Goal: Information Seeking & Learning: Check status

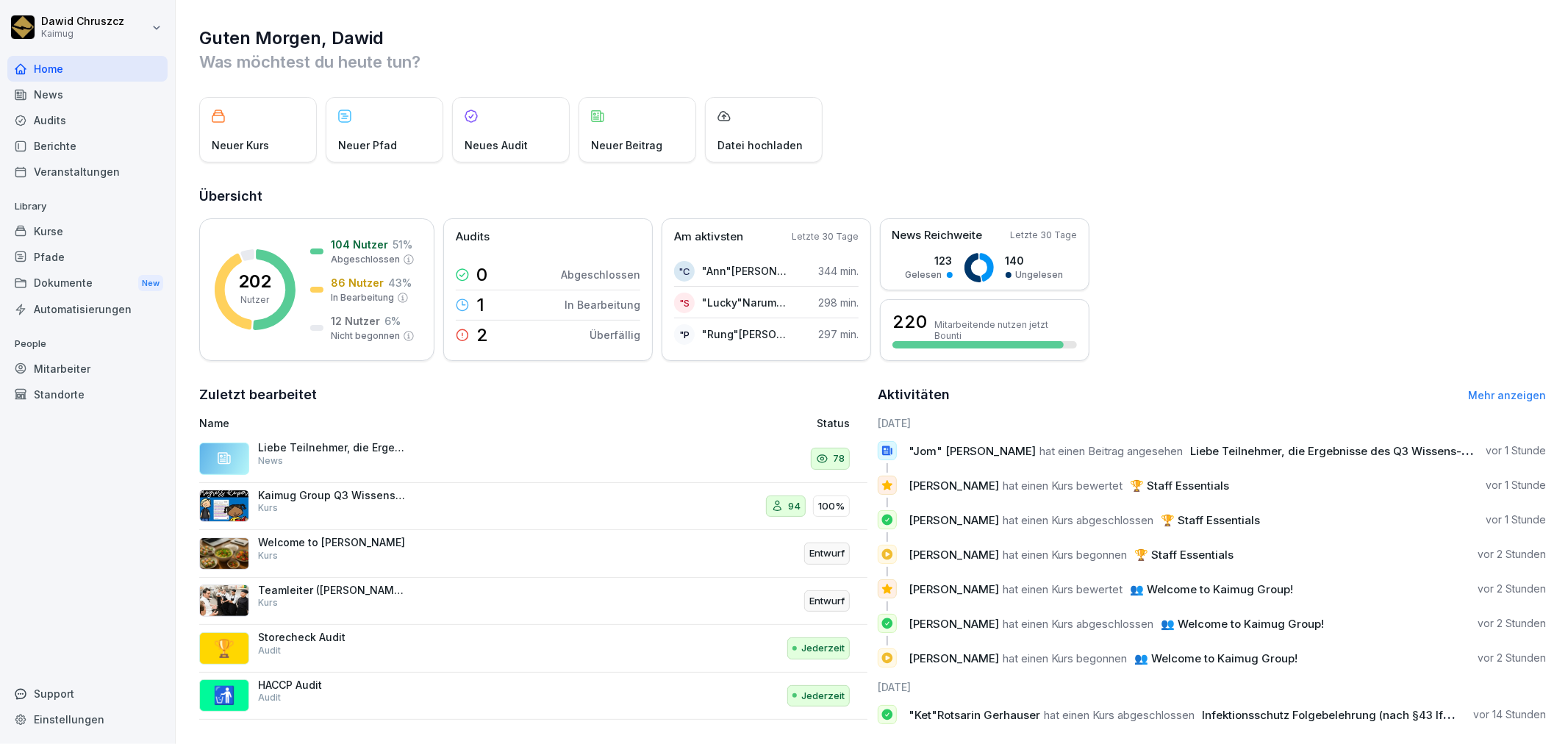
click at [90, 143] on div "Berichte" at bounding box center [87, 146] width 160 height 26
click at [79, 123] on div "Audits" at bounding box center [87, 120] width 160 height 26
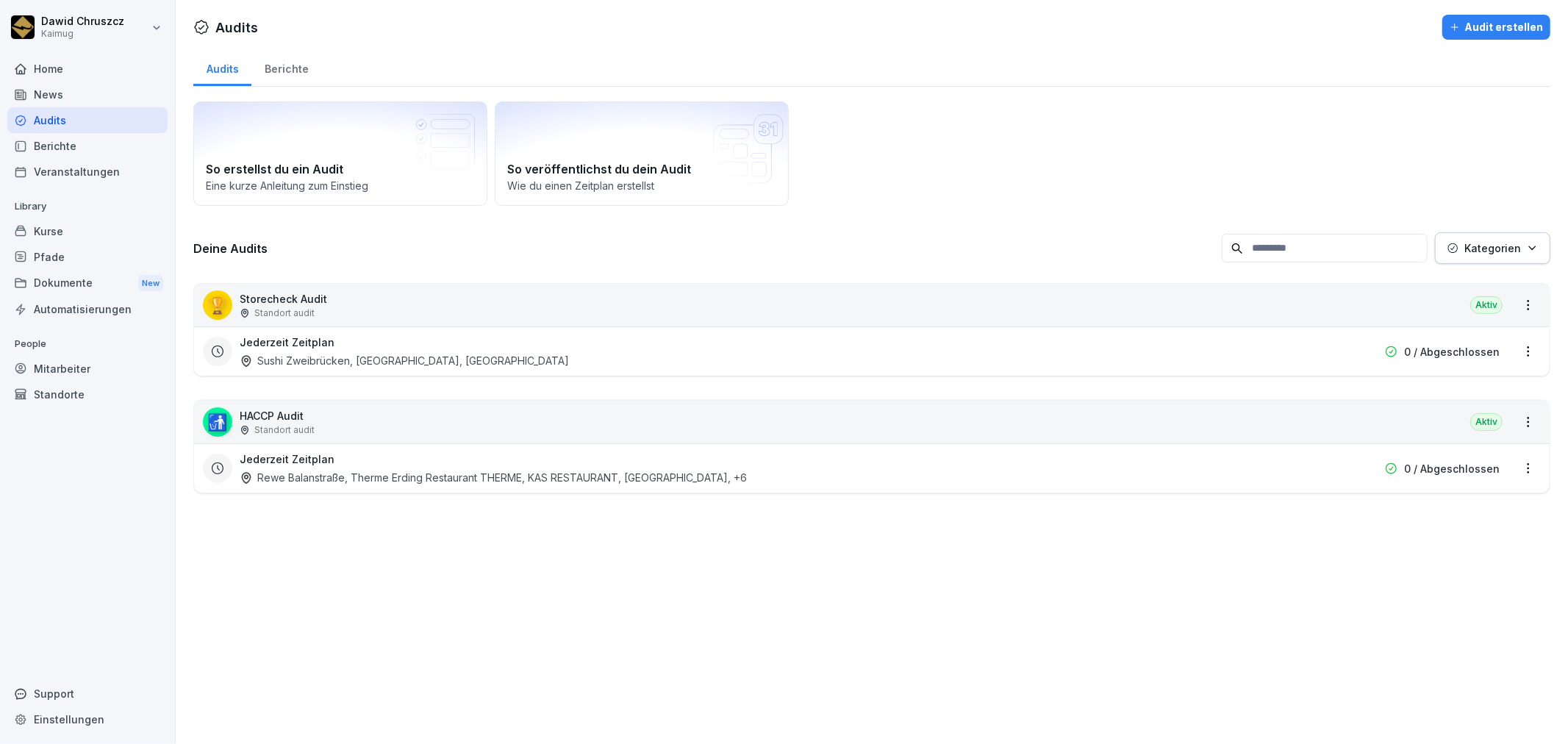
click at [79, 123] on div "Audits" at bounding box center [87, 120] width 160 height 26
click at [75, 148] on div "Berichte" at bounding box center [87, 146] width 160 height 26
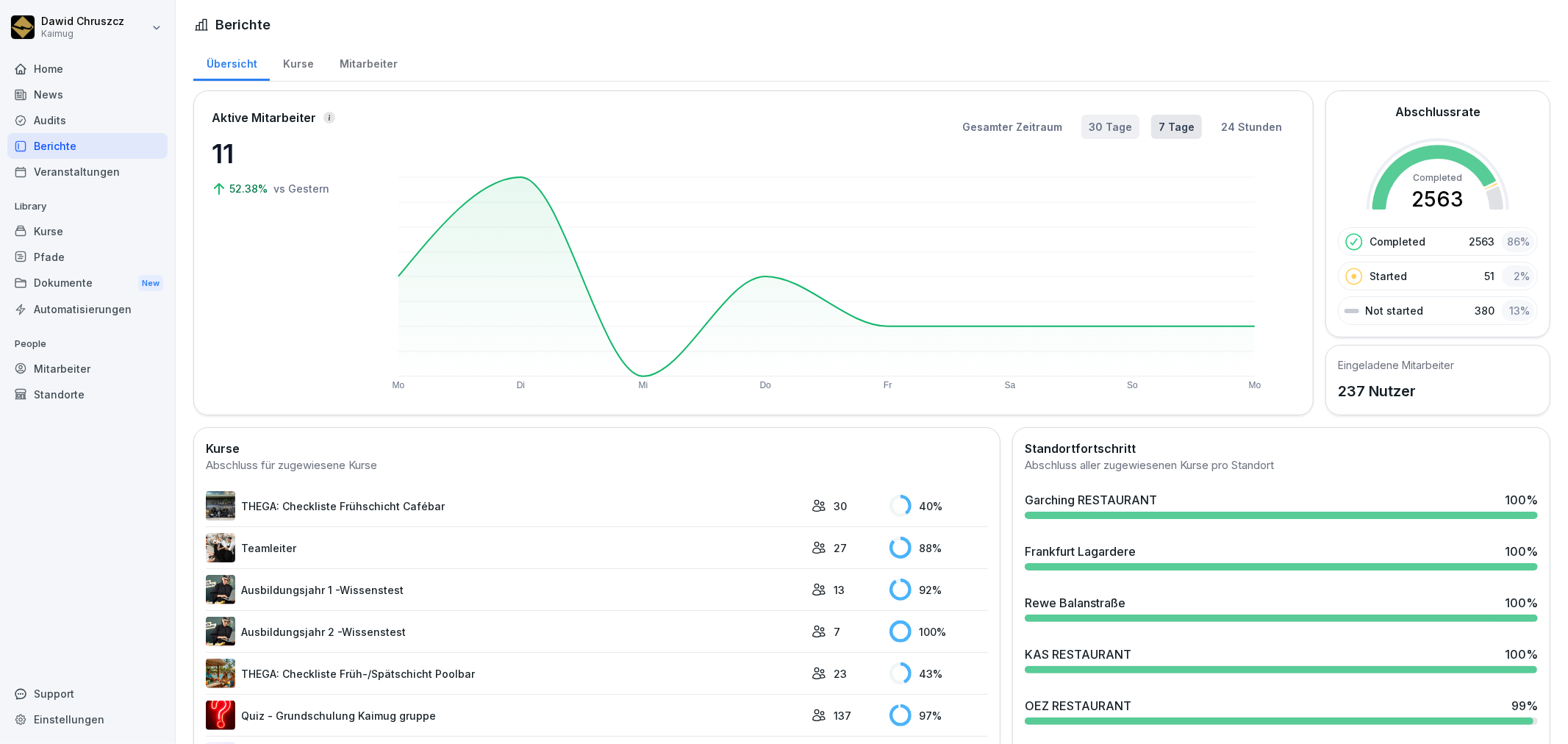
click at [1111, 123] on button "30 Tage" at bounding box center [1110, 127] width 58 height 24
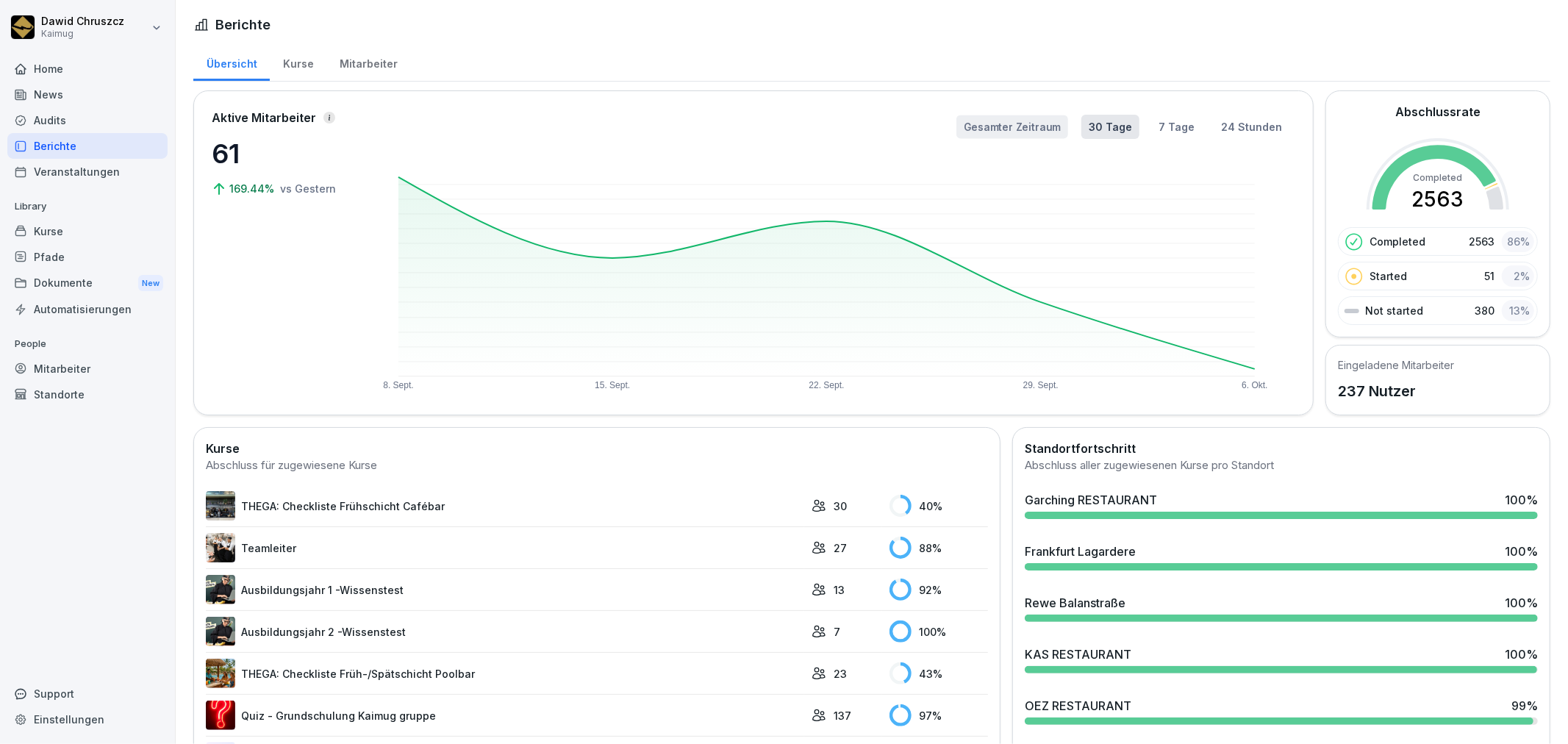
click at [1038, 123] on button "Gesamter Zeitraum" at bounding box center [1012, 126] width 112 height 24
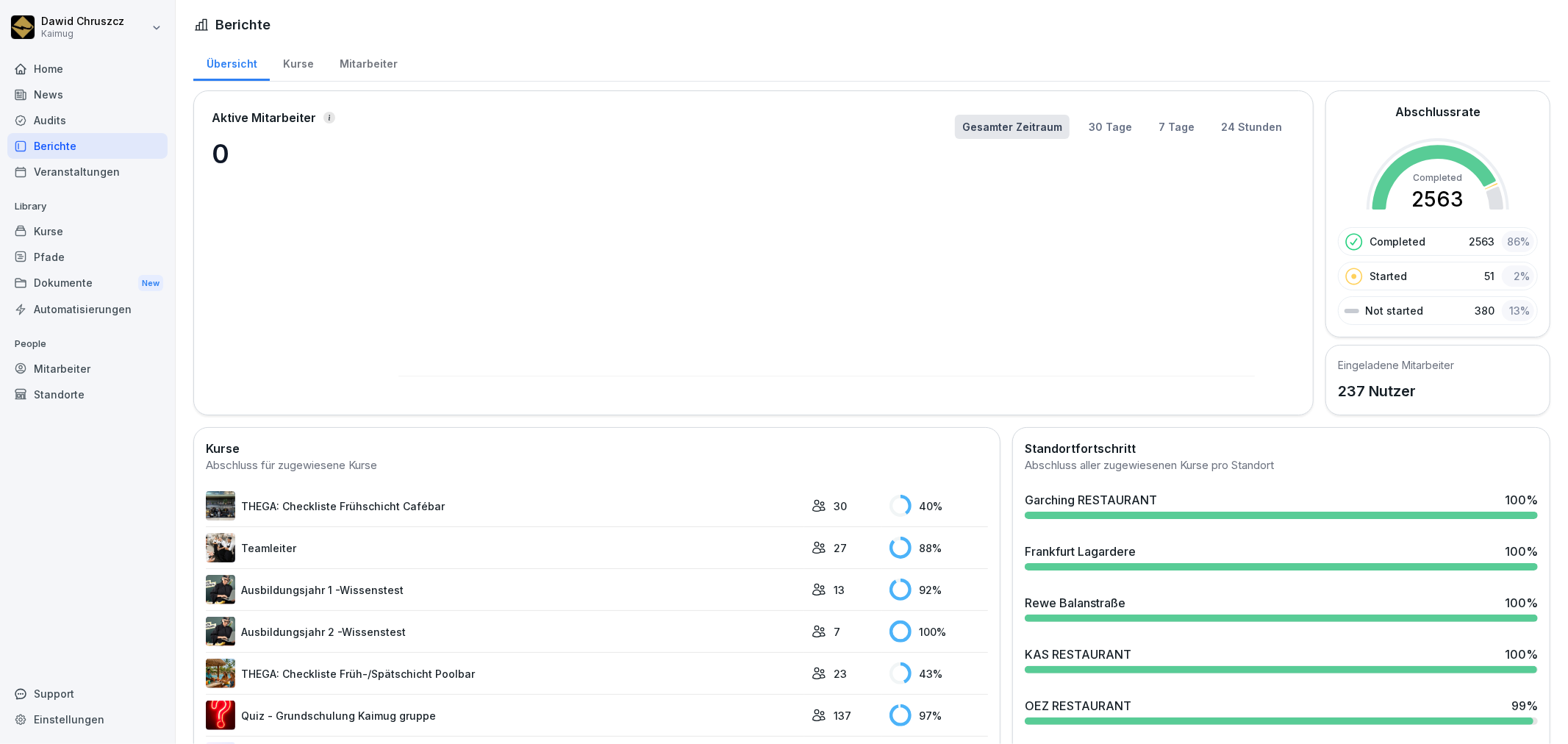
click at [1033, 270] on rect at bounding box center [826, 276] width 856 height 199
click at [1095, 116] on button "30 Tage" at bounding box center [1110, 127] width 58 height 24
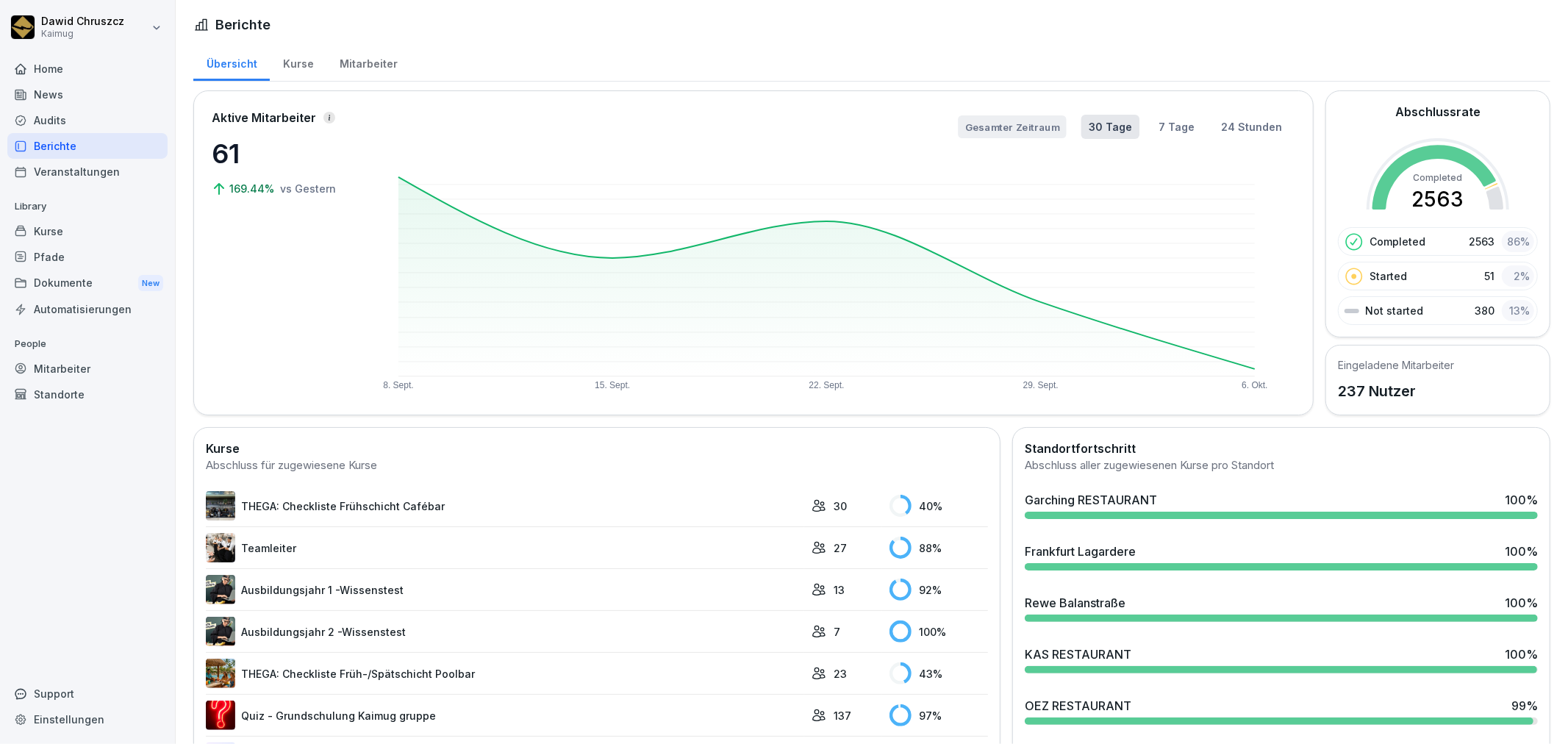
click at [1033, 134] on button "Gesamter Zeitraum" at bounding box center [1011, 127] width 108 height 23
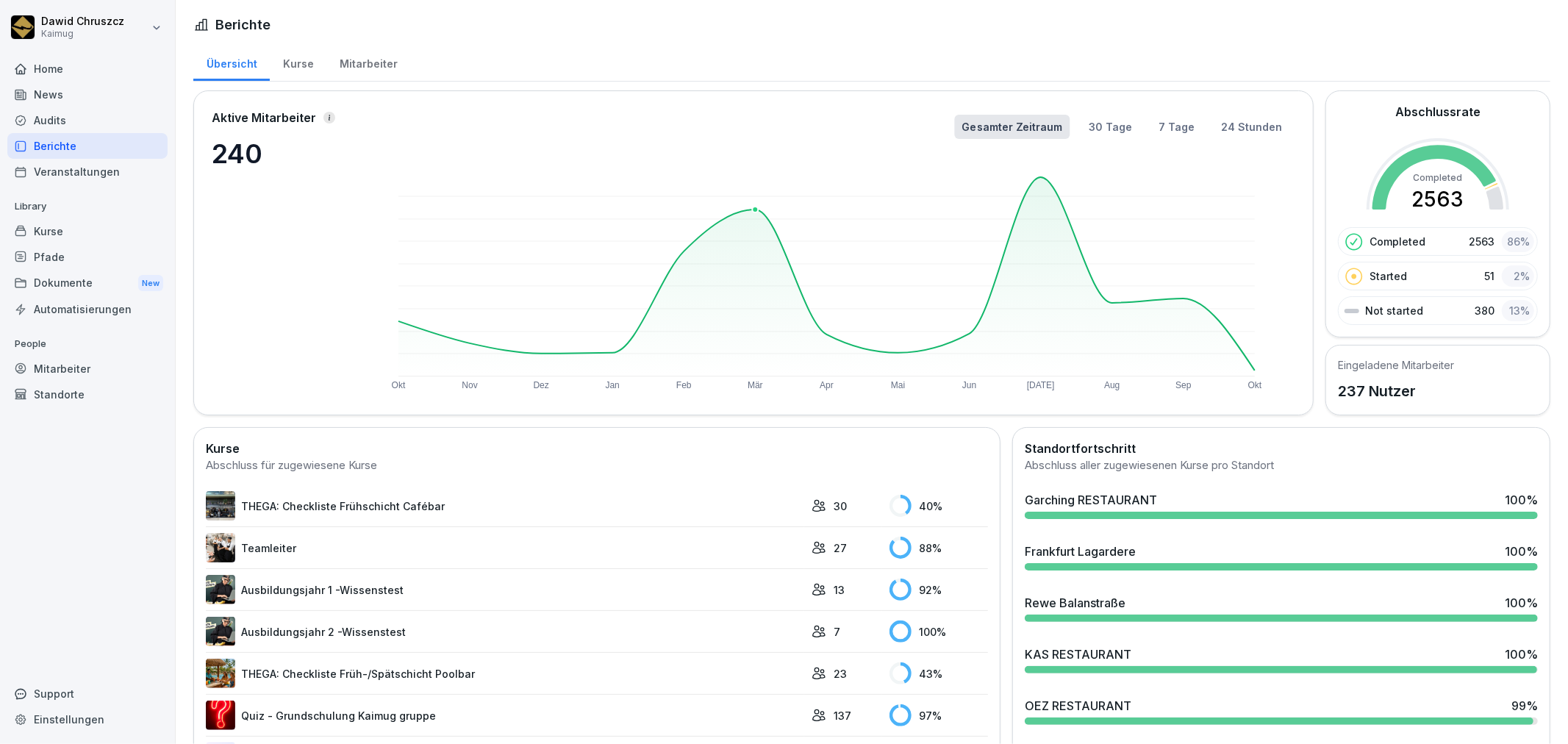
click at [751, 210] on rect at bounding box center [826, 276] width 856 height 199
click at [1118, 125] on button "30 Tage" at bounding box center [1110, 127] width 58 height 24
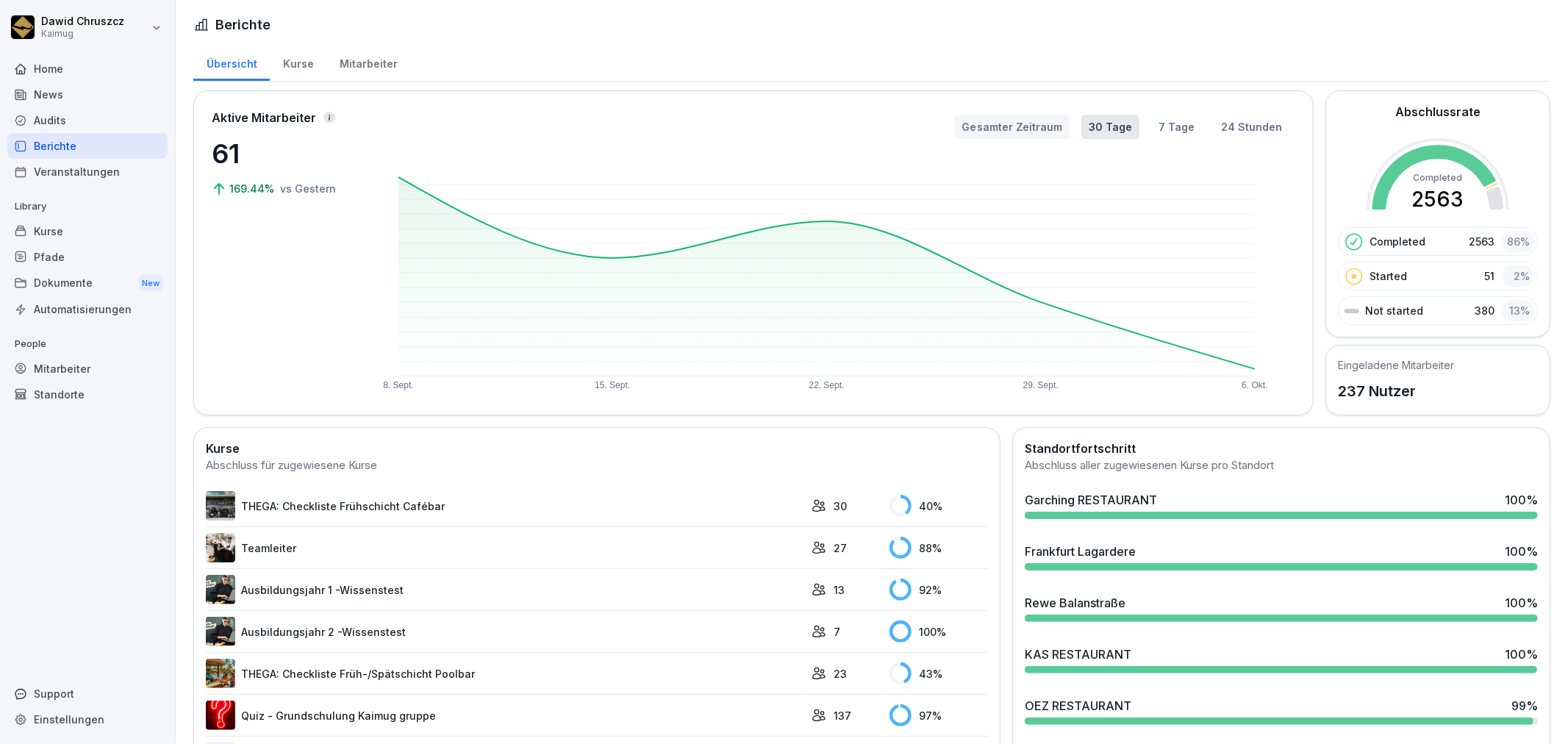
click at [1039, 128] on button "Gesamter Zeitraum" at bounding box center [1012, 127] width 115 height 24
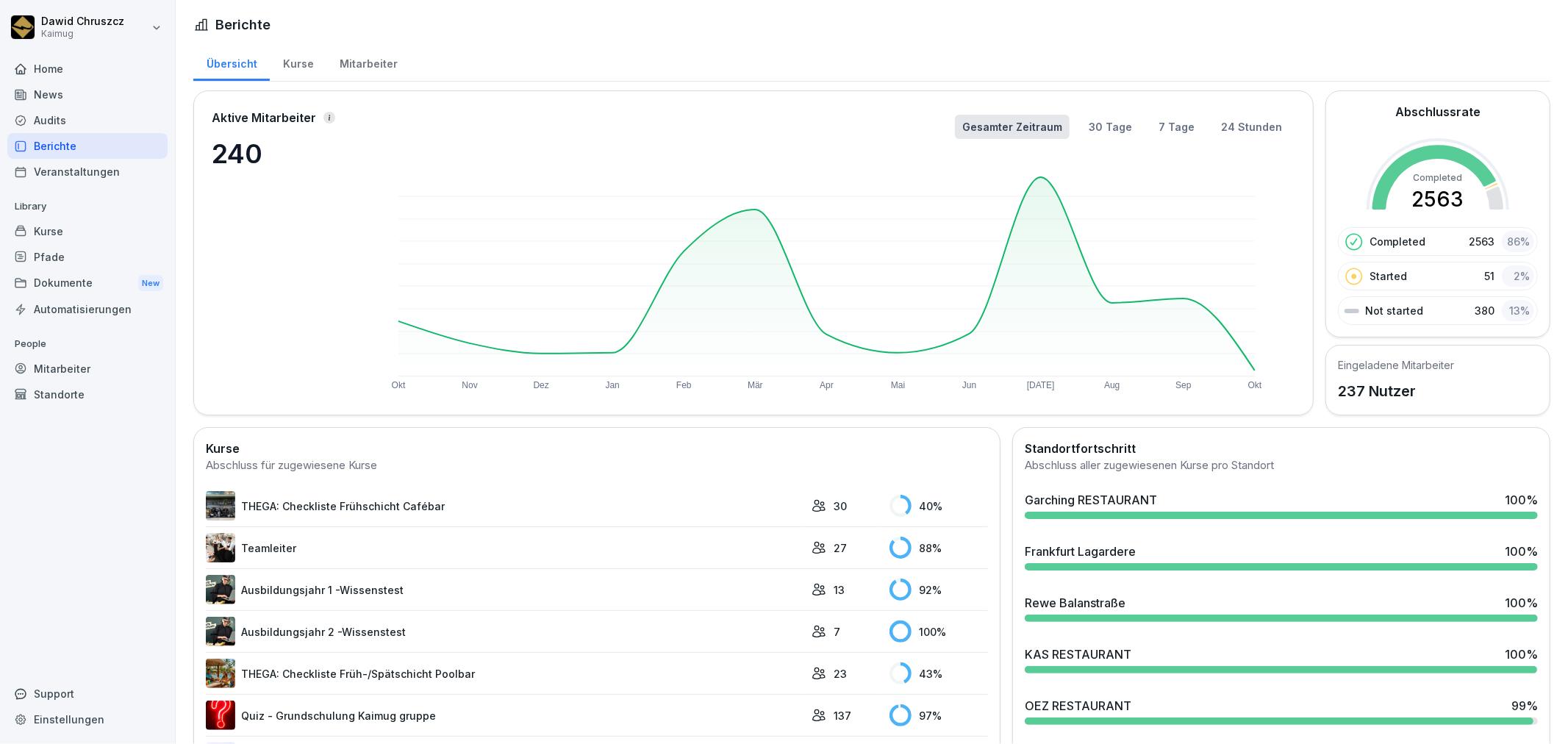
click at [54, 244] on div "Pfade" at bounding box center [87, 257] width 160 height 26
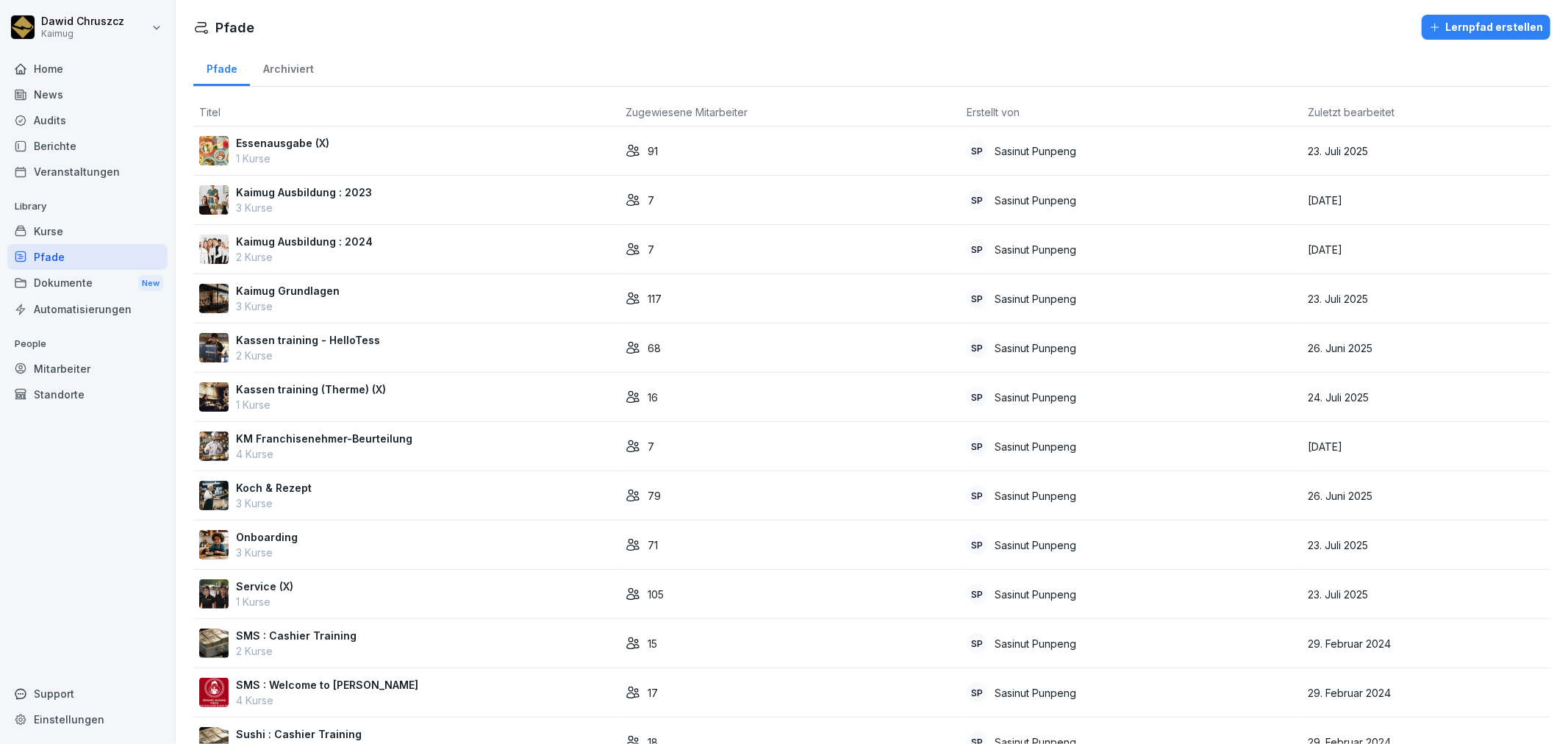
click at [44, 233] on div "Kurse" at bounding box center [87, 231] width 160 height 26
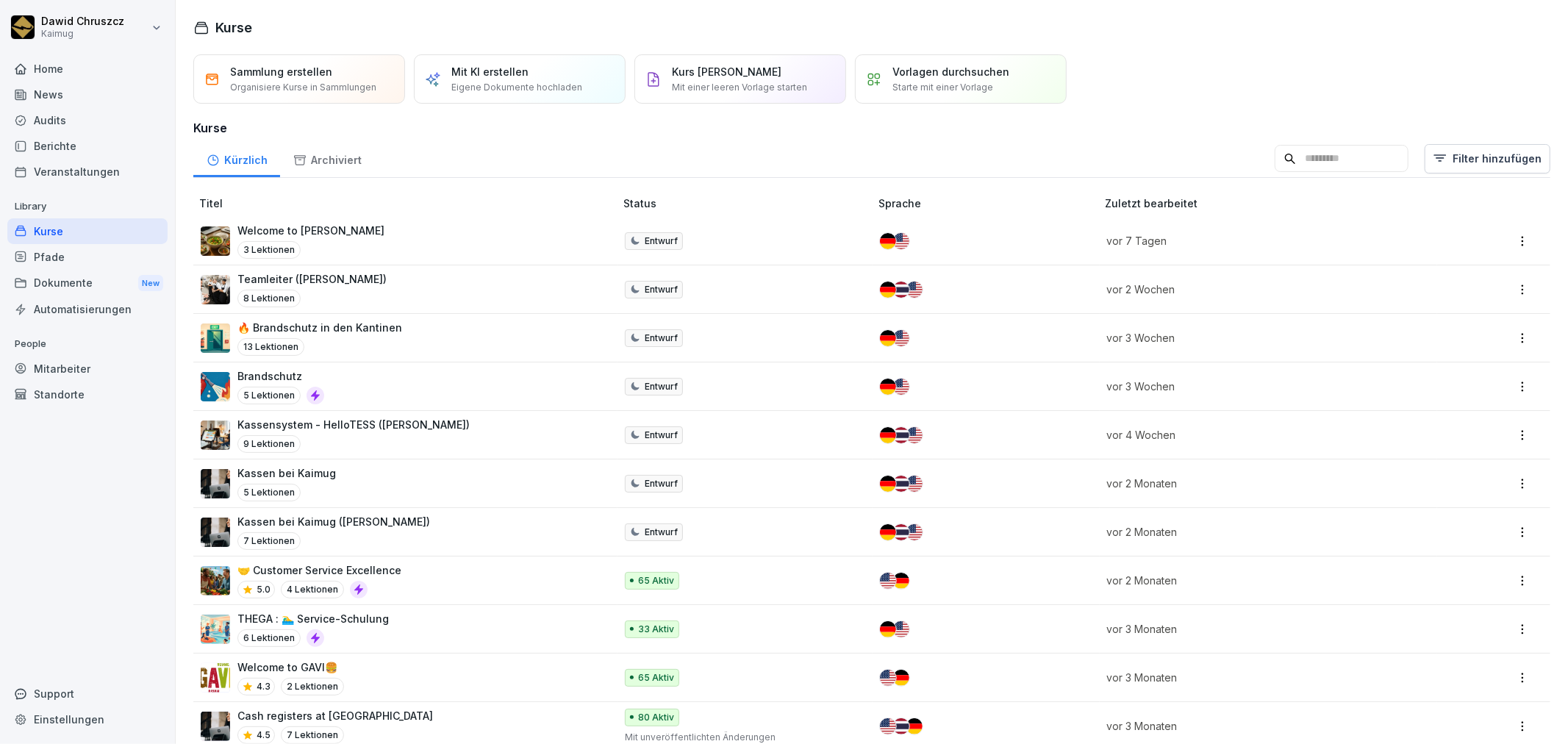
click at [73, 149] on div "Berichte" at bounding box center [87, 146] width 160 height 26
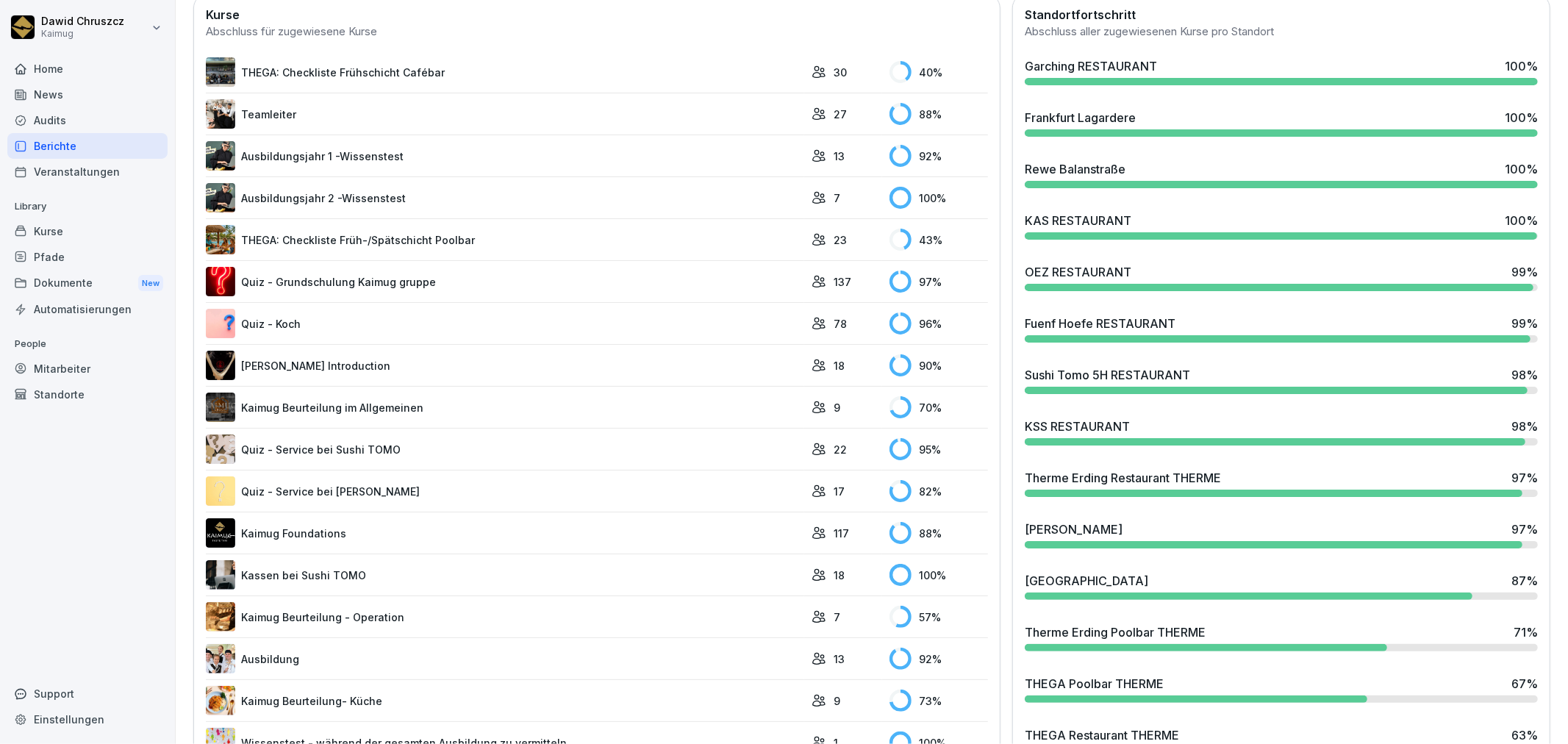
scroll to position [408, 0]
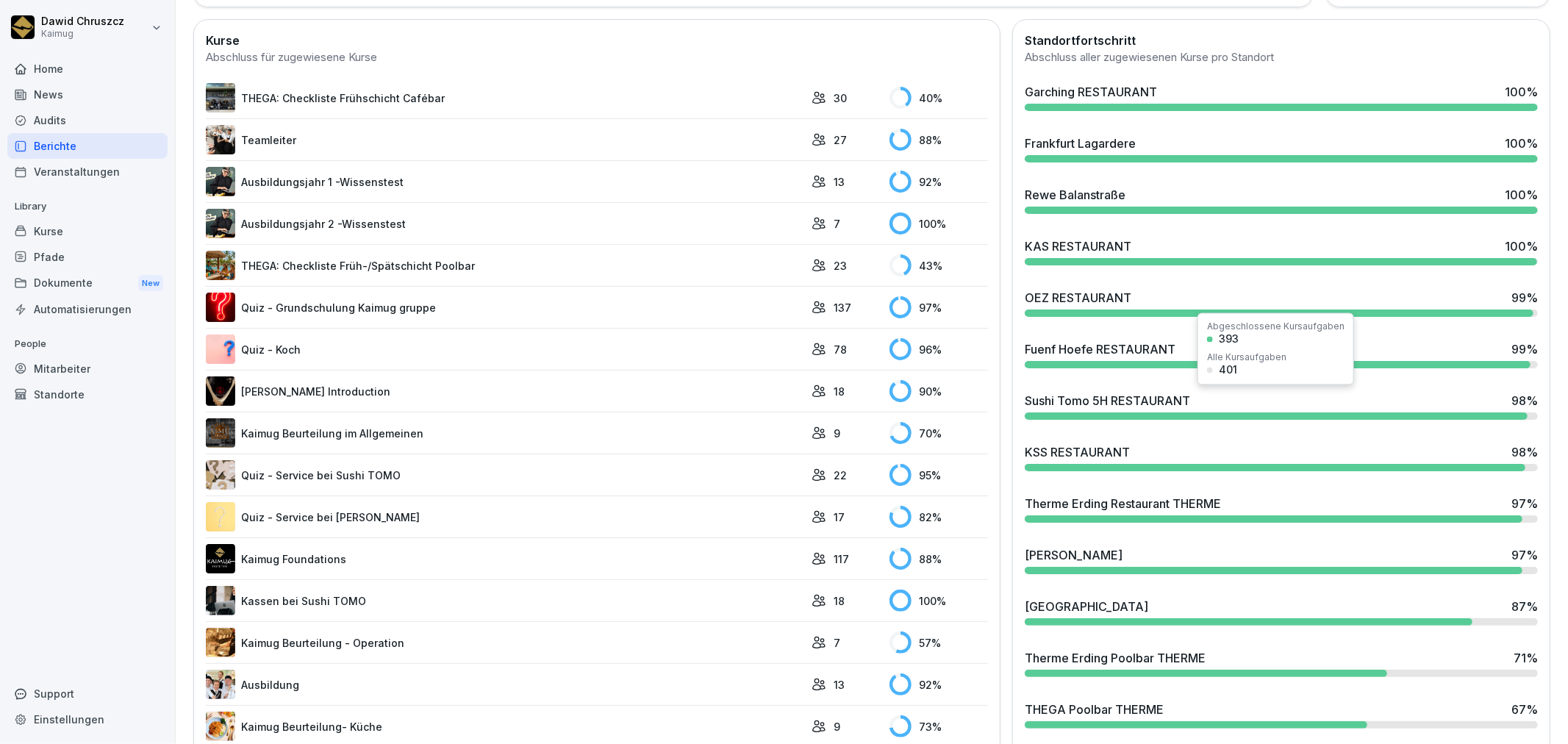
click at [1280, 413] on div at bounding box center [1276, 416] width 503 height 7
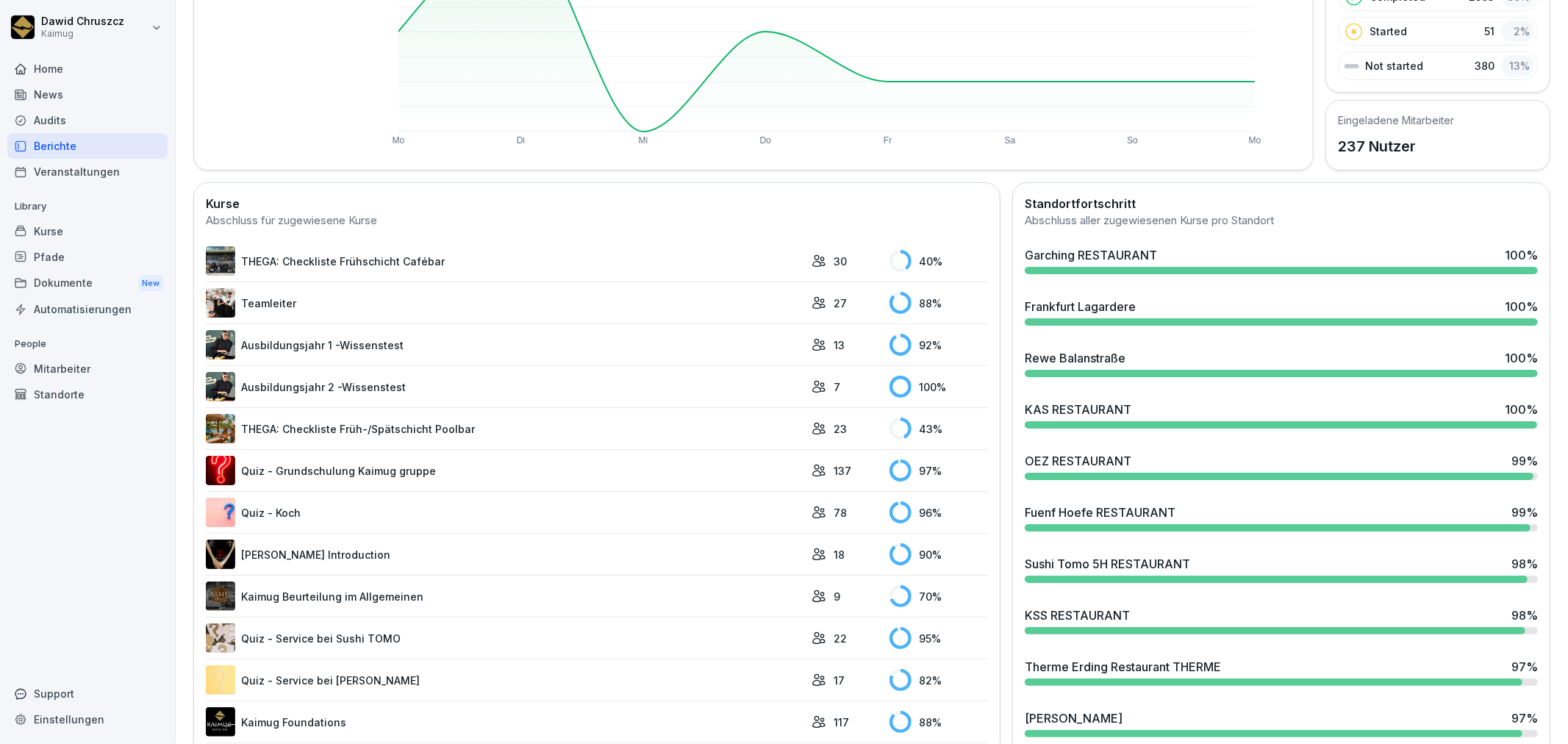
scroll to position [327, 0]
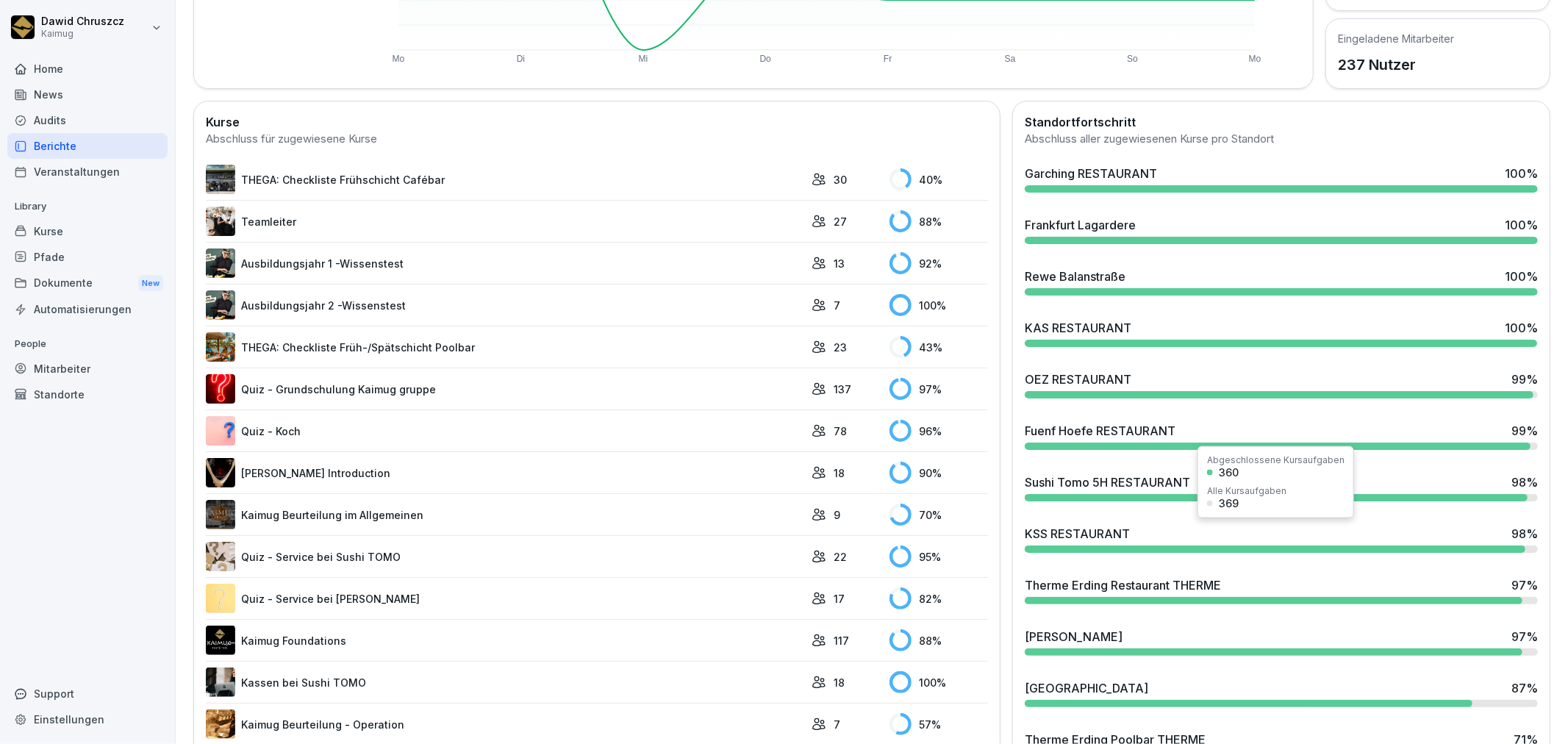
click at [1133, 531] on div "KSS RESTAURANT 98 %" at bounding box center [1281, 534] width 513 height 18
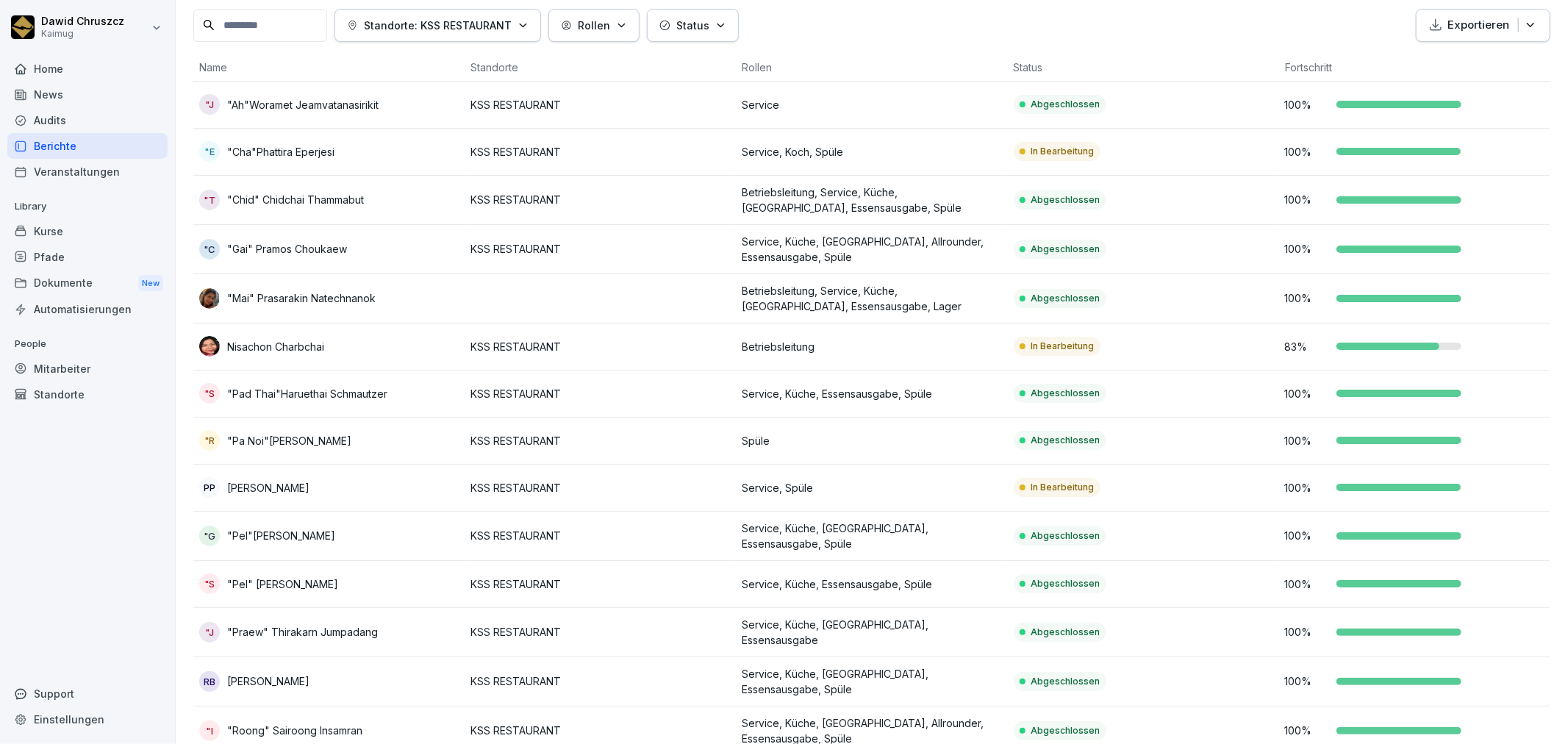
scroll to position [163, 0]
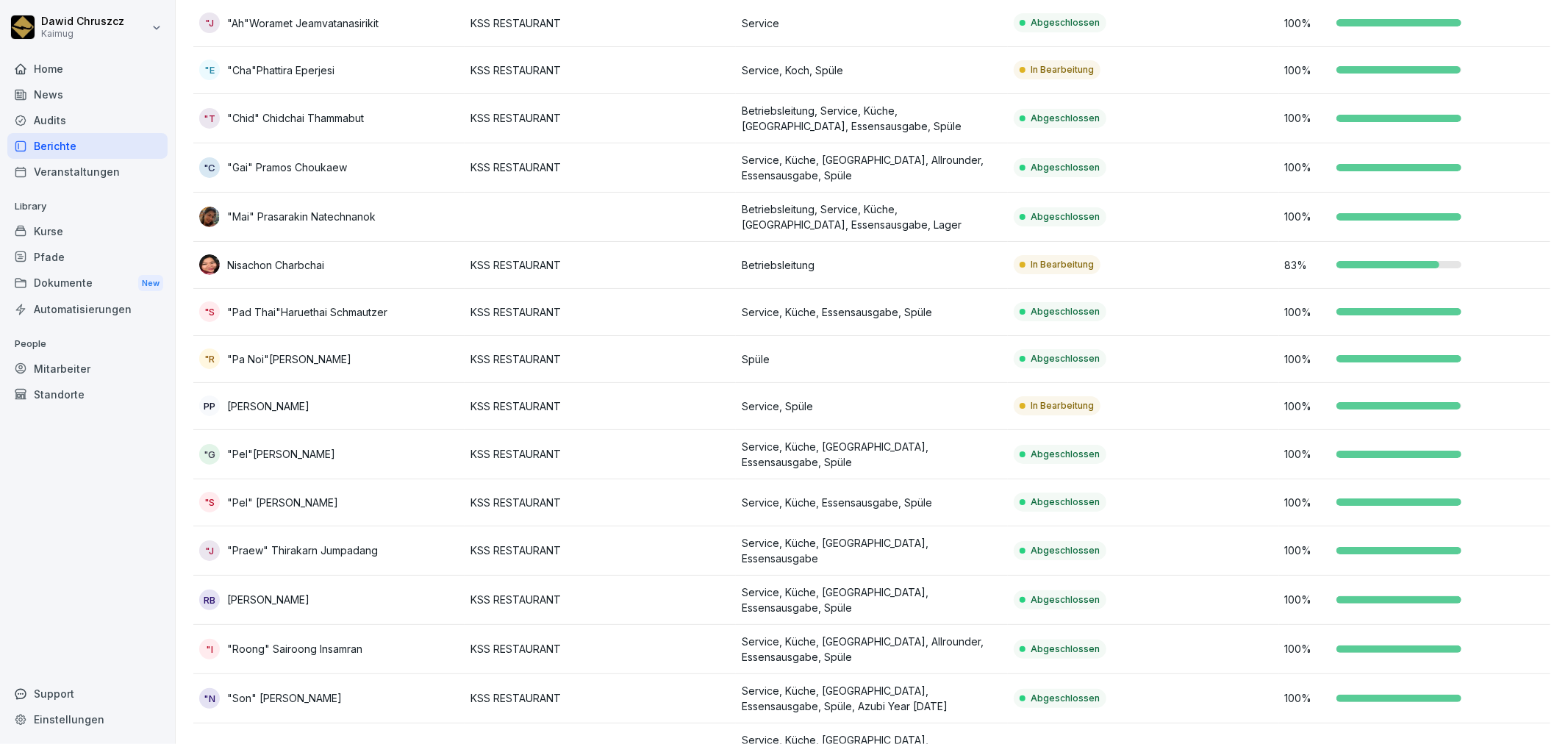
click at [895, 267] on p "Betriebsleitung" at bounding box center [871, 265] width 259 height 15
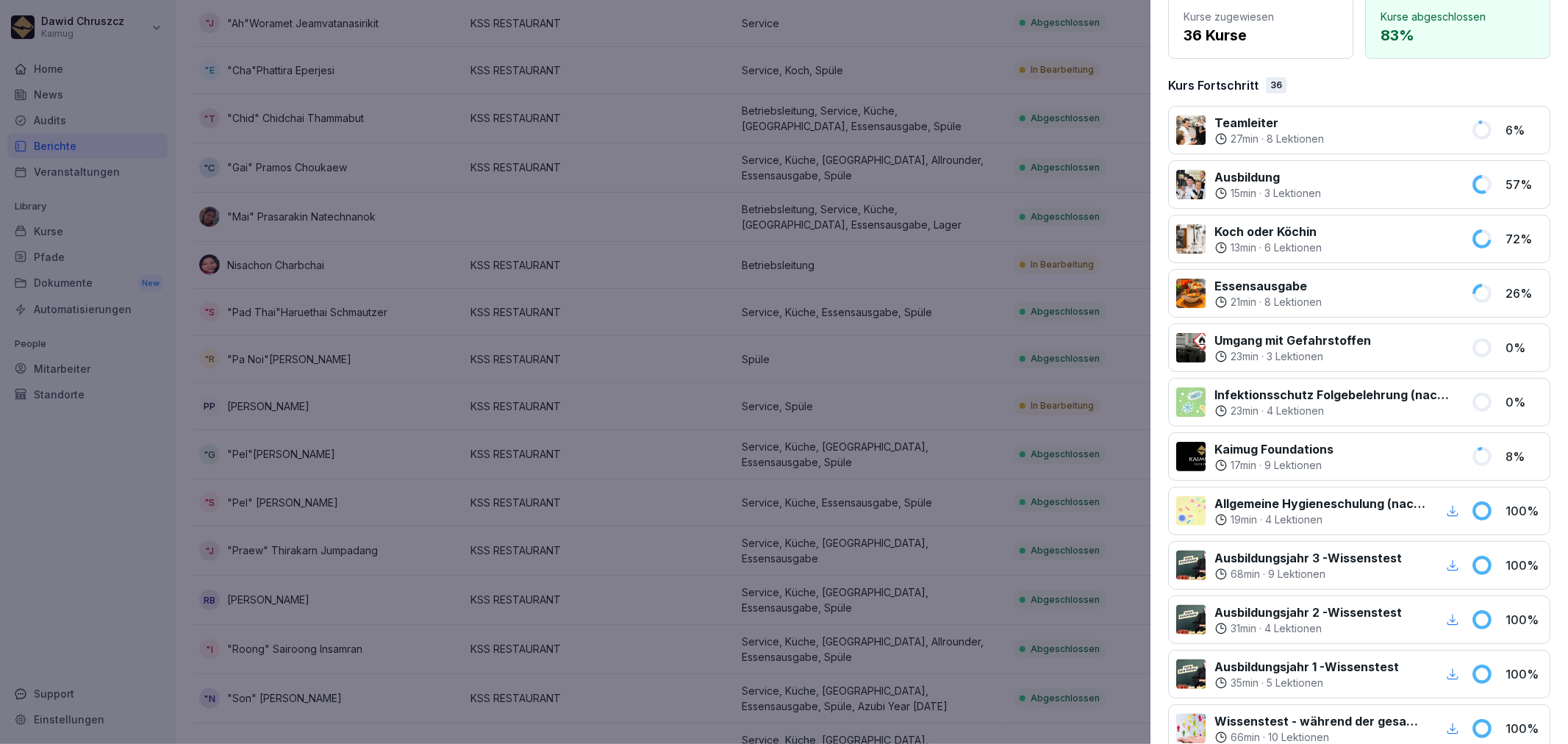
scroll to position [0, 0]
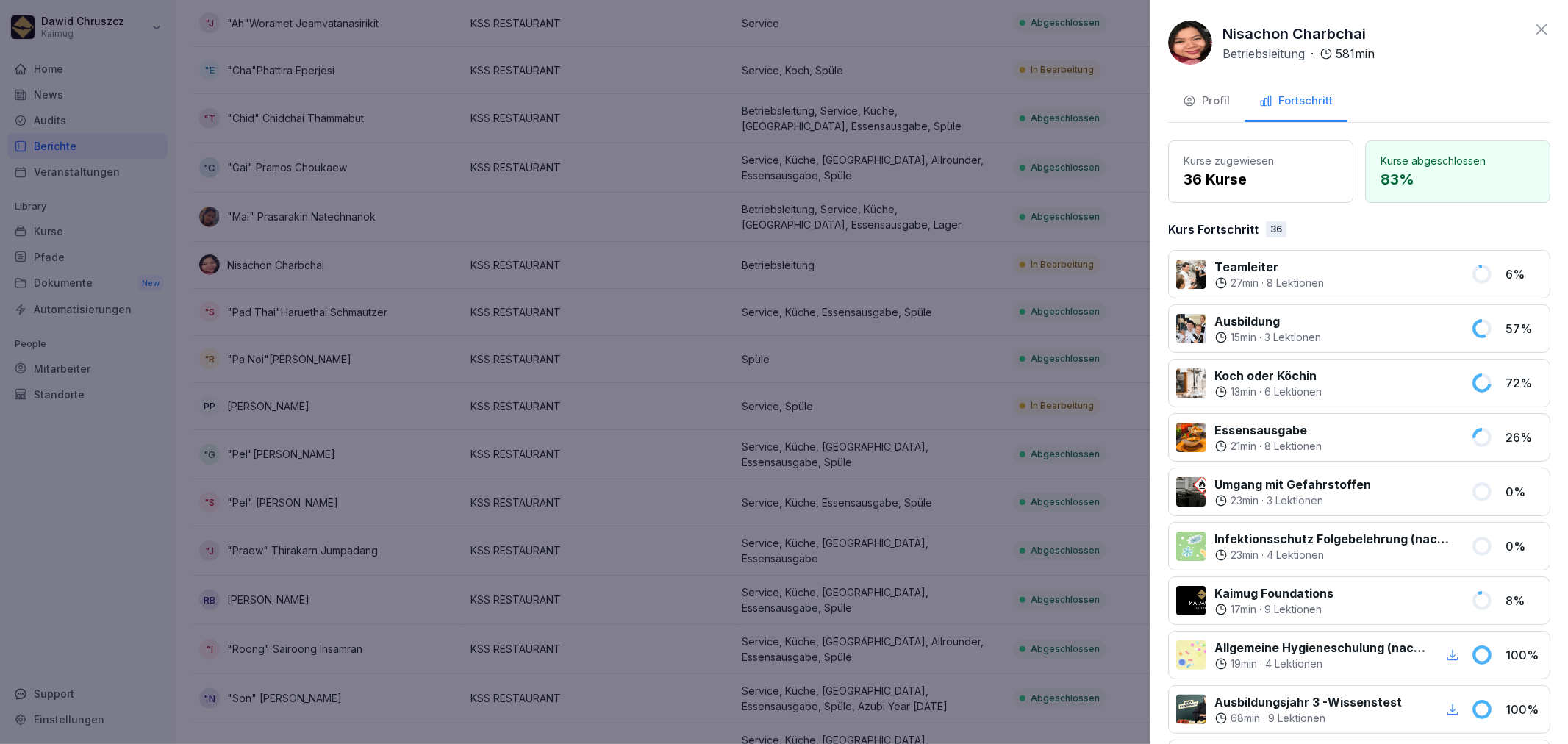
click at [476, 391] on div at bounding box center [784, 372] width 1568 height 744
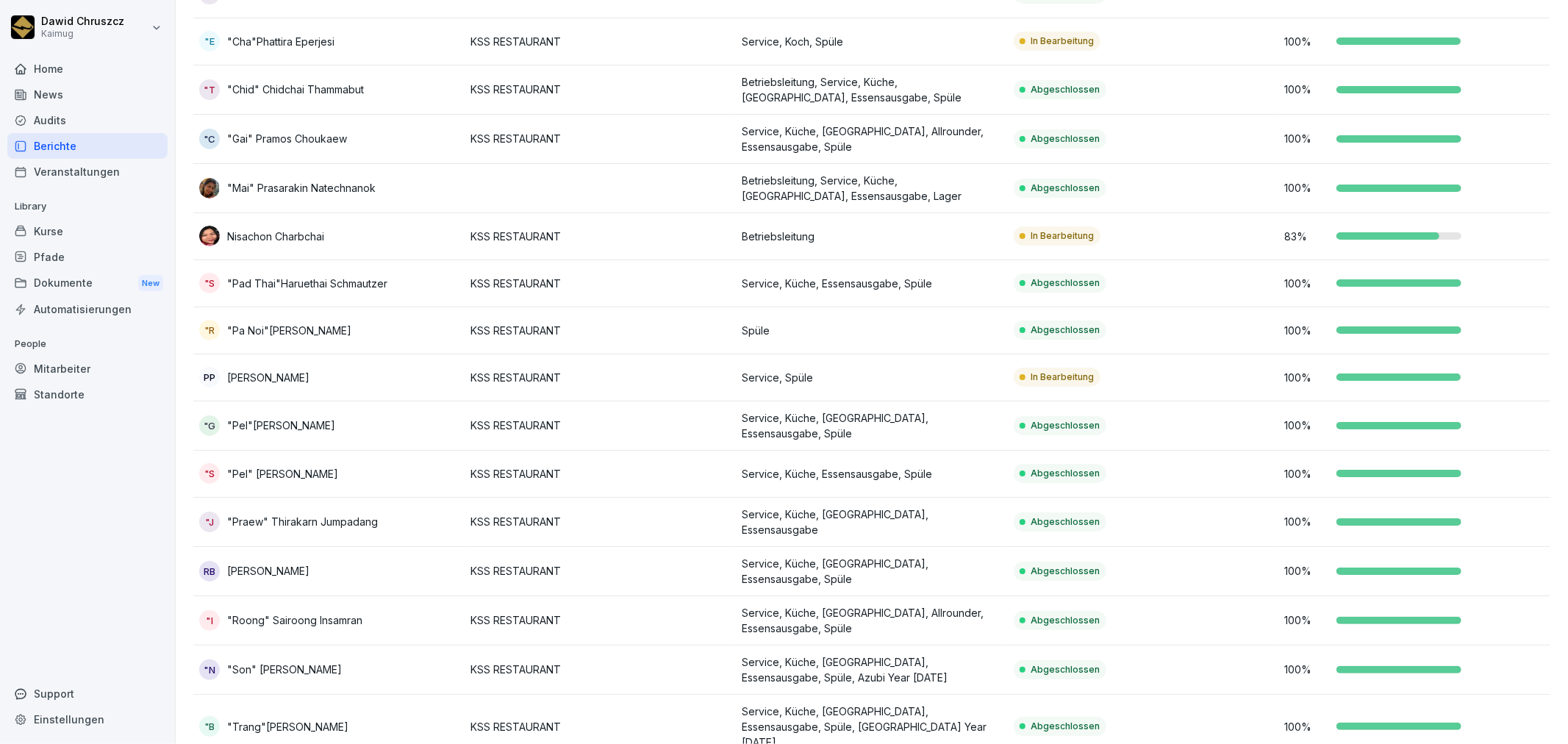
scroll to position [208, 0]
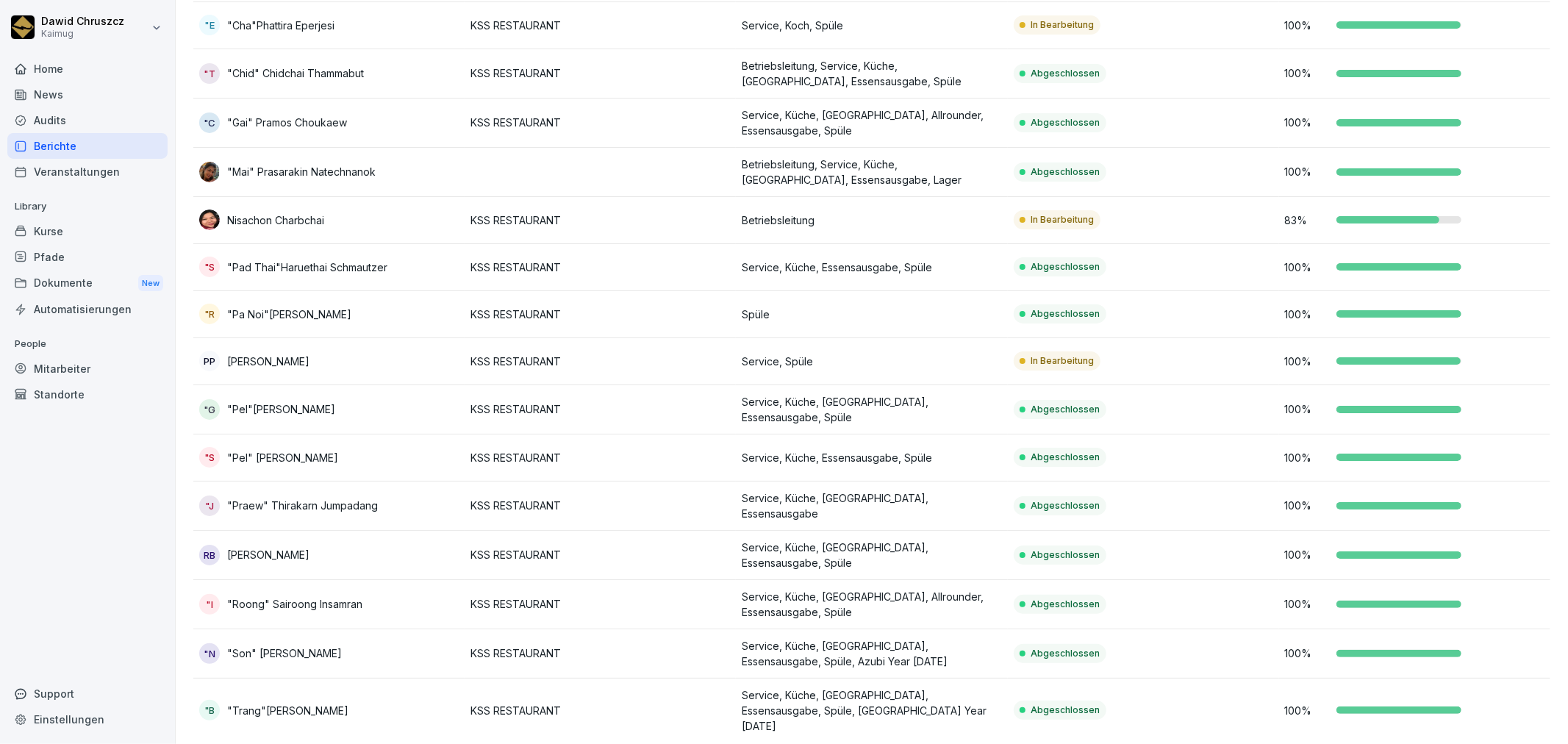
click at [941, 357] on p "Service, Spüle" at bounding box center [871, 361] width 259 height 15
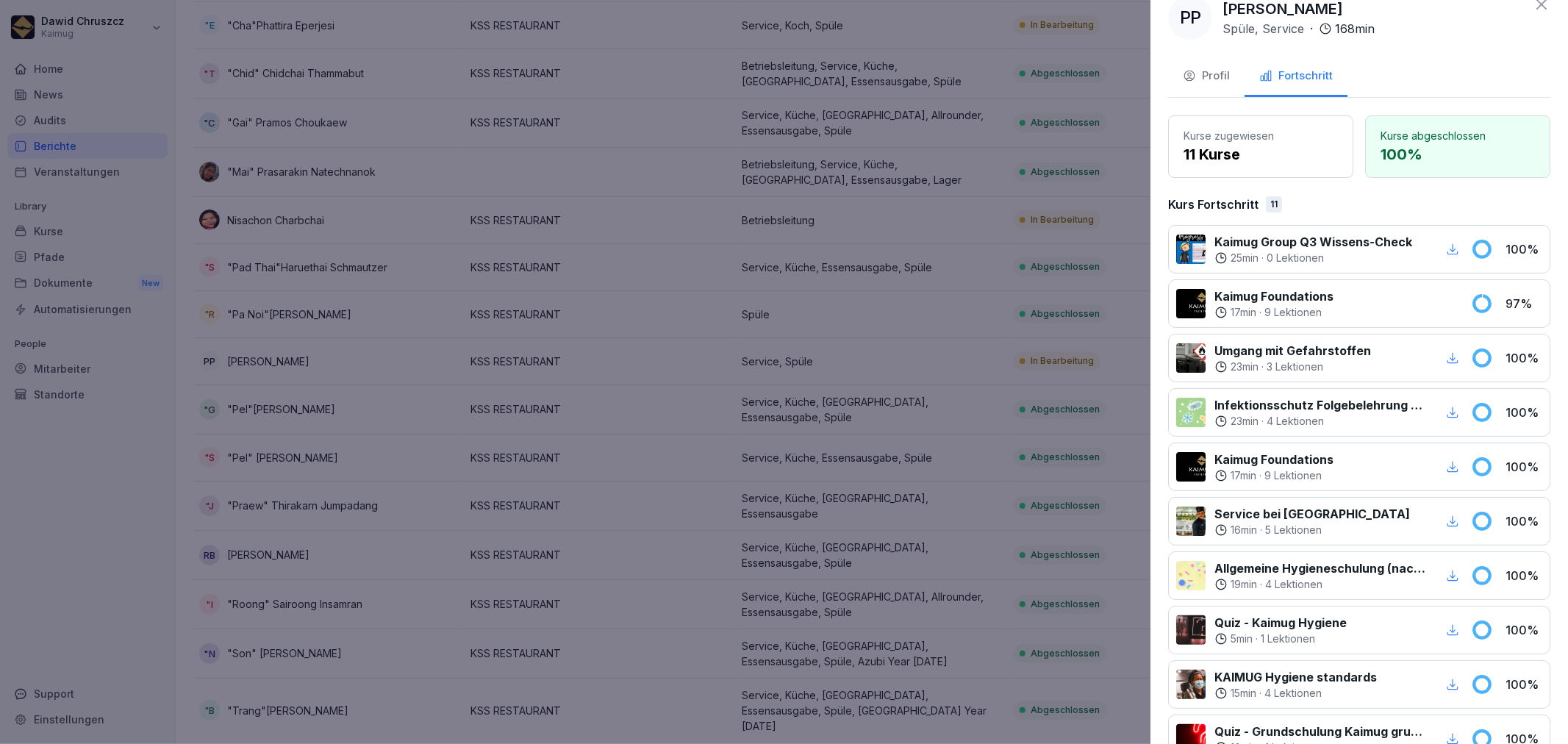
scroll to position [0, 0]
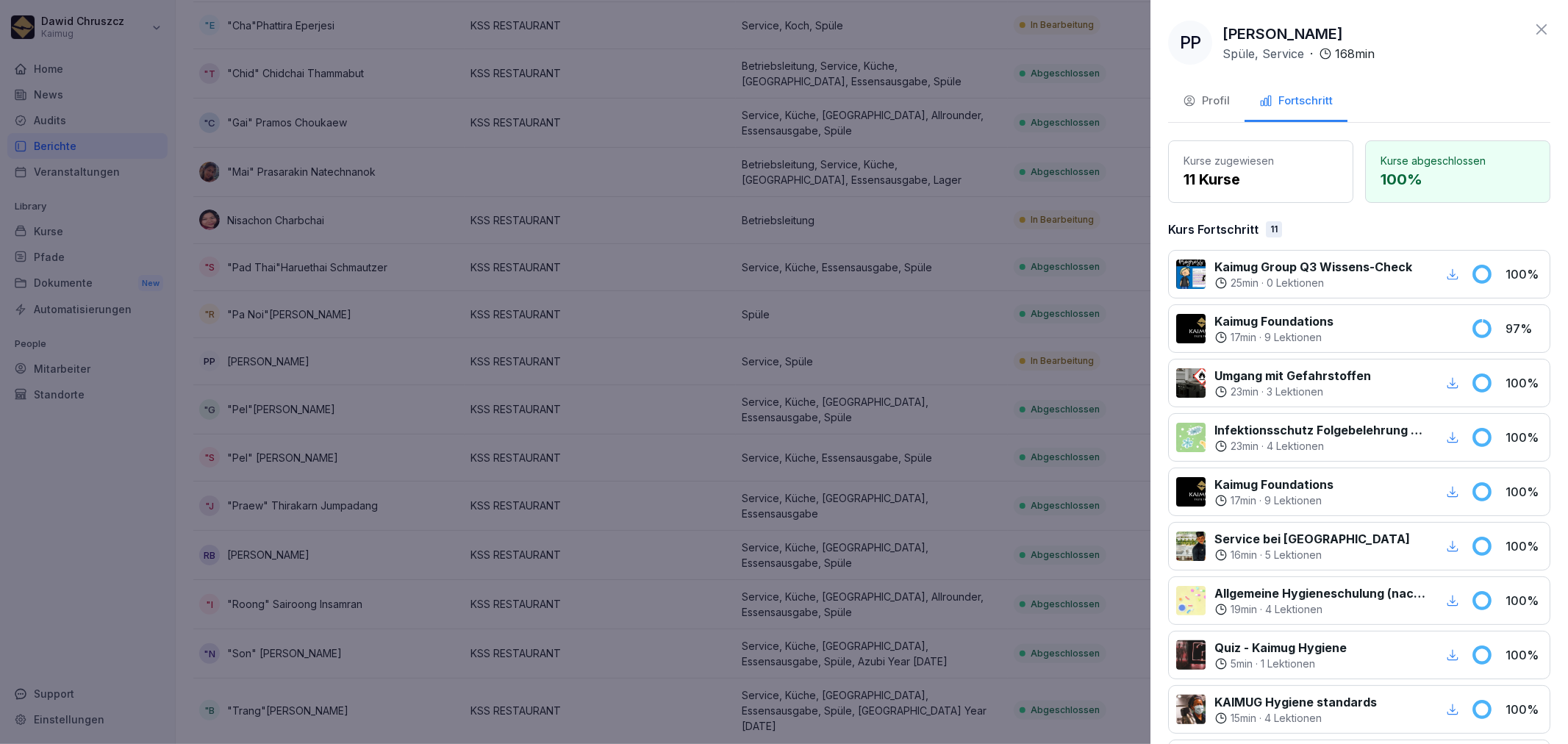
click at [1533, 24] on icon at bounding box center [1542, 29] width 18 height 18
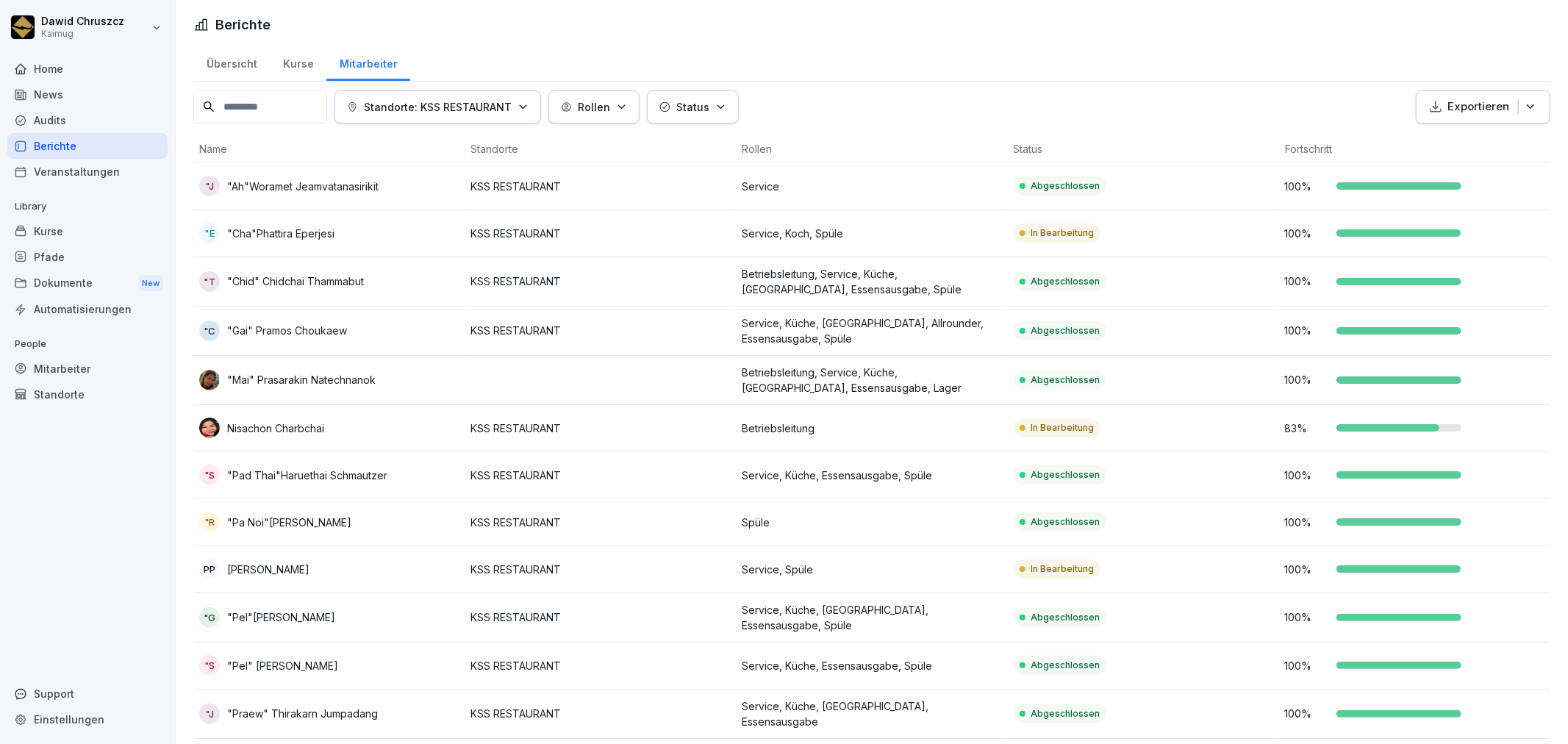
click at [1174, 224] on td "In Bearbeitung" at bounding box center [1143, 234] width 271 height 47
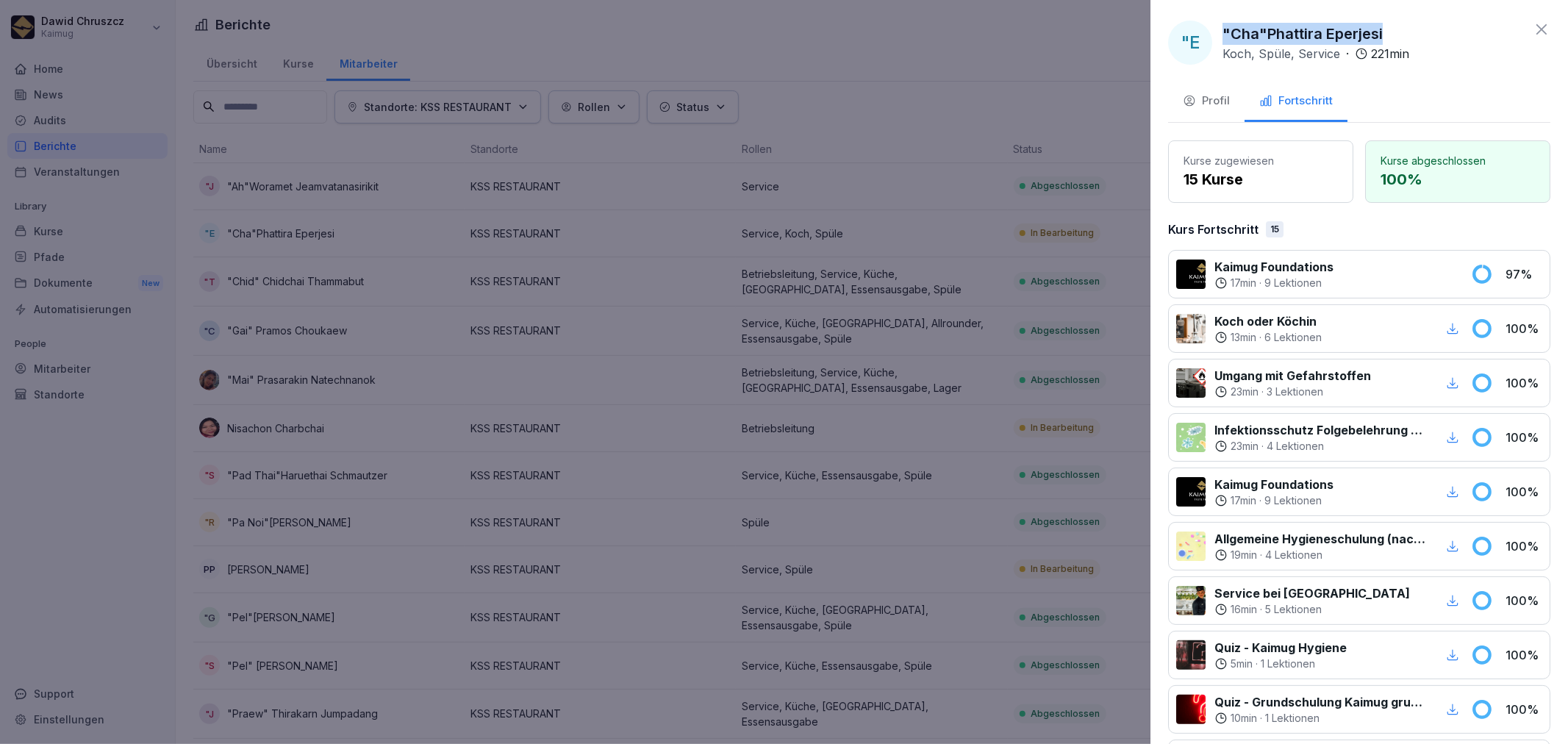
drag, startPoint x: 1386, startPoint y: 33, endPoint x: 1224, endPoint y: 37, distance: 162.0
click at [1224, 37] on div ""Cha"Phattira Eperjesi Koch, Spüle, Service · 221 min" at bounding box center [1316, 42] width 187 height 40
copy p ""Cha"Phattira Eperjesi"
click at [1362, 222] on div "Kurs Fortschritt 15" at bounding box center [1359, 229] width 382 height 18
drag, startPoint x: 1532, startPoint y: 27, endPoint x: 1525, endPoint y: 38, distance: 13.0
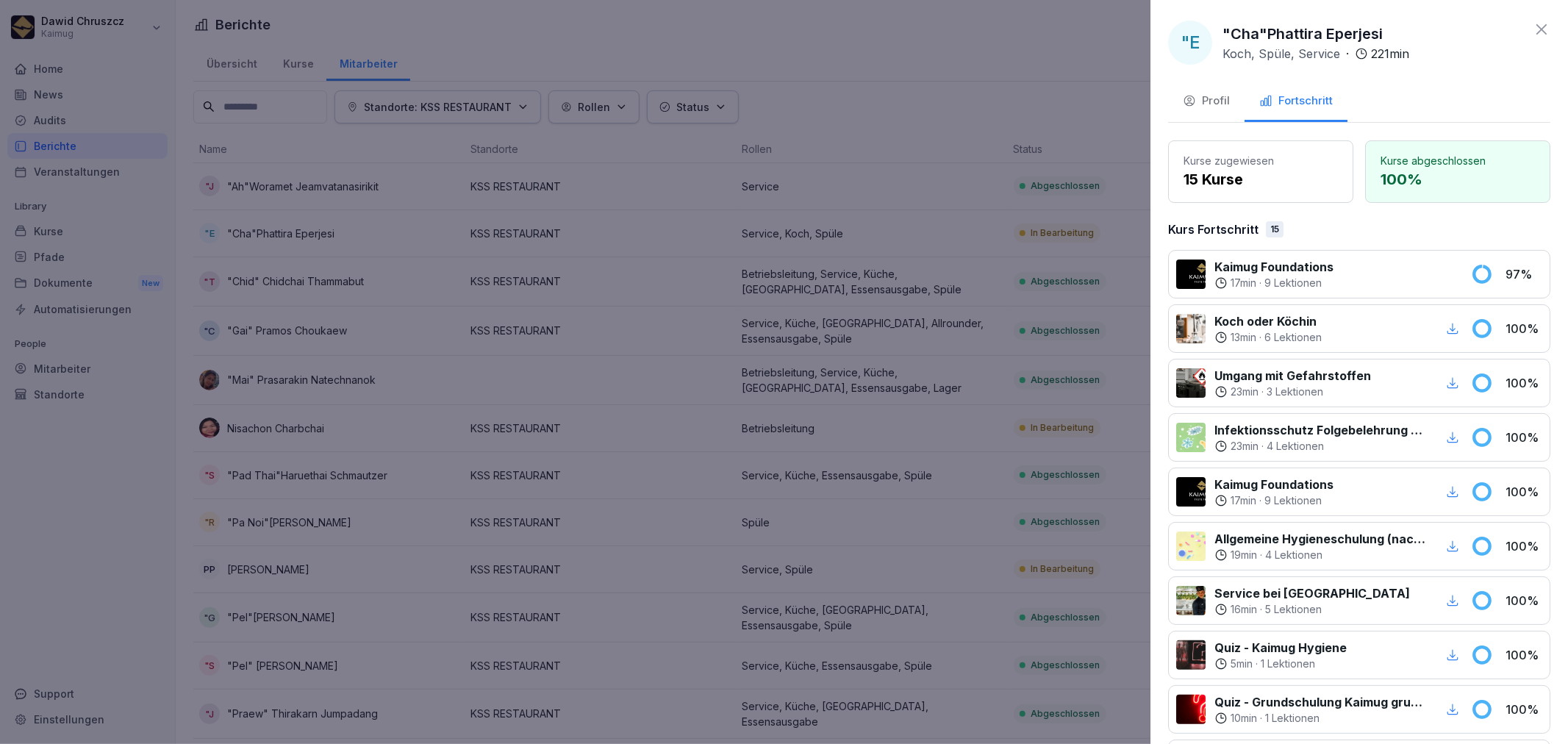
click at [1533, 28] on icon at bounding box center [1542, 29] width 18 height 18
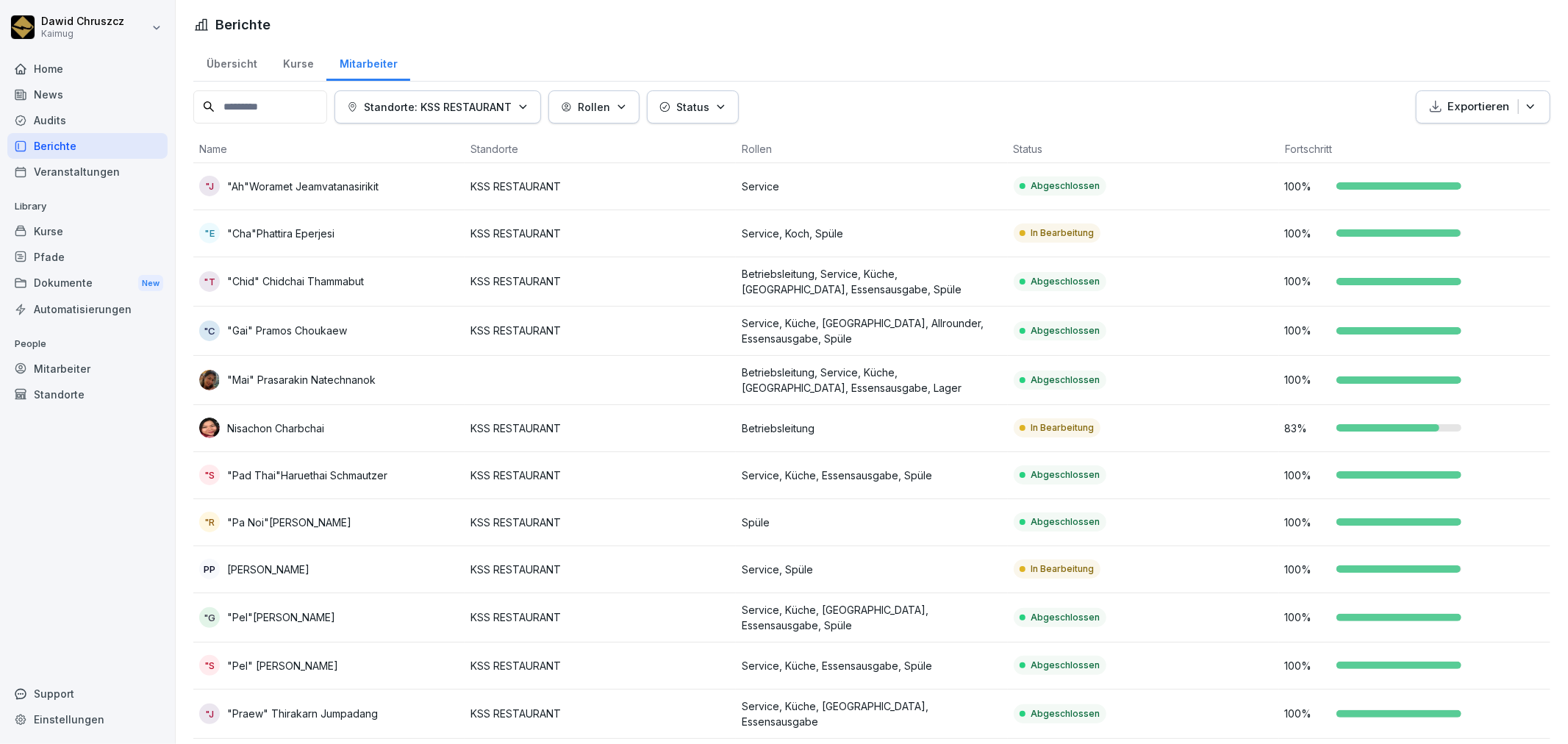
click at [838, 429] on p "Betriebsleitung" at bounding box center [871, 428] width 259 height 15
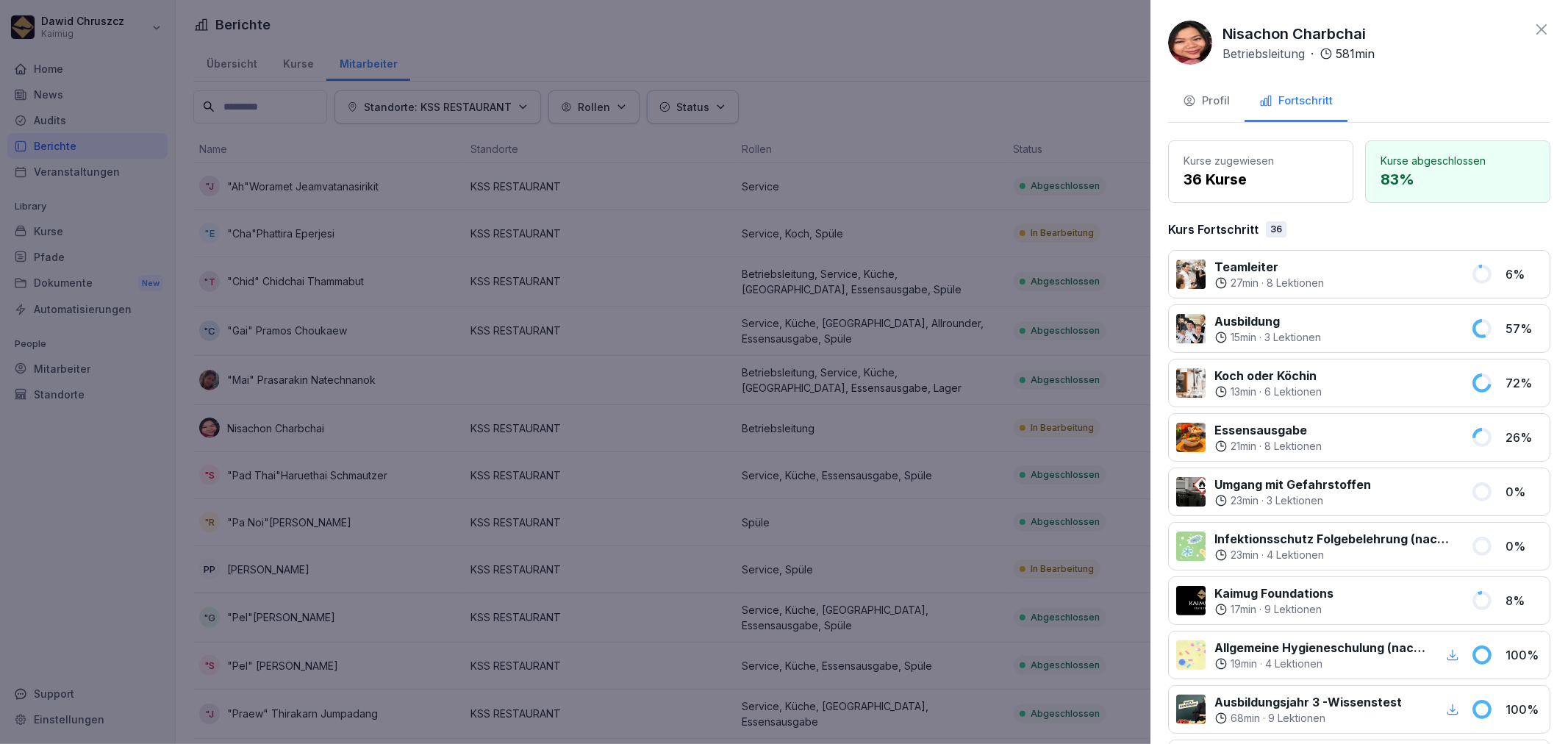
click at [1226, 260] on p "Teamleiter" at bounding box center [1269, 267] width 110 height 18
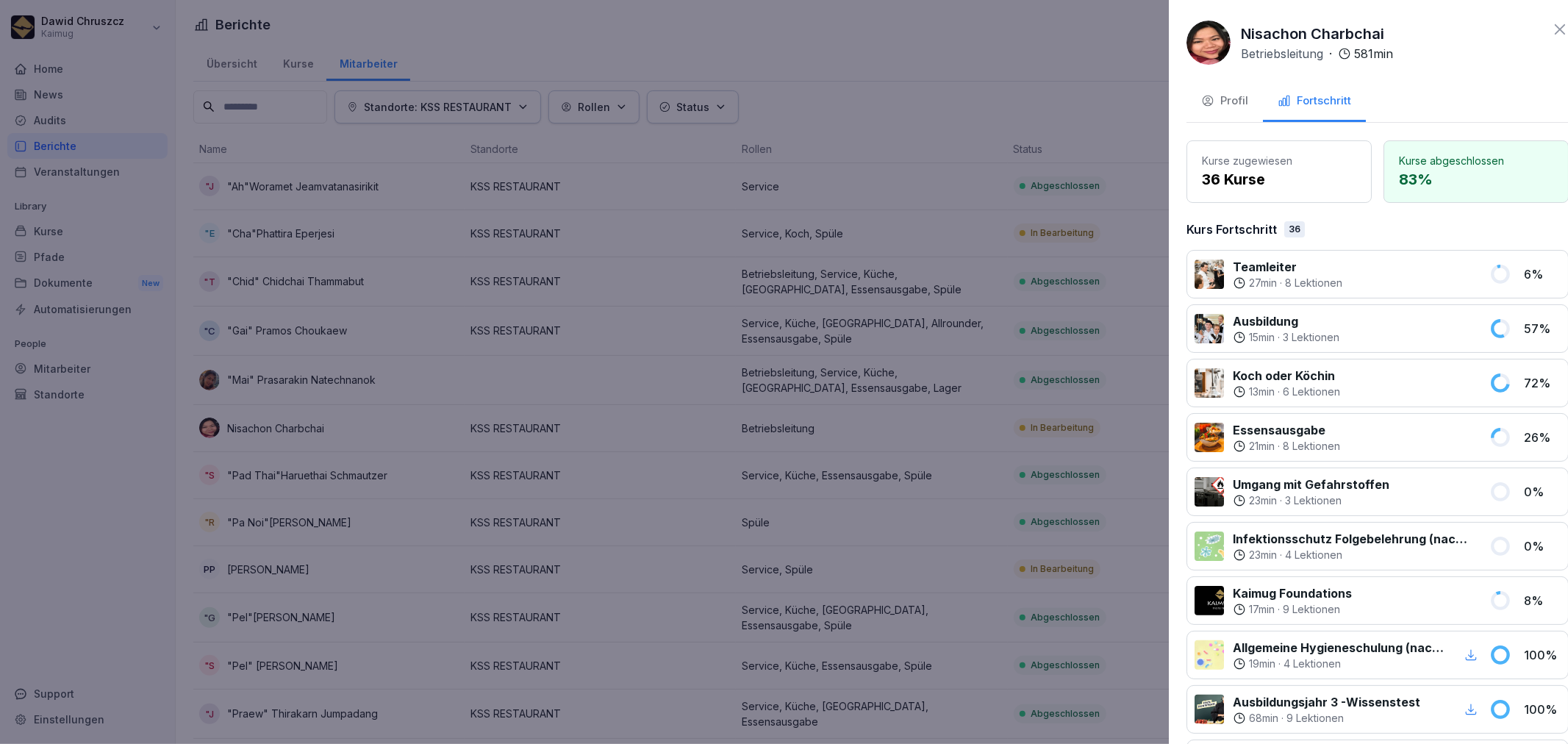
click at [996, 461] on div at bounding box center [784, 372] width 1568 height 744
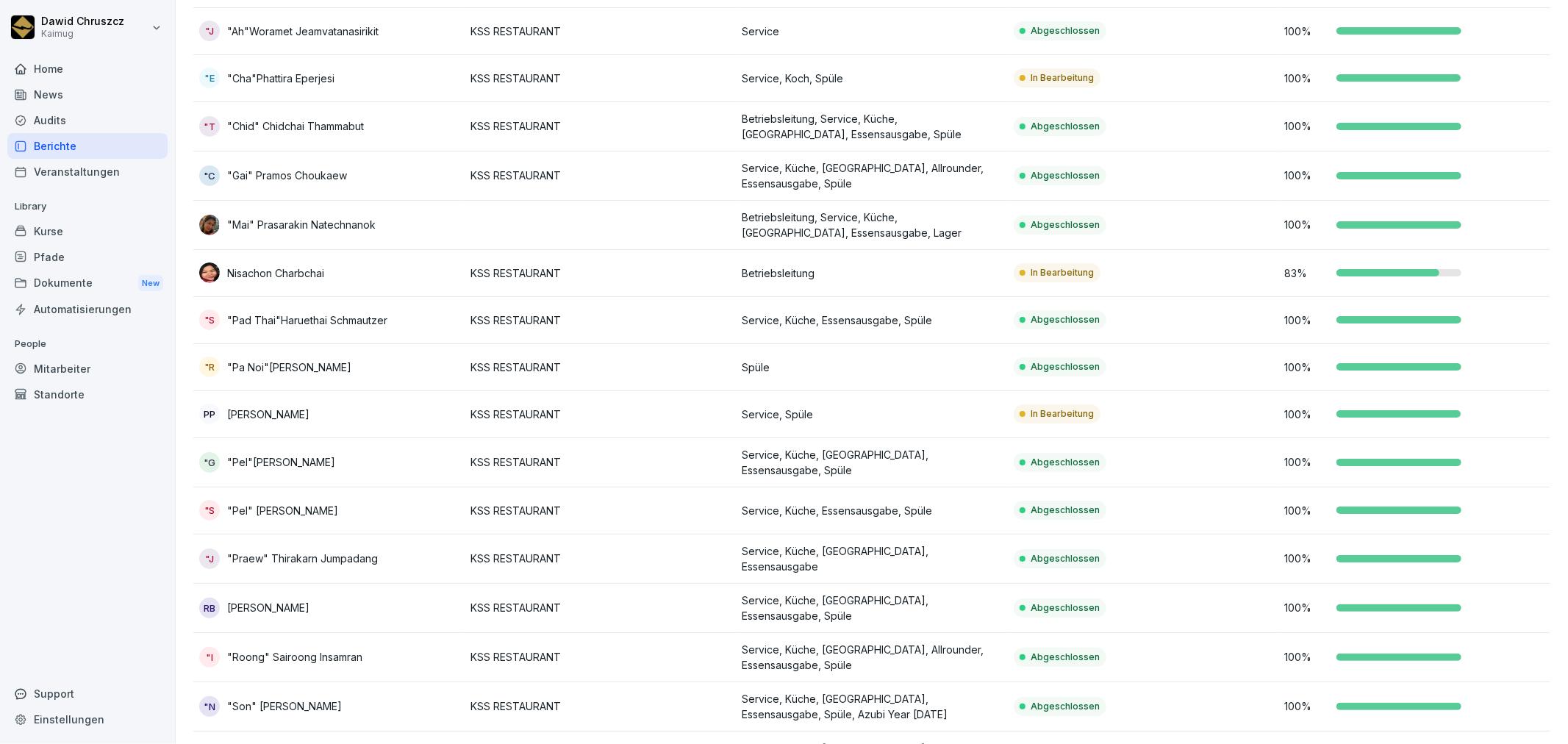
scroll to position [127, 0]
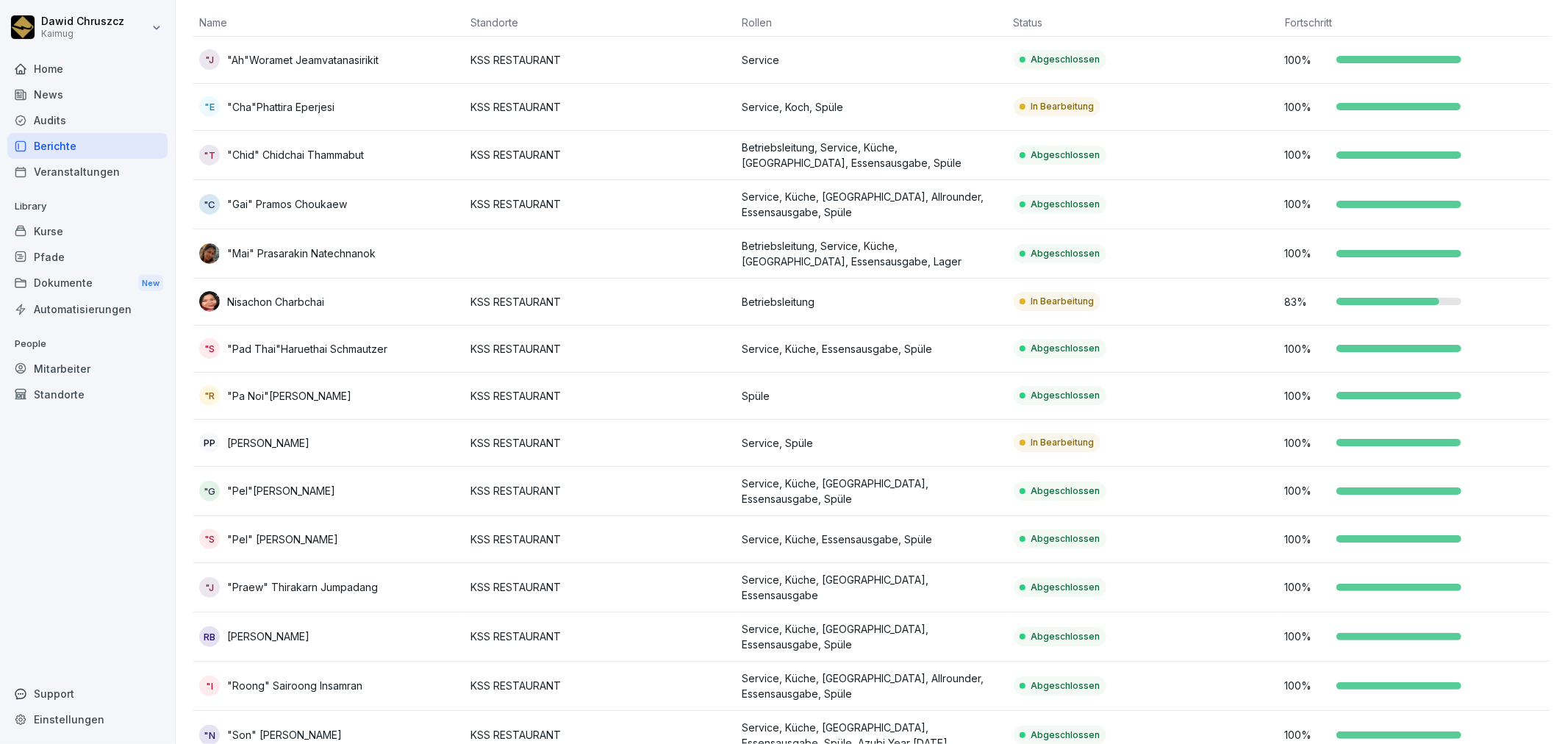
click at [958, 158] on p "Betriebsleitung, Service, Küche, [GEOGRAPHIC_DATA], Essensausgabe, Spüle" at bounding box center [871, 155] width 259 height 31
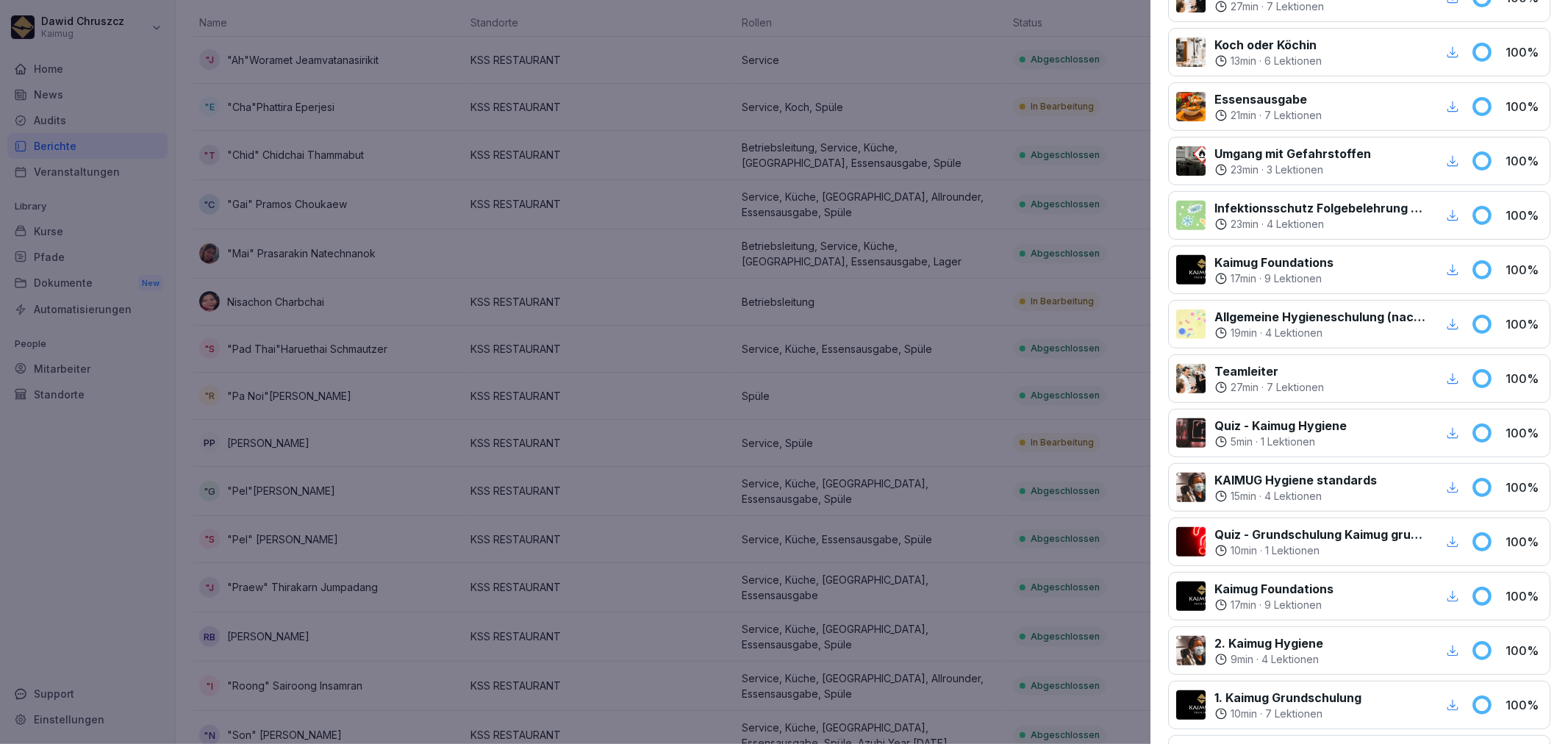
scroll to position [0, 0]
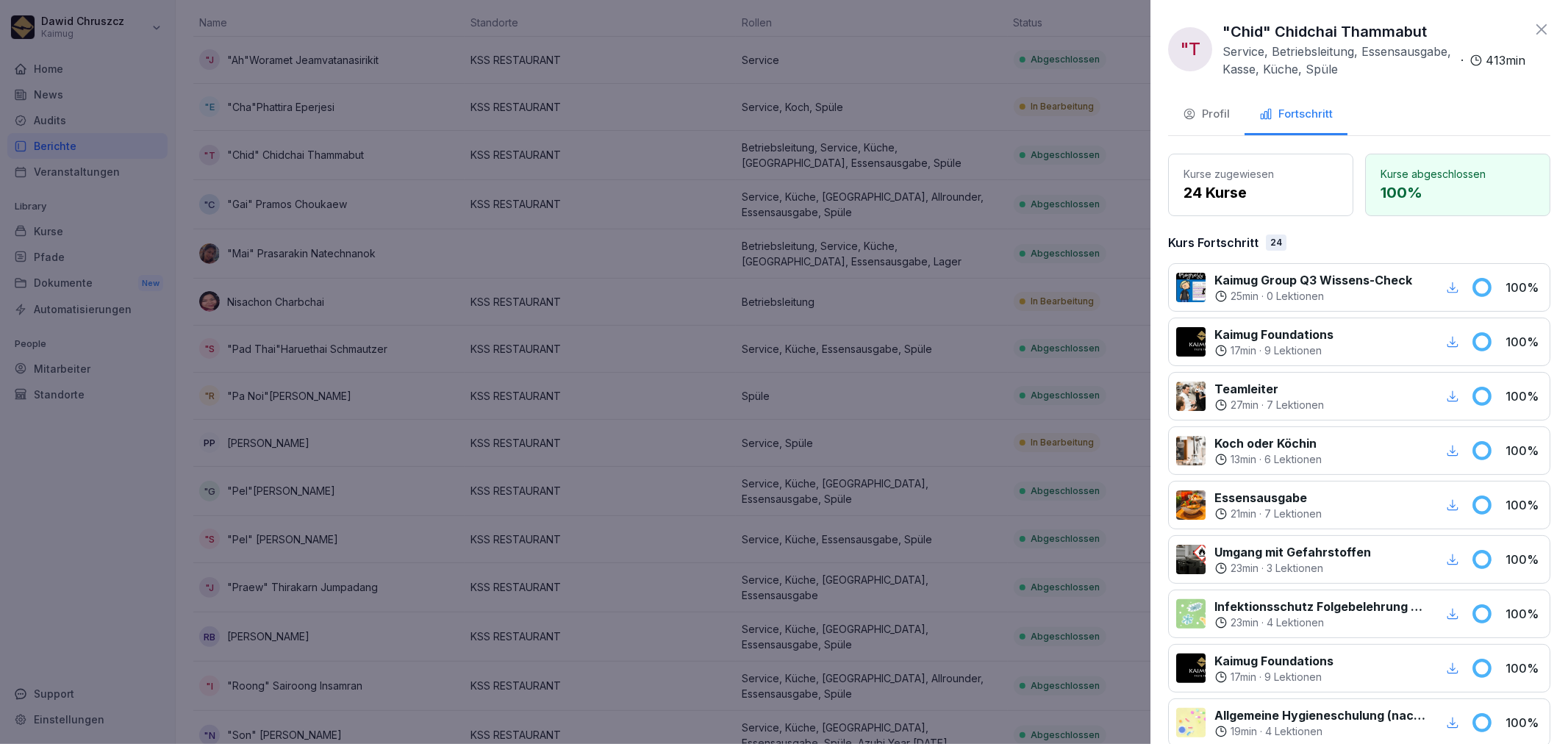
click at [1533, 24] on icon at bounding box center [1542, 29] width 18 height 18
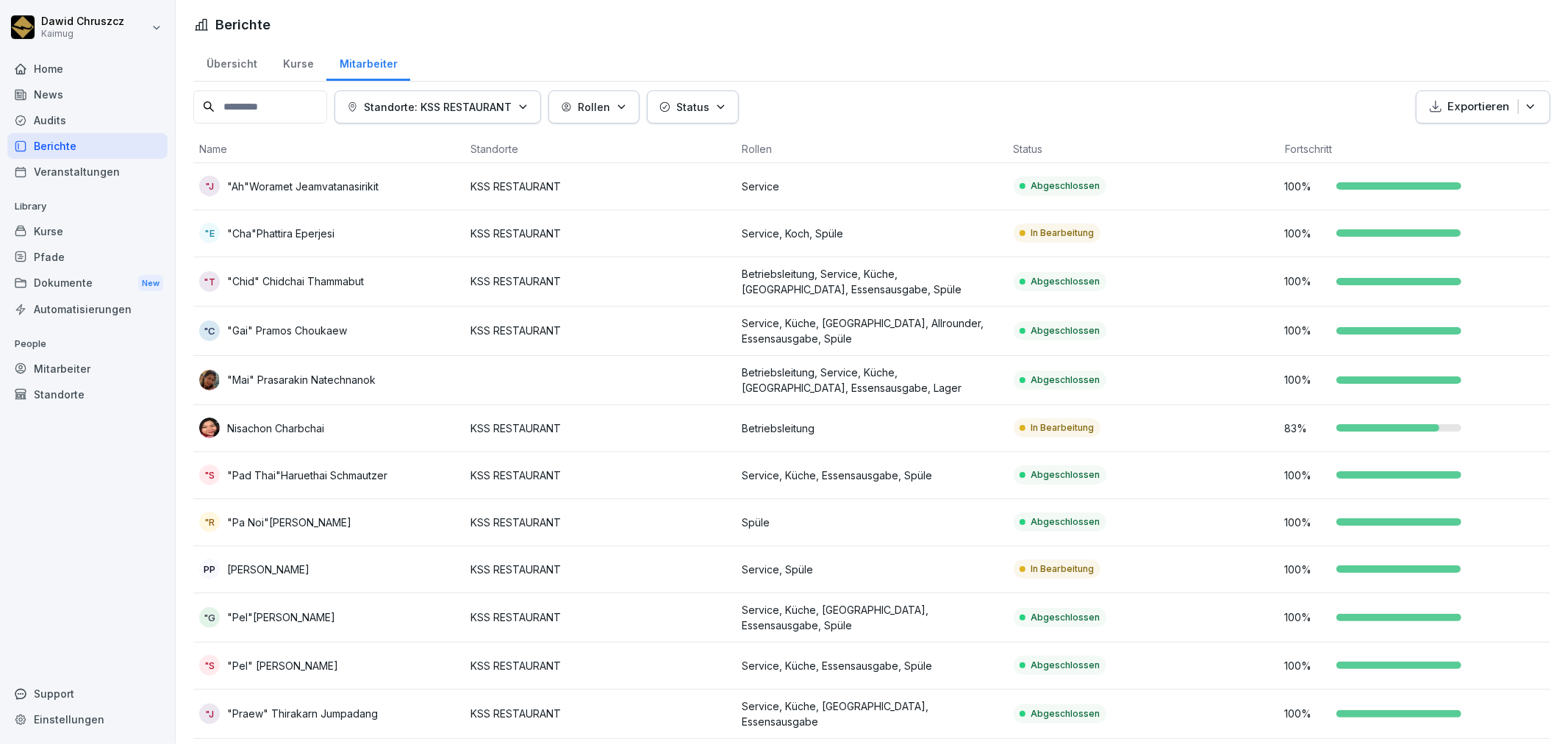
click at [59, 138] on div "Berichte" at bounding box center [87, 146] width 160 height 26
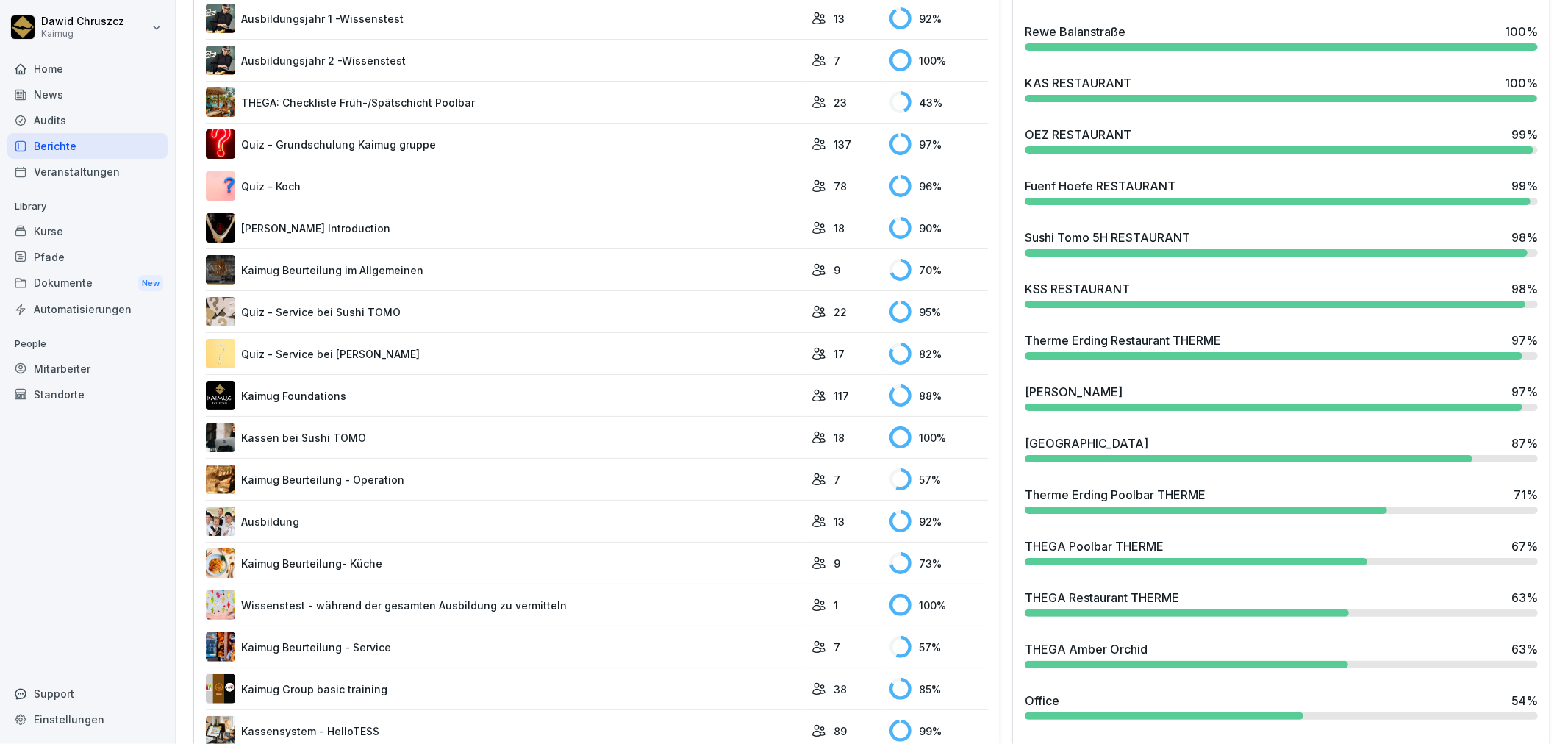
scroll to position [490, 0]
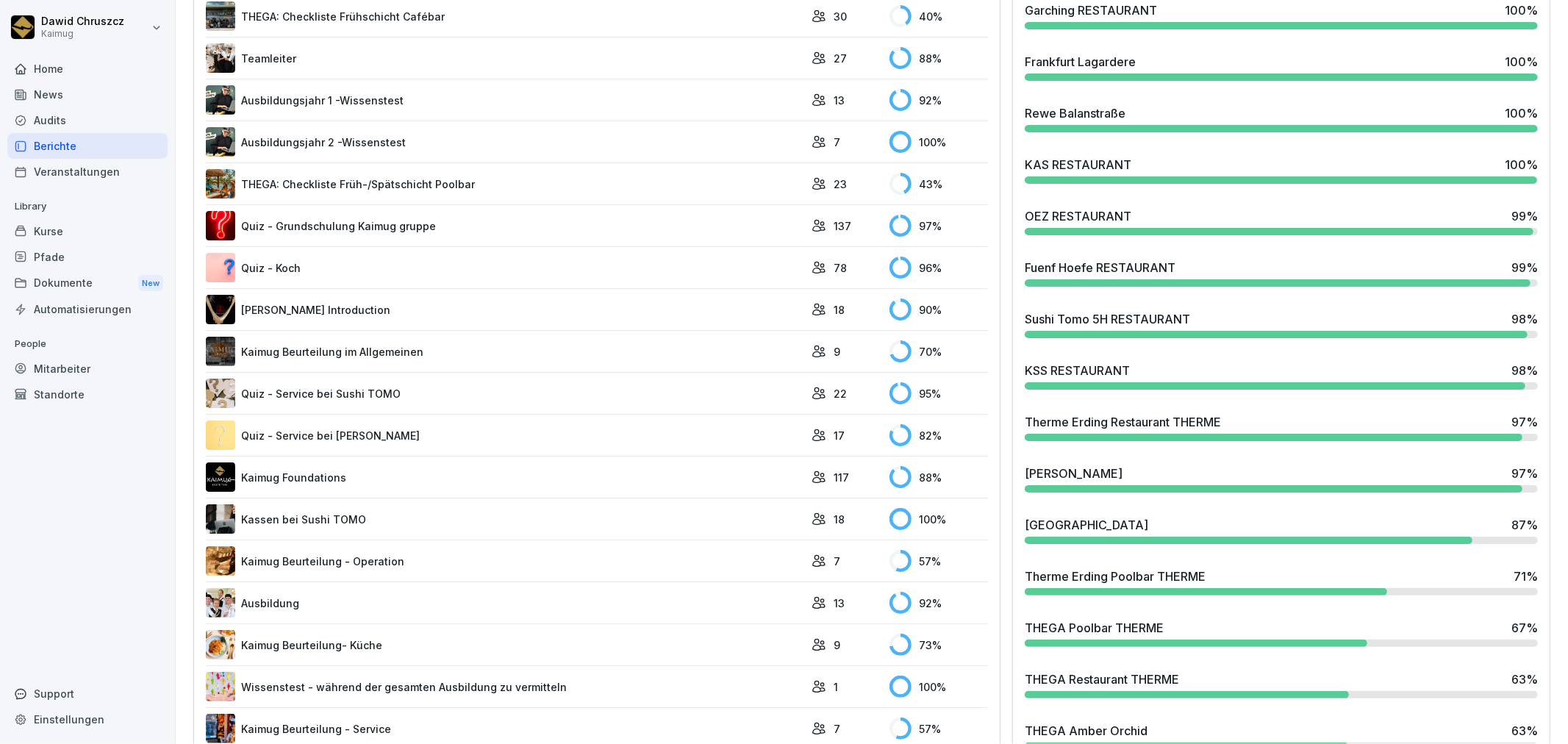
click at [1115, 185] on div "KAS RESTAURANT 100 %" at bounding box center [1281, 170] width 525 height 40
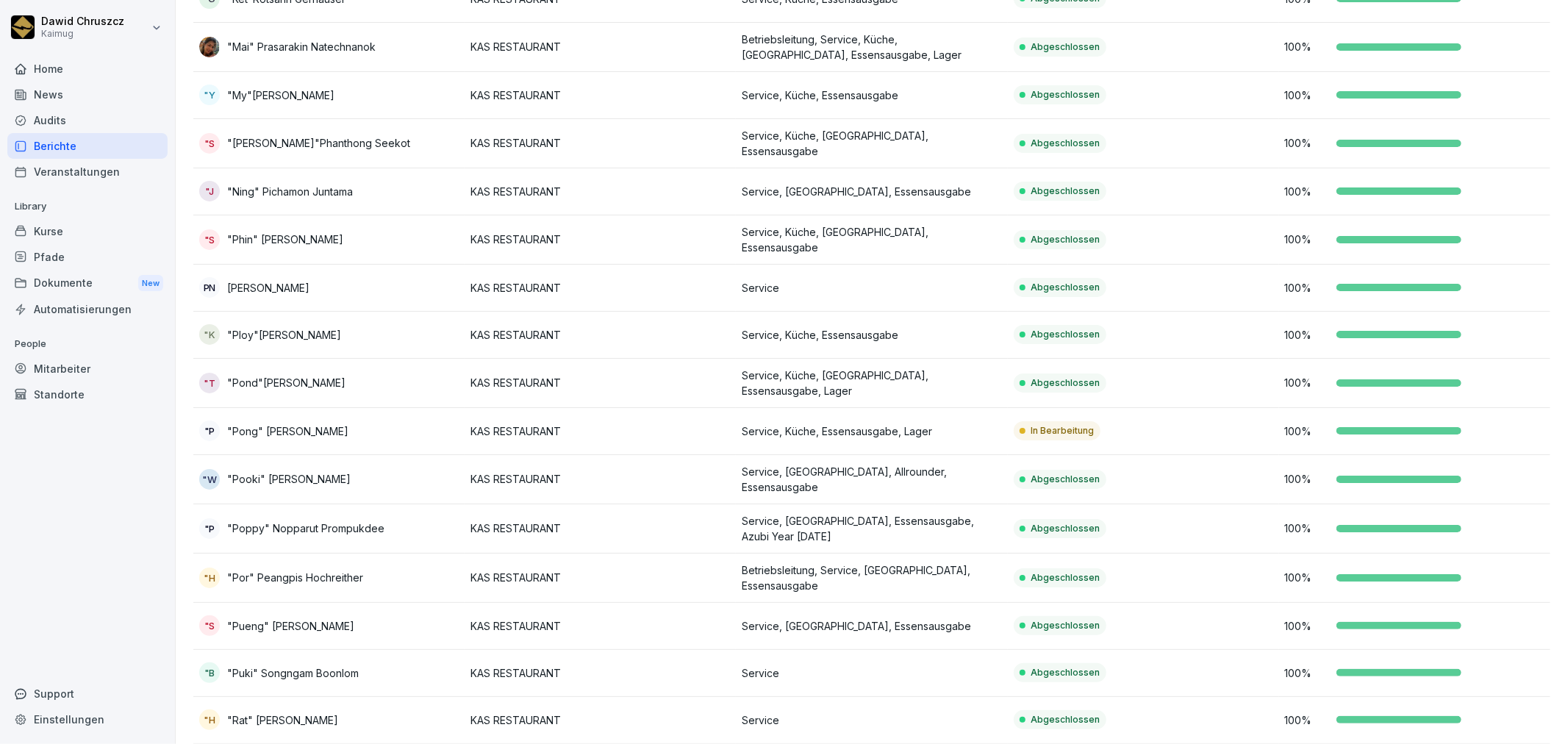
scroll to position [490, 0]
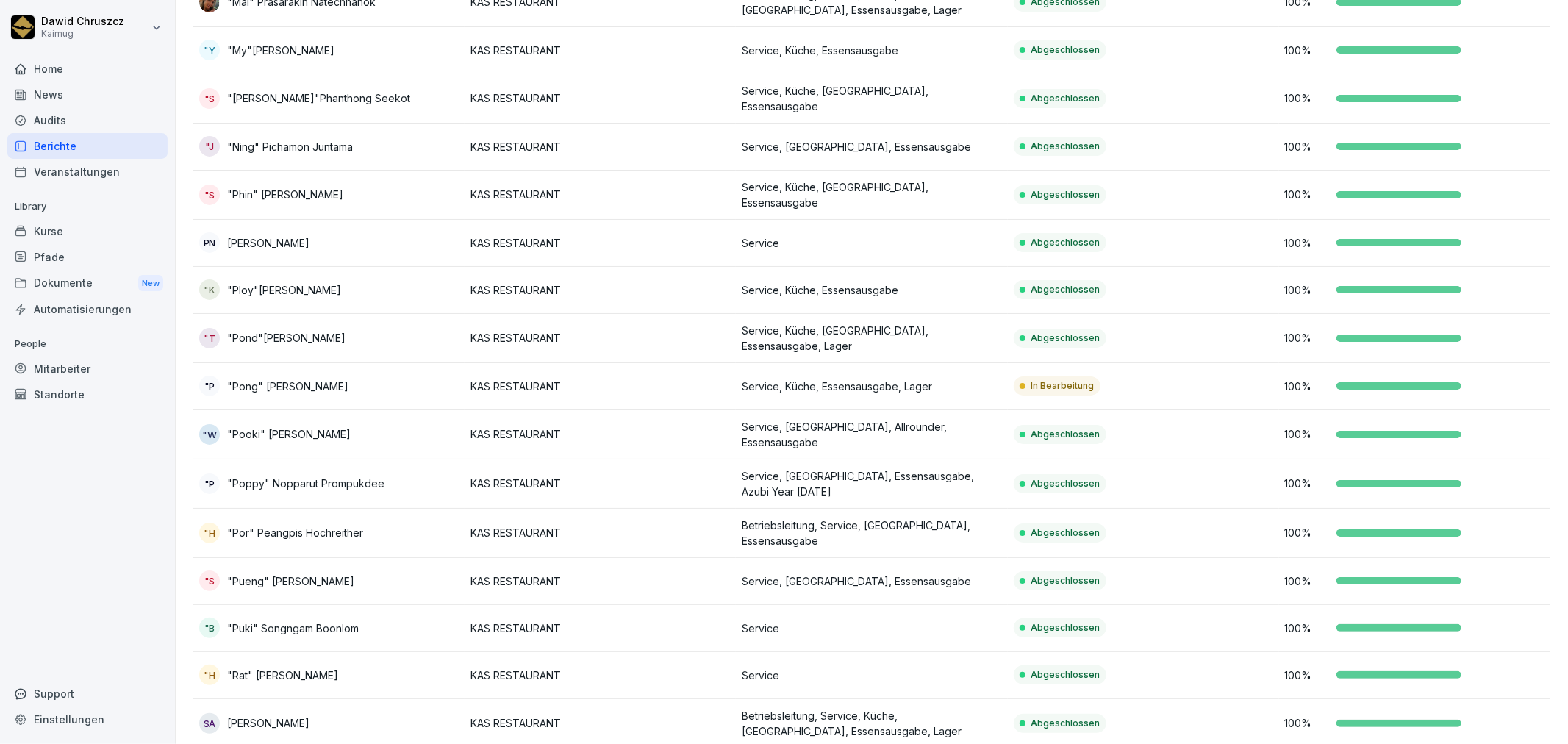
click at [982, 378] on p "Service, Küche, Essensausgabe, Lager" at bounding box center [871, 386] width 259 height 15
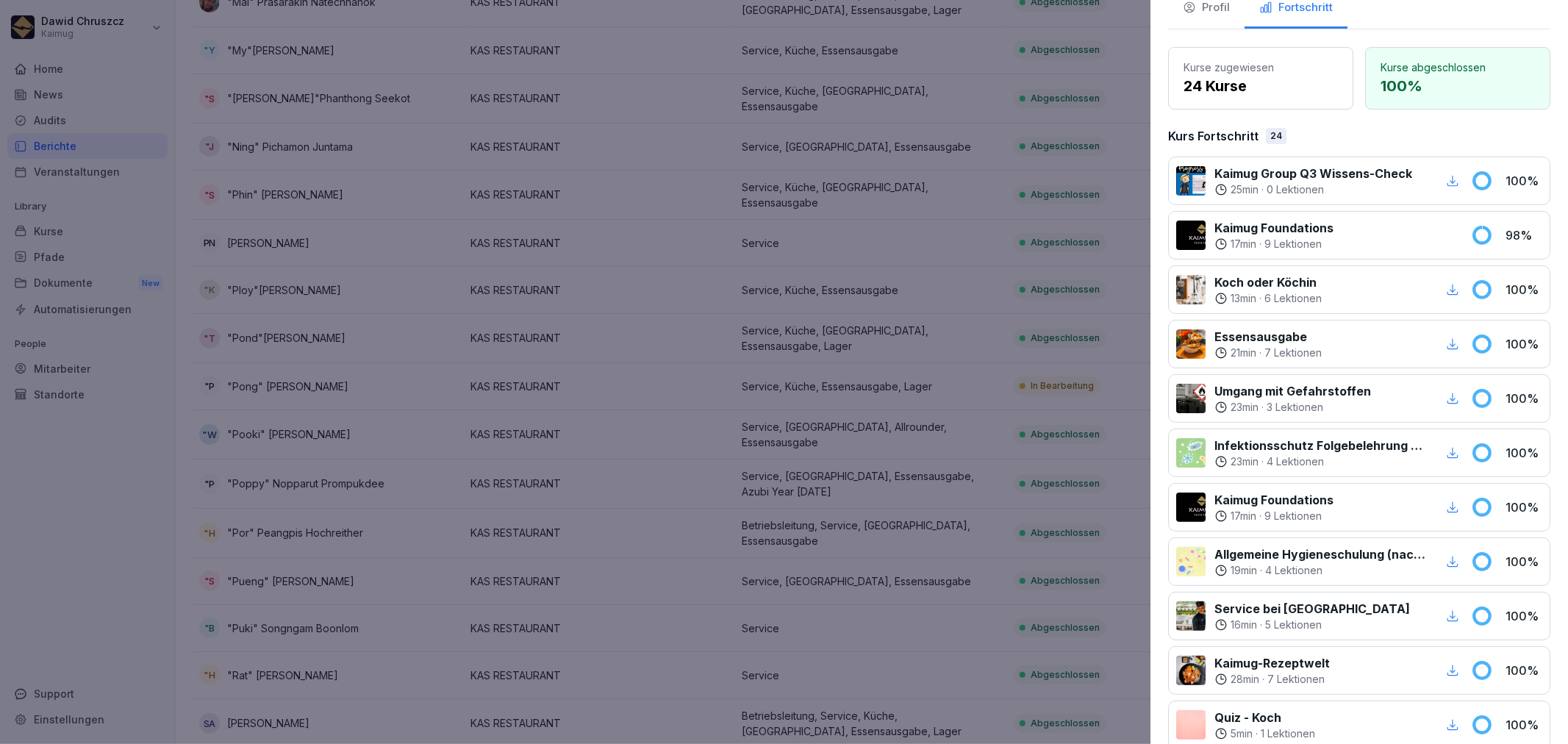
scroll to position [0, 0]
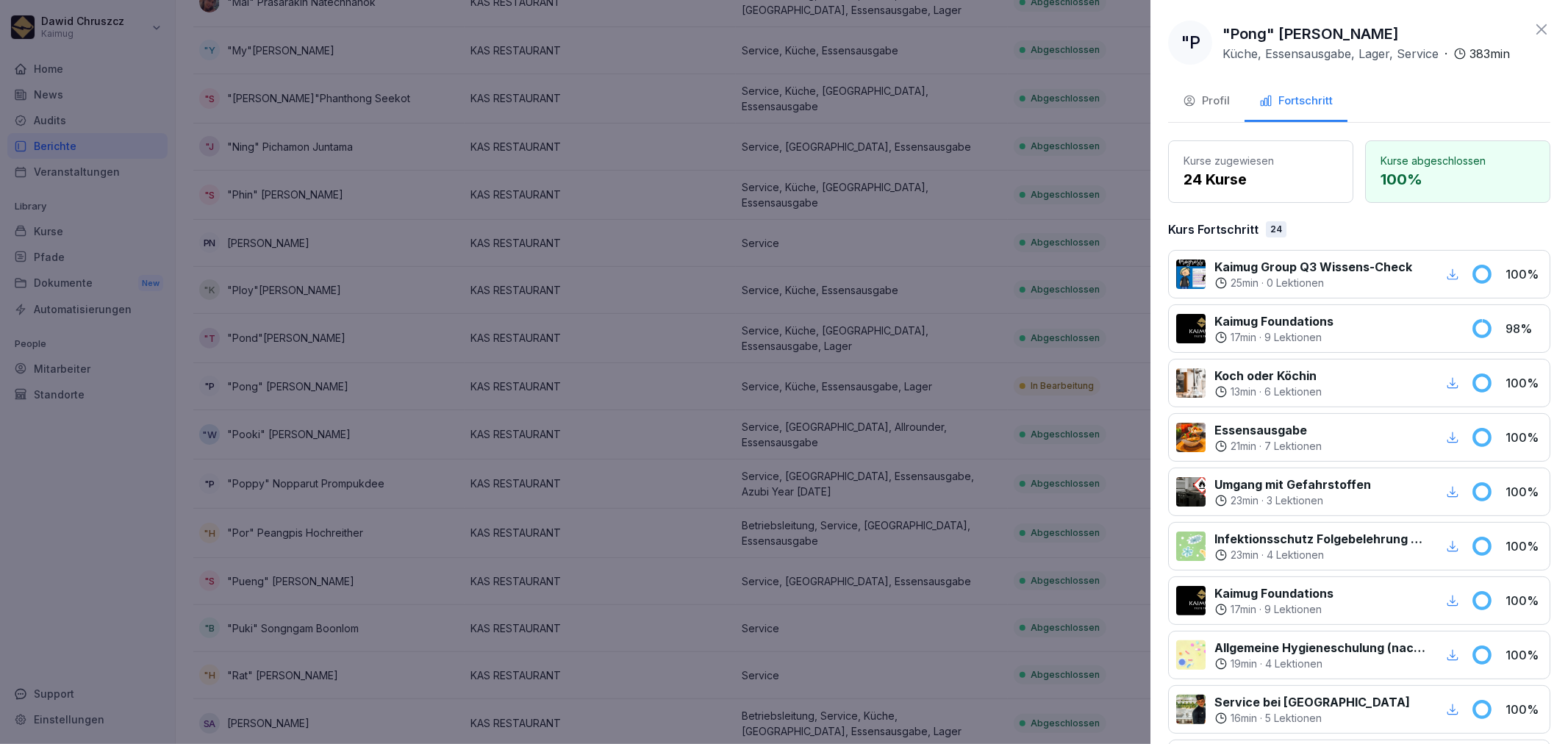
drag, startPoint x: 1454, startPoint y: 32, endPoint x: 1223, endPoint y: 35, distance: 231.0
click at [1223, 35] on p ""Pong" [PERSON_NAME]" at bounding box center [1310, 33] width 176 height 22
copy p ""Pong" [PERSON_NAME]"
drag, startPoint x: 1533, startPoint y: 27, endPoint x: 1526, endPoint y: 33, distance: 9.2
click at [1533, 27] on icon at bounding box center [1542, 29] width 18 height 18
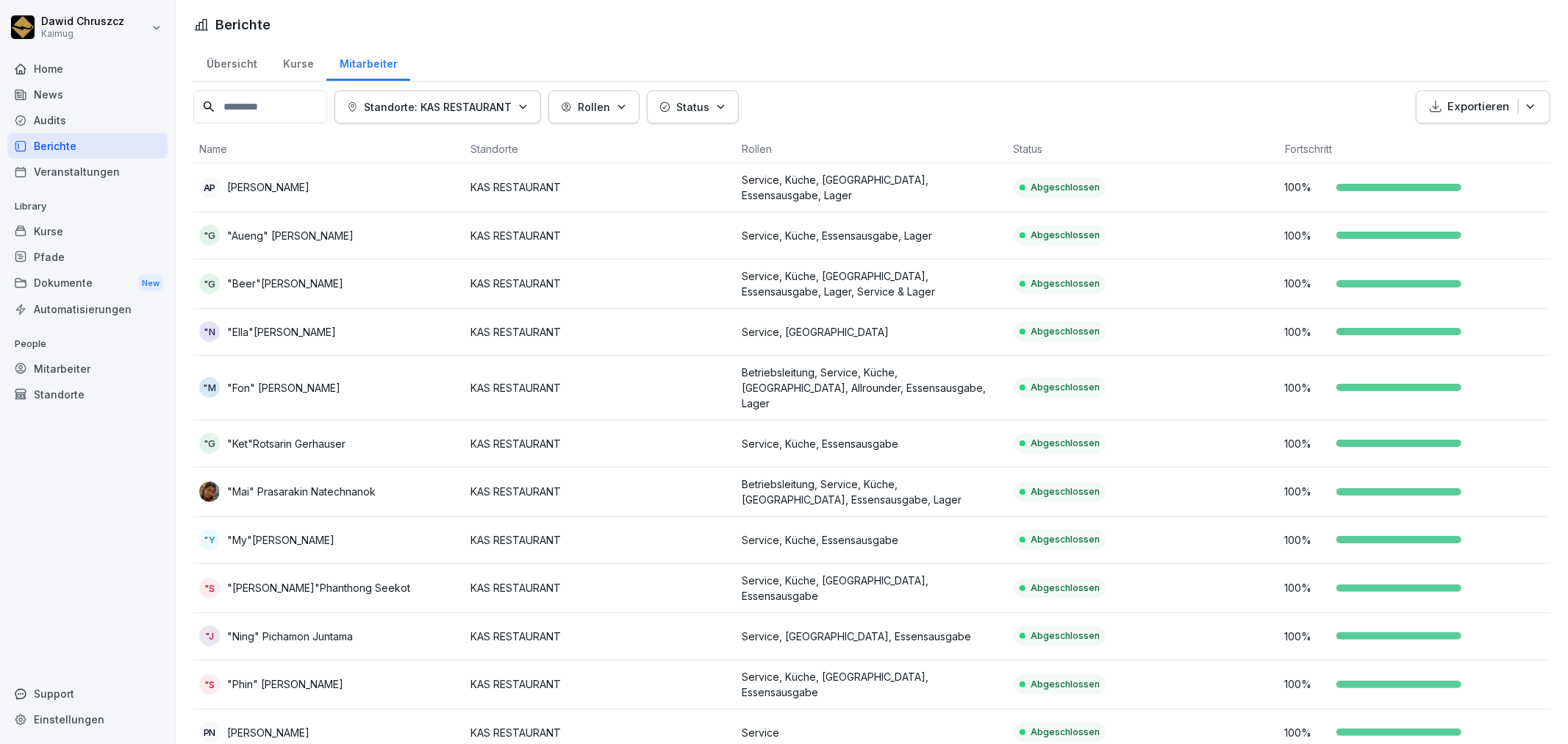
click at [58, 143] on div "Berichte" at bounding box center [87, 146] width 160 height 26
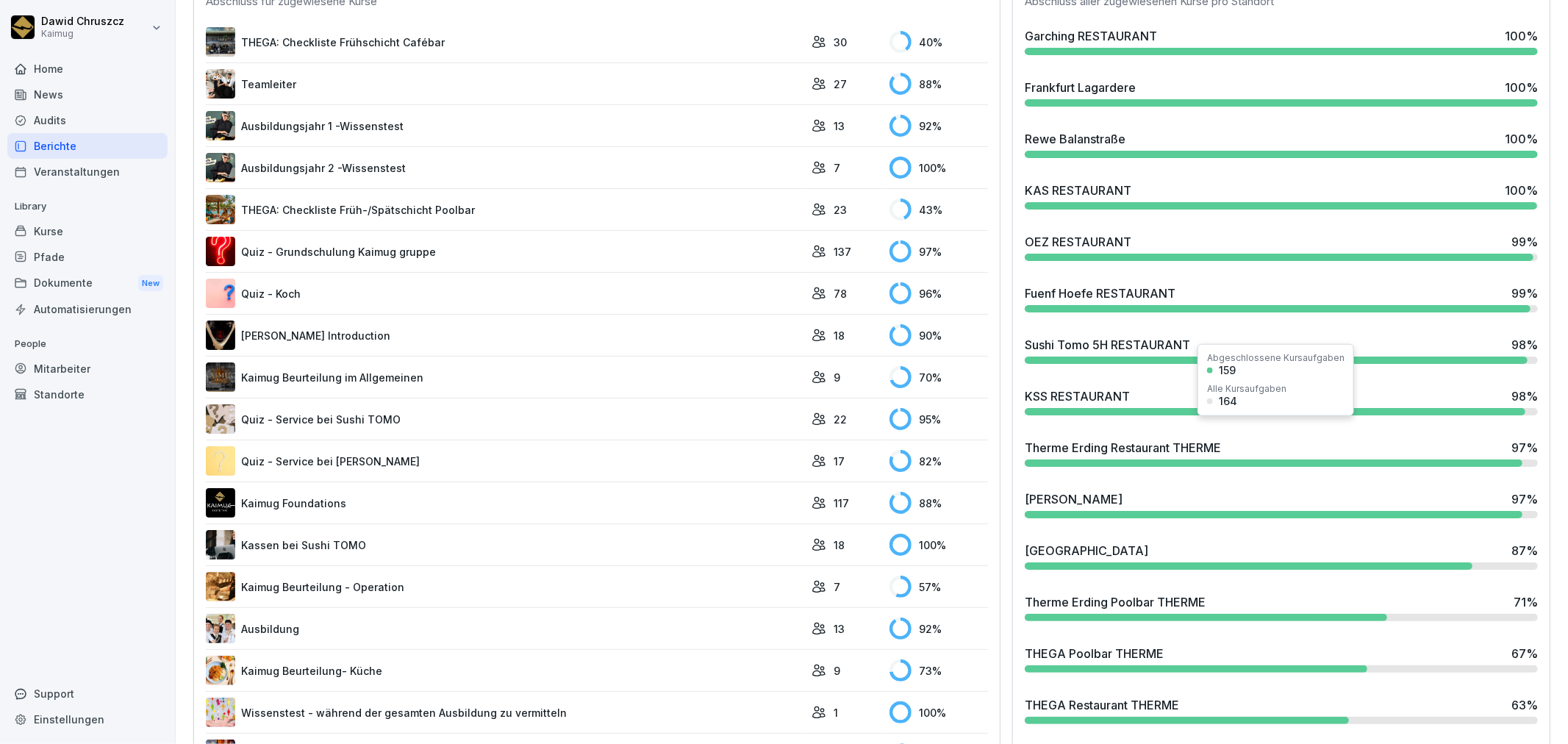
scroll to position [571, 0]
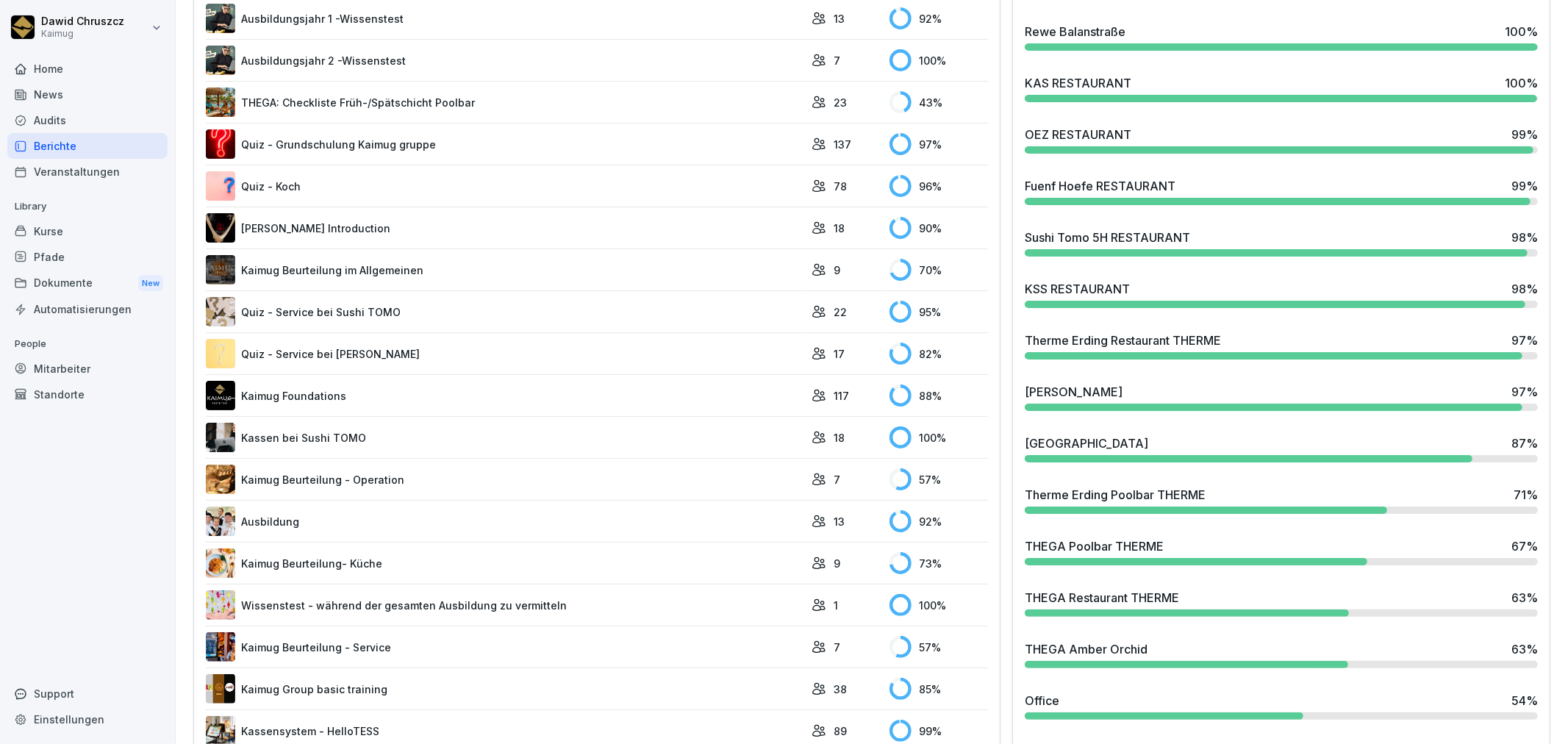
click at [1178, 383] on div "Shang Miang 97 %" at bounding box center [1281, 391] width 513 height 18
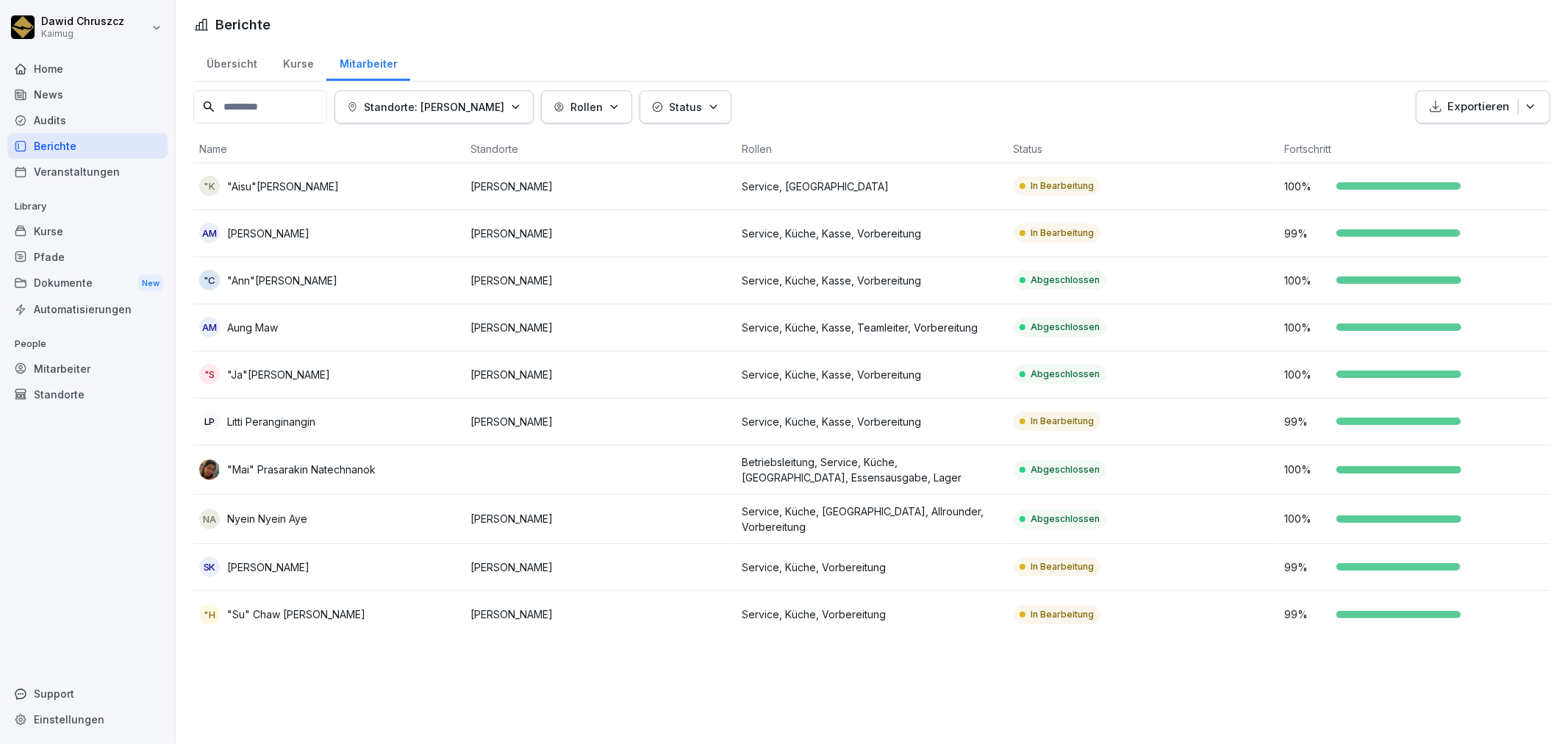
click at [569, 577] on td "[PERSON_NAME]" at bounding box center [600, 568] width 271 height 47
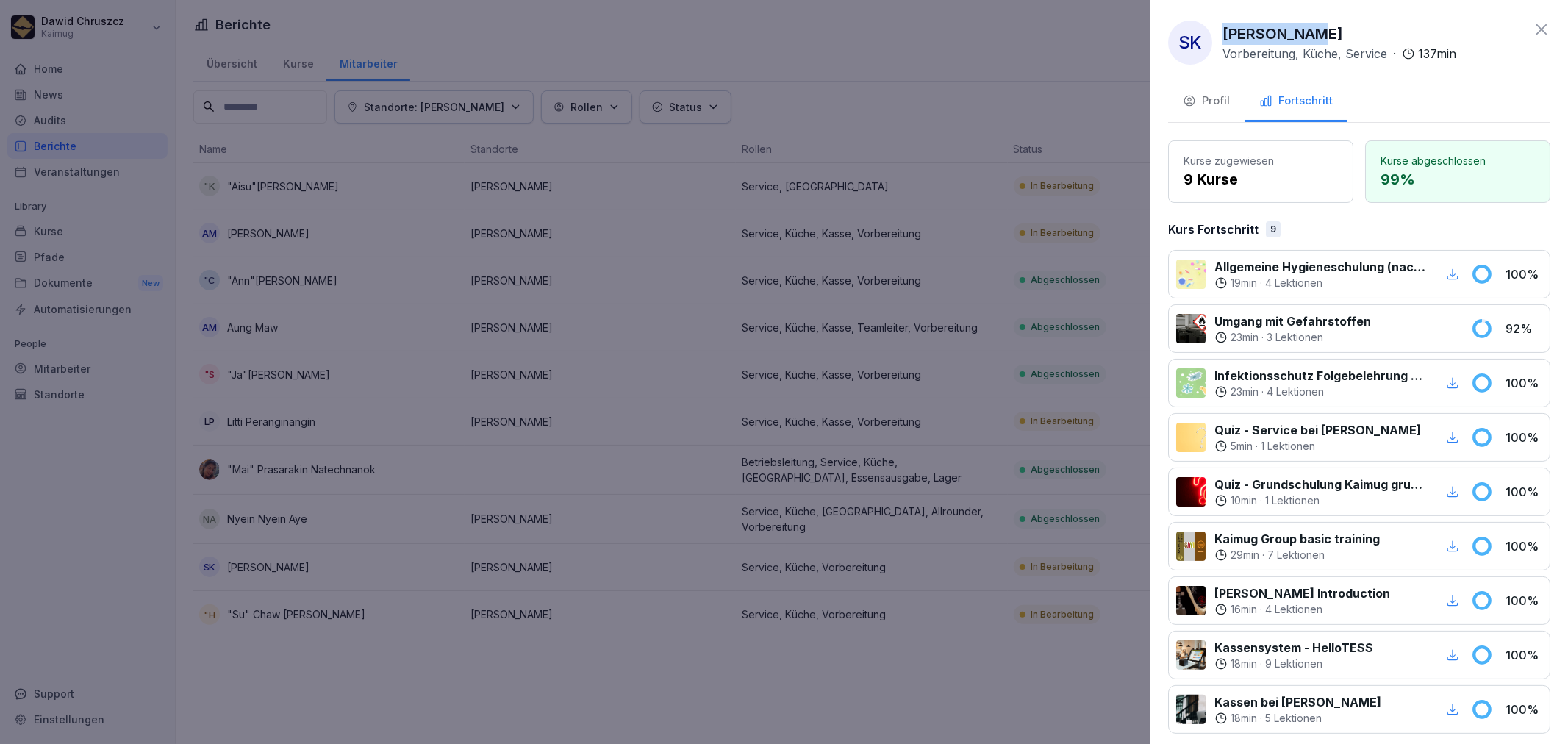
drag, startPoint x: 1313, startPoint y: 31, endPoint x: 1224, endPoint y: 42, distance: 89.7
click at [1224, 42] on p "[PERSON_NAME]" at bounding box center [1283, 33] width 120 height 22
copy p "[PERSON_NAME]"
click at [509, 443] on div at bounding box center [784, 372] width 1568 height 744
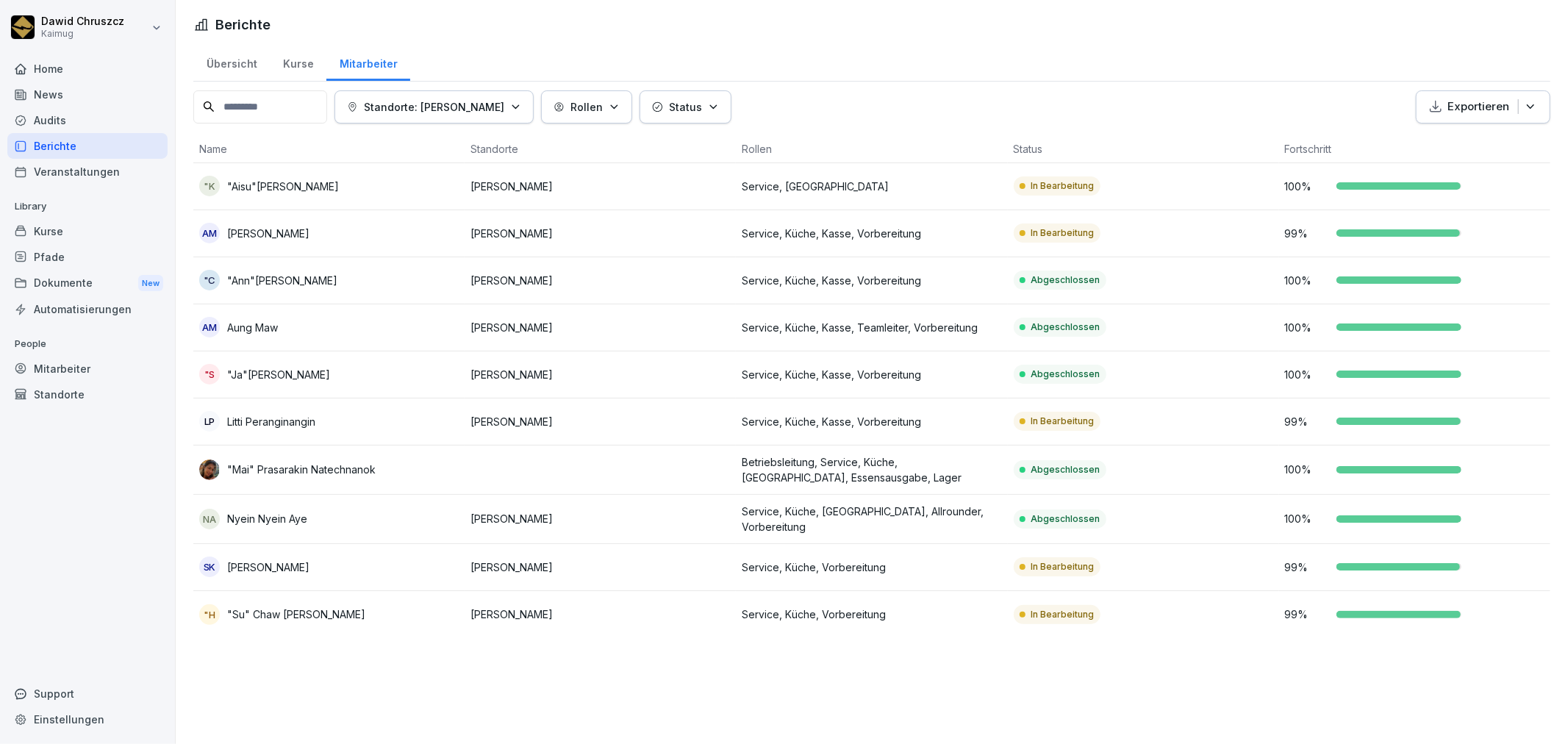
click at [565, 613] on p "[PERSON_NAME]" at bounding box center [600, 613] width 259 height 15
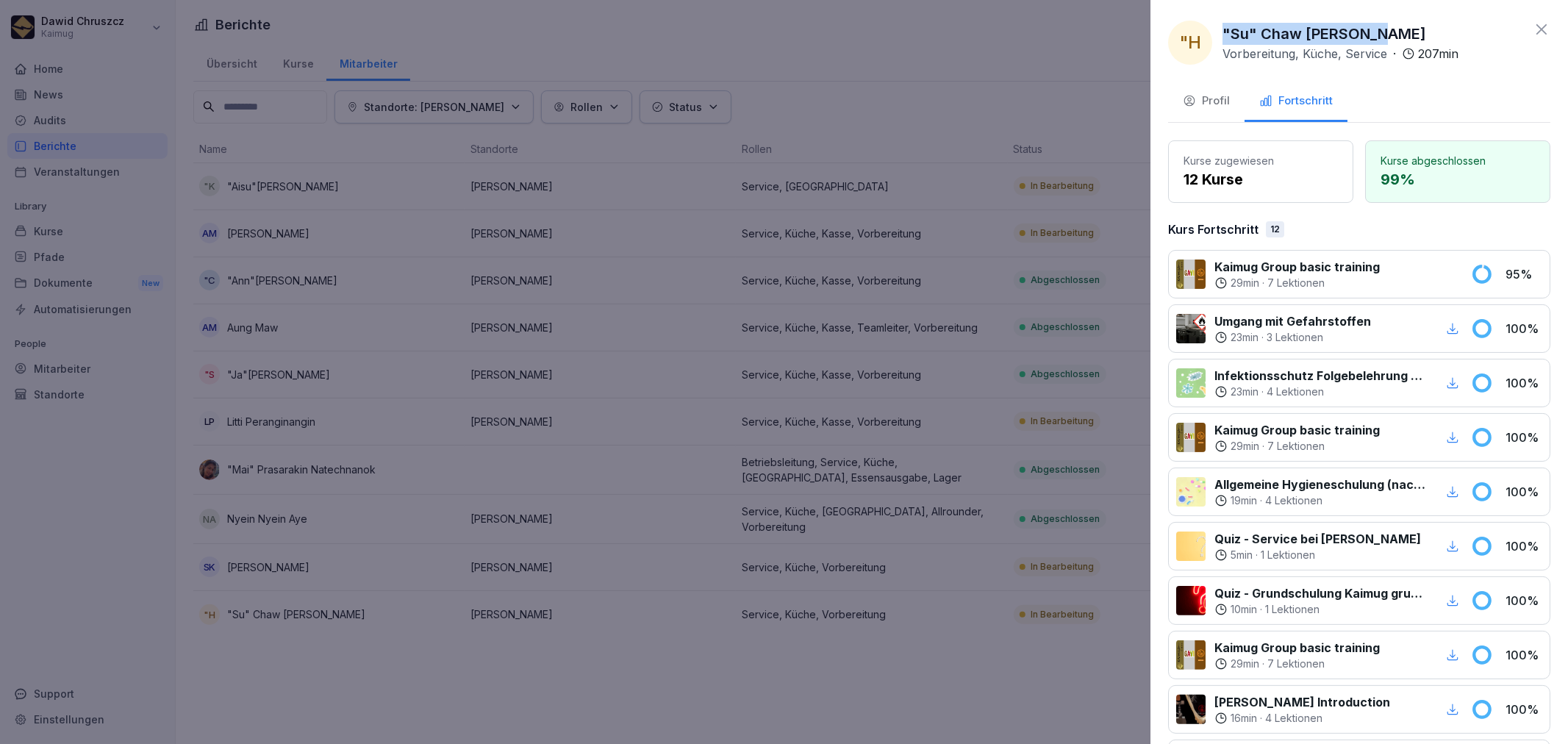
drag, startPoint x: 1364, startPoint y: 33, endPoint x: 1223, endPoint y: 38, distance: 141.1
click at [1223, 38] on div ""Su" Chaw Su Hlaing Vorbereitung, Küche, Service · 207 min" at bounding box center [1341, 42] width 236 height 40
copy p ""Su" Chaw [PERSON_NAME]"
click at [948, 496] on div at bounding box center [784, 372] width 1568 height 744
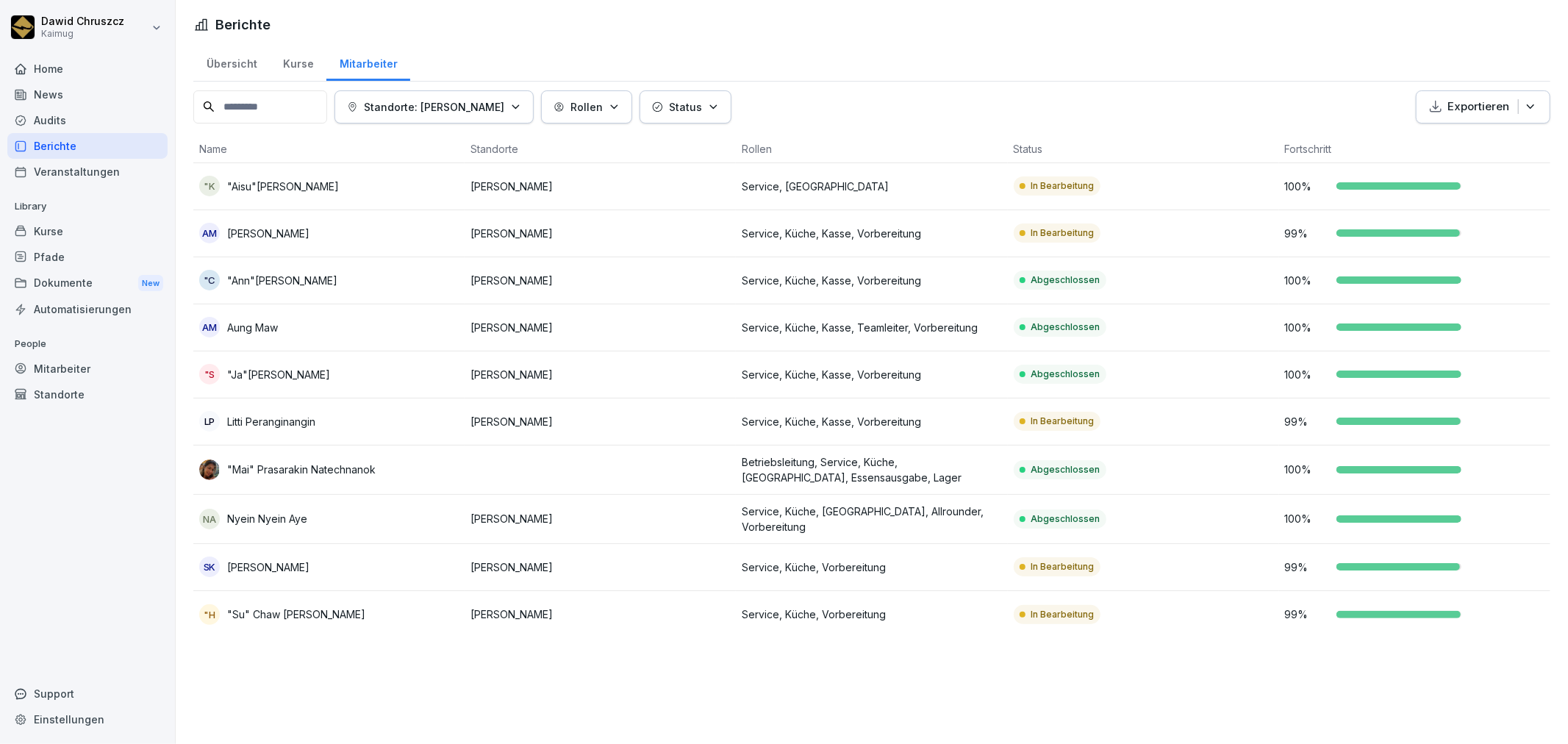
click at [452, 415] on div "LP Litti Peranginangin" at bounding box center [328, 421] width 259 height 20
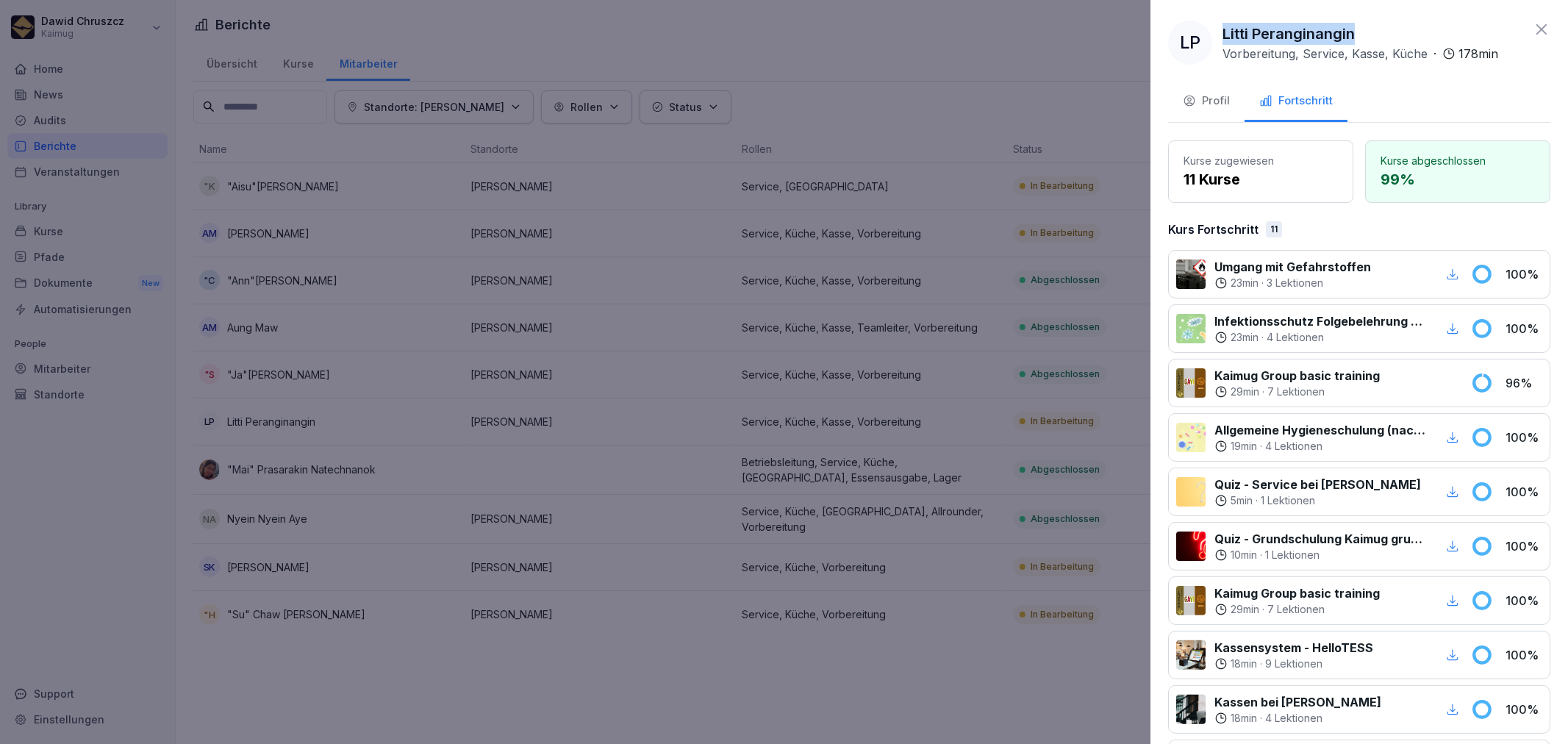
drag, startPoint x: 1357, startPoint y: 33, endPoint x: 1221, endPoint y: 27, distance: 136.1
click at [1221, 27] on div "LP Litti Peranginangin Vorbereitung, Service, Kasse, Küche · 178 min" at bounding box center [1333, 42] width 330 height 44
copy p "Litti Peranginangin"
click at [778, 494] on div at bounding box center [784, 372] width 1568 height 744
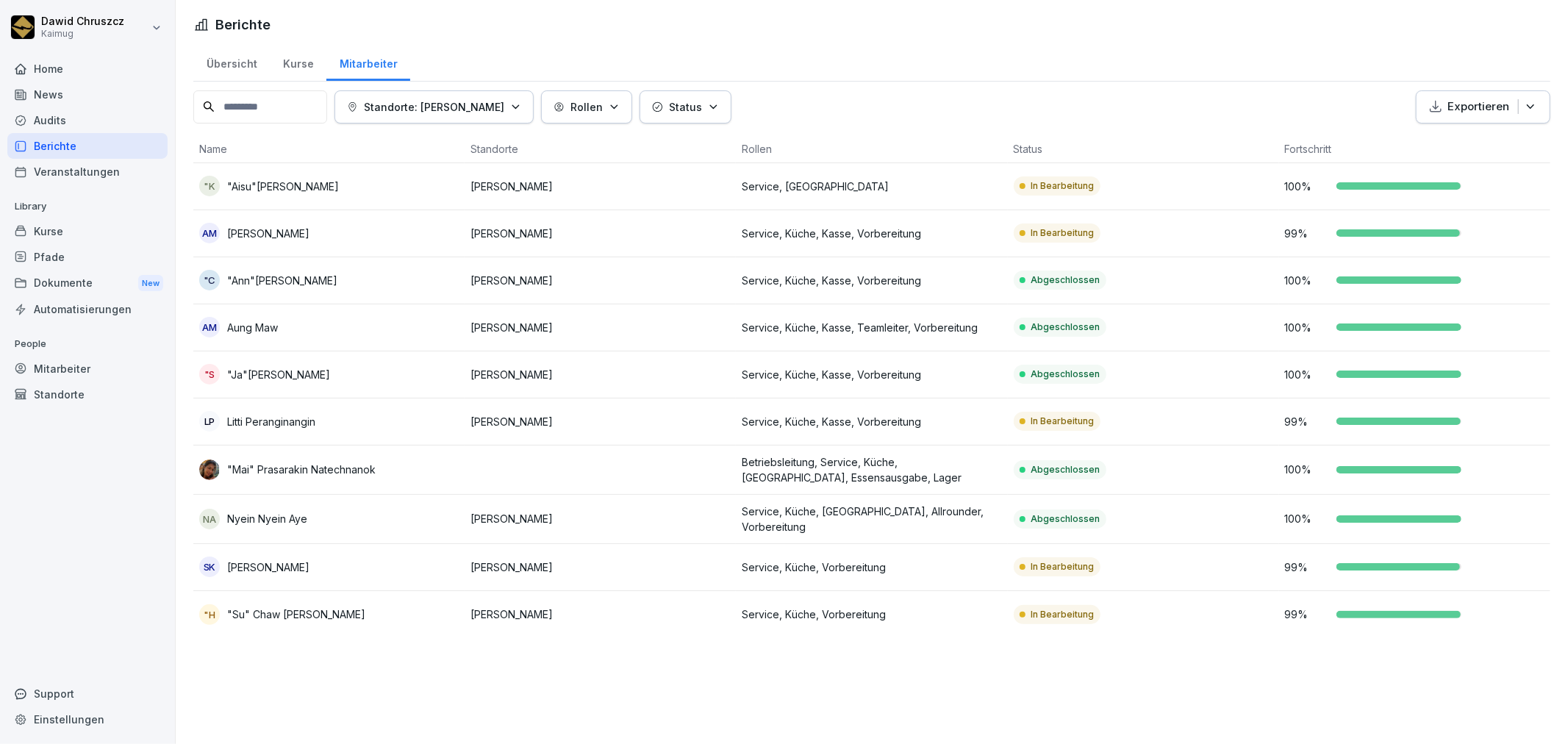
click at [581, 227] on p "[PERSON_NAME]" at bounding box center [600, 233] width 259 height 15
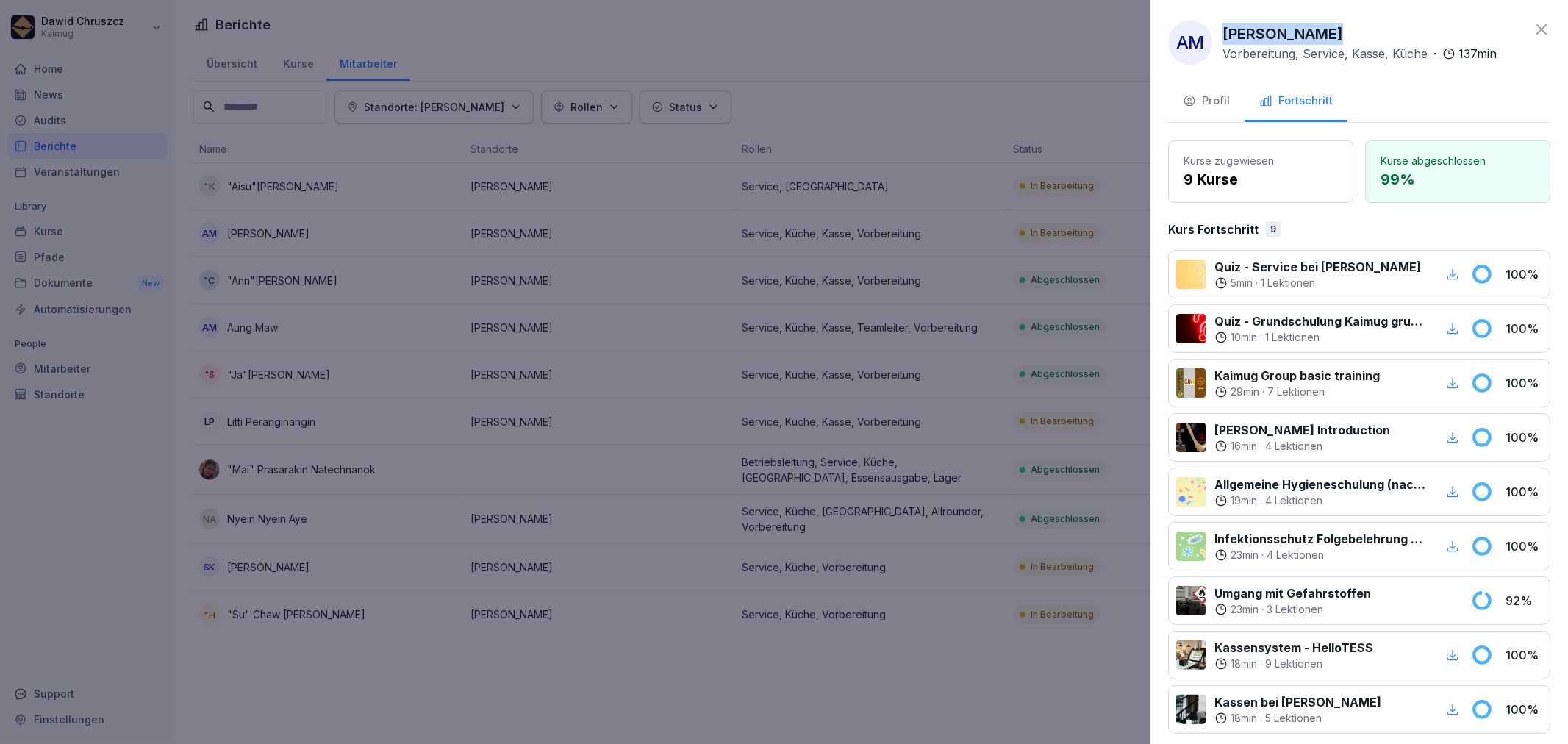
drag, startPoint x: 1328, startPoint y: 30, endPoint x: 1224, endPoint y: 35, distance: 104.1
click at [1224, 35] on div "[PERSON_NAME] Vorbereitung, Service, Kasse, Küche · 137 min" at bounding box center [1359, 42] width 274 height 40
copy p "[PERSON_NAME]"
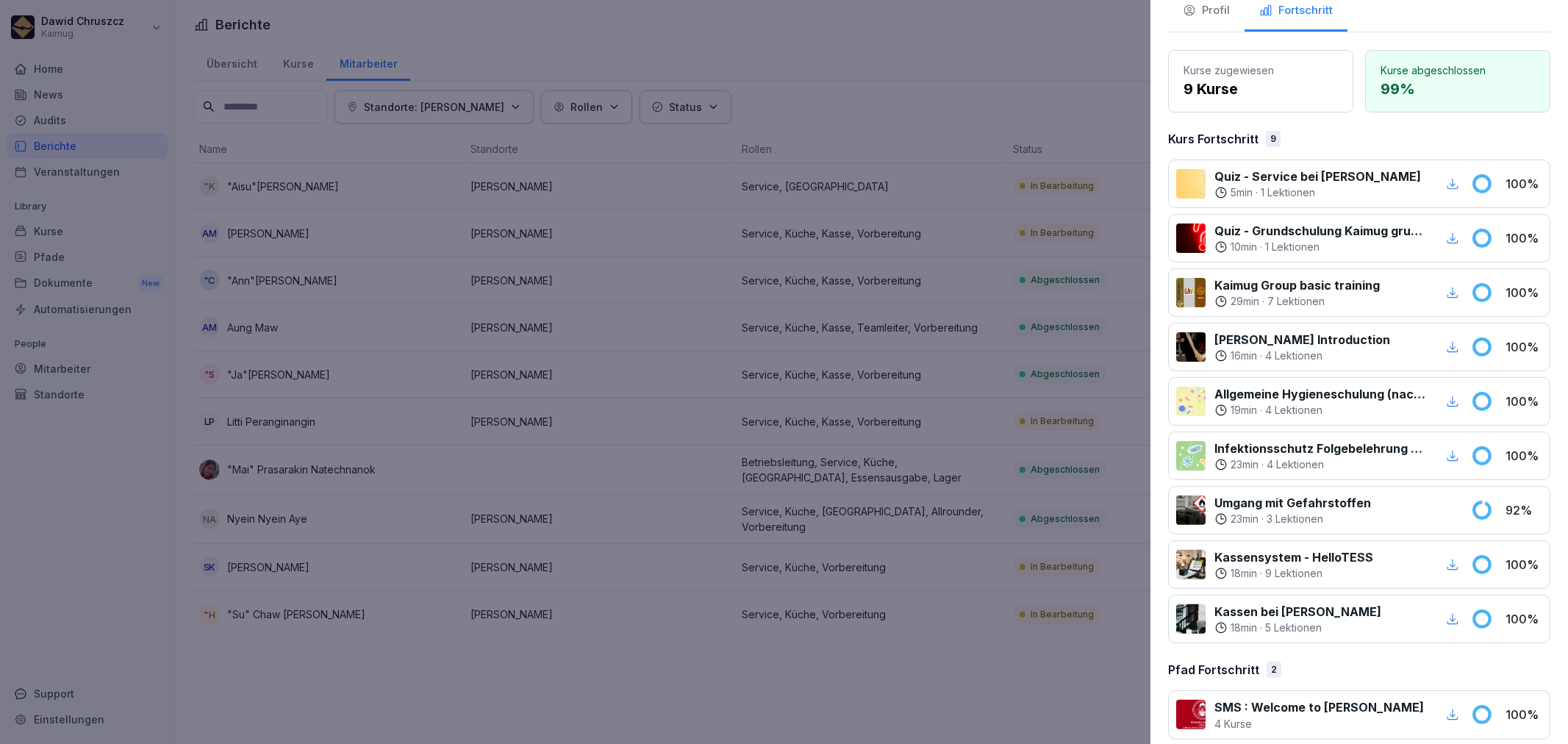
scroll to position [162, 0]
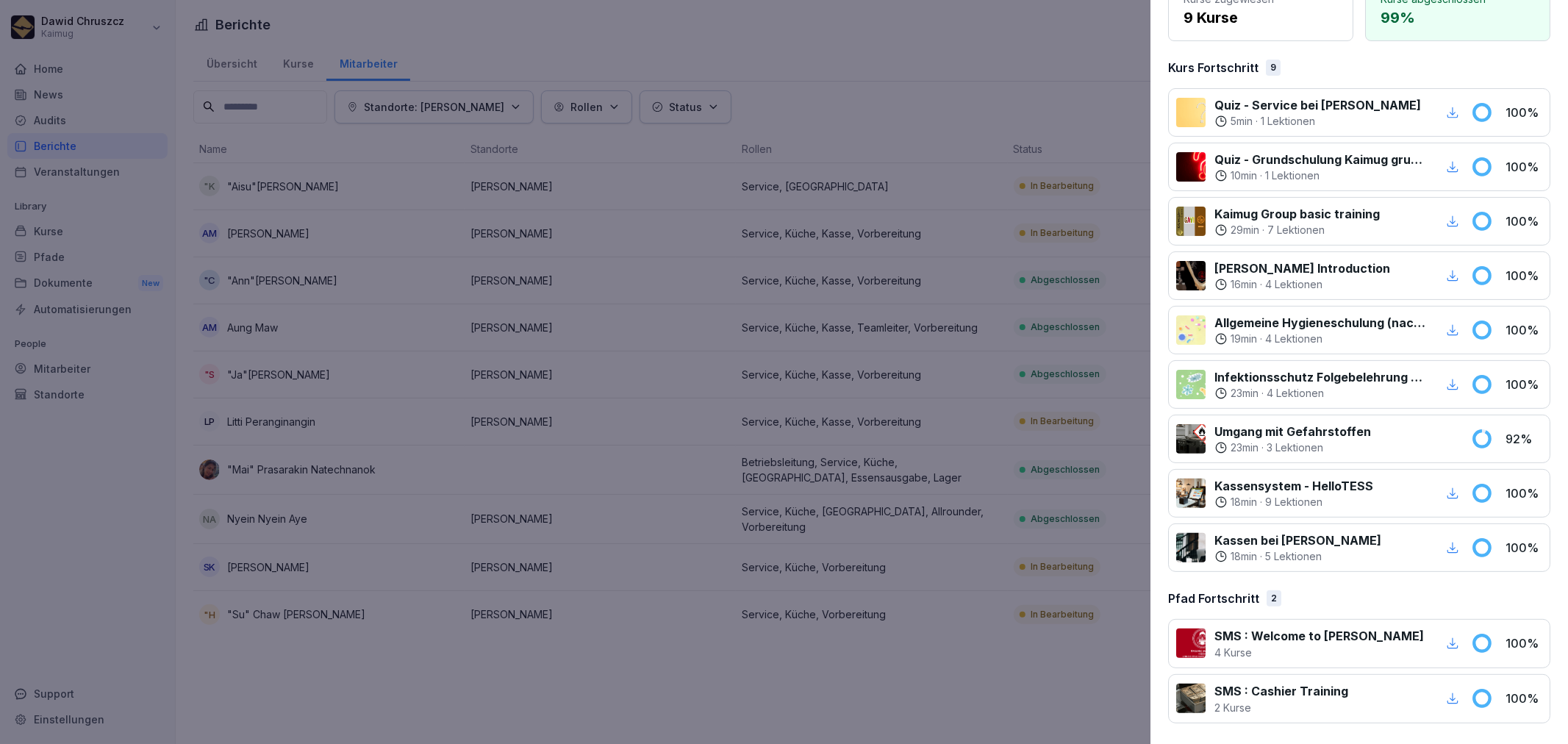
drag, startPoint x: 834, startPoint y: 297, endPoint x: 821, endPoint y: 287, distance: 16.4
click at [834, 297] on div at bounding box center [784, 372] width 1568 height 744
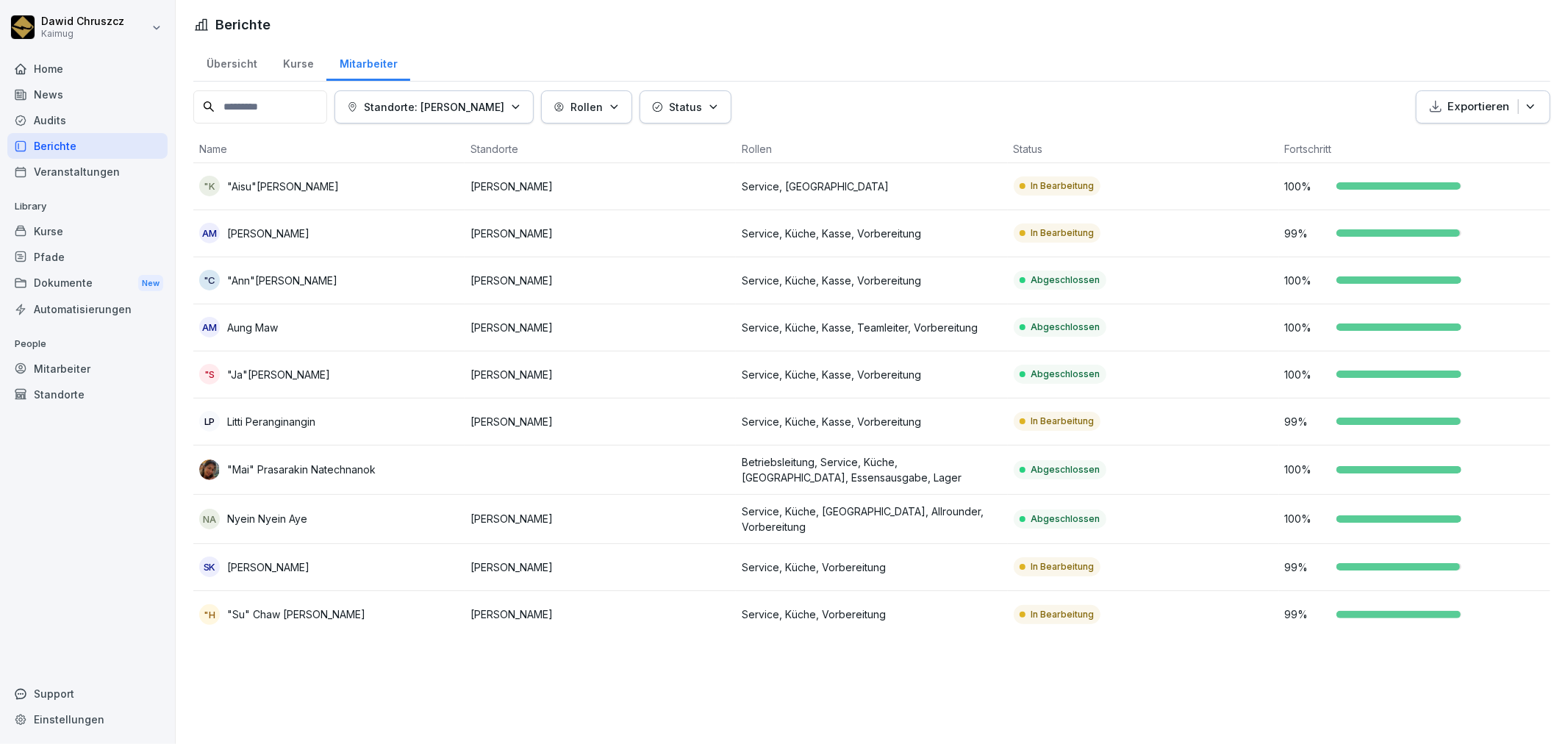
click at [603, 189] on p "[PERSON_NAME]" at bounding box center [600, 186] width 259 height 15
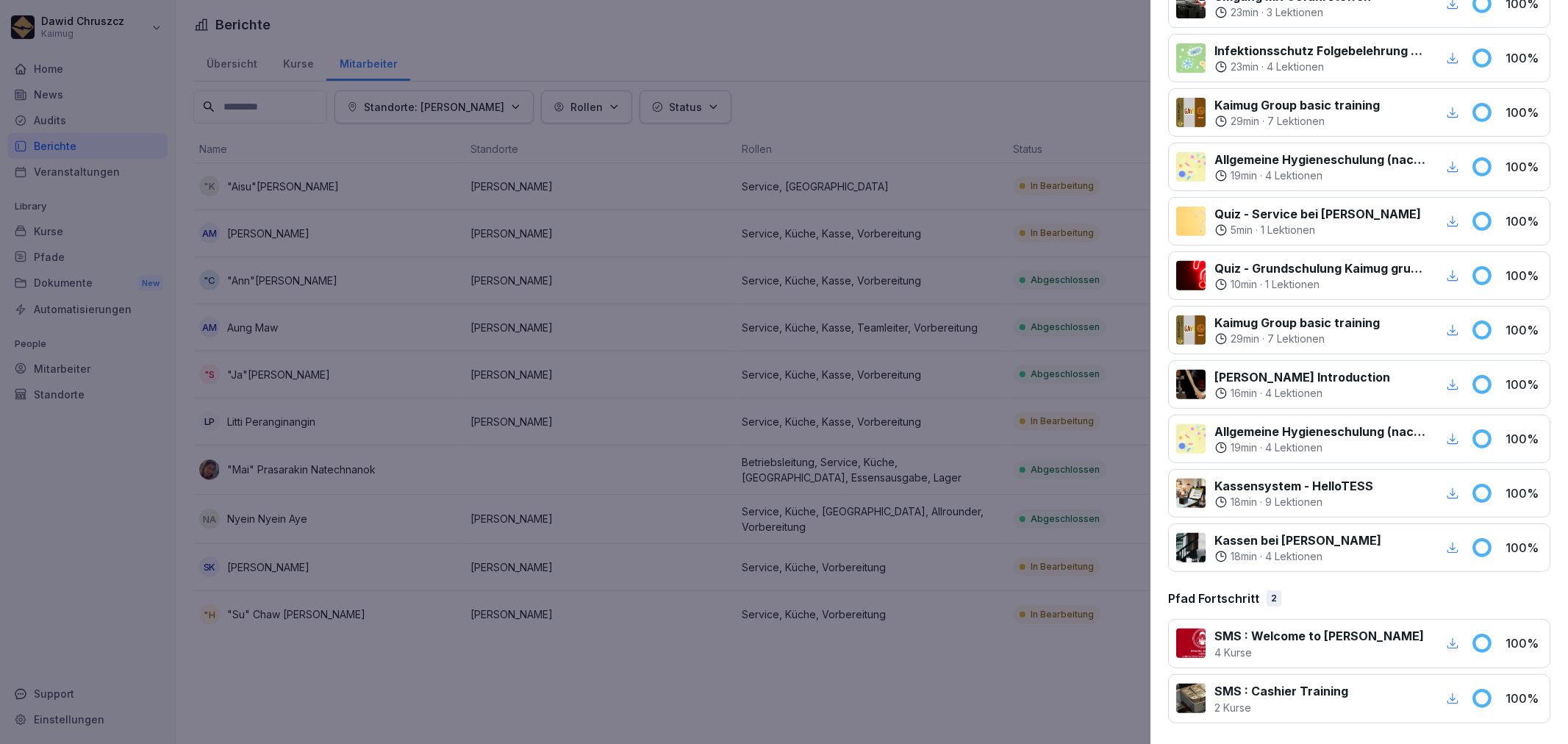
scroll to position [0, 0]
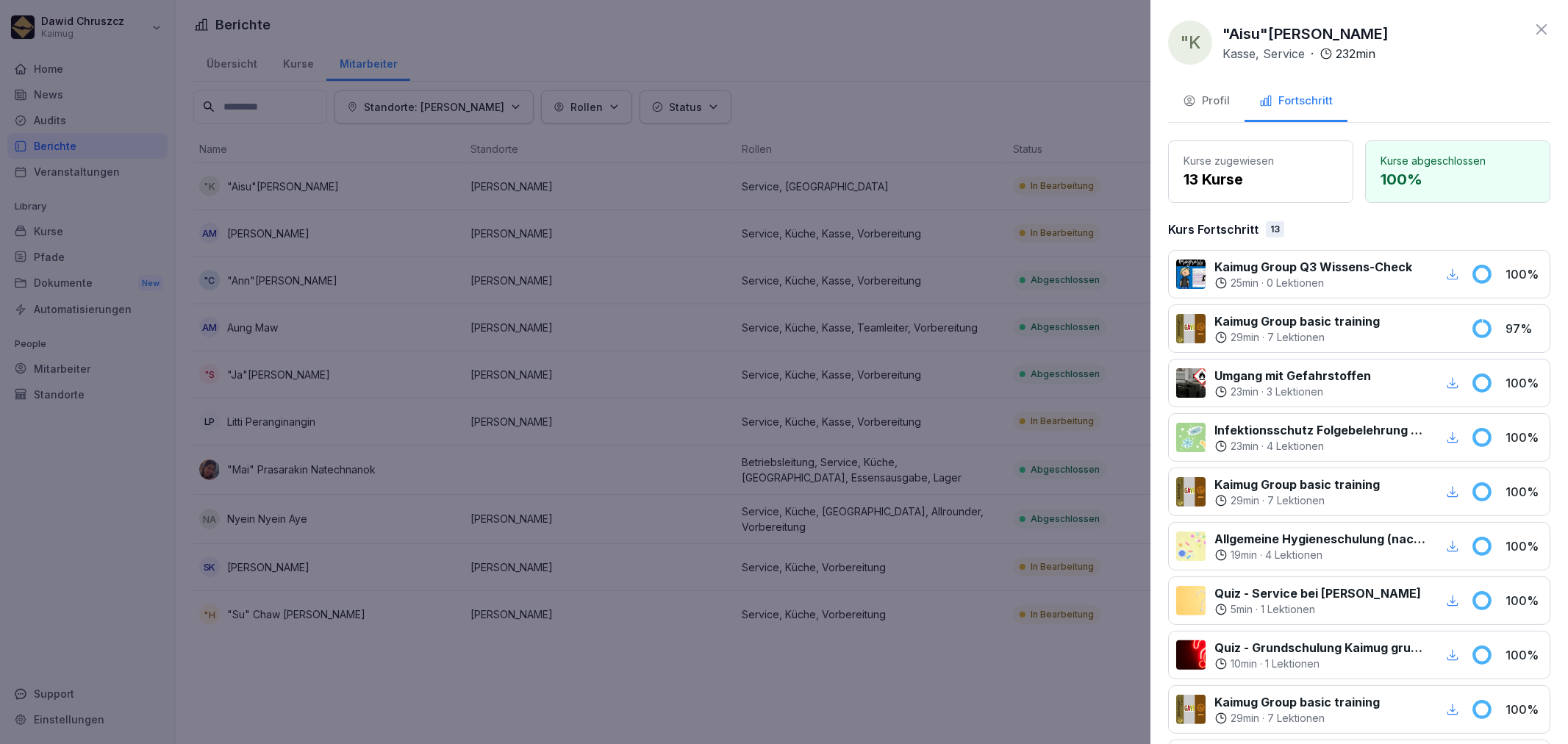
drag, startPoint x: 1421, startPoint y: 32, endPoint x: 1181, endPoint y: 47, distance: 240.5
click at [1181, 47] on div ""K "Aisu"[PERSON_NAME] Kasse, Service · 232 min" at bounding box center [1359, 42] width 382 height 44
copy p ""Aisu"[PERSON_NAME]"
click at [1024, 282] on div at bounding box center [784, 372] width 1568 height 744
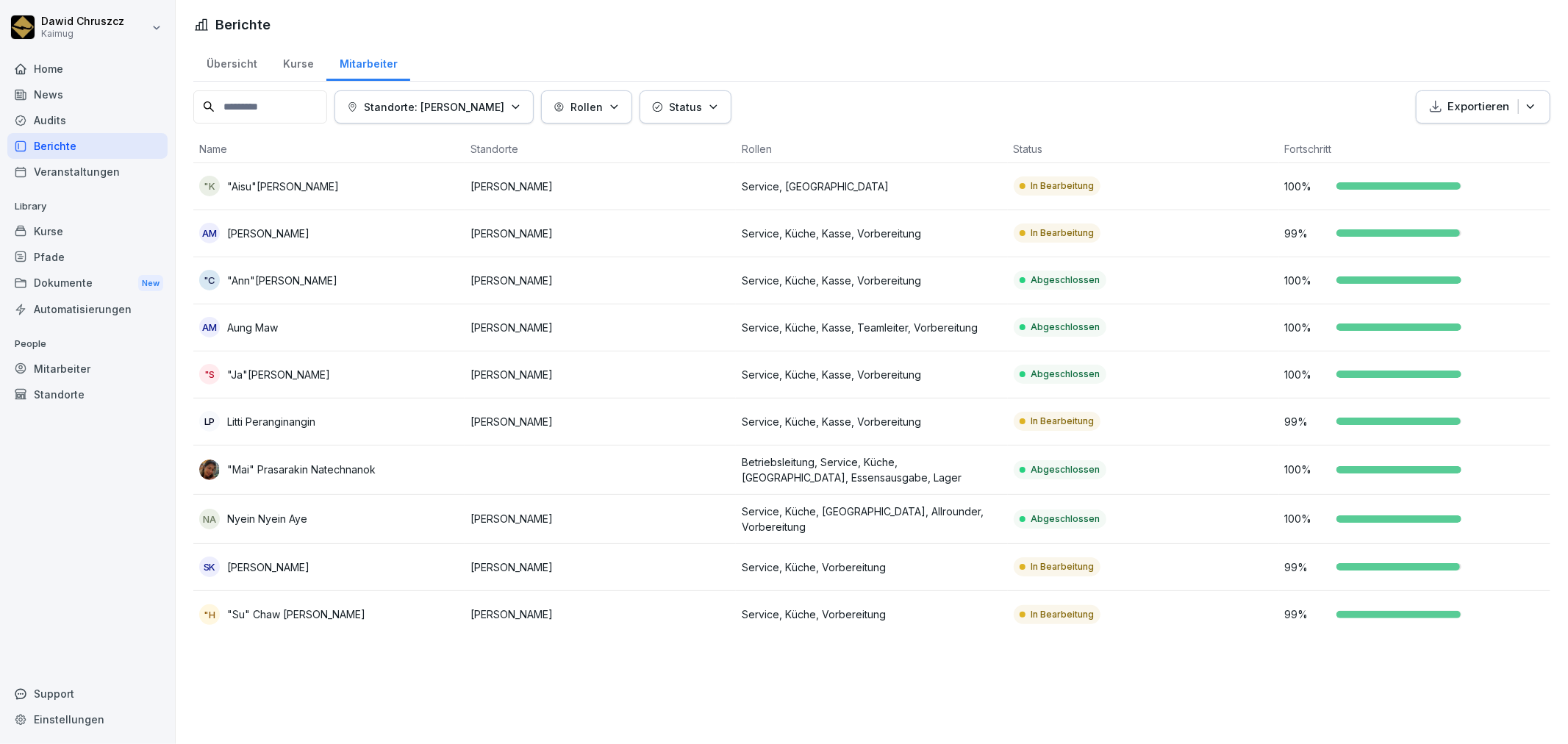
click at [89, 142] on div "Berichte" at bounding box center [87, 146] width 160 height 26
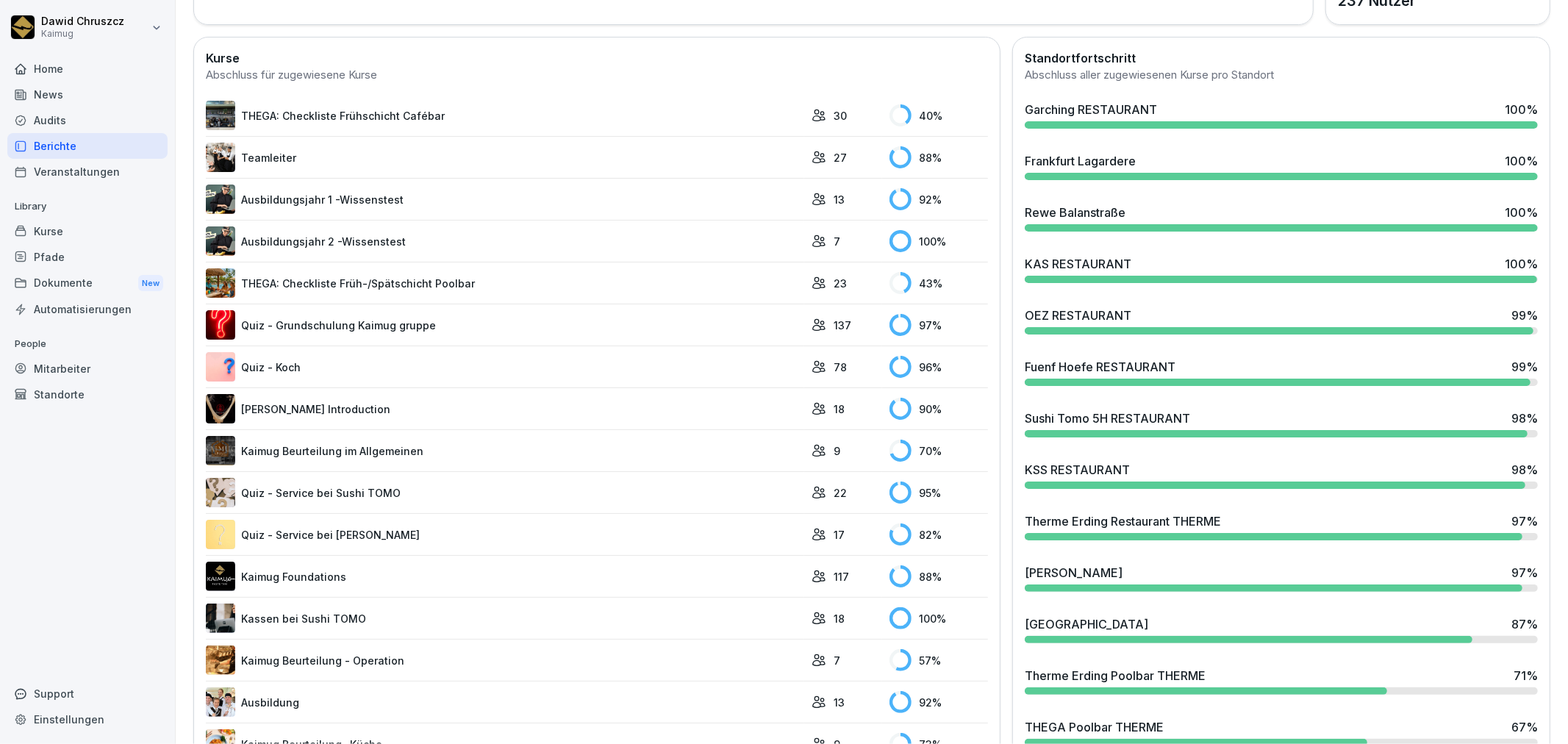
scroll to position [408, 0]
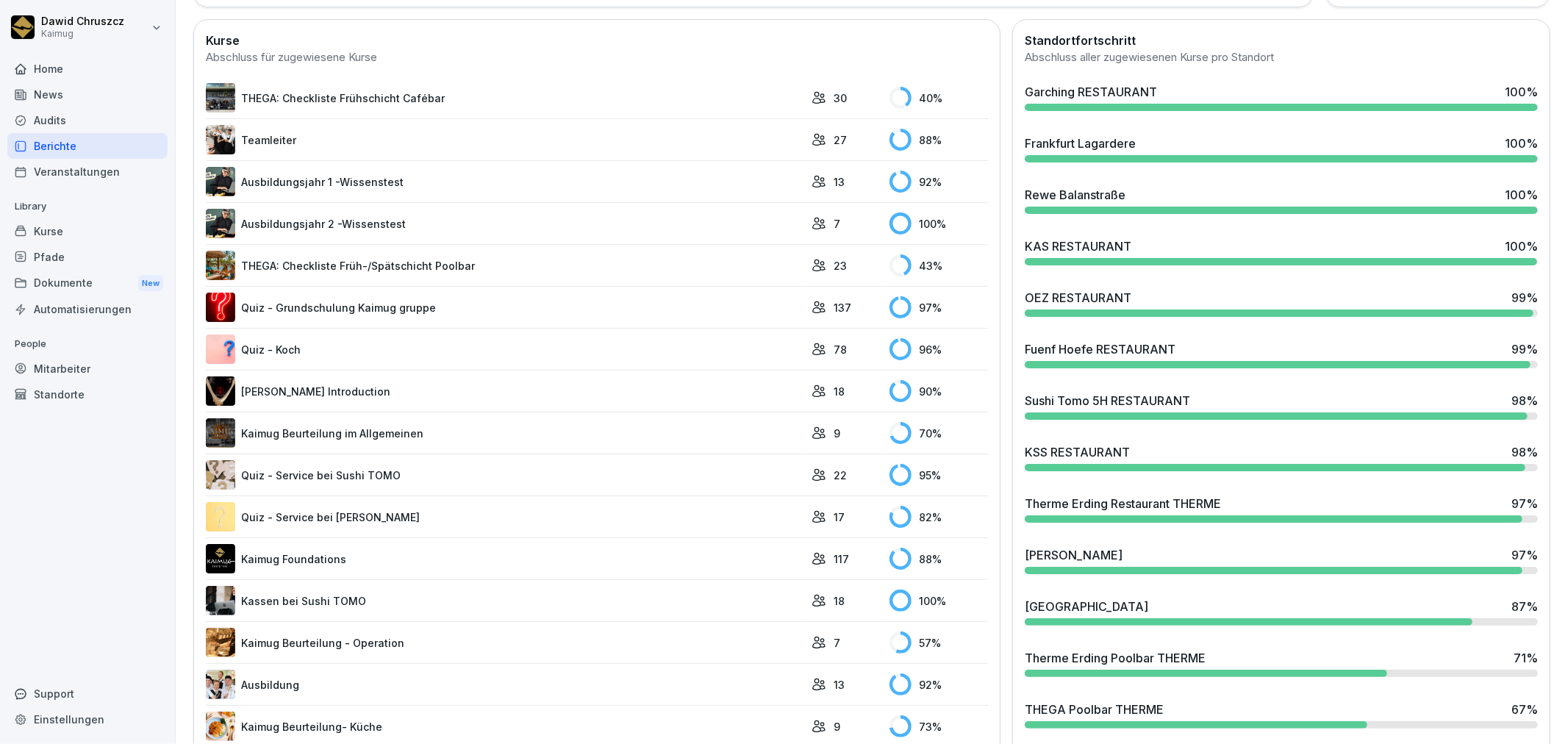
click at [1219, 348] on div "Fuenf Hoefe RESTAURANT 99 %" at bounding box center [1281, 349] width 513 height 18
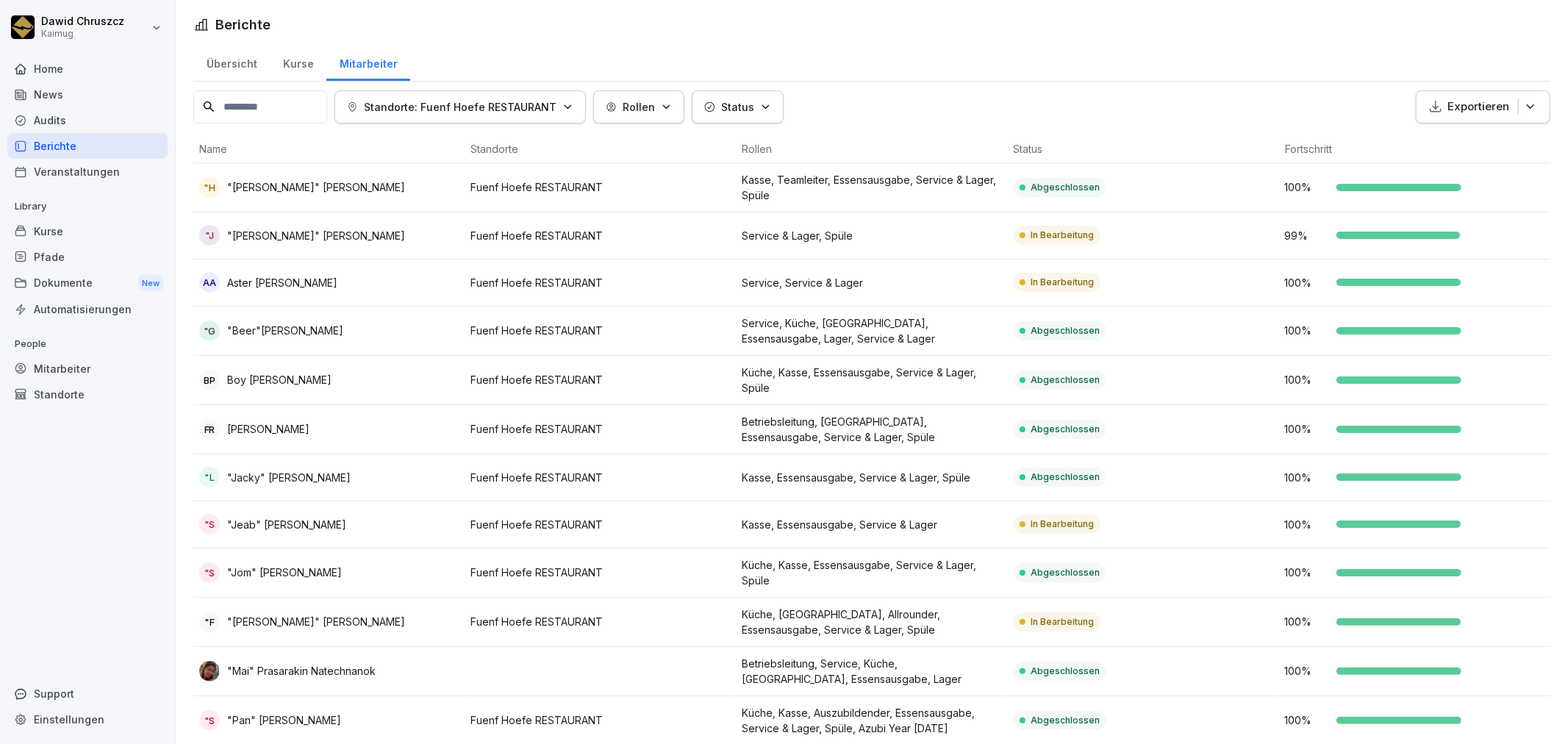
click at [584, 234] on p "Fuenf Hoefe RESTAURANT" at bounding box center [600, 235] width 259 height 15
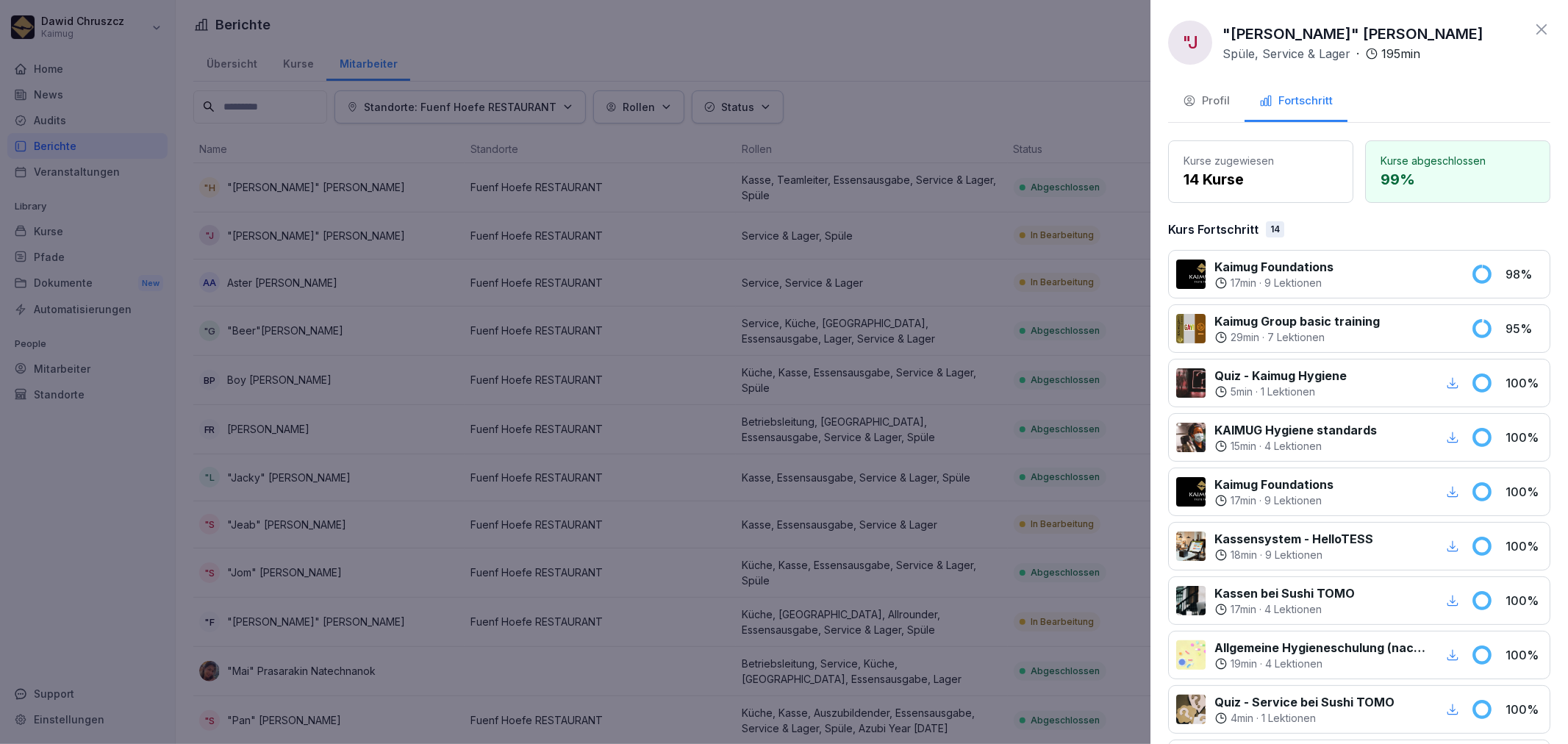
drag, startPoint x: 1497, startPoint y: 30, endPoint x: 1215, endPoint y: 39, distance: 282.1
click at [1215, 39] on div ""J "[PERSON_NAME]" [PERSON_NAME], Service & Lager · 195 min" at bounding box center [1359, 42] width 382 height 44
copy p ""[PERSON_NAME]" [PERSON_NAME]"
click at [967, 176] on div at bounding box center [784, 372] width 1568 height 744
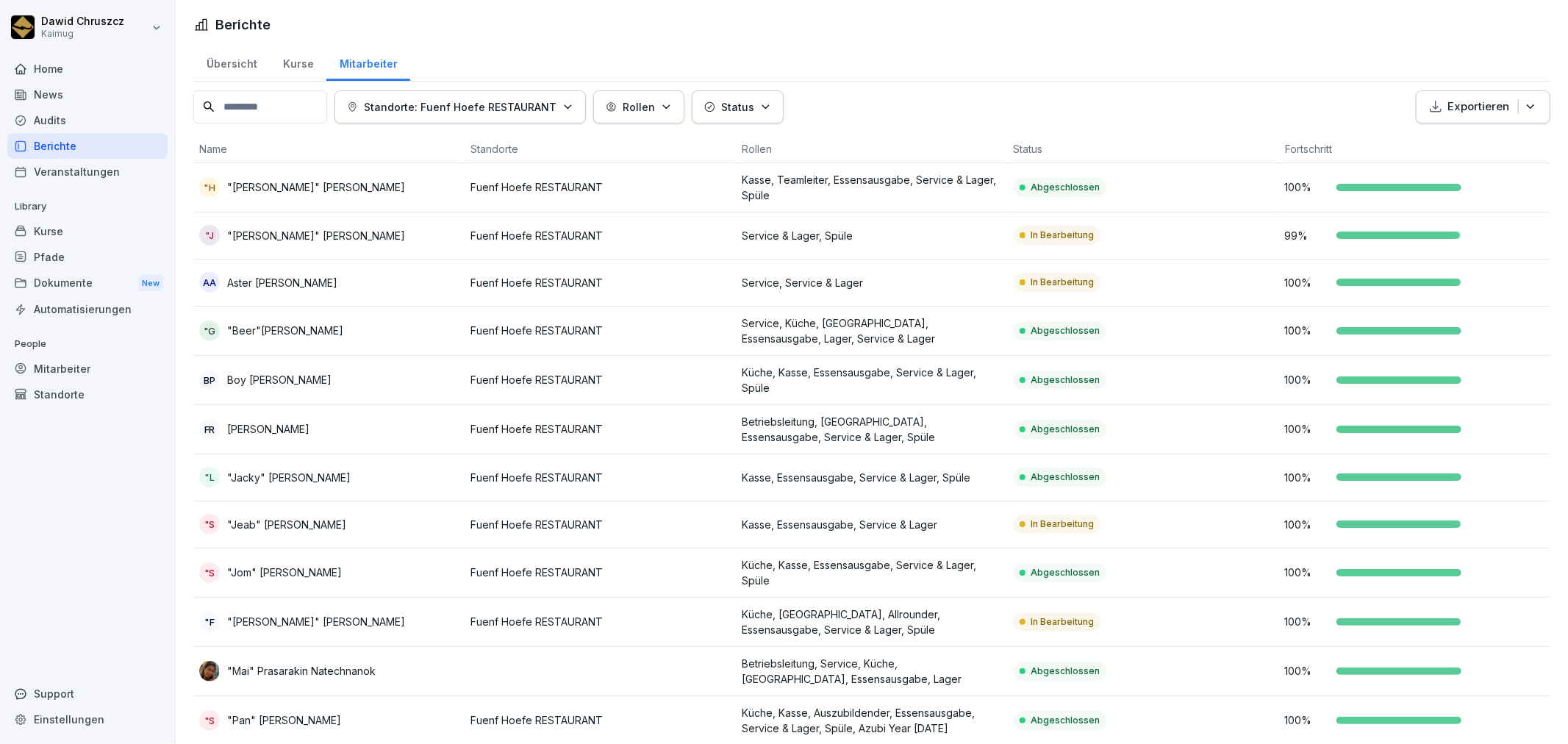
click at [893, 280] on p "Service, Service & Lager" at bounding box center [871, 282] width 259 height 15
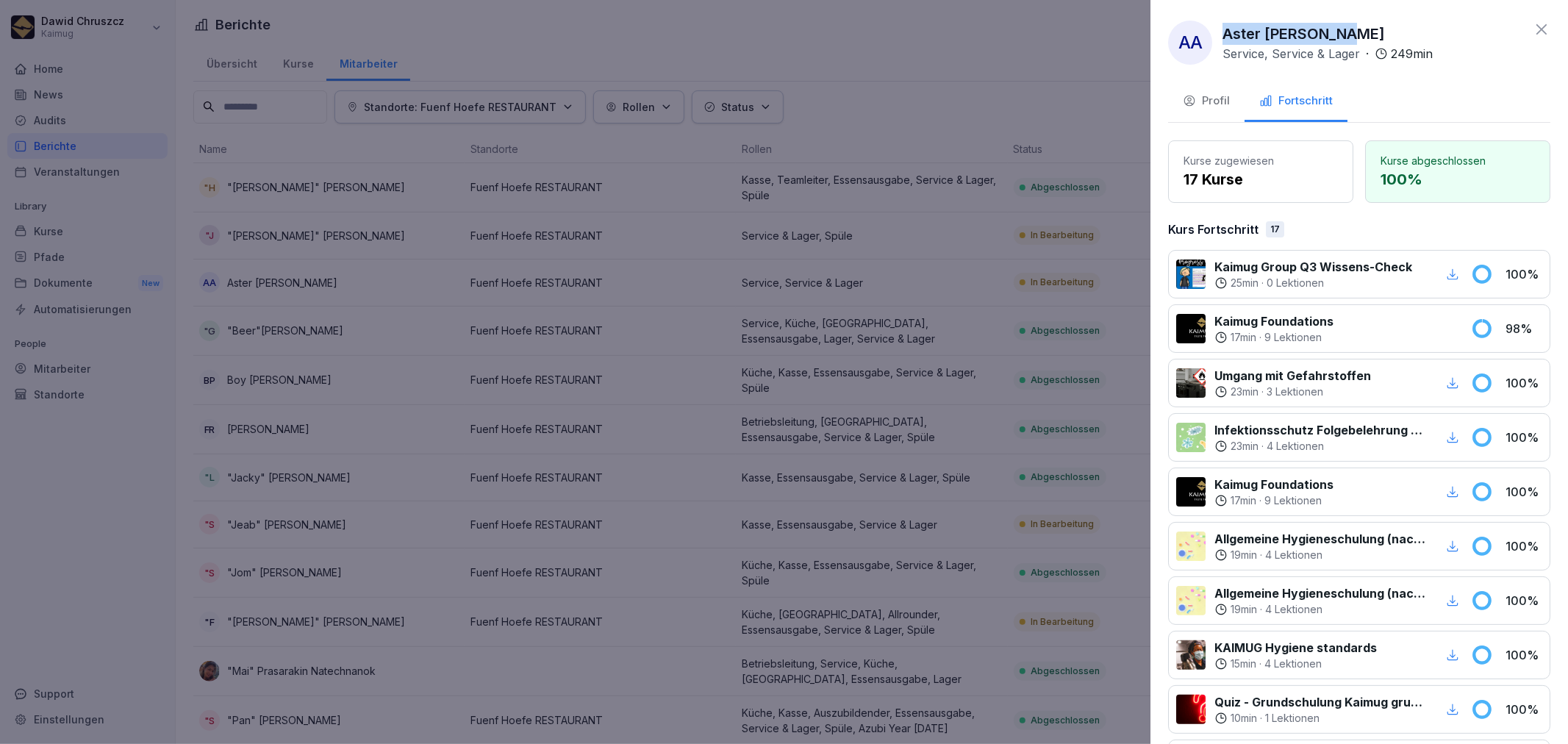
drag, startPoint x: 1348, startPoint y: 28, endPoint x: 1225, endPoint y: 32, distance: 123.1
click at [1221, 31] on div "AA Aster Ayane Abdi Service, Service & Lager · 249 min" at bounding box center [1301, 42] width 265 height 44
copy p "Aster [PERSON_NAME]"
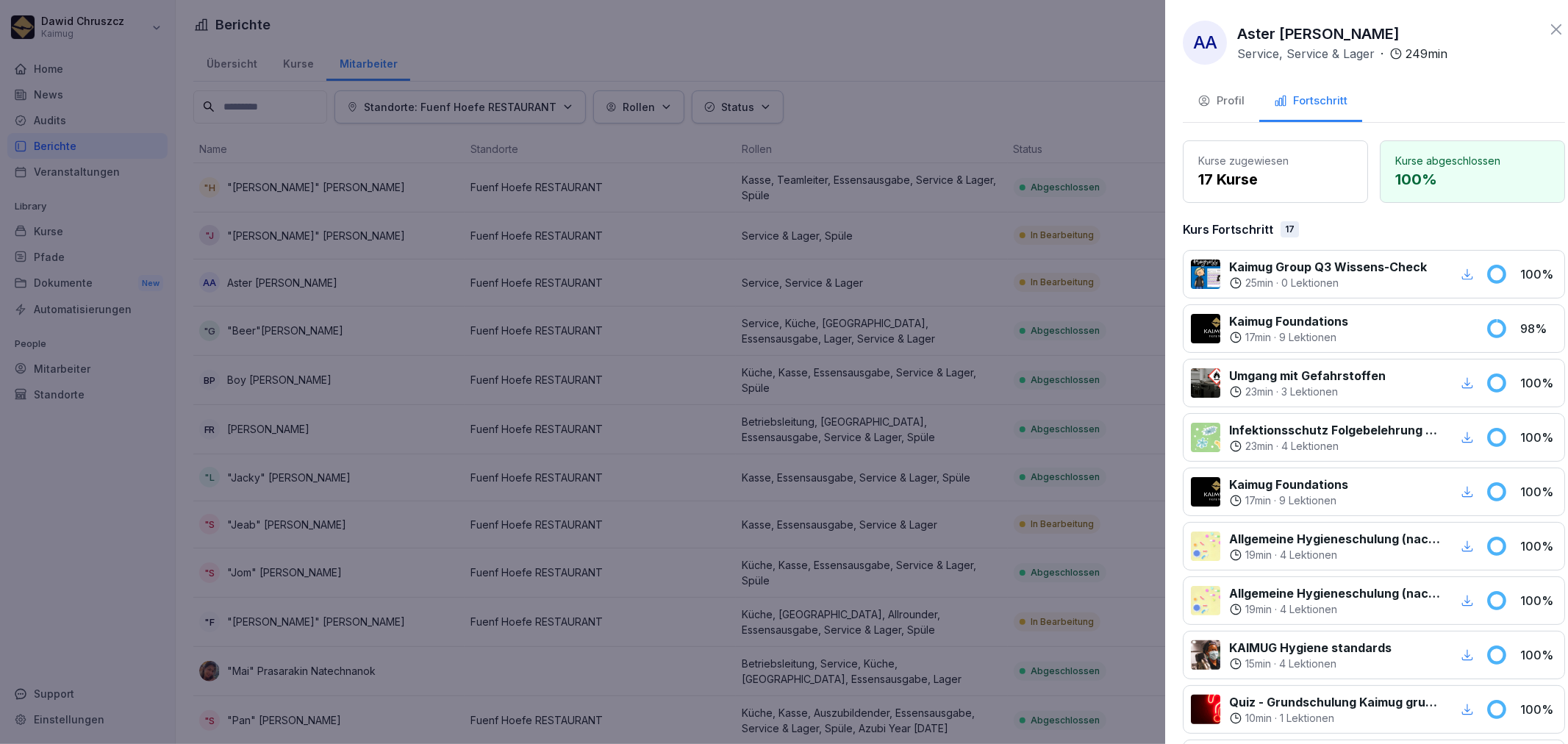
click at [1059, 417] on div at bounding box center [784, 372] width 1568 height 744
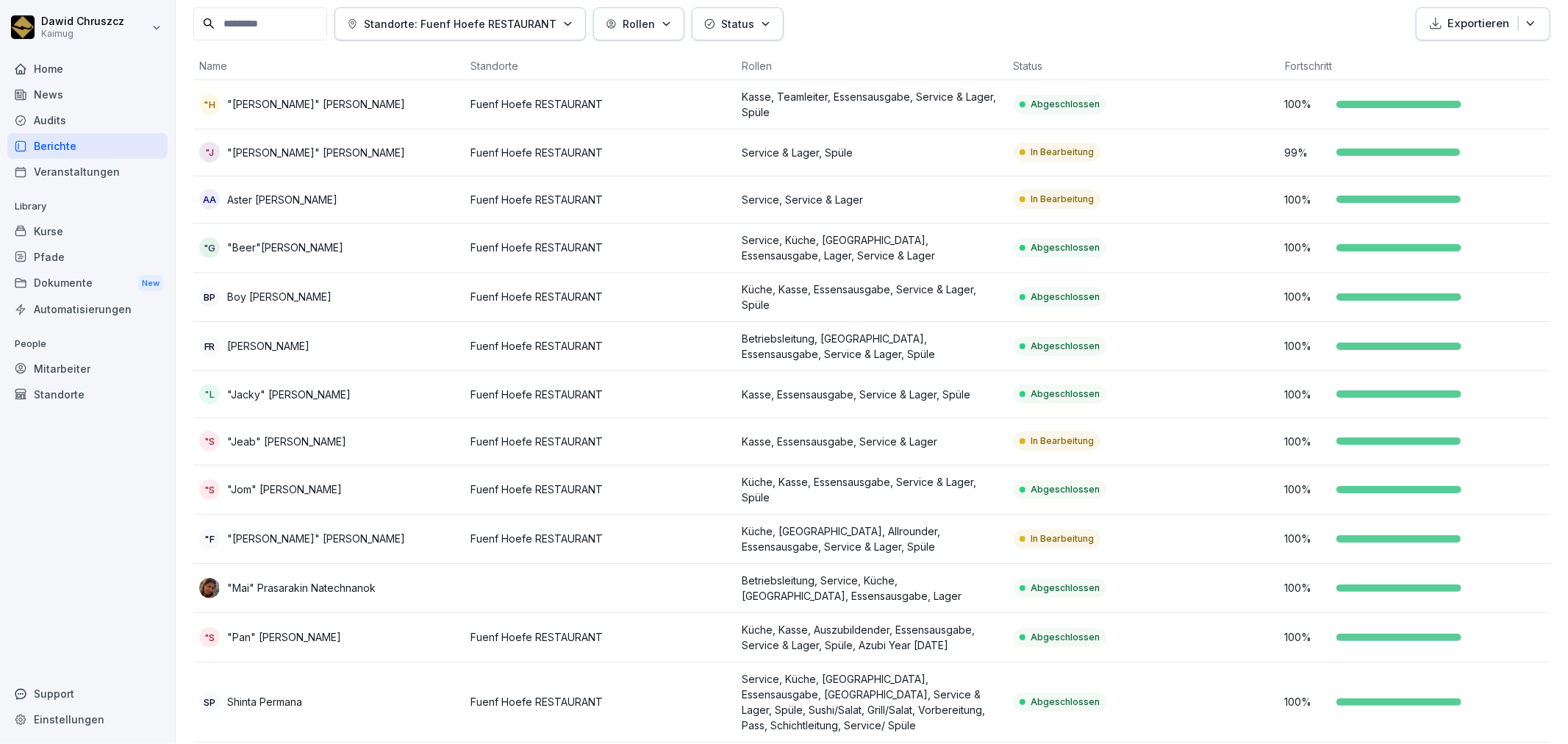
scroll to position [163, 0]
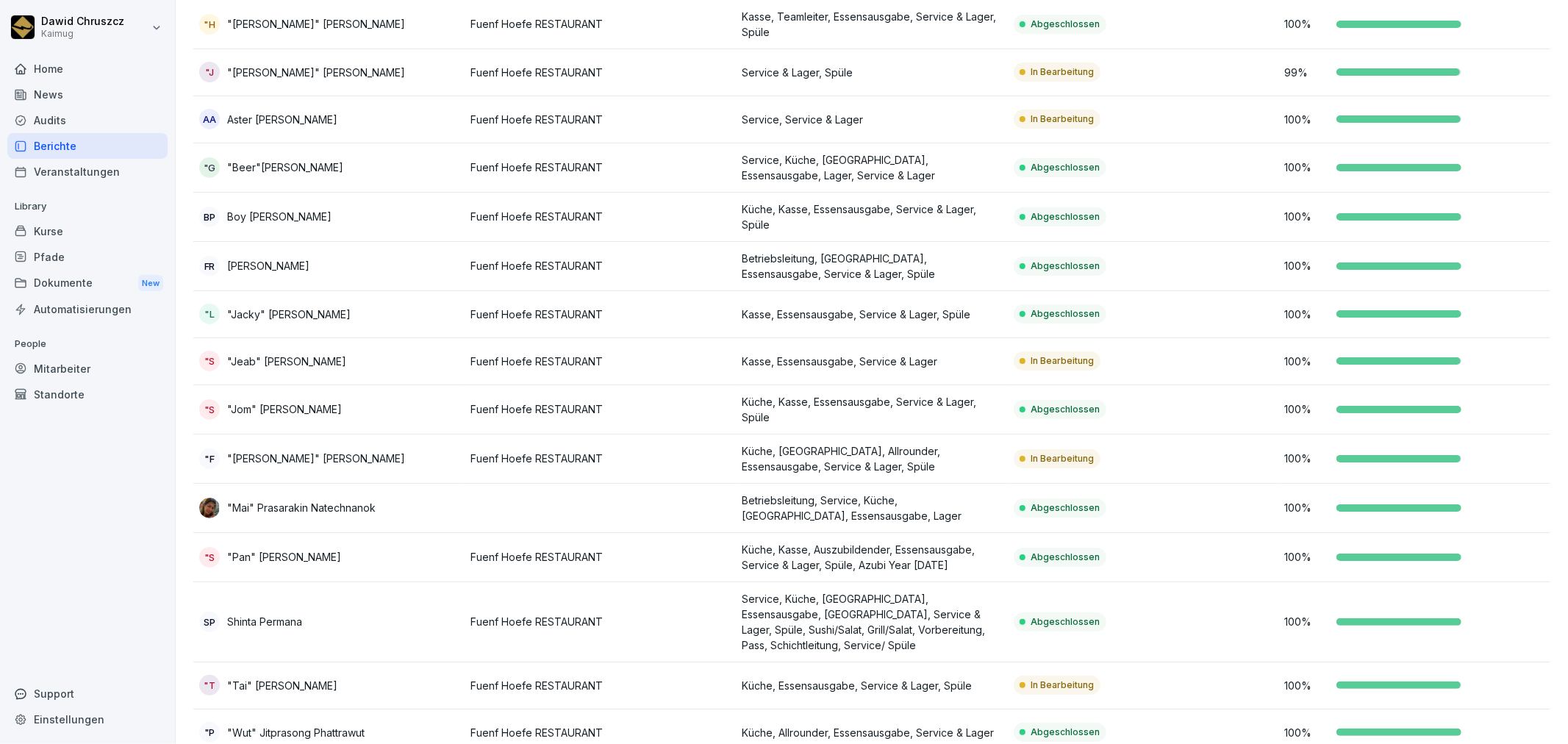
click at [982, 351] on td "Kasse, Essensausgabe, Service & Lager" at bounding box center [872, 361] width 271 height 47
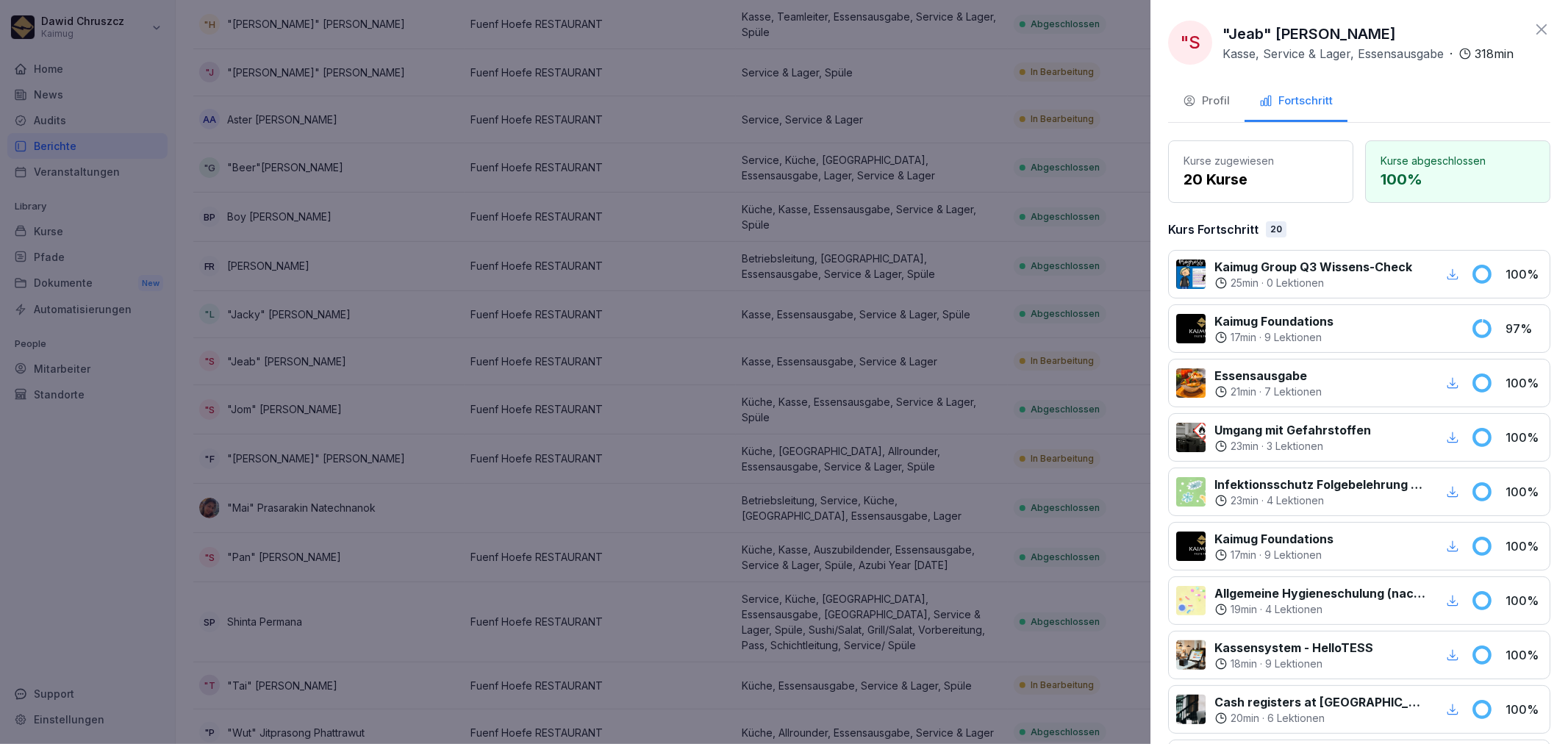
drag, startPoint x: 1402, startPoint y: 30, endPoint x: 1221, endPoint y: 35, distance: 181.1
click at [1221, 35] on div ""S "Jeab" [PERSON_NAME] Kasse, Service & Lager, Essensausgabe · 318 min" at bounding box center [1341, 42] width 345 height 44
copy p ""Jeab" [PERSON_NAME]"
click at [655, 370] on div at bounding box center [784, 372] width 1568 height 744
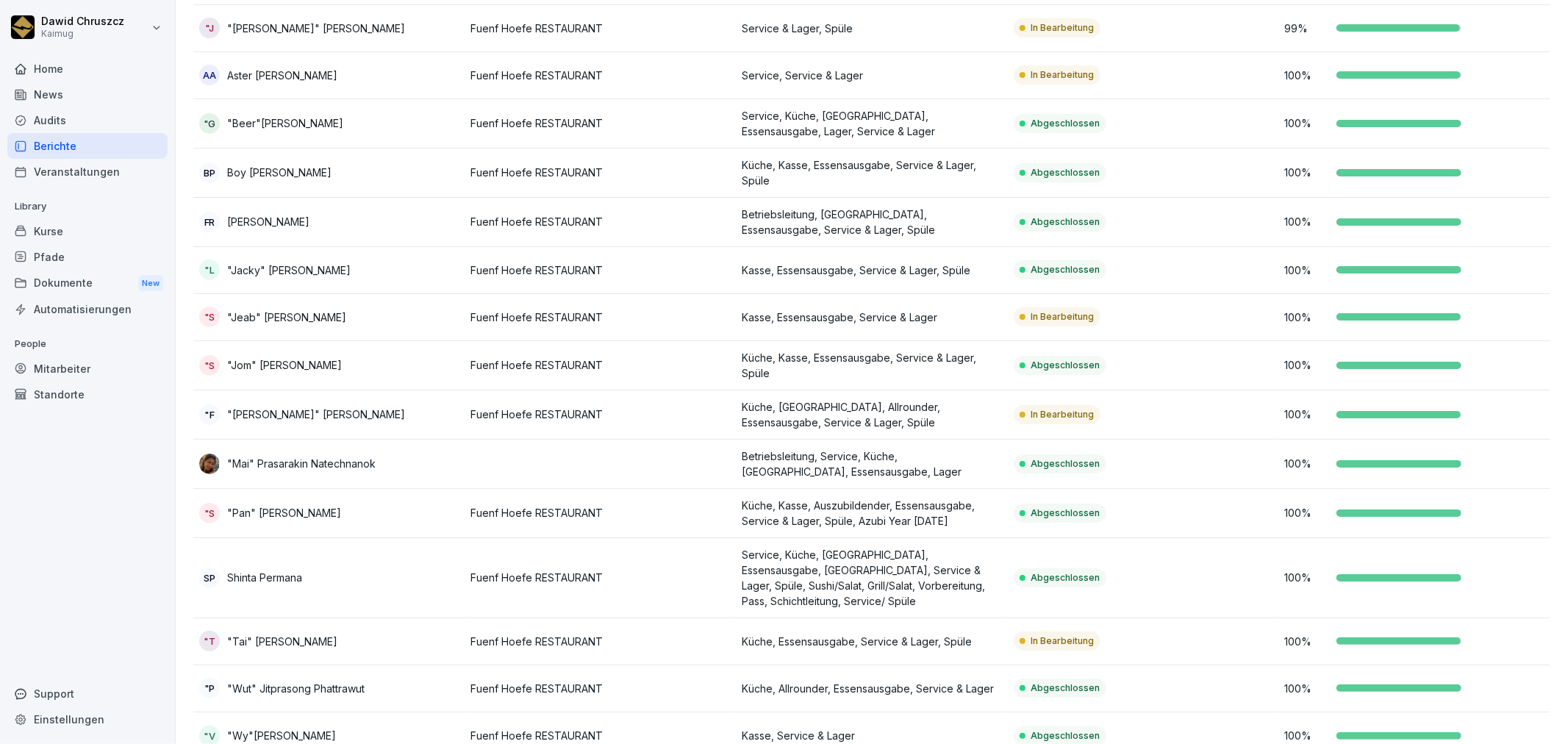
scroll to position [231, 0]
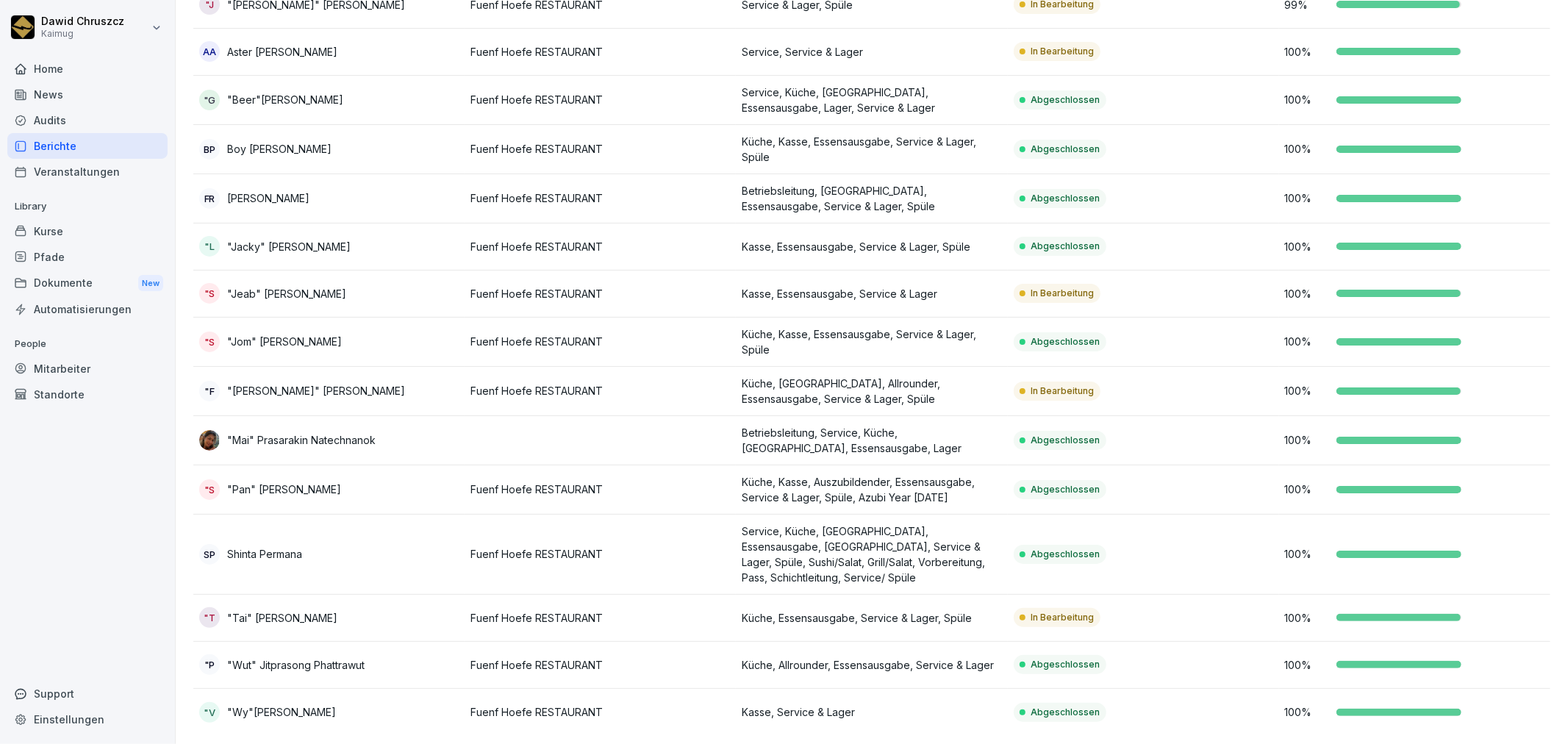
click at [637, 391] on p "Fuenf Hoefe RESTAURANT" at bounding box center [600, 390] width 259 height 15
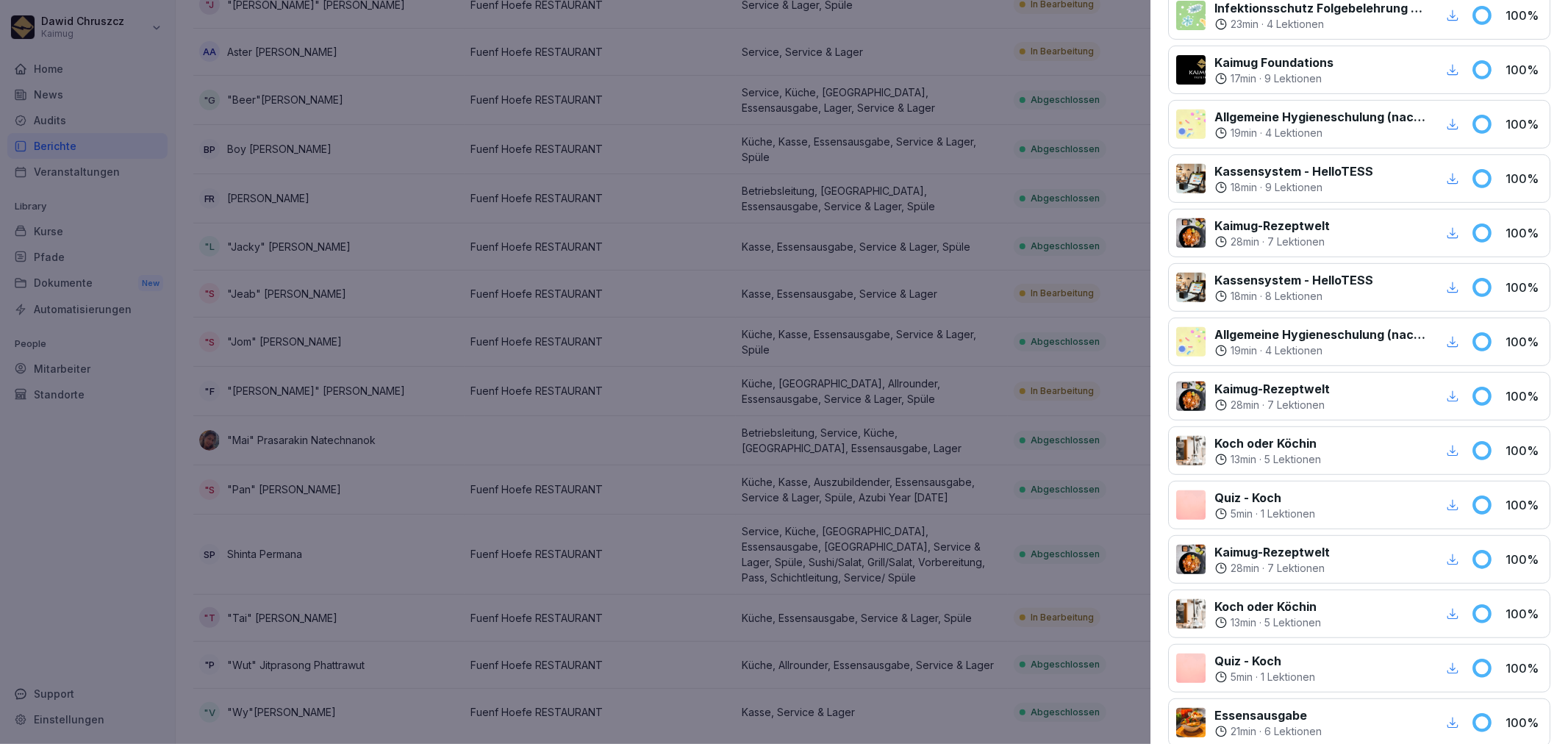
scroll to position [0, 0]
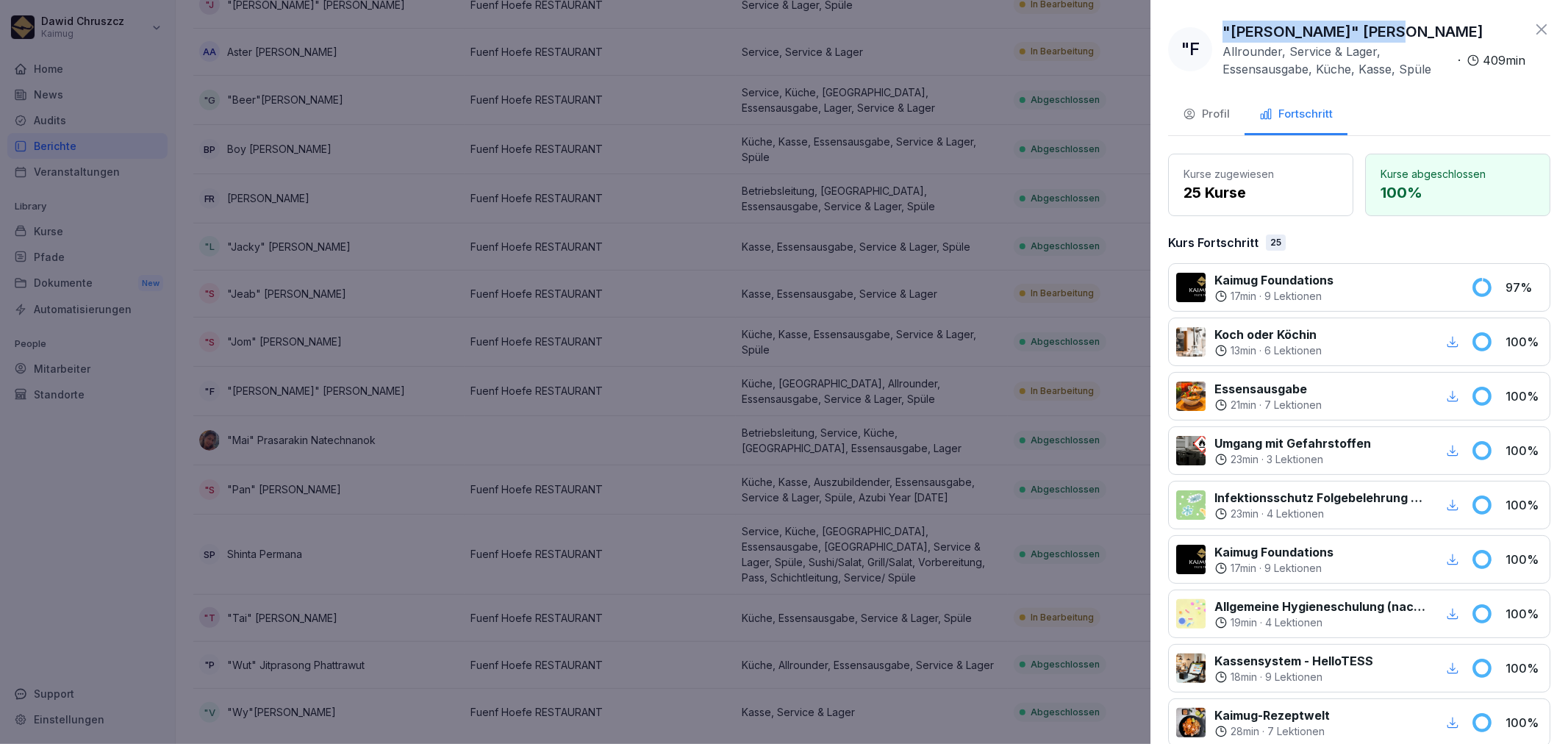
drag, startPoint x: 1386, startPoint y: 30, endPoint x: 1224, endPoint y: 32, distance: 162.0
click at [1224, 32] on div ""[PERSON_NAME]" [PERSON_NAME] Allrounder, Service & Lager, Essensausgabe, Küche…" at bounding box center [1374, 49] width 303 height 58
drag, startPoint x: 1007, startPoint y: 387, endPoint x: 1026, endPoint y: 376, distance: 22.0
click at [1008, 387] on div at bounding box center [784, 372] width 1568 height 744
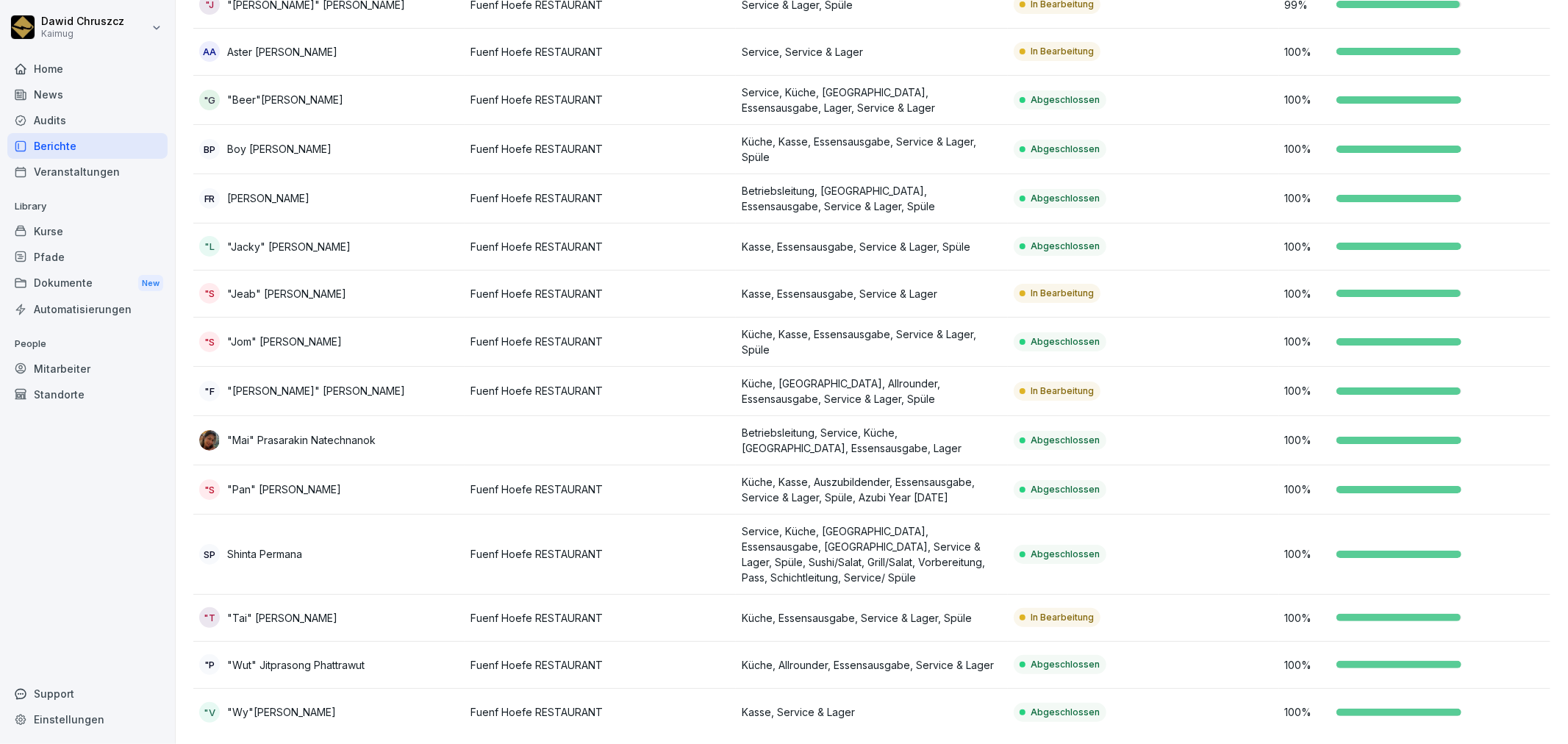
click at [945, 610] on p "Küche, Essensausgabe, Service & Lager, Spüle" at bounding box center [871, 617] width 259 height 15
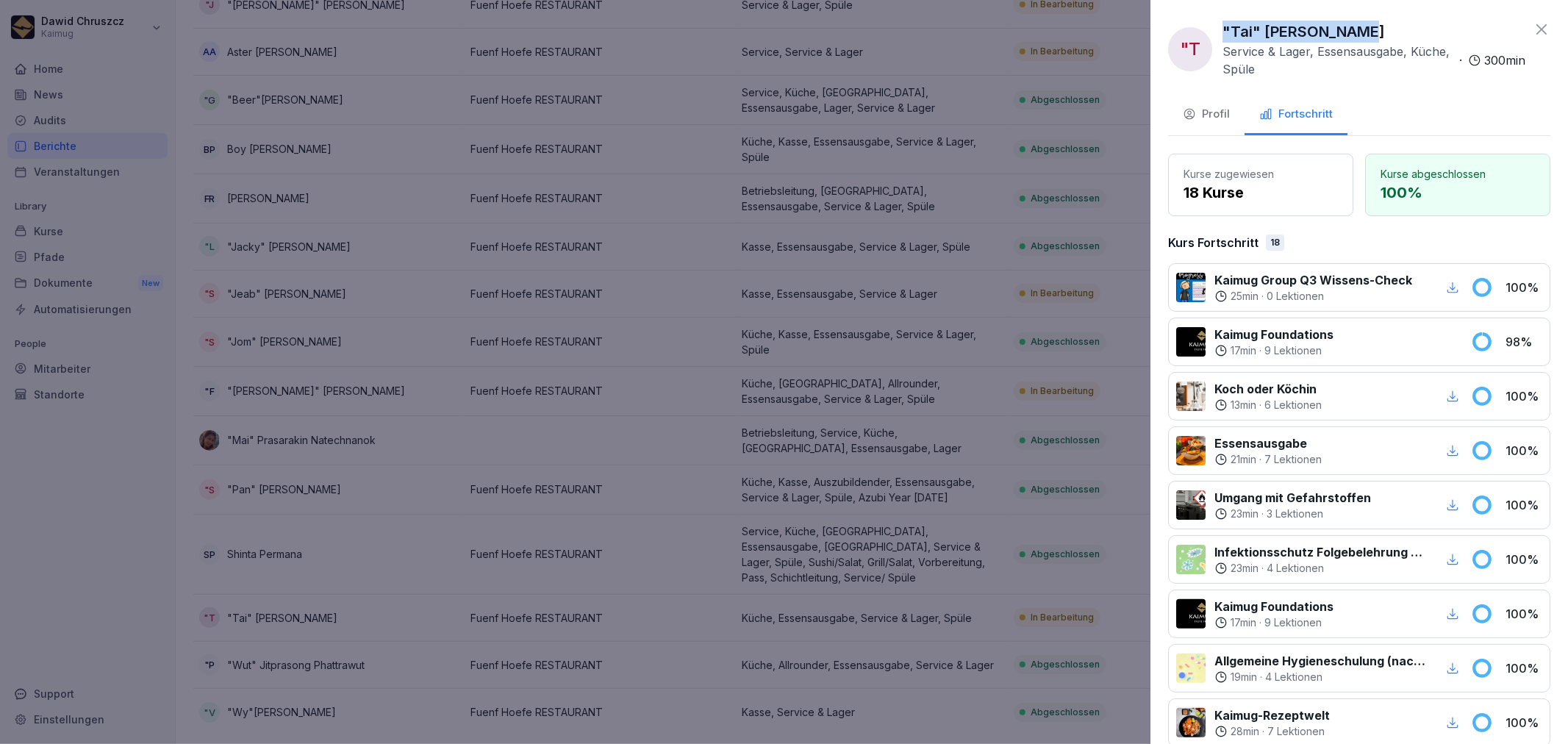
drag, startPoint x: 1362, startPoint y: 31, endPoint x: 1211, endPoint y: 35, distance: 151.1
click at [1210, 27] on div ""T "Tai" Yupin Thukor Service & Lager, Essensausgabe, Küche, Spüle · 300 min" at bounding box center [1347, 49] width 357 height 58
click at [1069, 351] on div at bounding box center [784, 372] width 1568 height 744
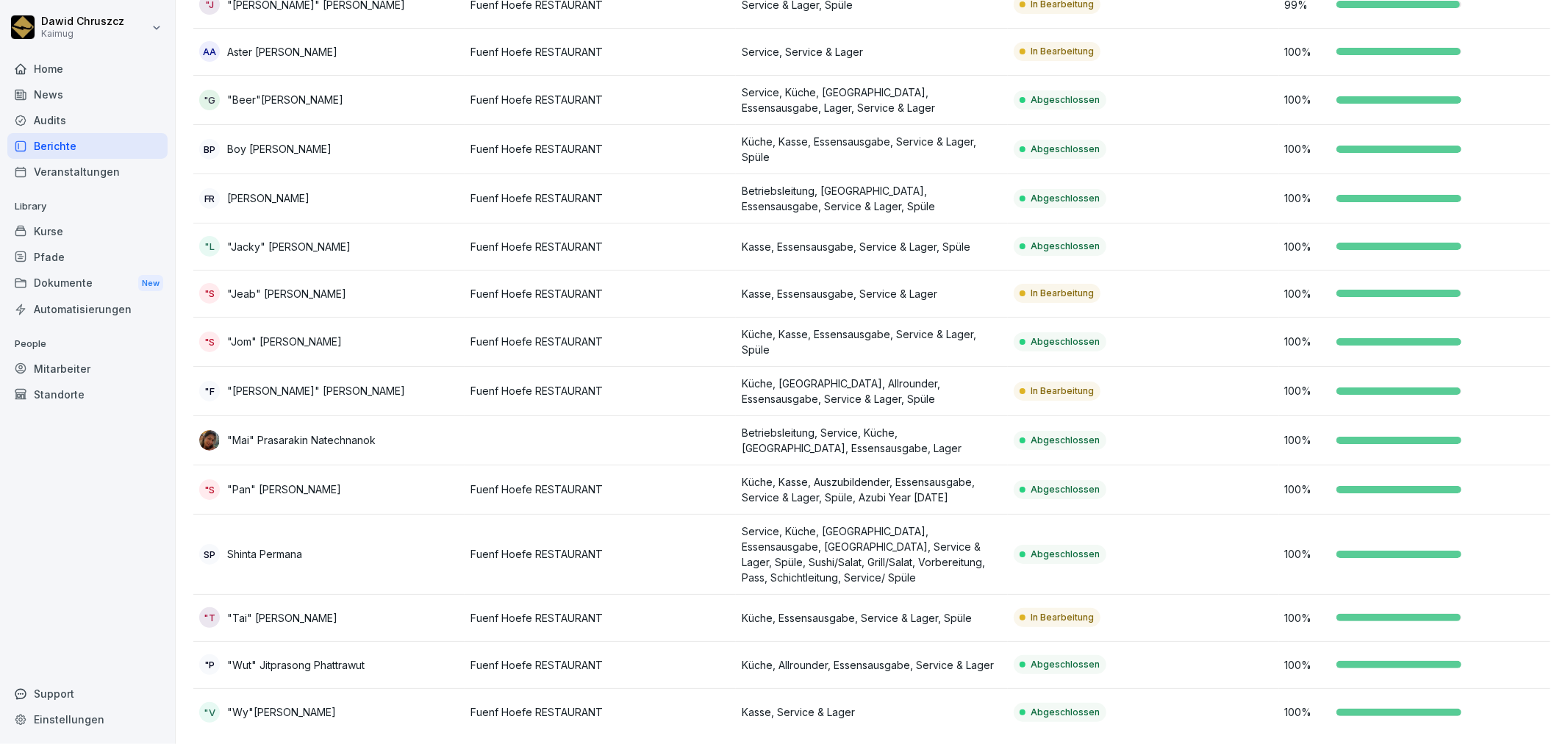
drag, startPoint x: 52, startPoint y: 142, endPoint x: 61, endPoint y: 140, distance: 9.2
click at [54, 142] on div "Berichte" at bounding box center [87, 146] width 160 height 26
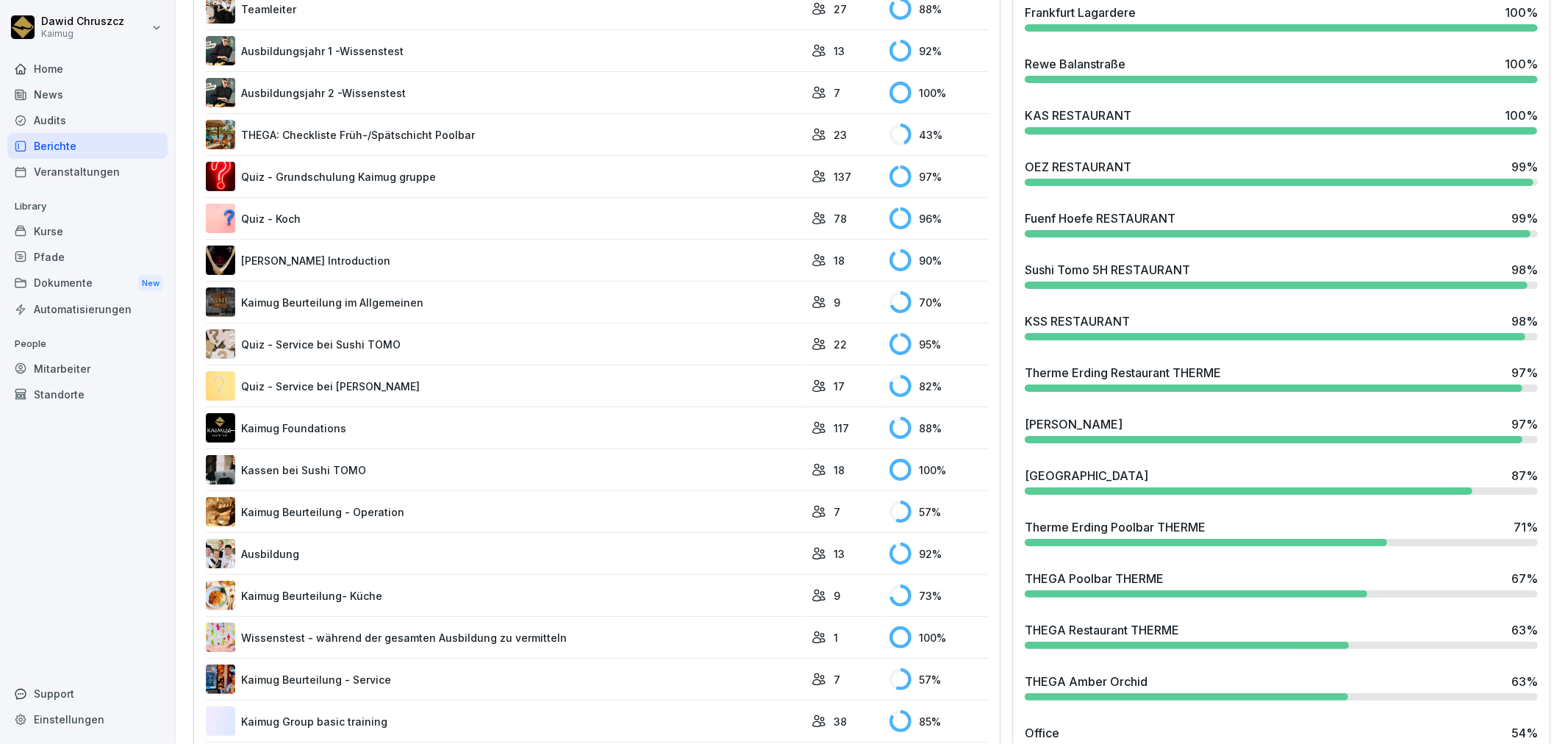
scroll to position [579, 0]
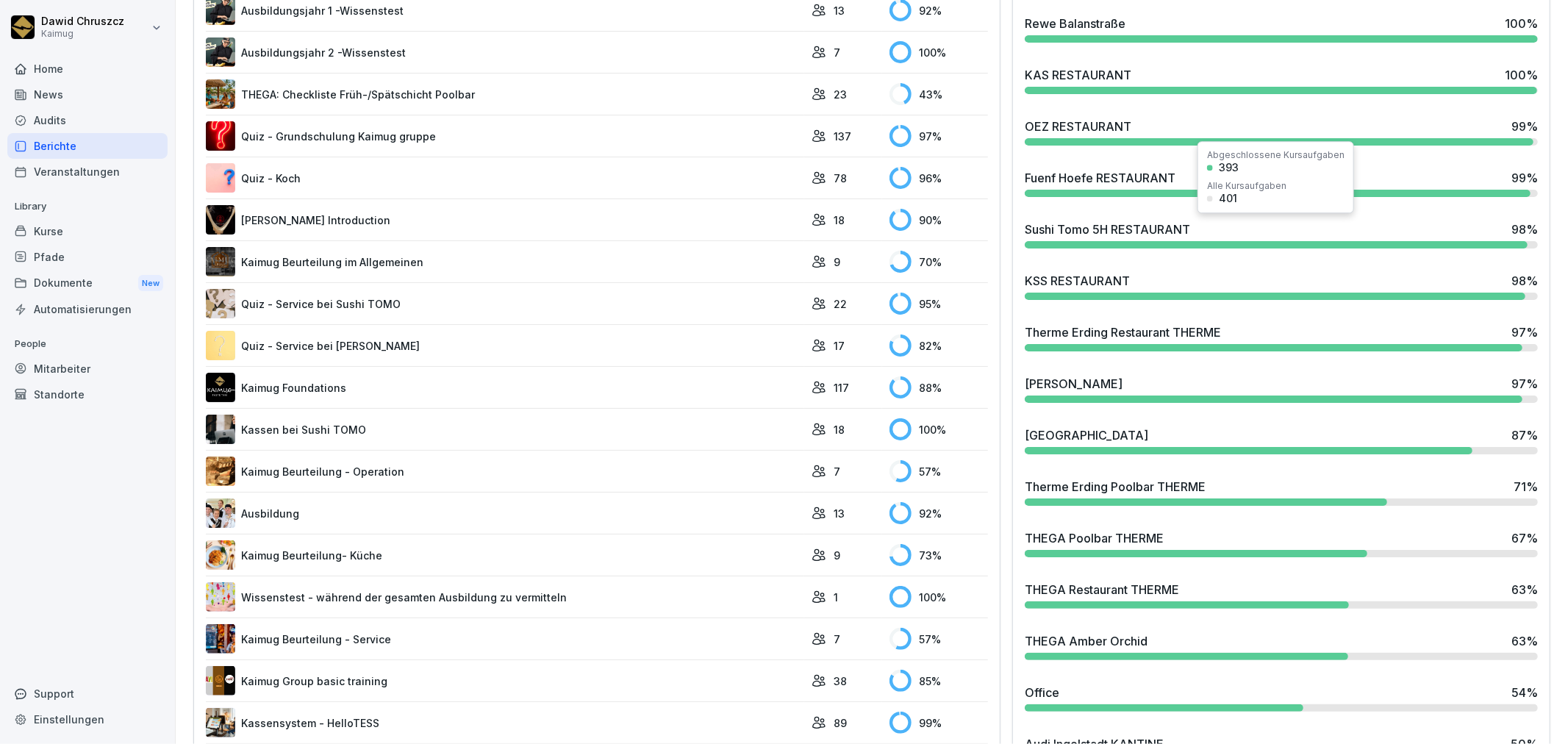
click at [1181, 237] on div "Sushi Tomo 5H RESTAURANT 98 %" at bounding box center [1281, 234] width 525 height 40
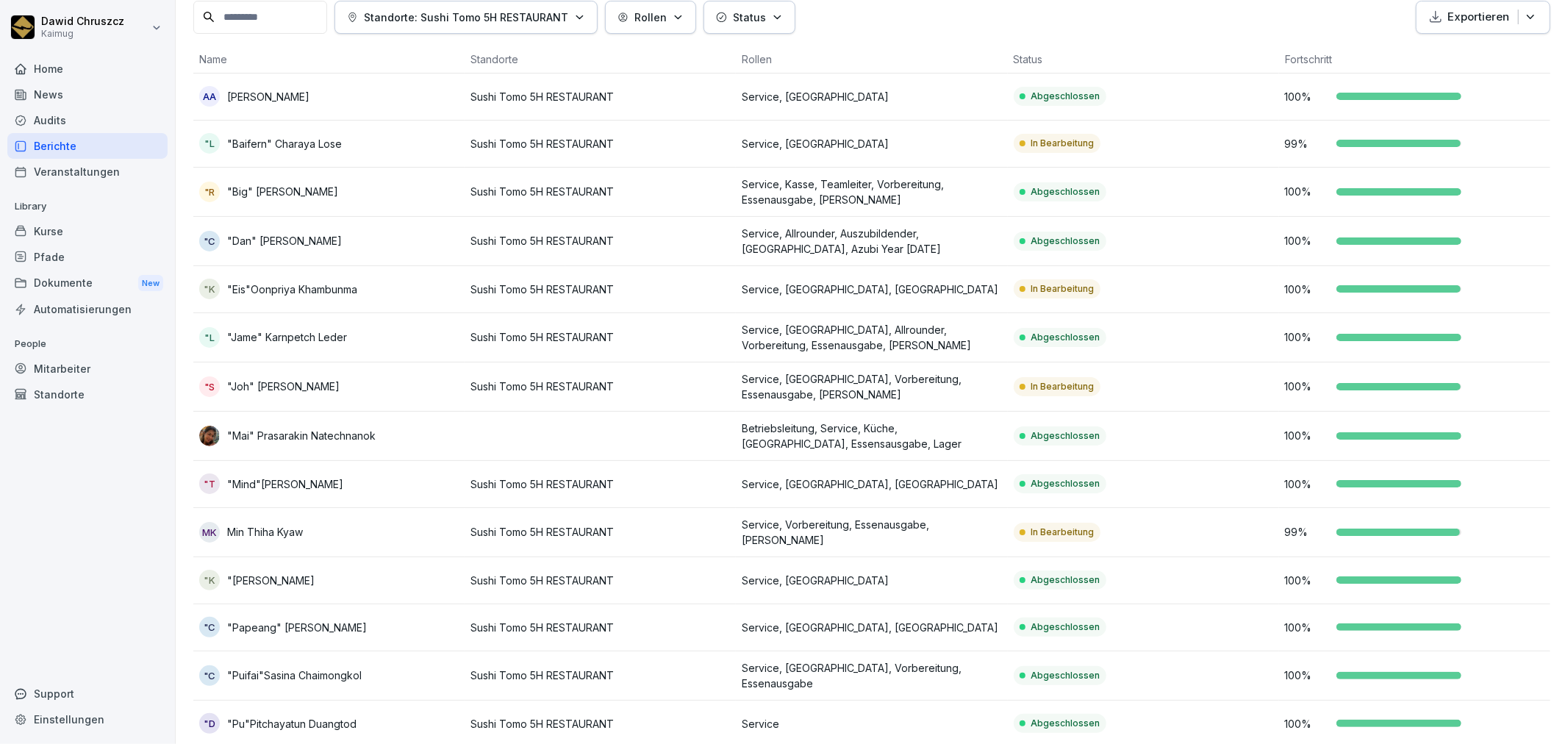
click at [929, 157] on td "Service, [GEOGRAPHIC_DATA]" at bounding box center [872, 144] width 271 height 47
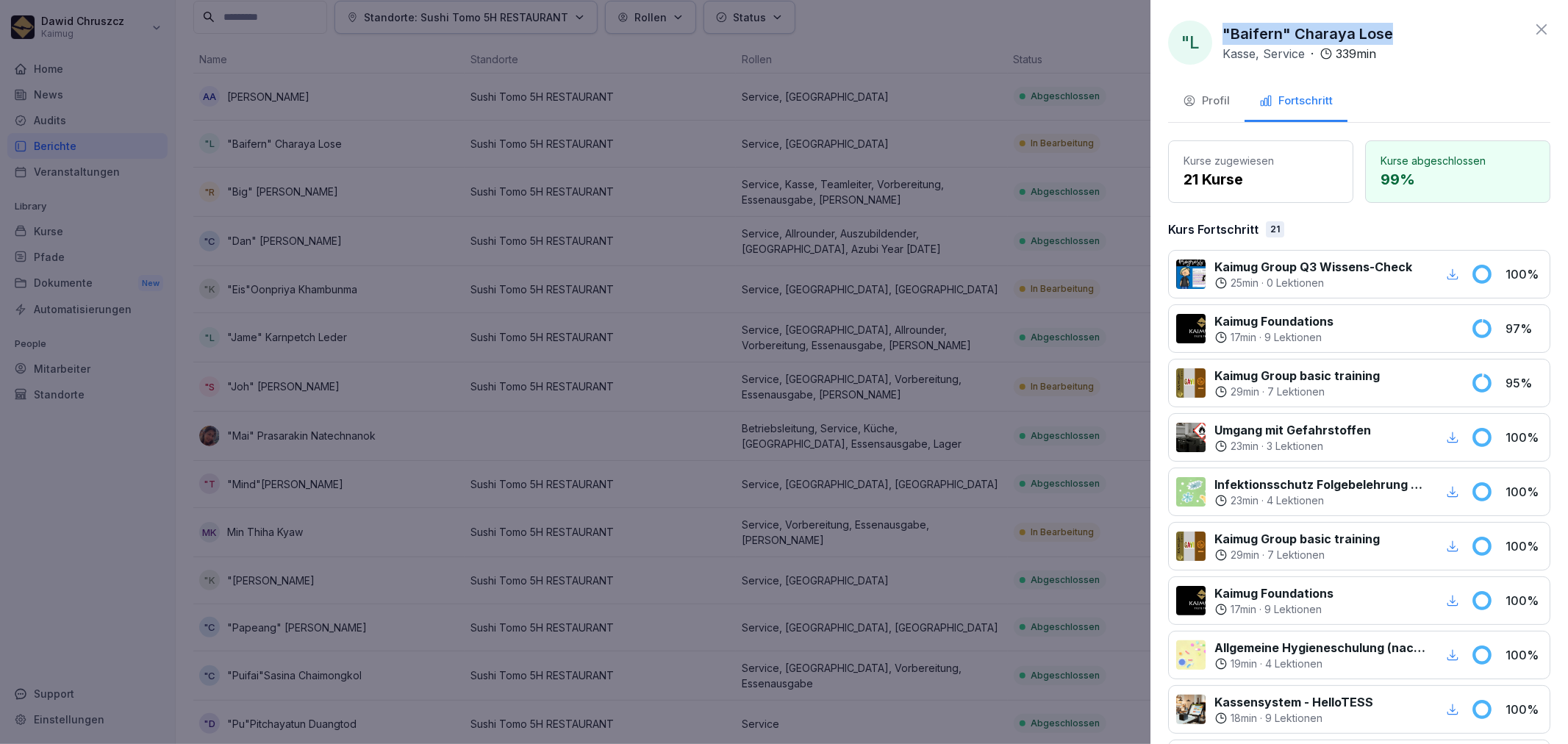
drag, startPoint x: 1393, startPoint y: 32, endPoint x: 1221, endPoint y: 40, distance: 172.2
click at [1221, 40] on div ""L "Baifern" Charaya Lose Kasse, Service · 339 min" at bounding box center [1359, 42] width 382 height 44
click at [1062, 378] on div at bounding box center [784, 372] width 1568 height 744
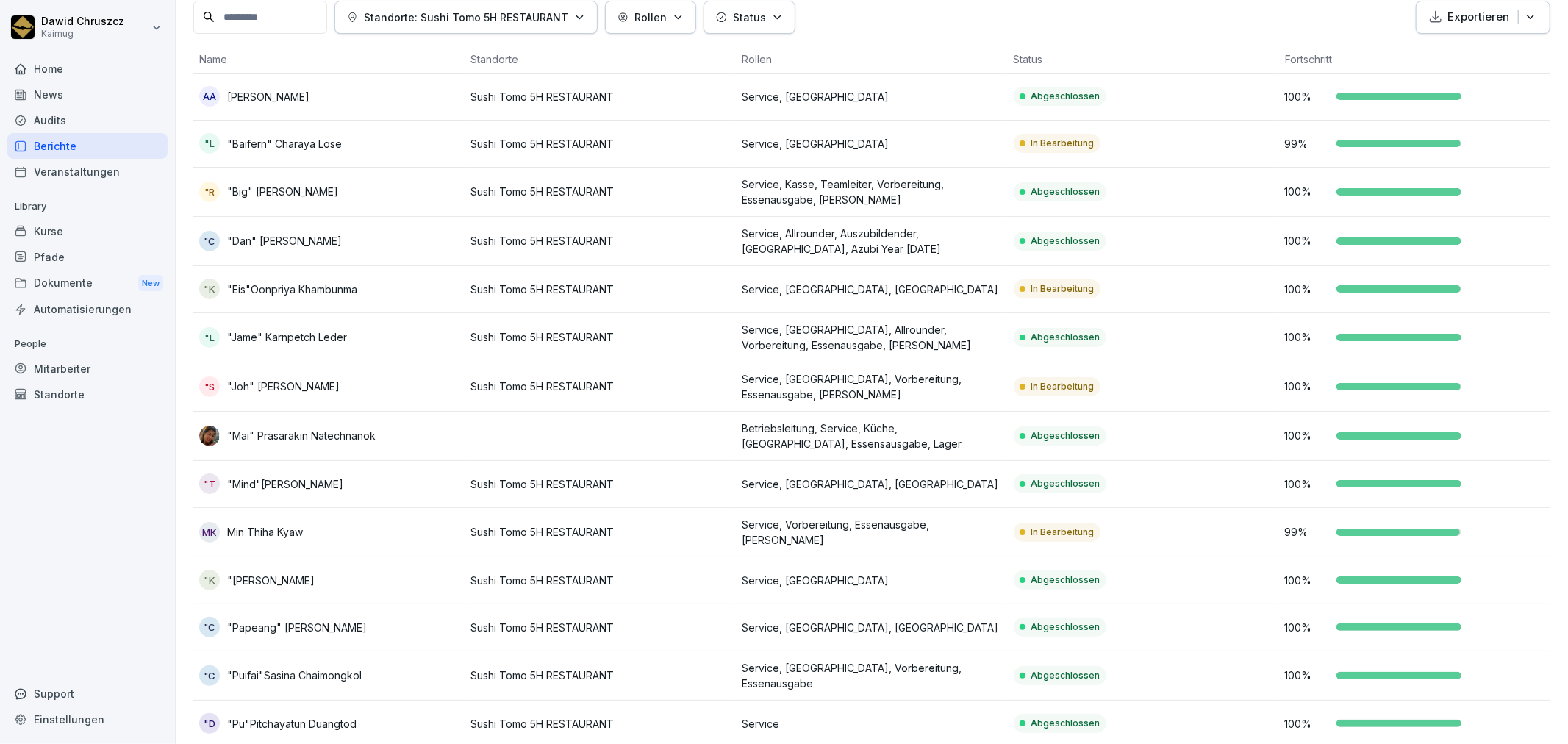
click at [897, 288] on p "Service, [GEOGRAPHIC_DATA], [GEOGRAPHIC_DATA]" at bounding box center [871, 289] width 259 height 15
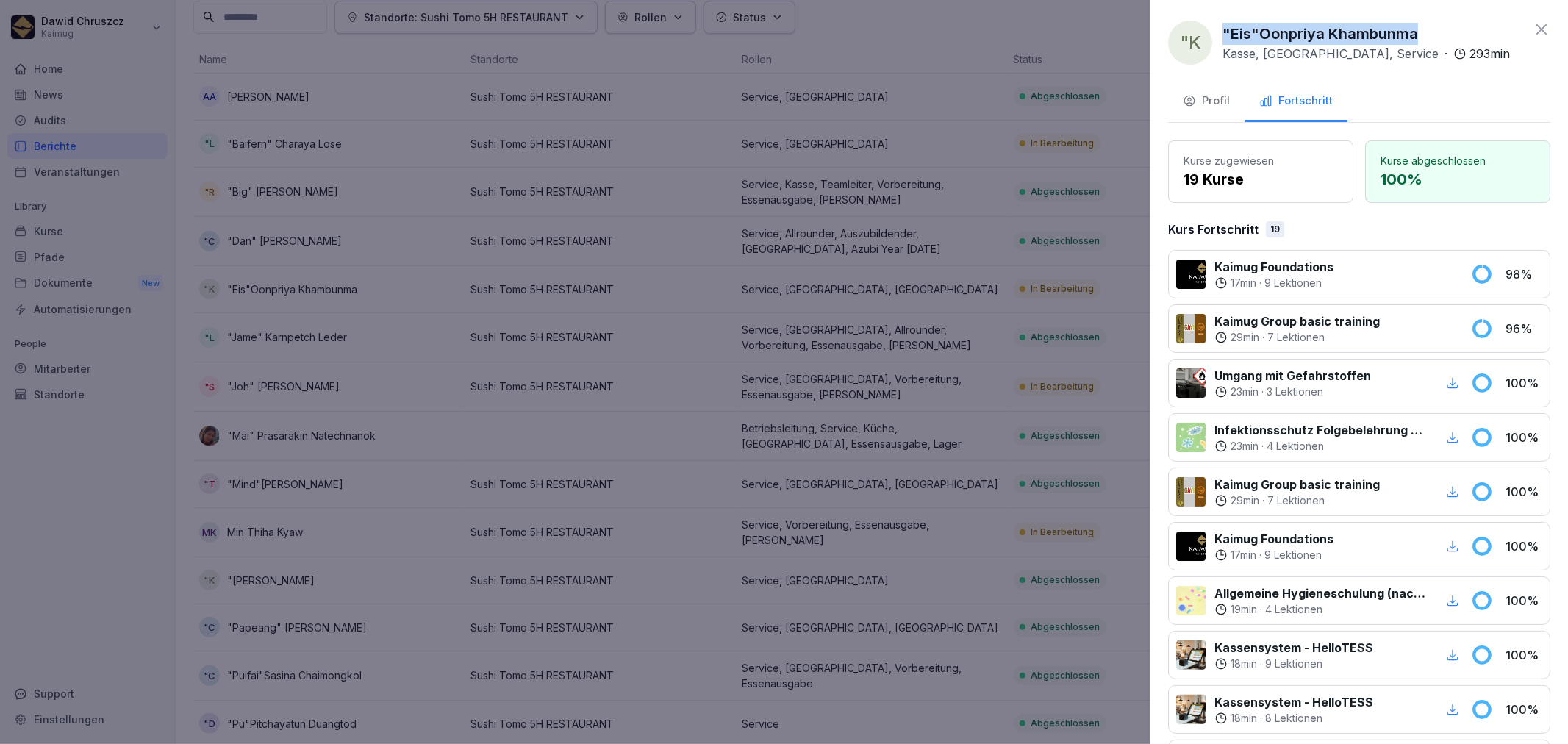
drag, startPoint x: 1417, startPoint y: 37, endPoint x: 1223, endPoint y: 33, distance: 194.0
click at [1223, 33] on div ""Eis"Oonpriya Khambunma Kasse, [GEOGRAPHIC_DATA], Service · 293 min" at bounding box center [1367, 42] width 288 height 40
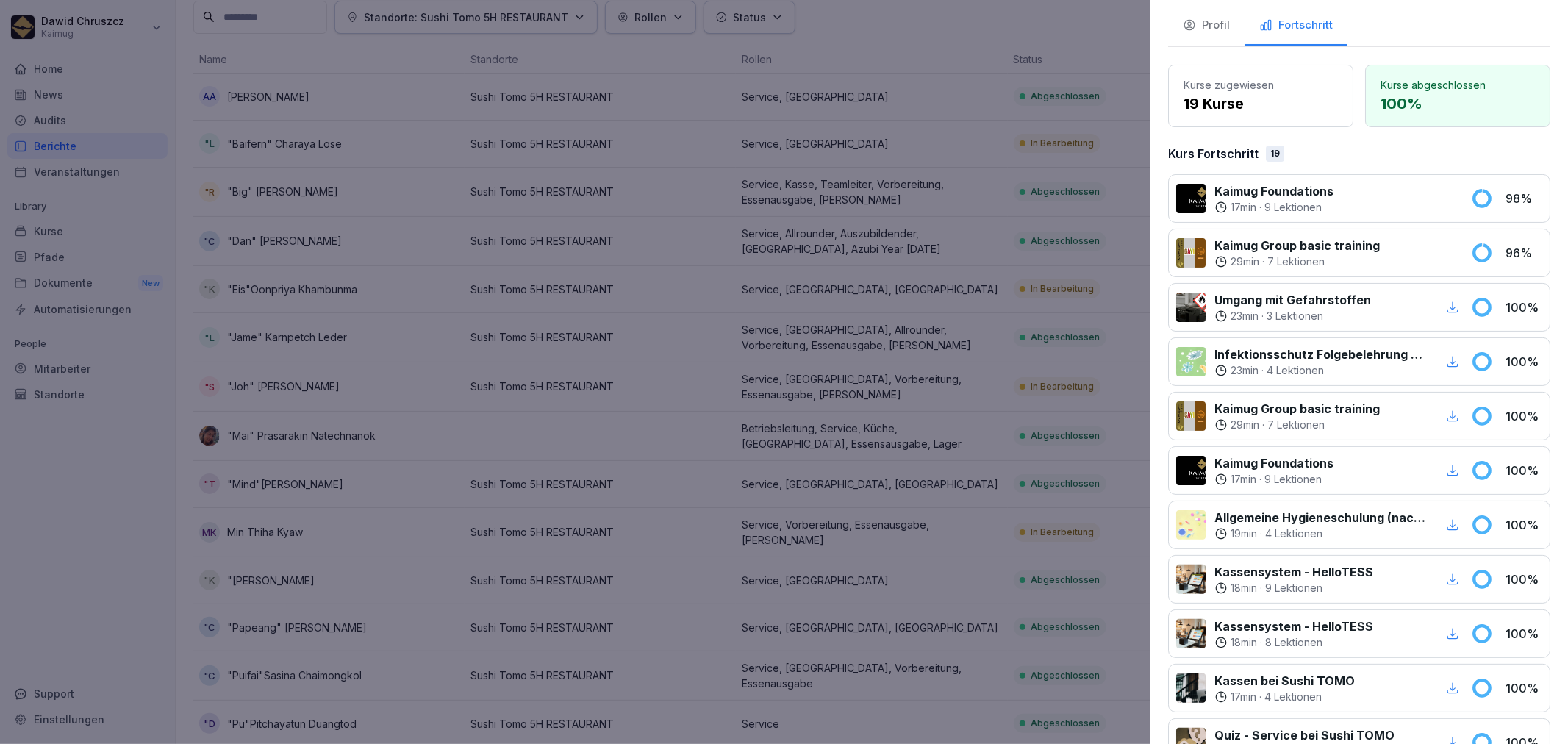
scroll to position [0, 0]
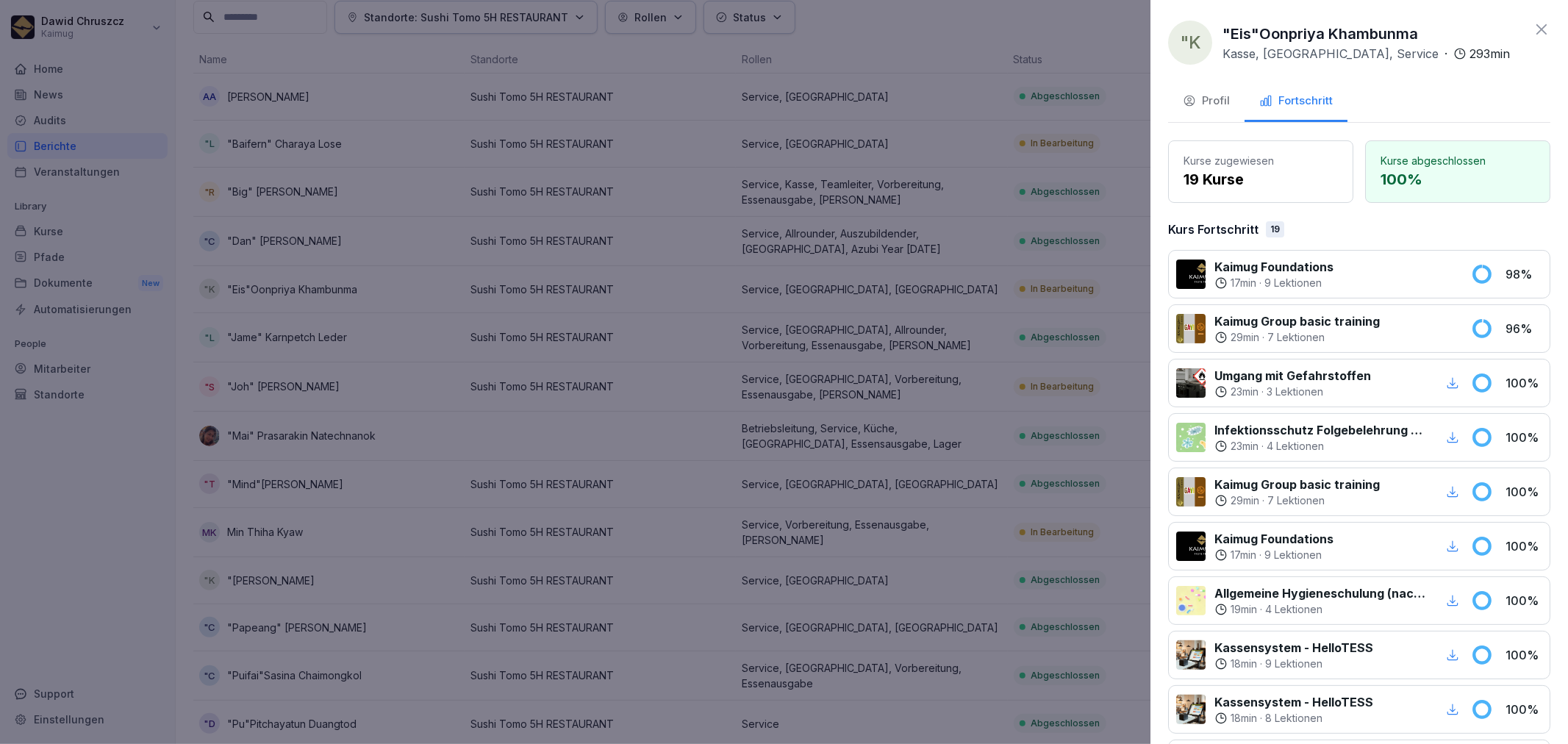
click at [959, 262] on div at bounding box center [784, 372] width 1568 height 744
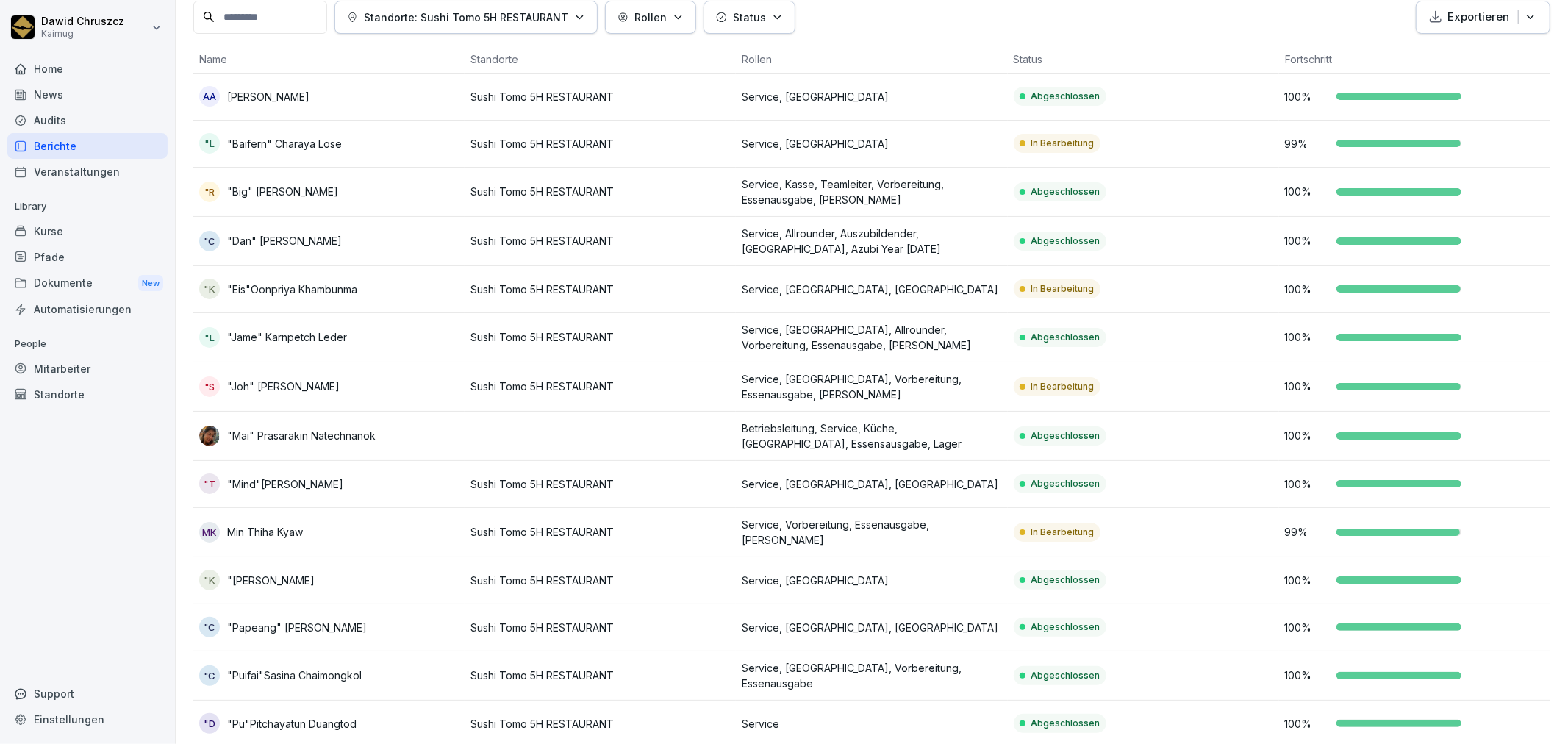
click at [575, 384] on p "Sushi Tomo 5H RESTAURANT" at bounding box center [600, 386] width 259 height 15
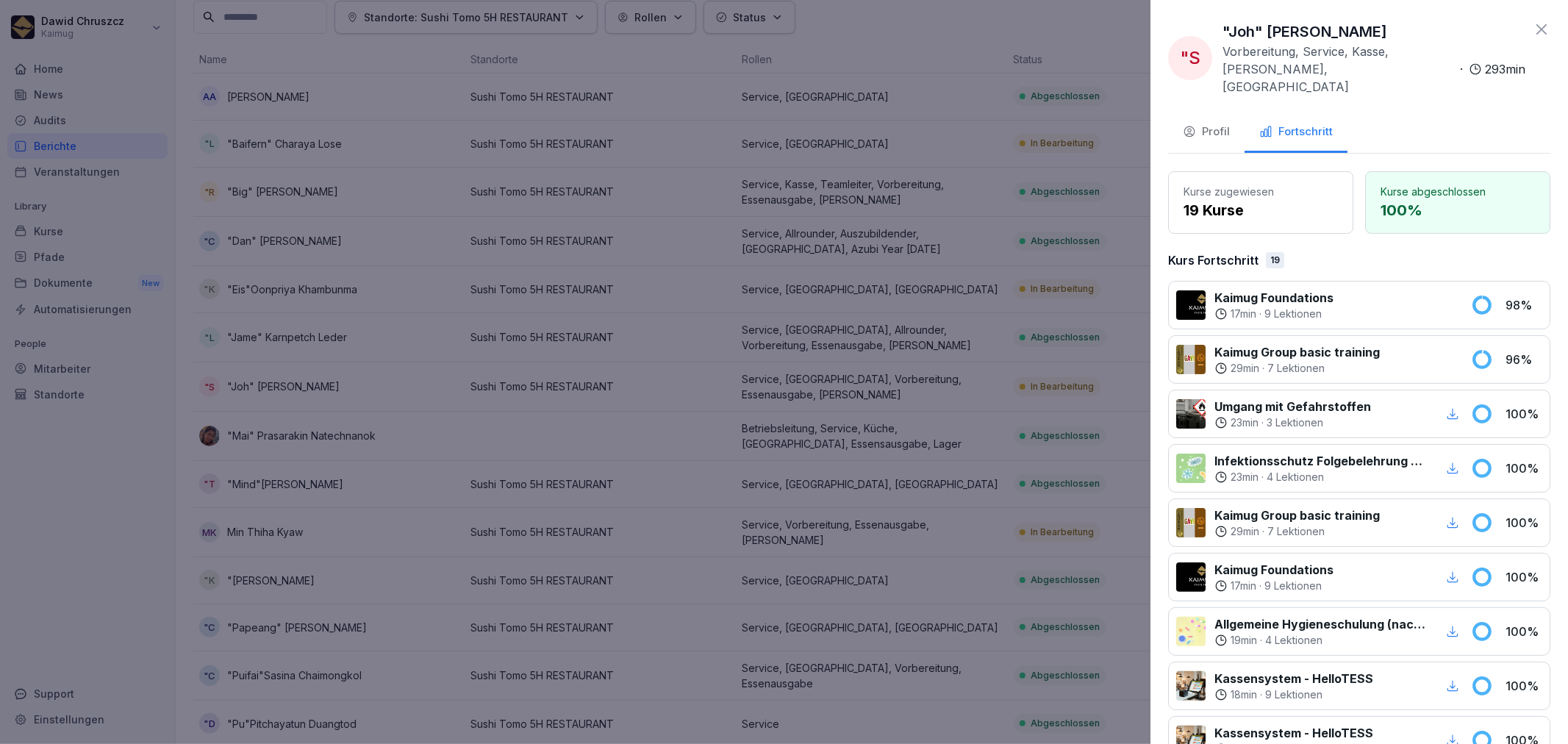
drag, startPoint x: 1407, startPoint y: 30, endPoint x: 1223, endPoint y: 30, distance: 184.0
click at [1223, 30] on div ""Joh" Kongthap Sobetzko Vorbereitung, Service, Kasse, [PERSON_NAME], Essenausga…" at bounding box center [1374, 58] width 303 height 75
click at [804, 379] on div at bounding box center [784, 372] width 1568 height 744
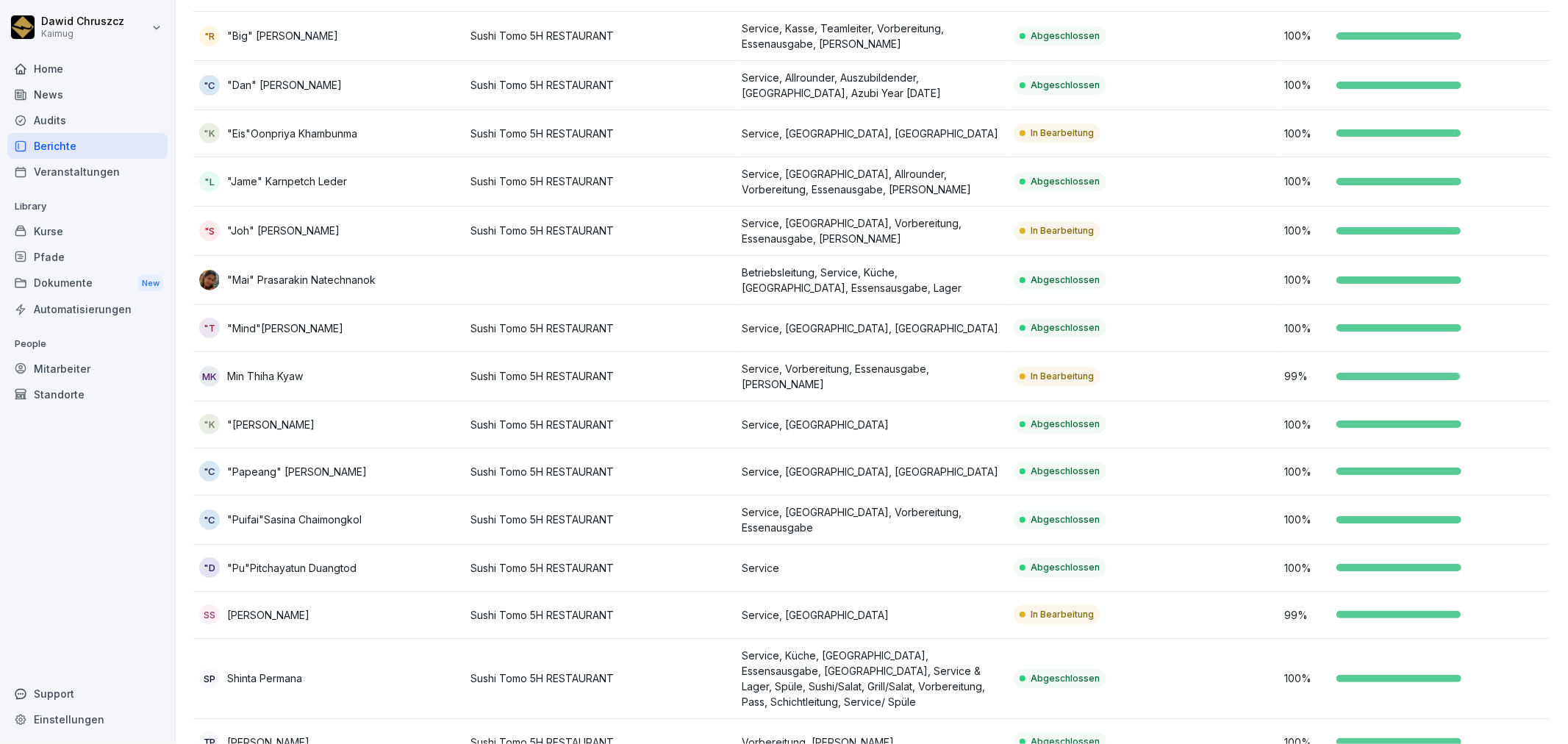
scroll to position [253, 0]
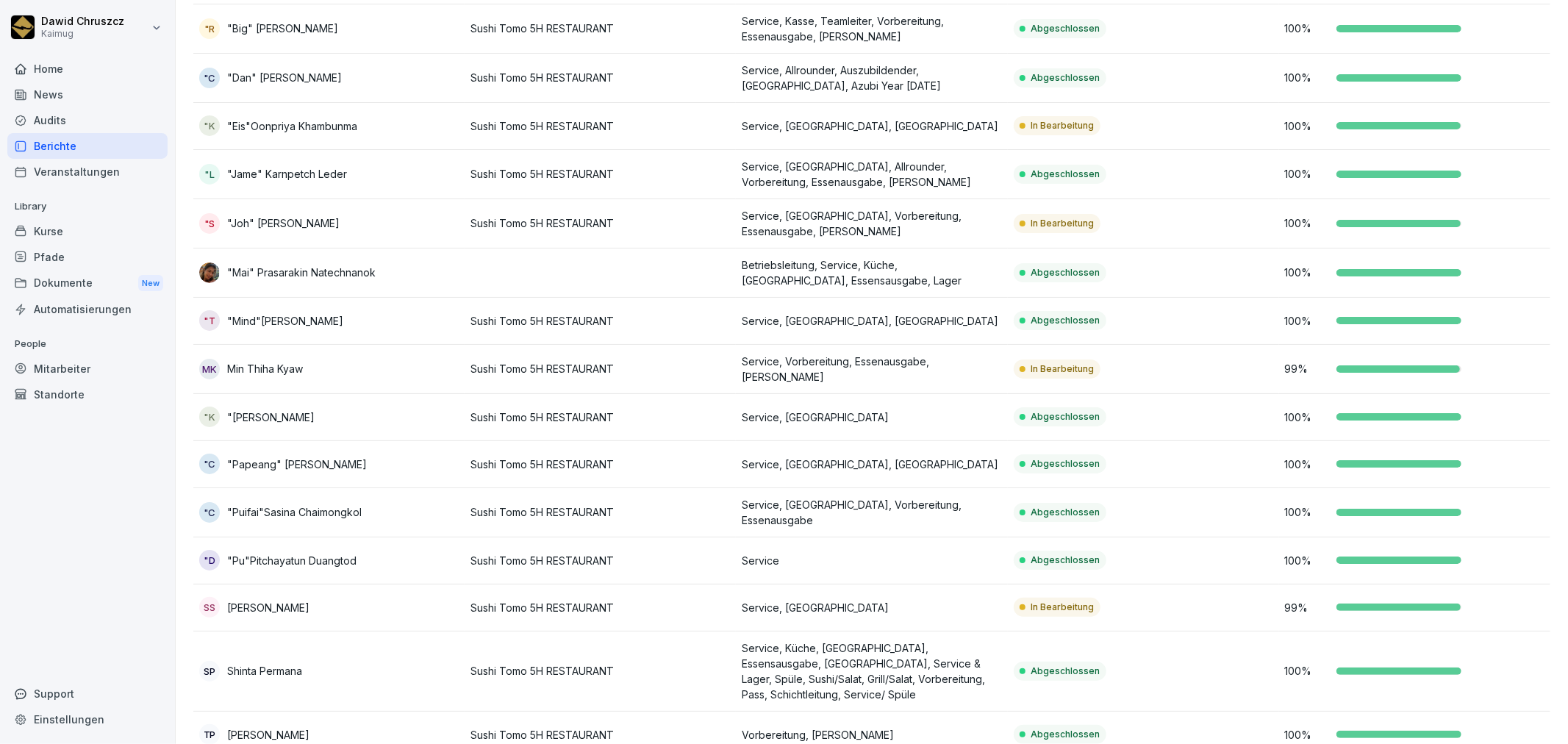
click at [805, 376] on td "Service, Vorbereitung, Essenausgabe, [PERSON_NAME]" at bounding box center [872, 369] width 271 height 50
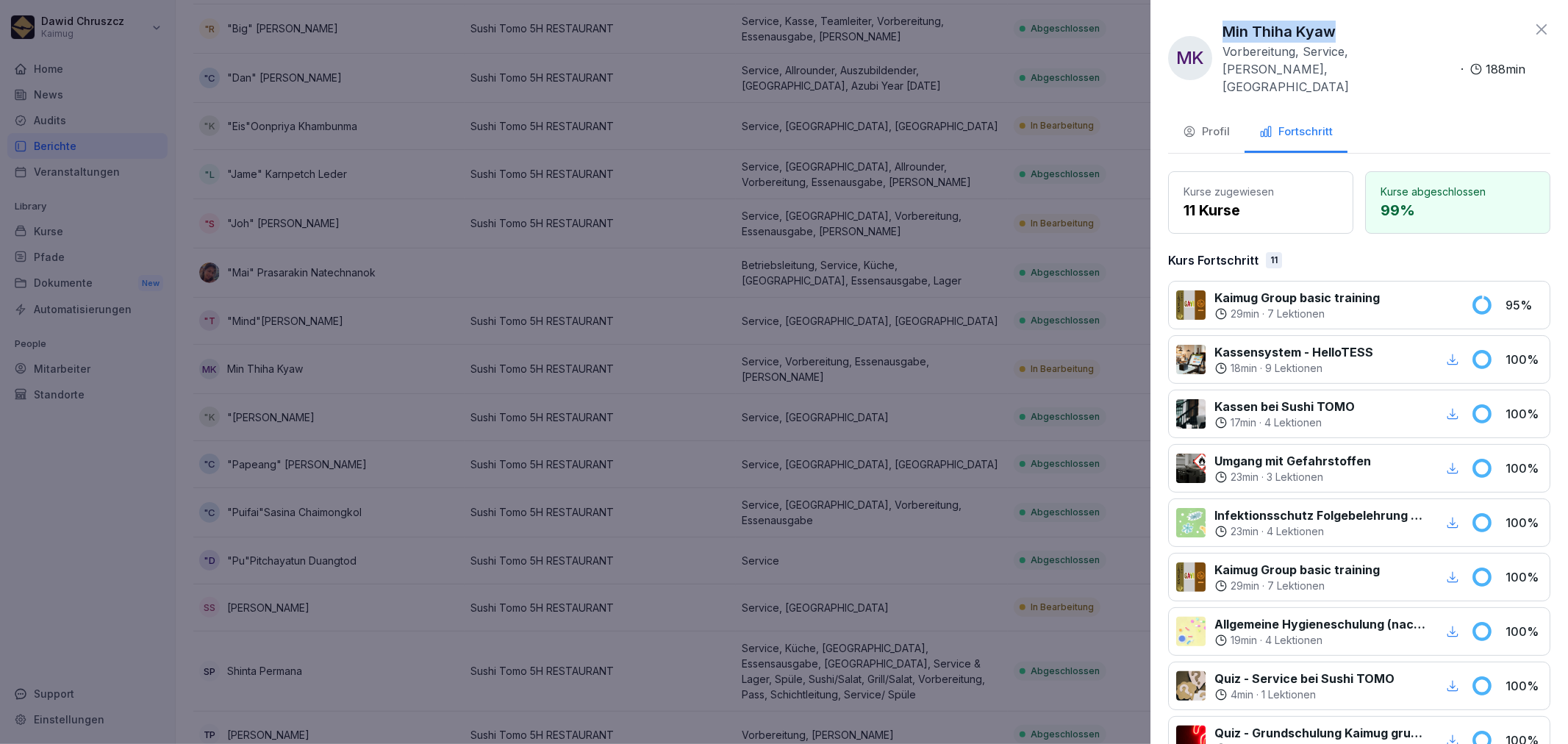
drag, startPoint x: 1334, startPoint y: 37, endPoint x: 1224, endPoint y: 20, distance: 111.3
click at [1224, 20] on p "Min Thiha Kyaw" at bounding box center [1279, 31] width 113 height 22
click at [1071, 387] on div at bounding box center [784, 372] width 1568 height 744
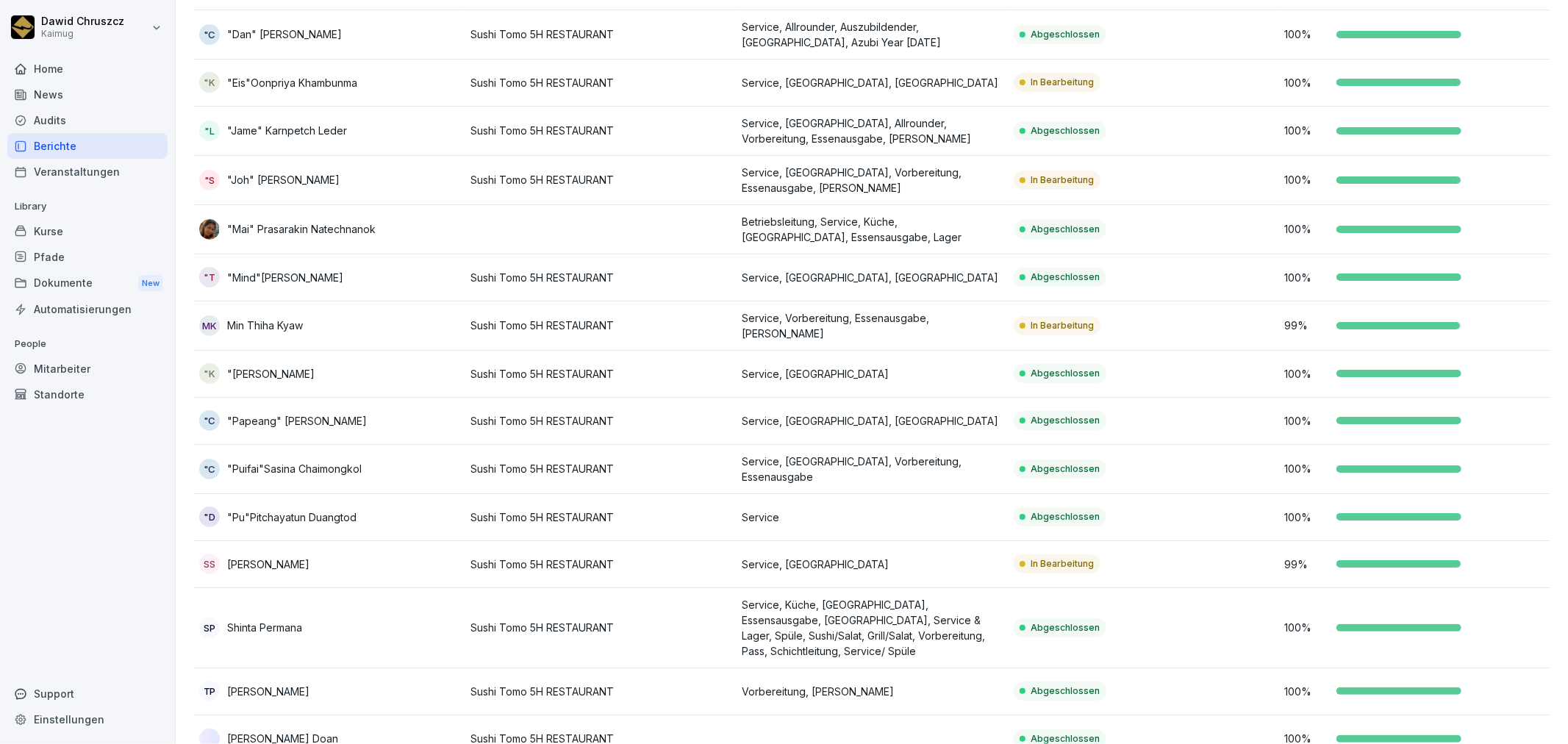
scroll to position [318, 0]
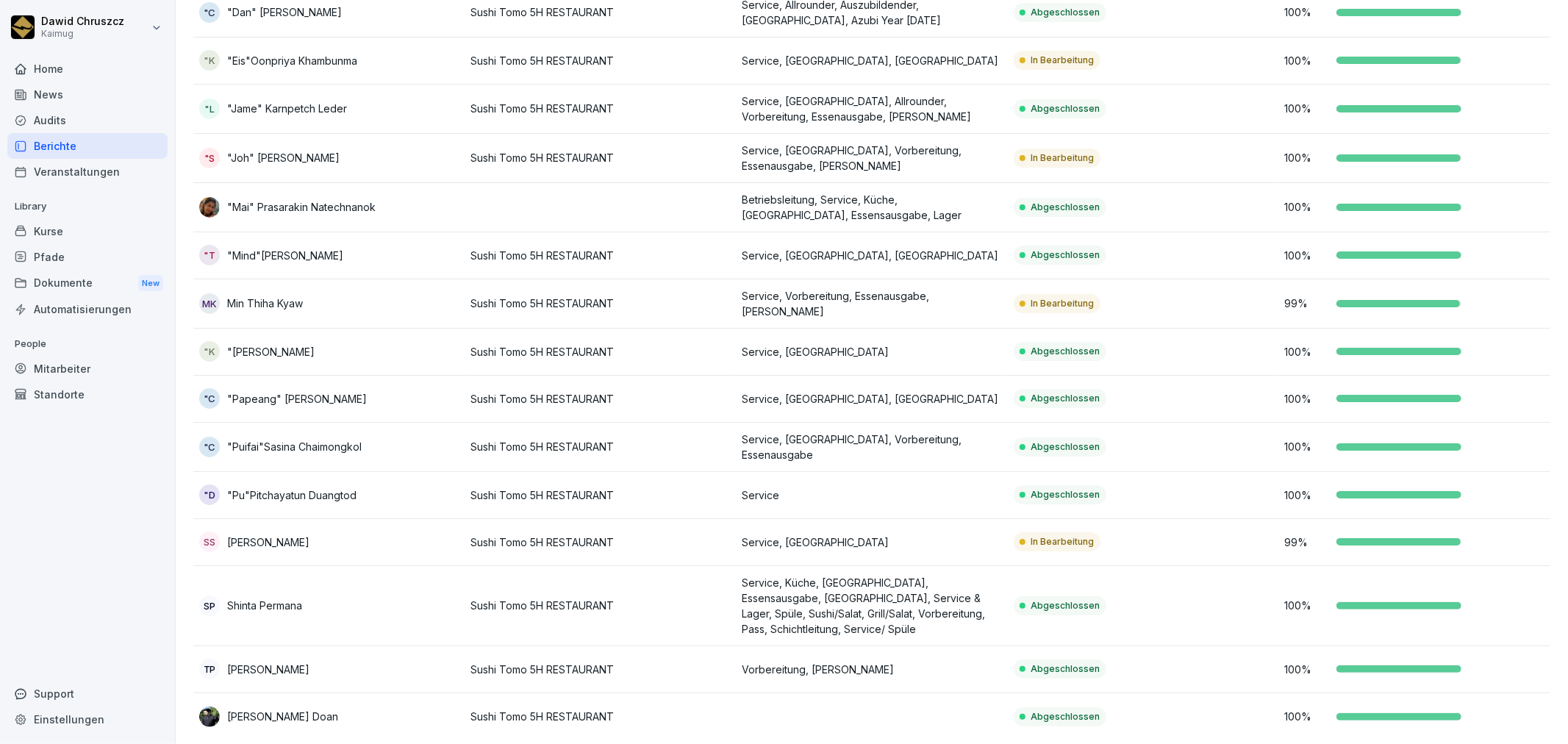
click at [920, 521] on td "Service, [GEOGRAPHIC_DATA]" at bounding box center [872, 543] width 271 height 47
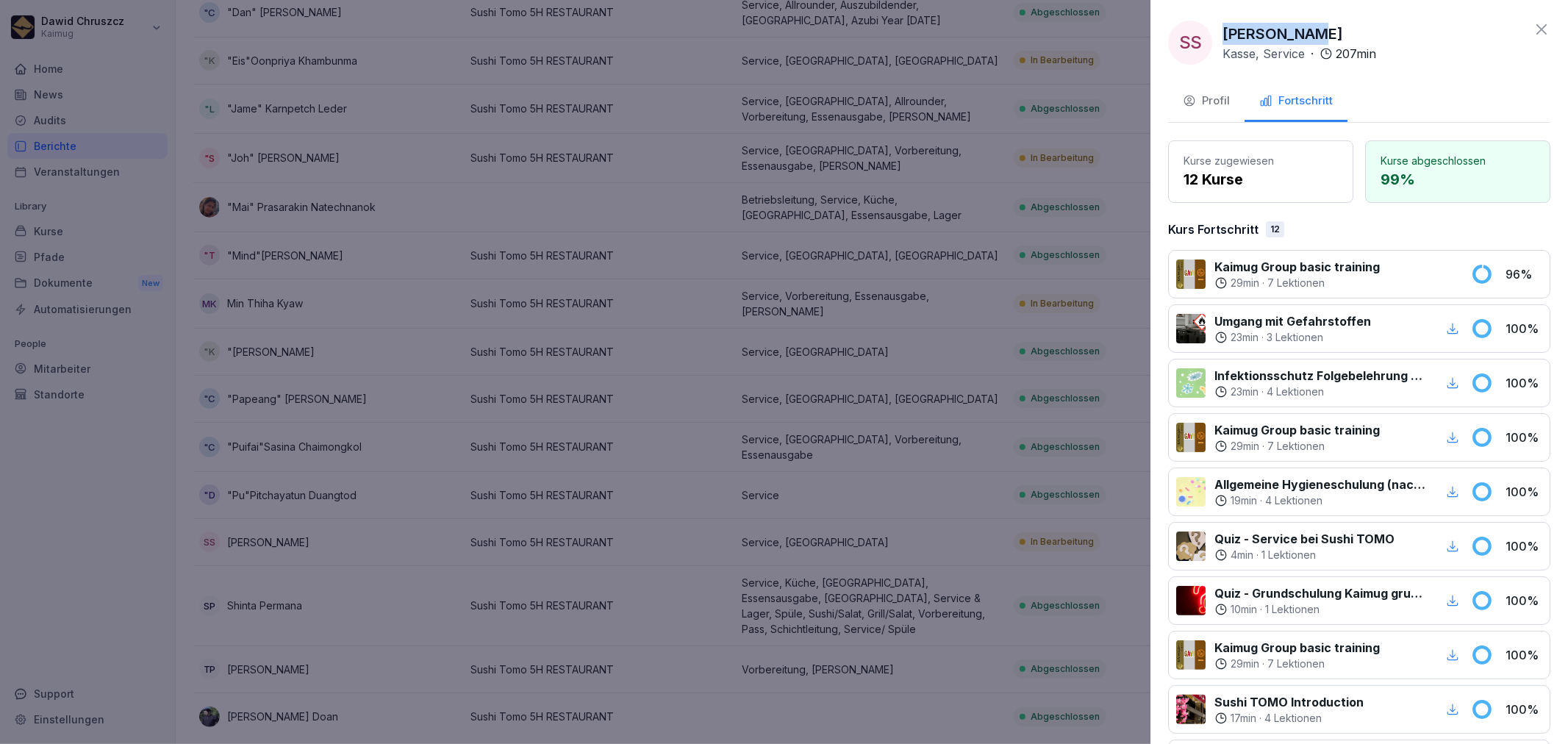
drag, startPoint x: 1321, startPoint y: 32, endPoint x: 1224, endPoint y: 32, distance: 97.0
click at [1224, 32] on div "[PERSON_NAME], Service · 207 min" at bounding box center [1299, 42] width 154 height 40
click at [1536, 28] on icon at bounding box center [1541, 29] width 11 height 11
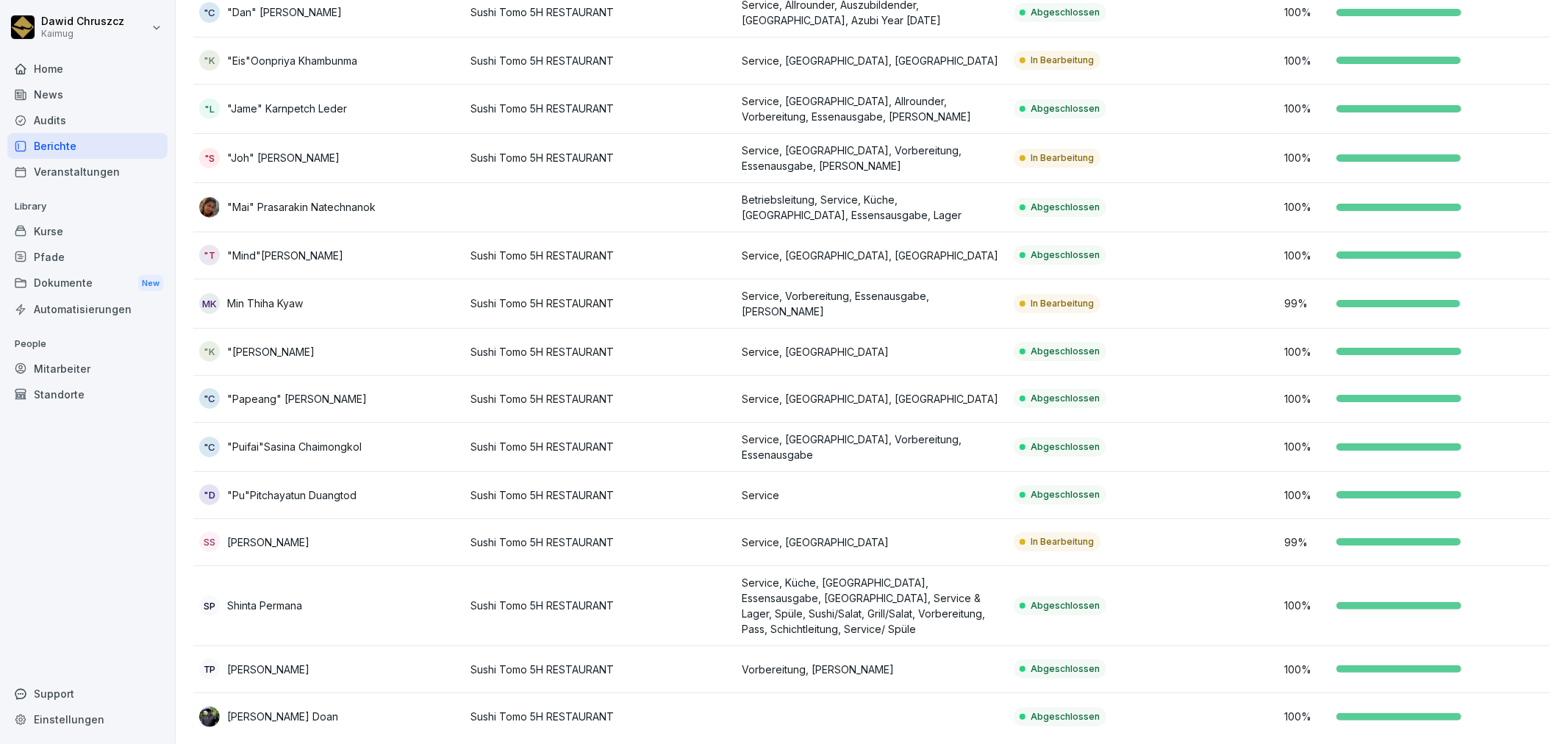
click at [58, 144] on div "Berichte" at bounding box center [87, 146] width 160 height 26
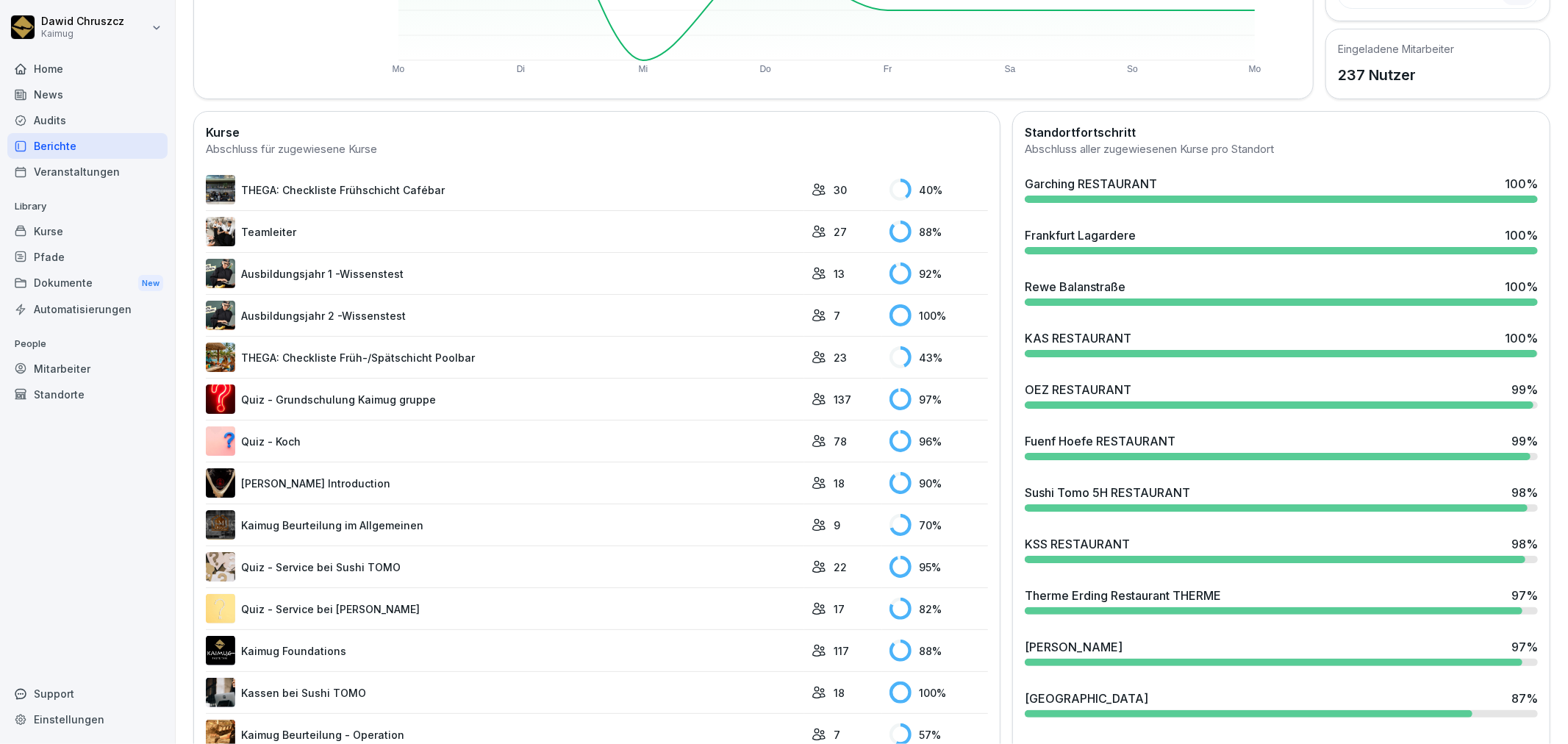
scroll to position [335, 0]
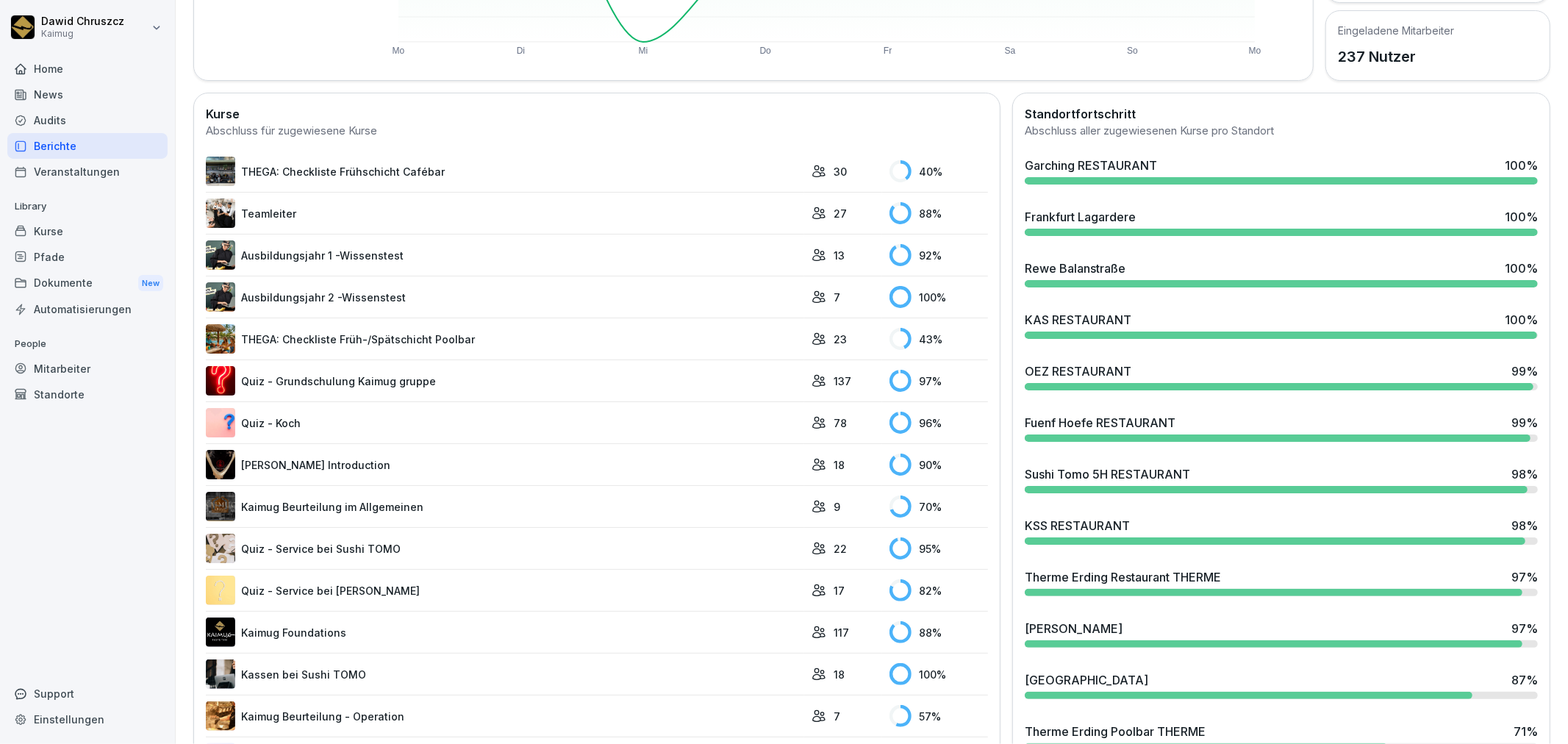
click at [1134, 369] on div "OEZ RESTAURANT 99 %" at bounding box center [1281, 371] width 513 height 18
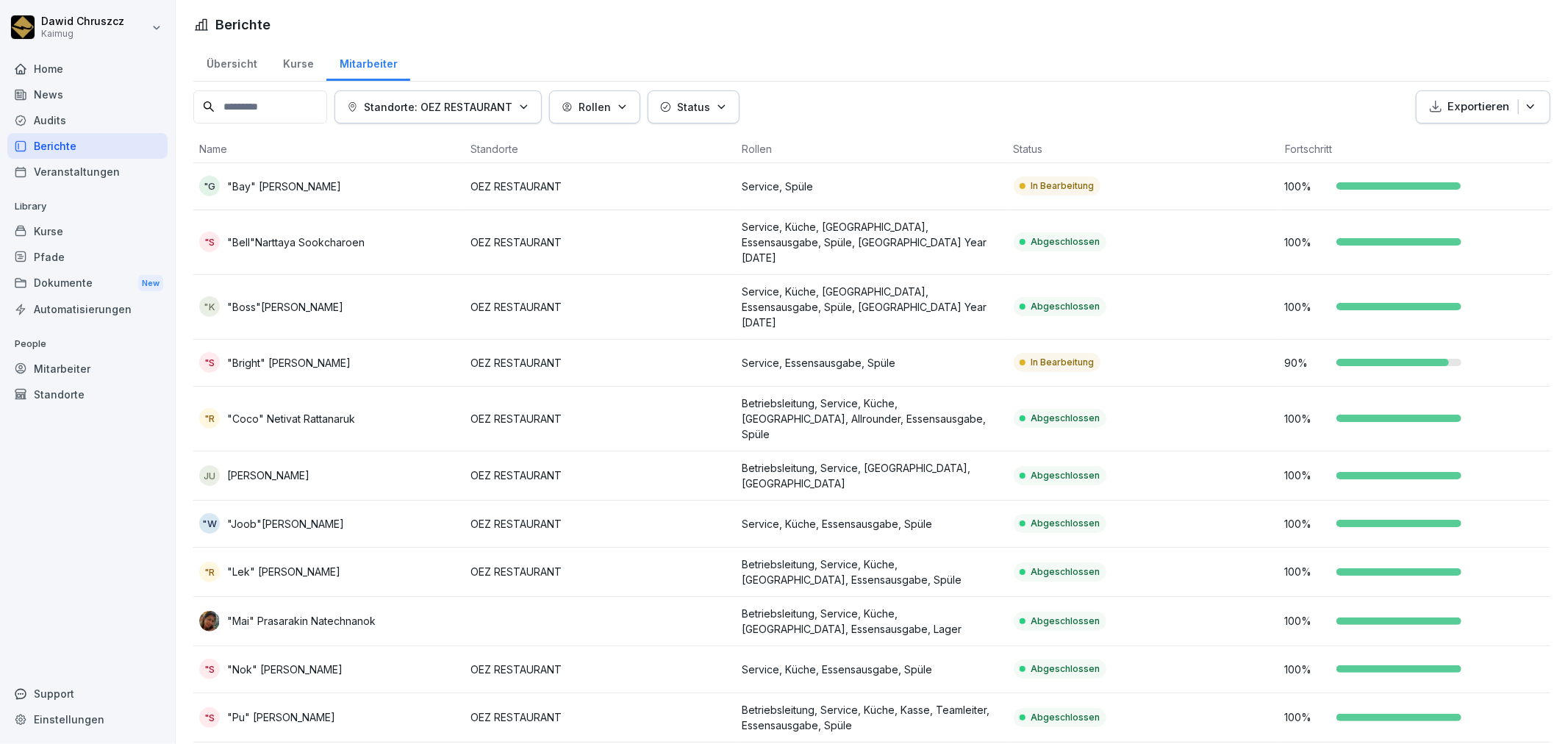
click at [834, 175] on td "Service, Spüle" at bounding box center [872, 187] width 271 height 47
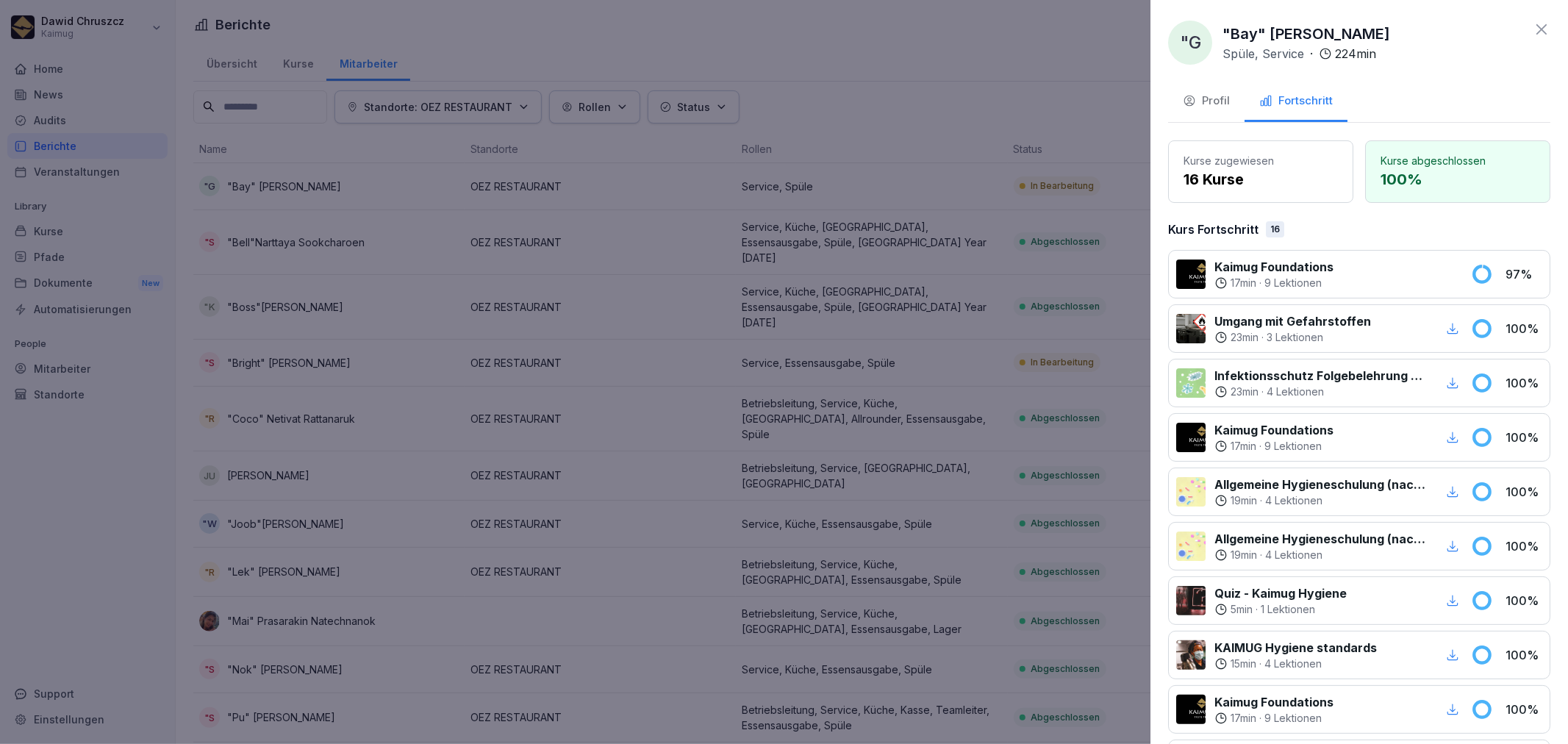
drag, startPoint x: 1438, startPoint y: 34, endPoint x: 1218, endPoint y: 30, distance: 220.0
click at [1218, 30] on div ""G "Bay" [PERSON_NAME] Spüle, Service · 224 min" at bounding box center [1359, 42] width 382 height 44
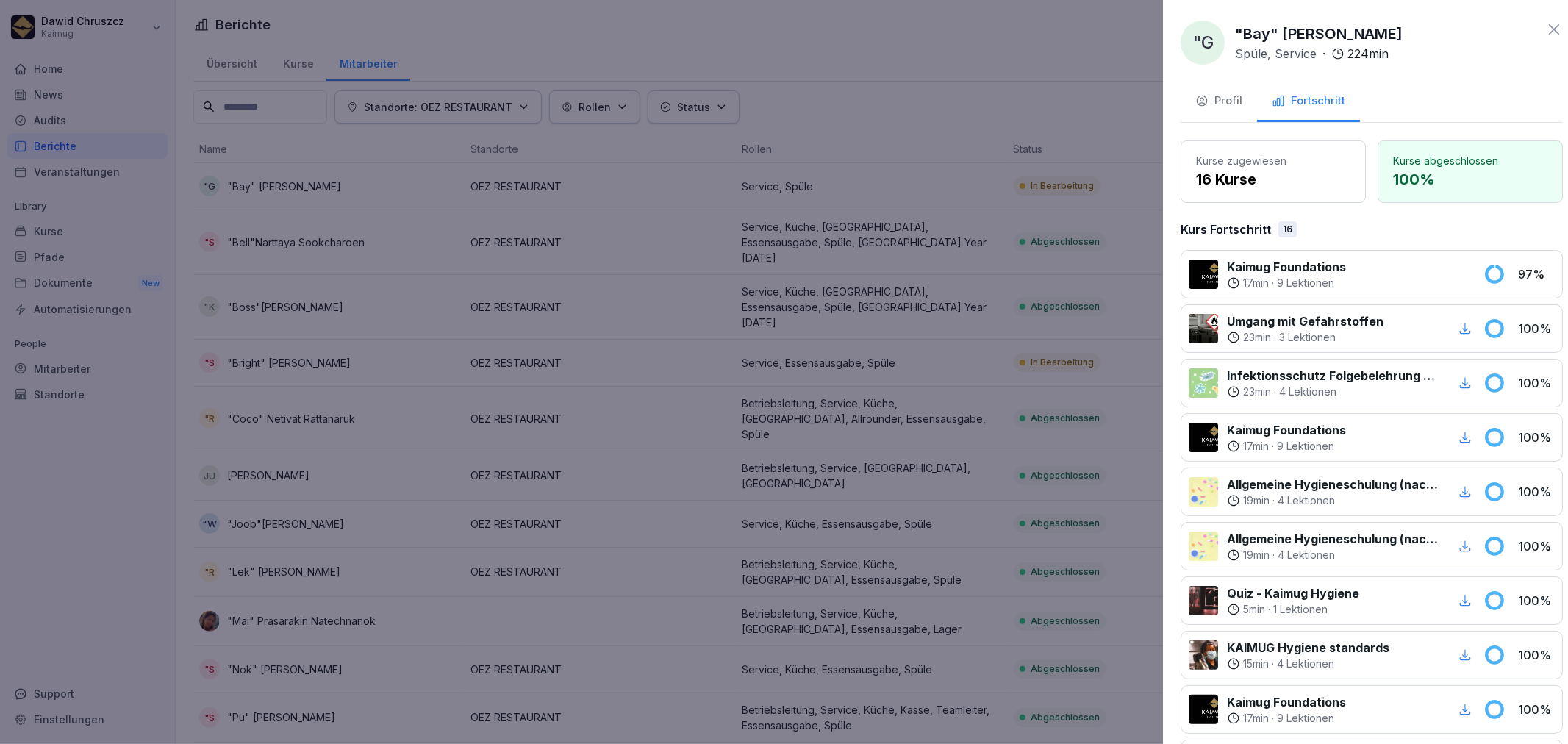
click at [943, 188] on div at bounding box center [784, 372] width 1568 height 744
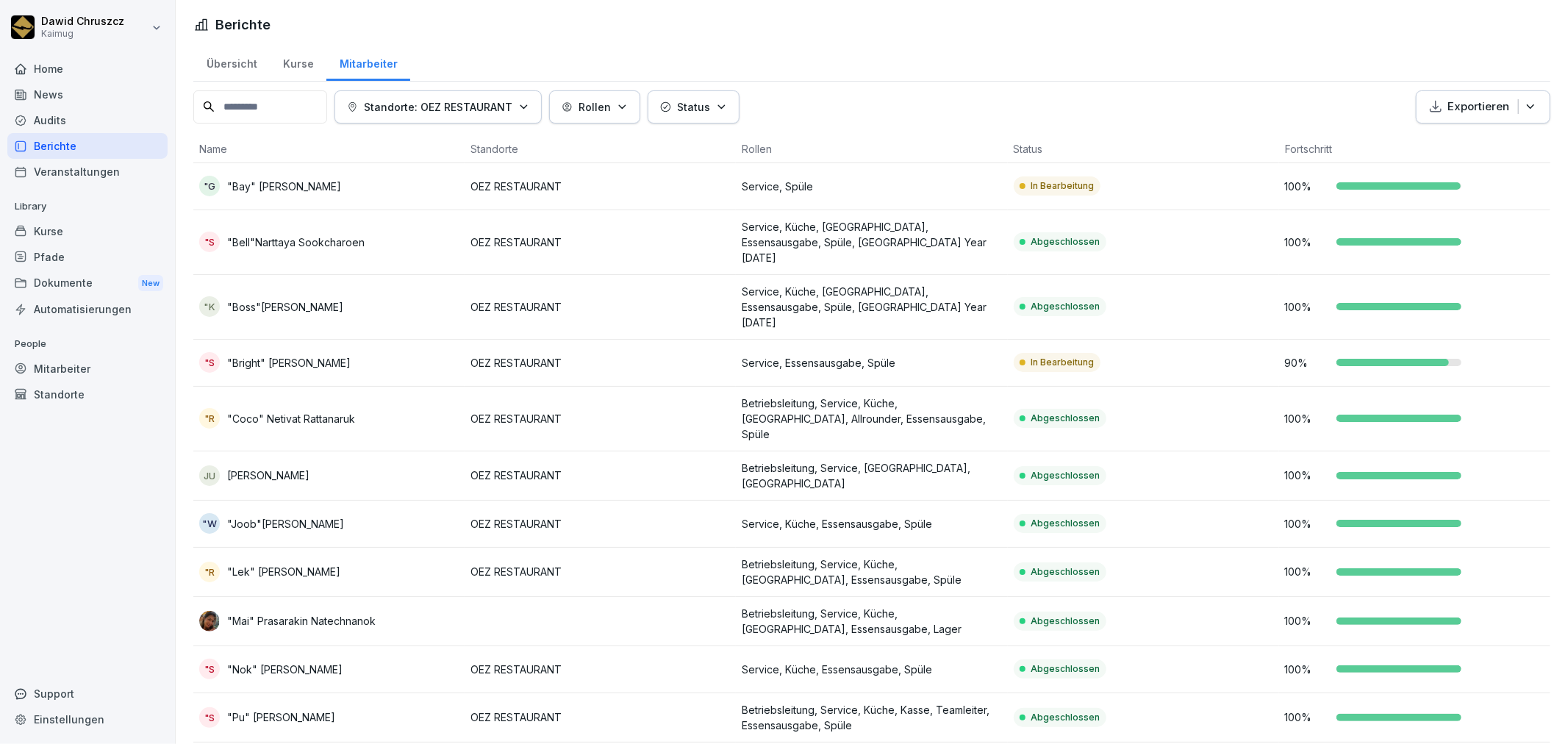
click at [946, 355] on p "Service, Essensausgabe, Spüle" at bounding box center [871, 362] width 259 height 15
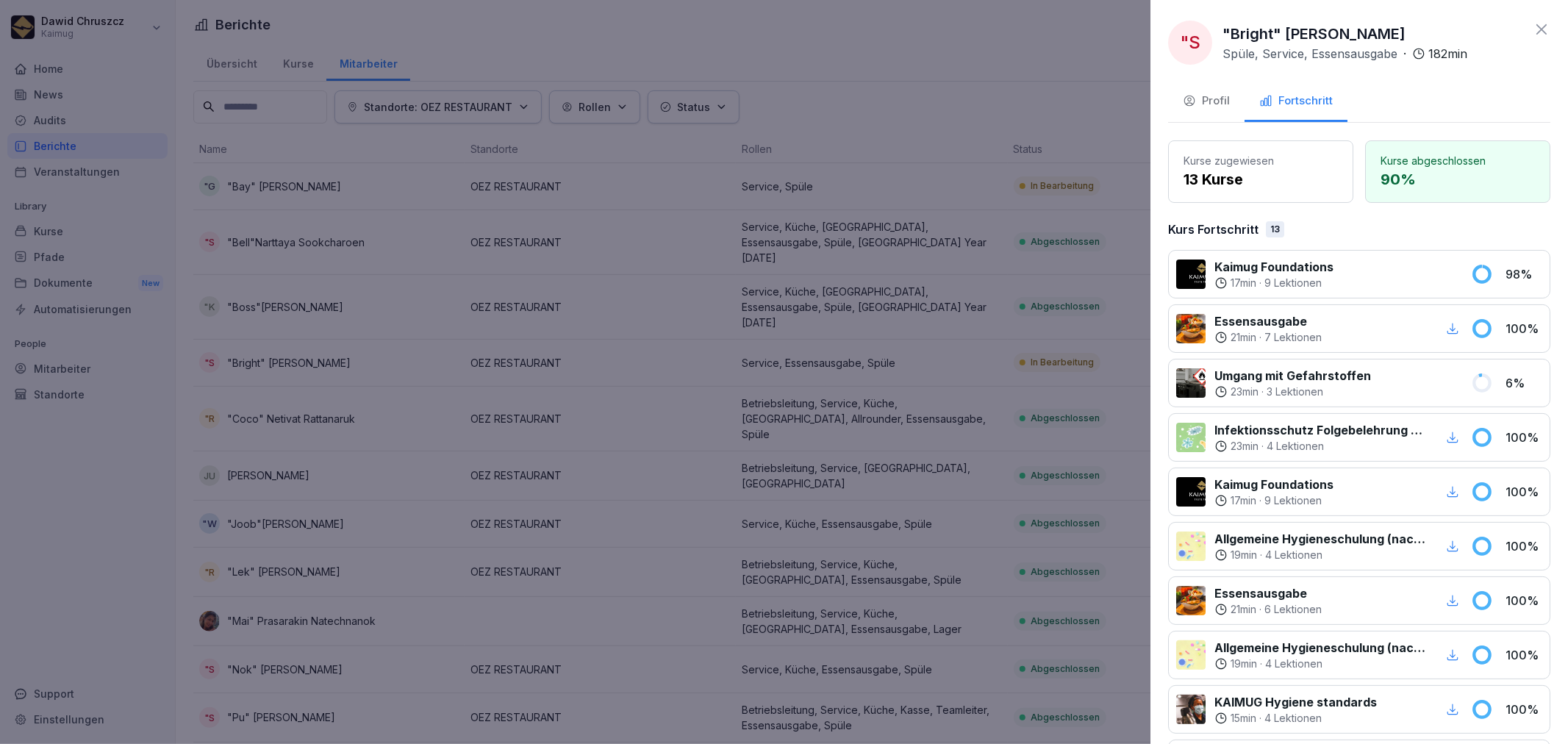
drag, startPoint x: 1425, startPoint y: 33, endPoint x: 1218, endPoint y: 32, distance: 207.0
click at [1218, 32] on div ""S "Bright" [PERSON_NAME] Spüle, Service, Essensausgabe · 182 min" at bounding box center [1318, 42] width 299 height 44
click at [739, 482] on div at bounding box center [784, 372] width 1568 height 744
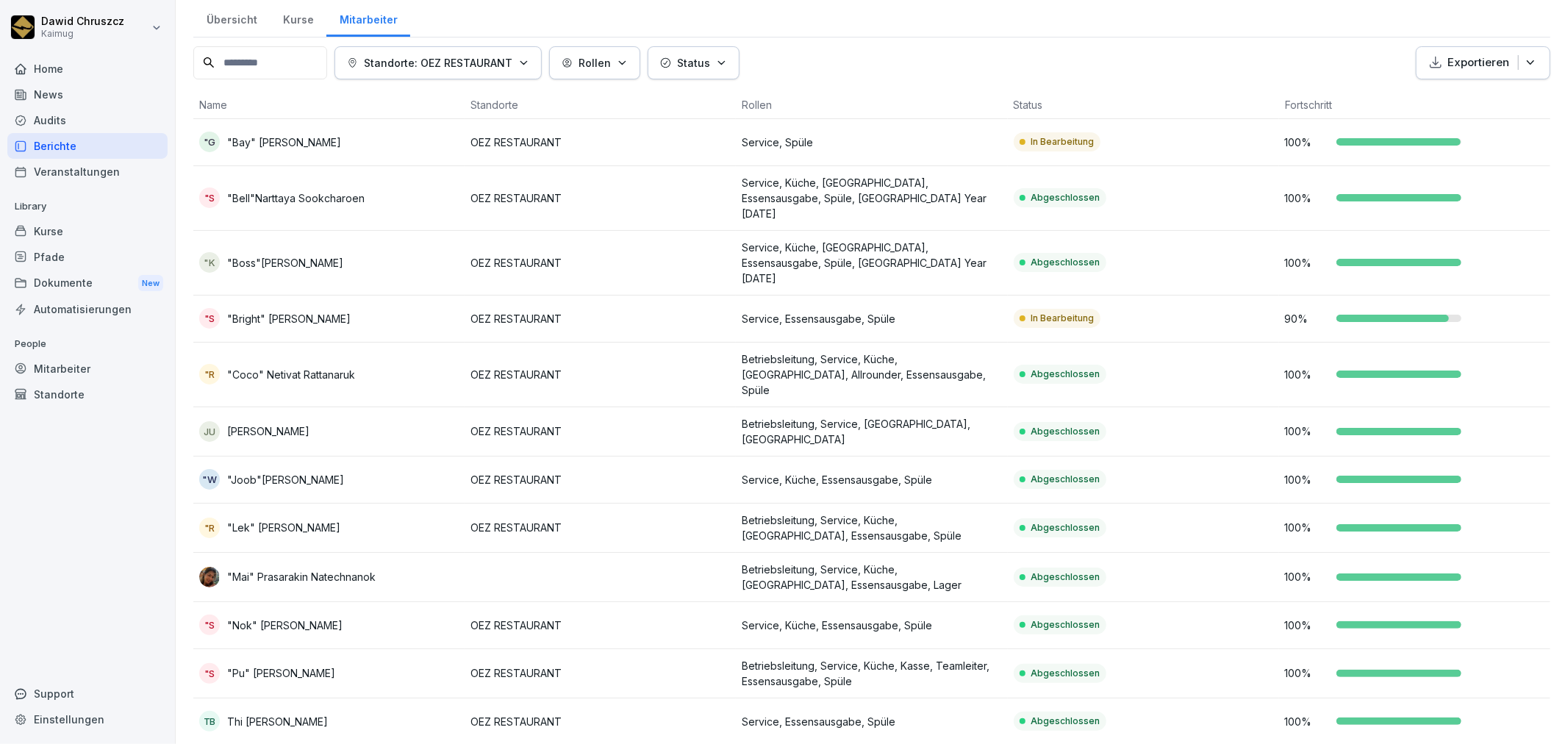
scroll to position [67, 0]
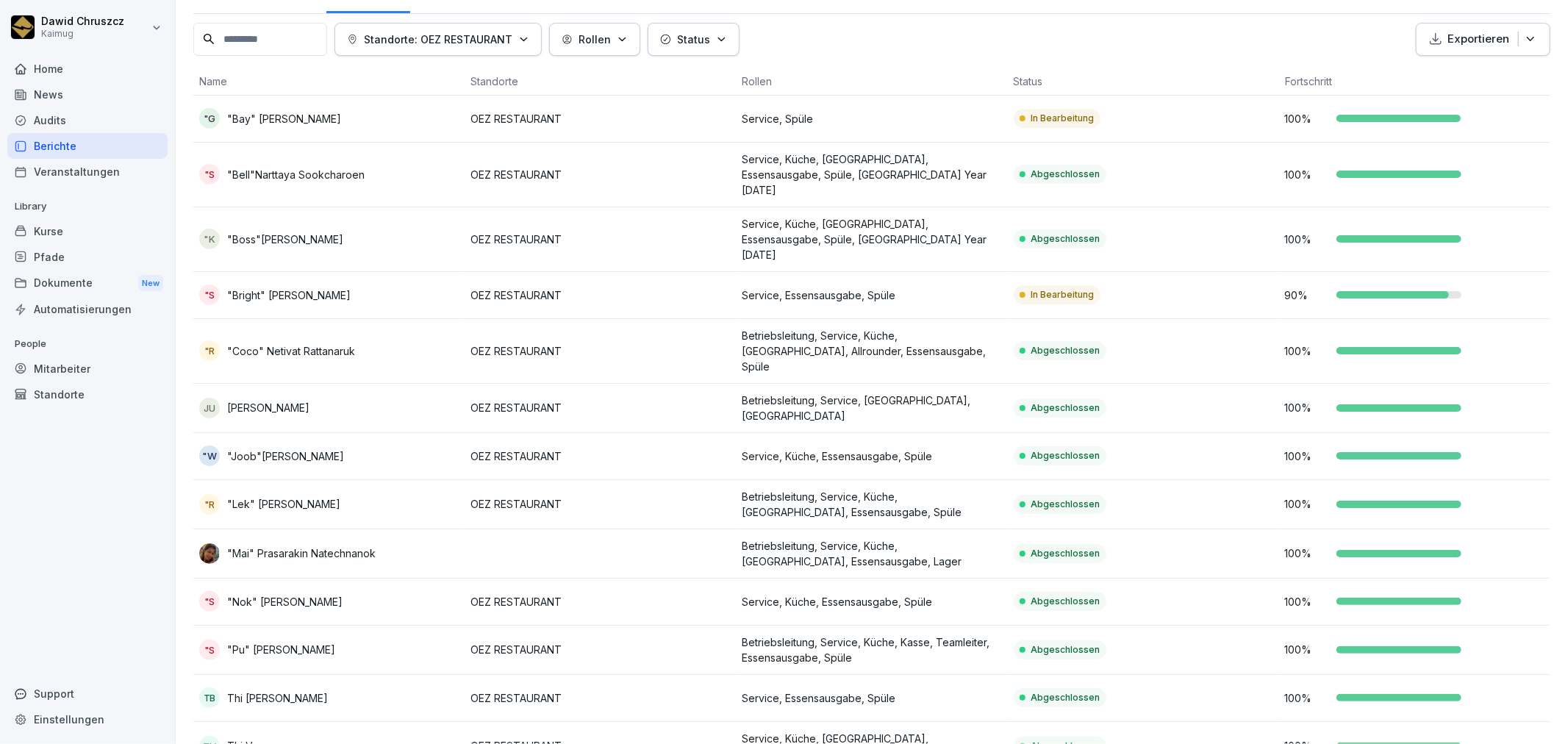
click at [104, 138] on div "Berichte" at bounding box center [87, 146] width 160 height 26
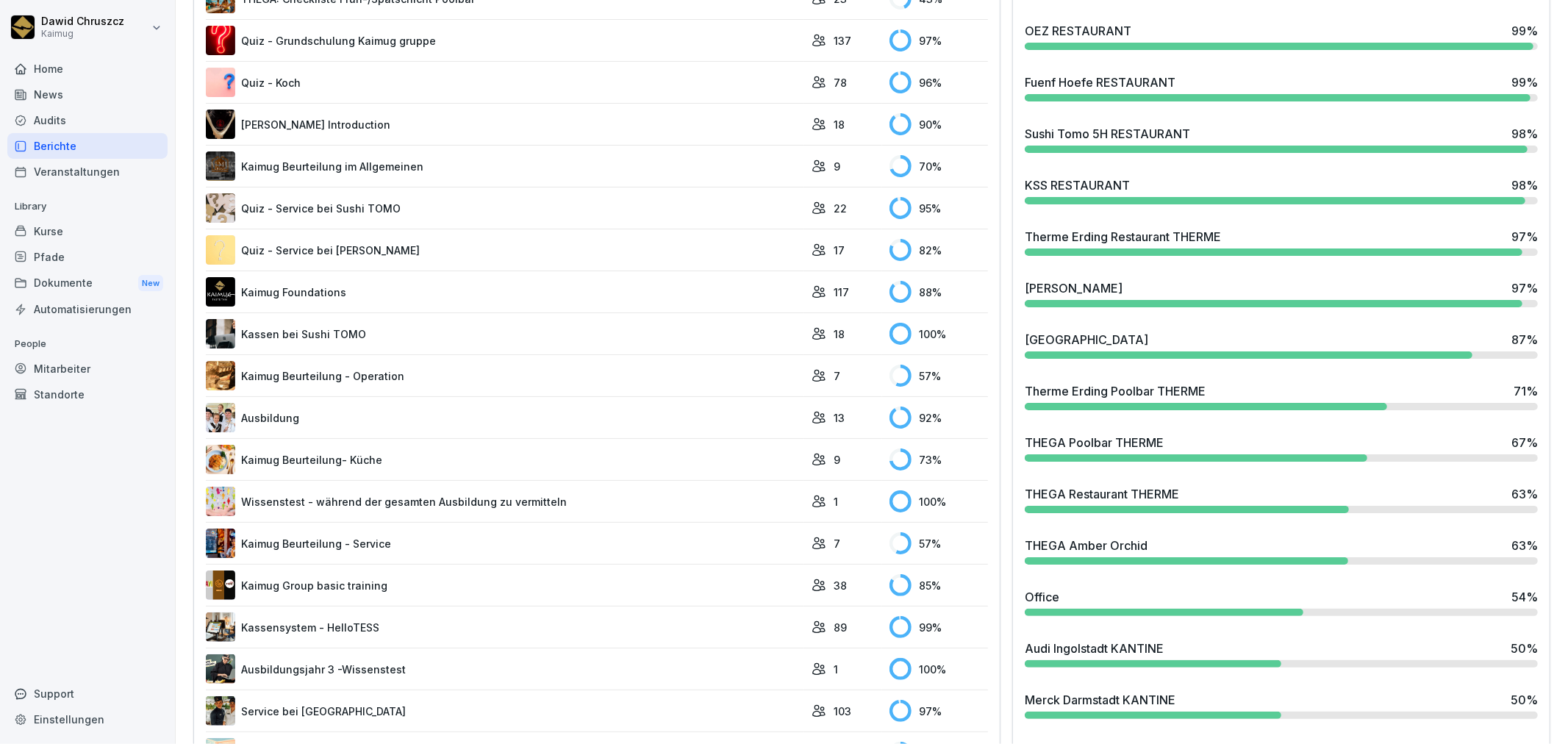
scroll to position [639, 0]
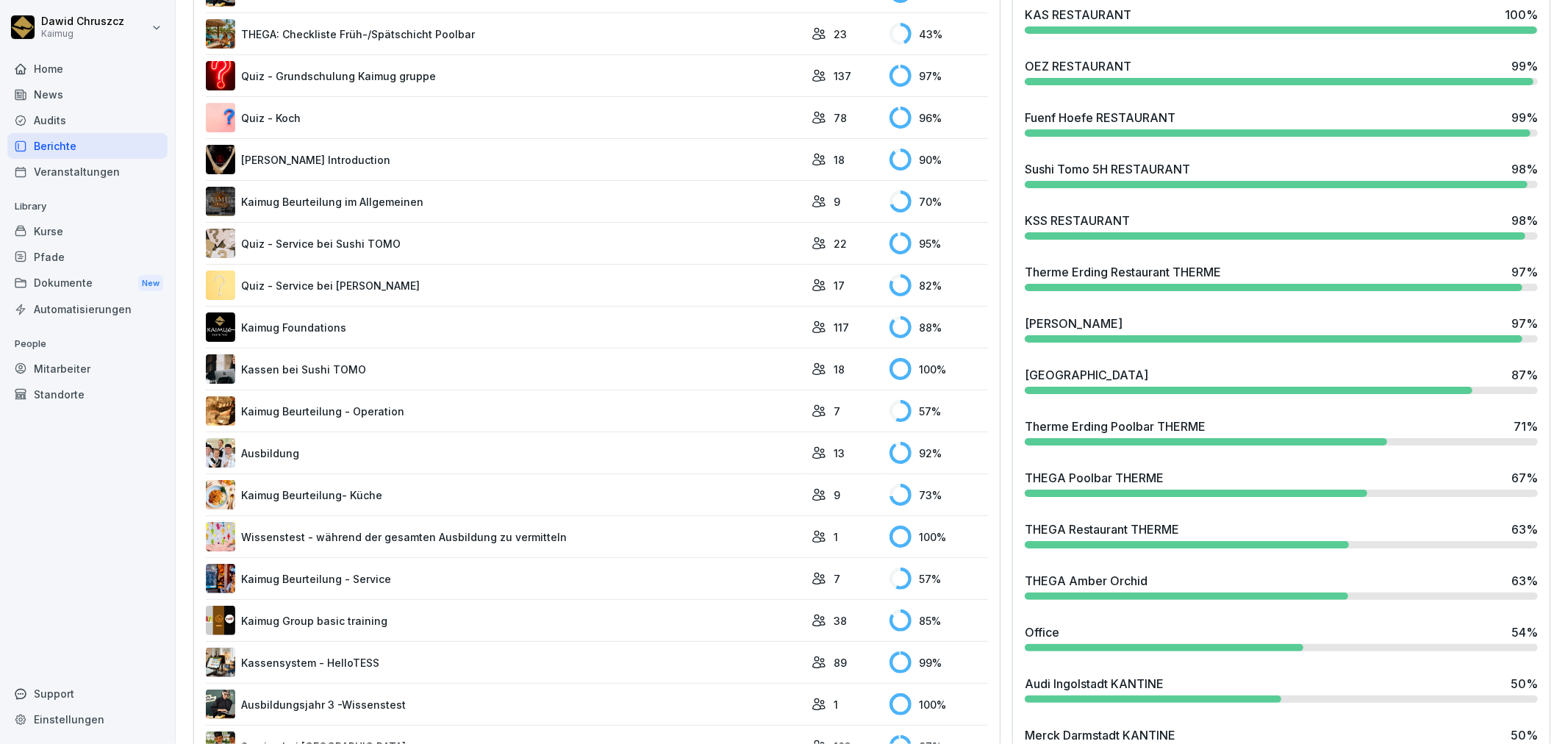
click at [1202, 268] on div "Therme Erding Restaurant THERME" at bounding box center [1123, 272] width 197 height 18
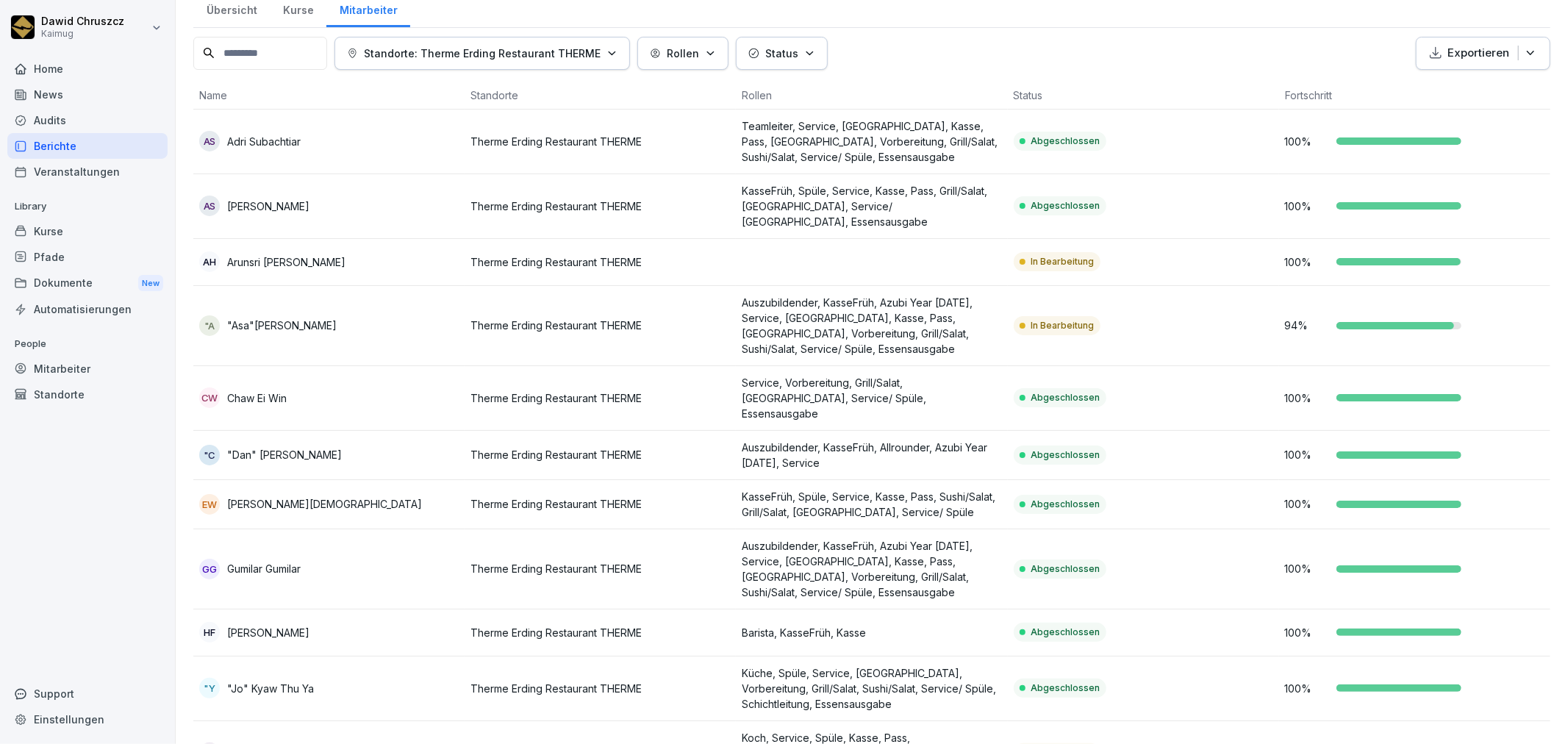
scroll to position [81, 0]
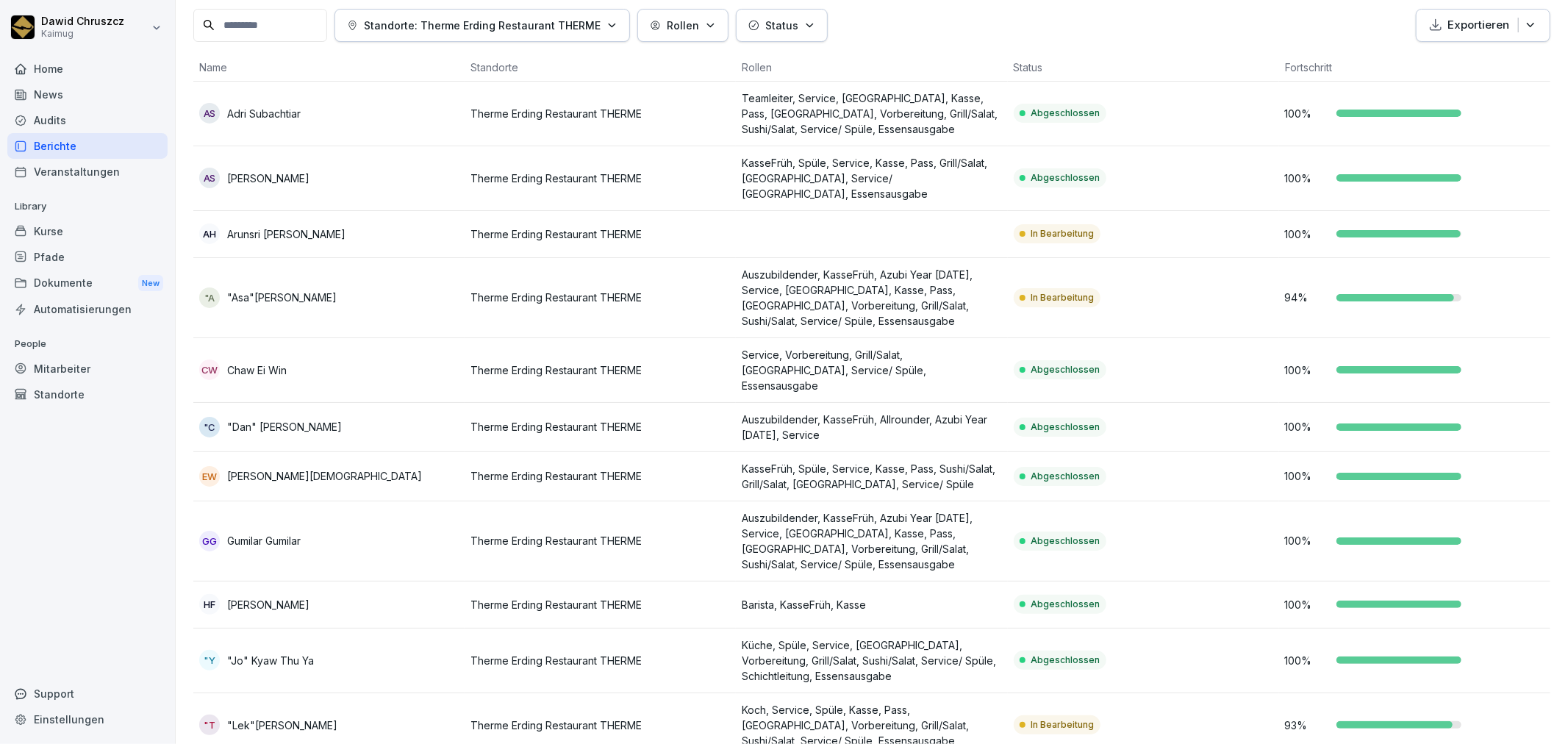
click at [795, 214] on td at bounding box center [872, 235] width 271 height 47
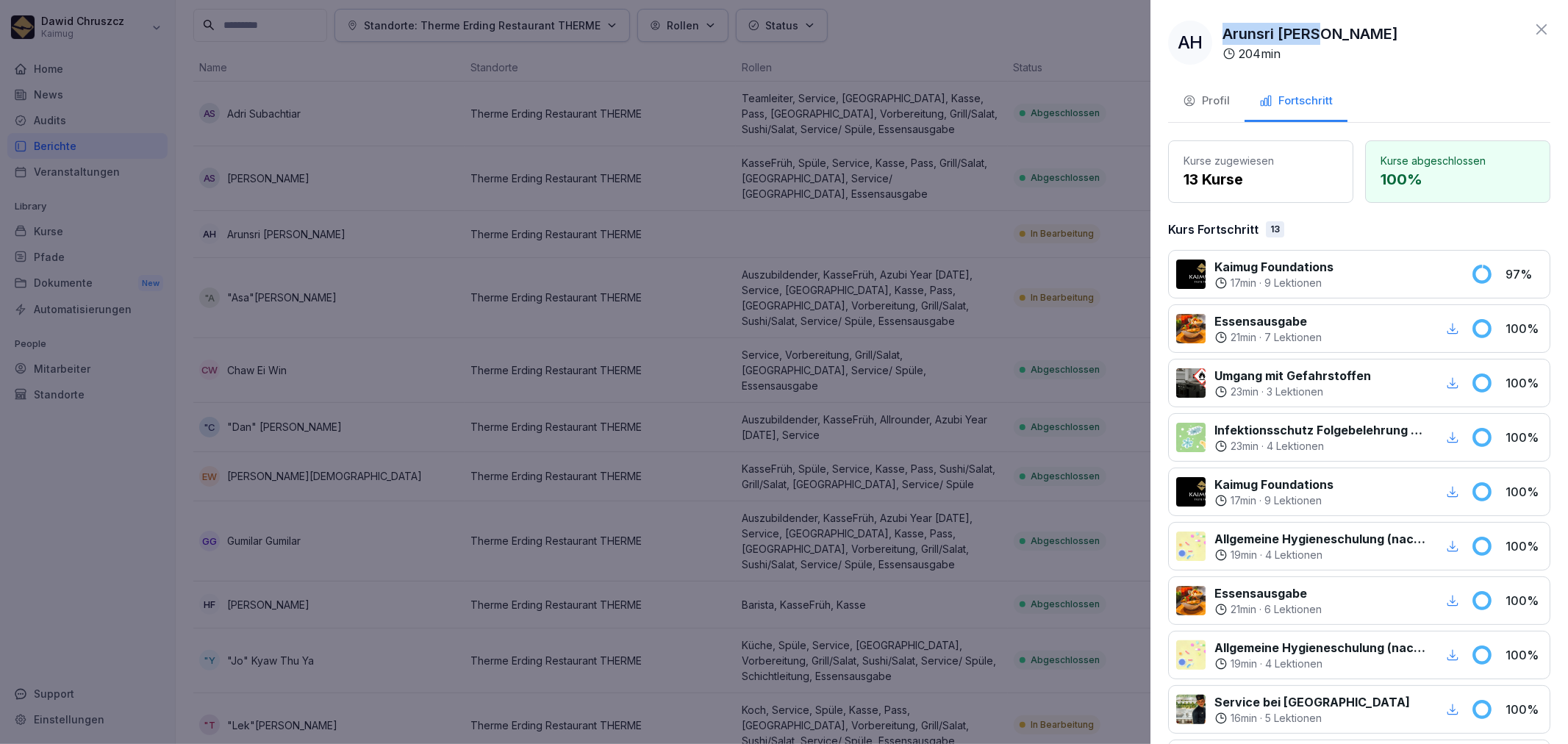
drag, startPoint x: 1326, startPoint y: 35, endPoint x: 1223, endPoint y: 37, distance: 103.0
click at [1223, 37] on div "AH Arunsri [PERSON_NAME] 204 min" at bounding box center [1359, 42] width 382 height 44
click at [925, 305] on div at bounding box center [784, 372] width 1568 height 744
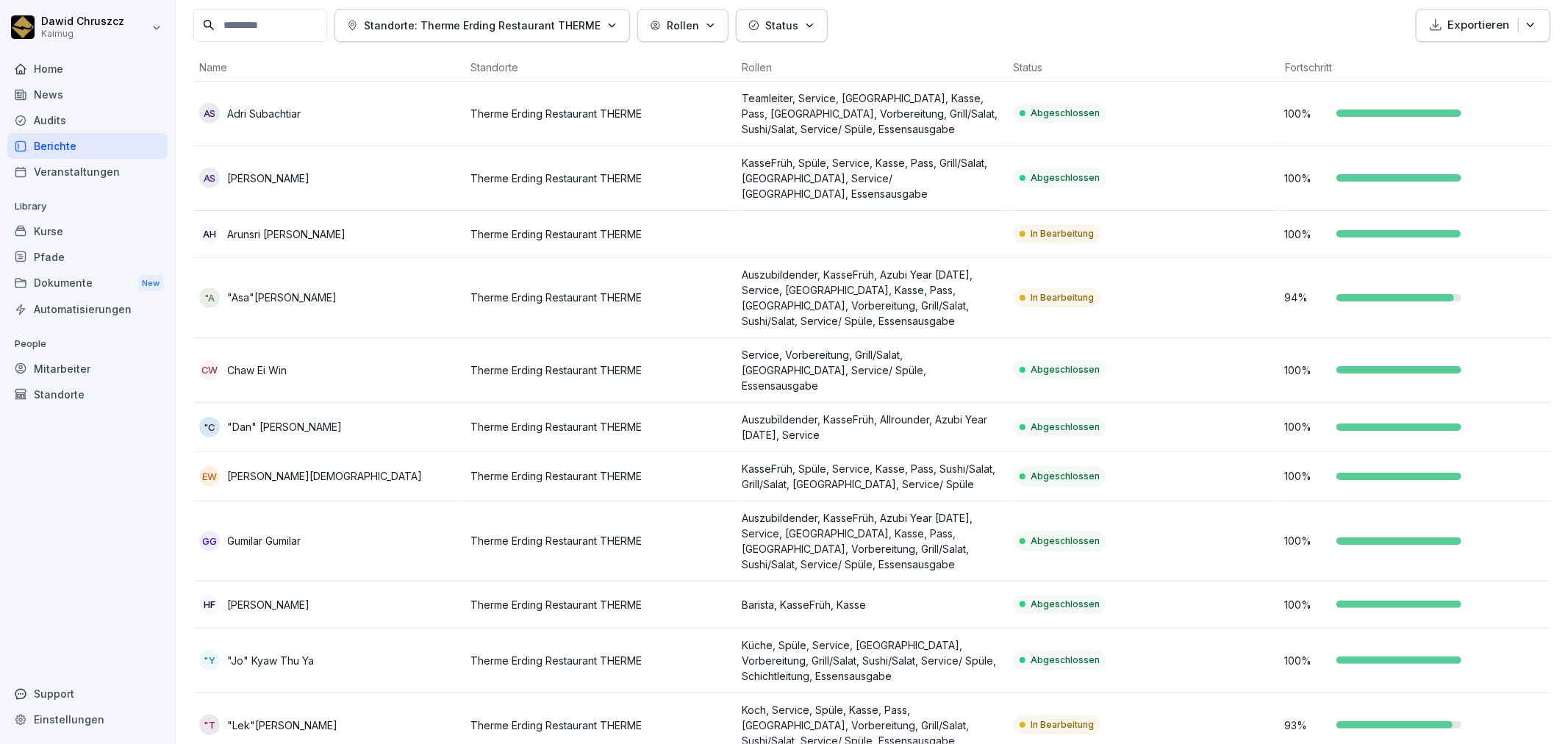
click at [825, 275] on p "Auszubildender, KasseFrüh, Azubi Year [DATE], Service, [GEOGRAPHIC_DATA], Kasse…" at bounding box center [871, 297] width 259 height 62
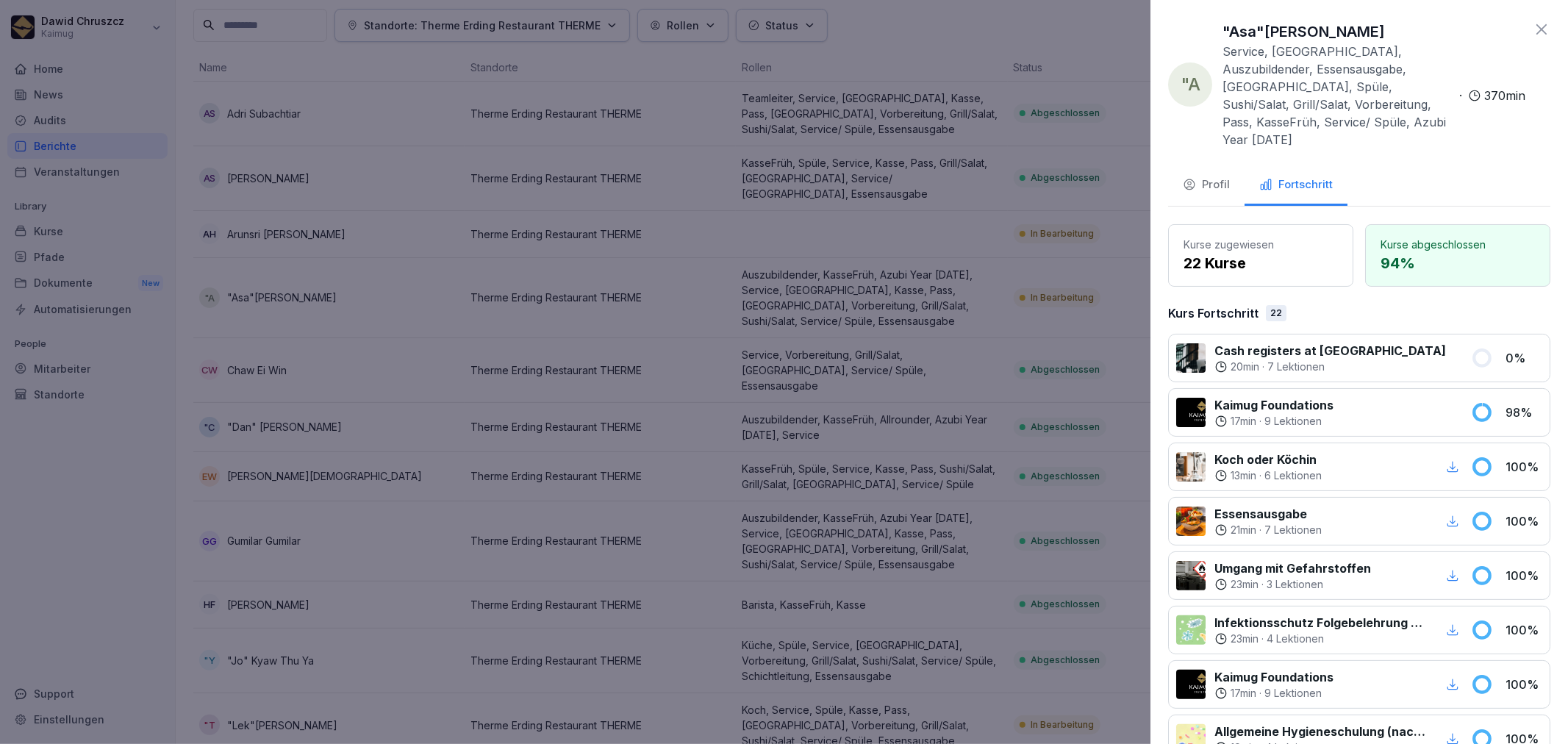
drag, startPoint x: 1420, startPoint y: 32, endPoint x: 1211, endPoint y: 30, distance: 209.0
click at [1211, 30] on div ""A "Asa"Luqman Arjasana Asa Service, [GEOGRAPHIC_DATA], Auszubildender, Essensa…" at bounding box center [1347, 84] width 357 height 128
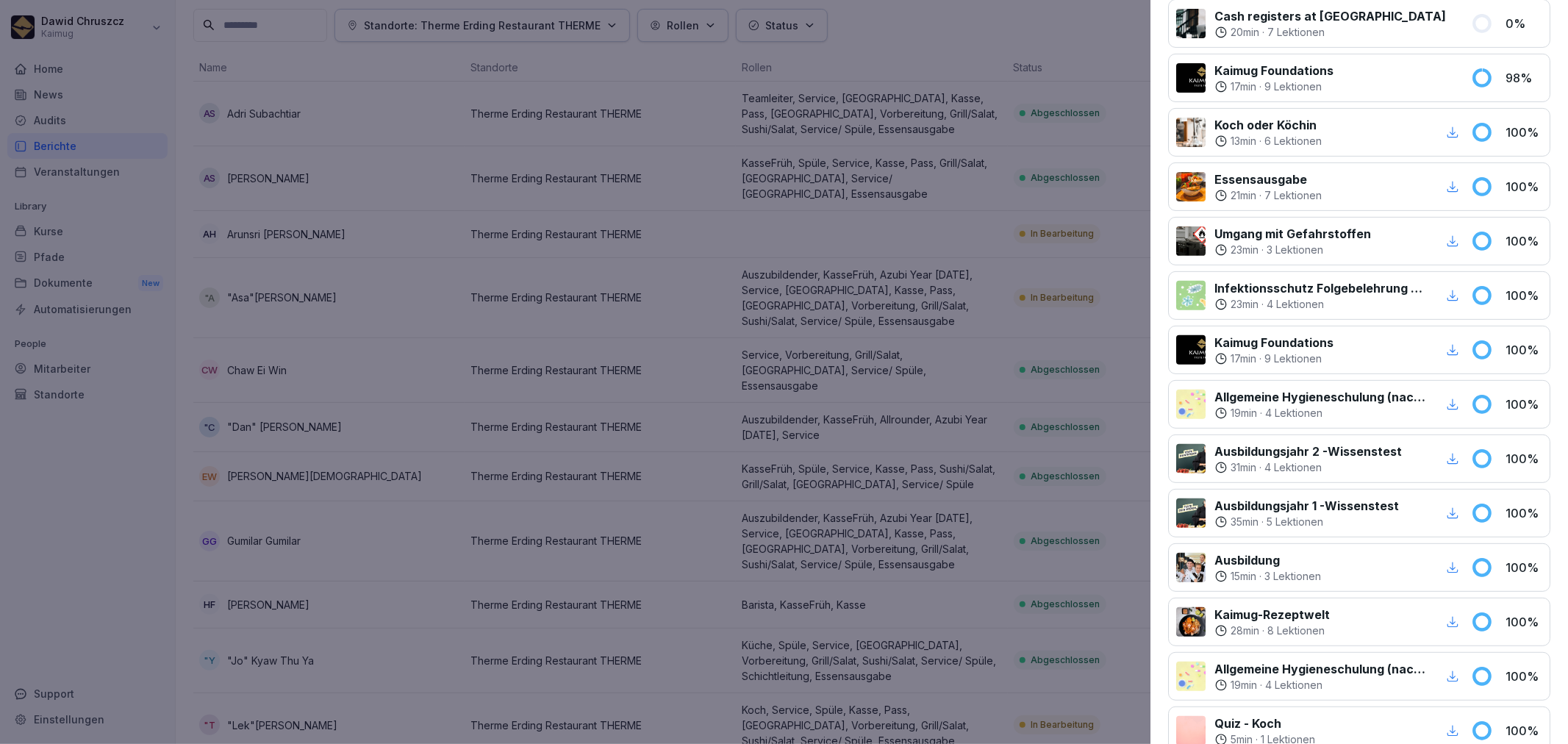
scroll to position [0, 0]
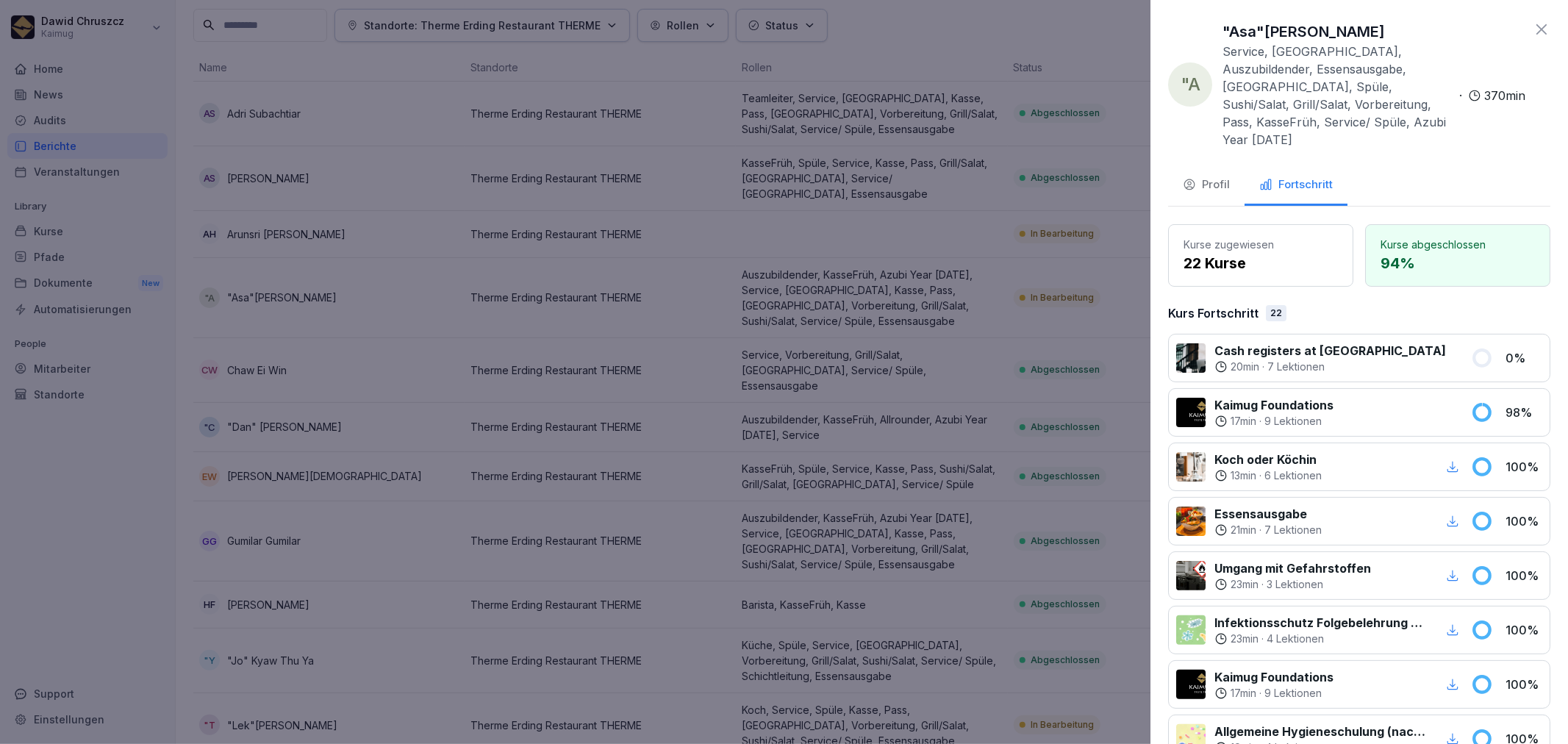
click at [938, 395] on div at bounding box center [784, 372] width 1568 height 744
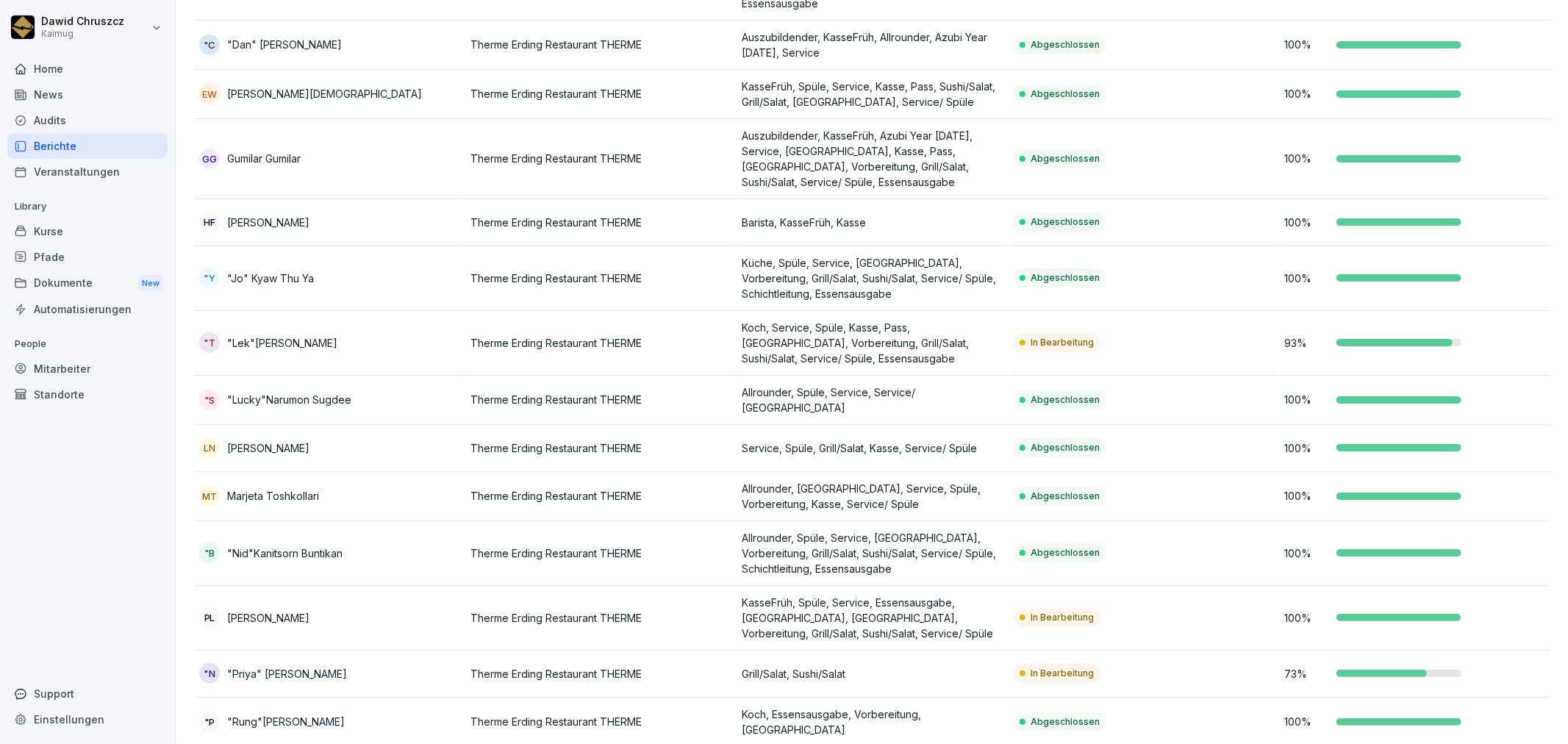
scroll to position [490, 0]
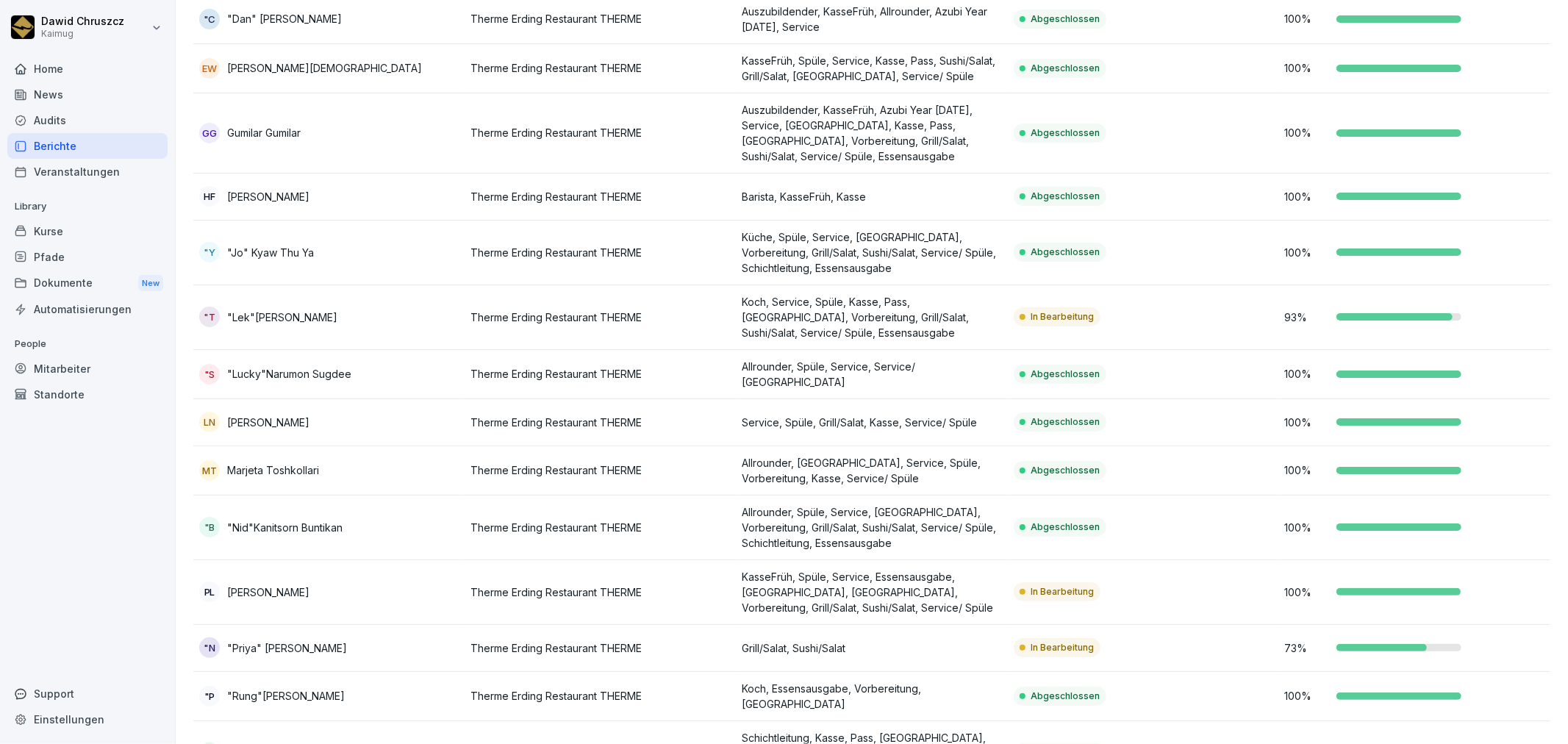
click at [910, 296] on p "Koch, Service, Spüle, Kasse, Pass, [GEOGRAPHIC_DATA], Vorbereitung, Grill/Salat…" at bounding box center [871, 317] width 259 height 46
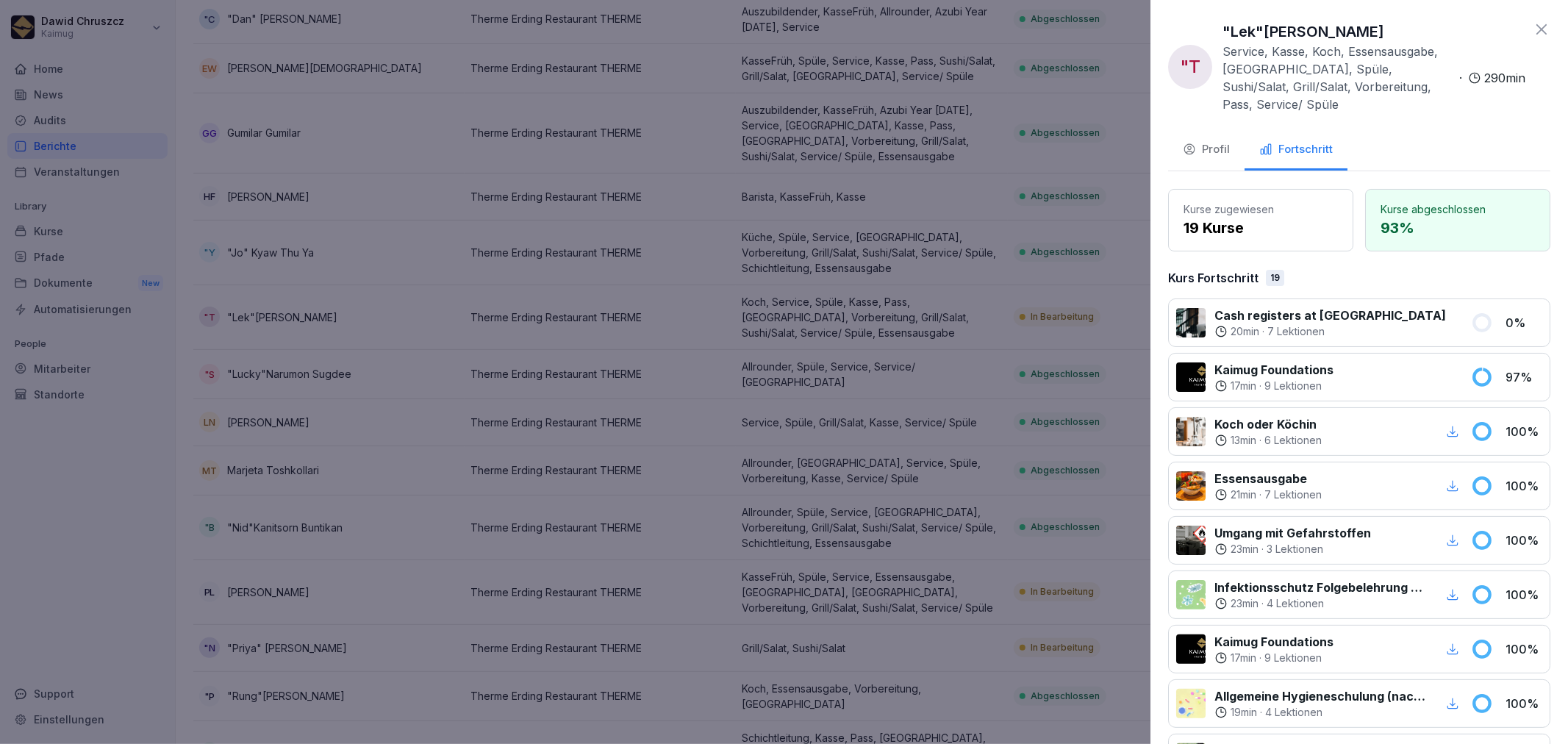
drag, startPoint x: 1373, startPoint y: 30, endPoint x: 1220, endPoint y: 22, distance: 153.2
click at [1220, 22] on div ""T "Lek"[PERSON_NAME] Service, [GEOGRAPHIC_DATA], Koch, Essensausgabe, [GEOGRAP…" at bounding box center [1347, 67] width 357 height 93
click at [570, 406] on div at bounding box center [784, 372] width 1568 height 744
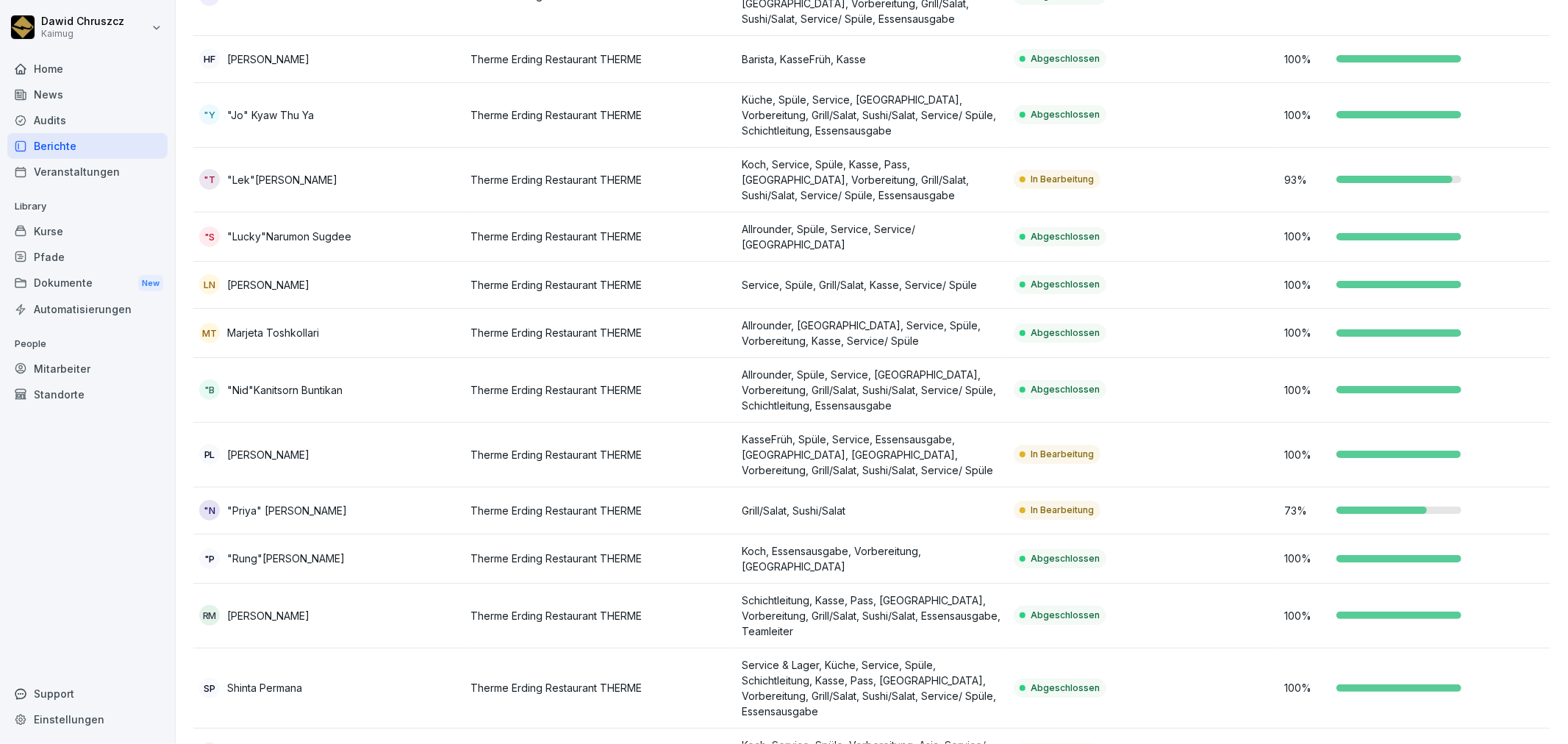
scroll to position [633, 0]
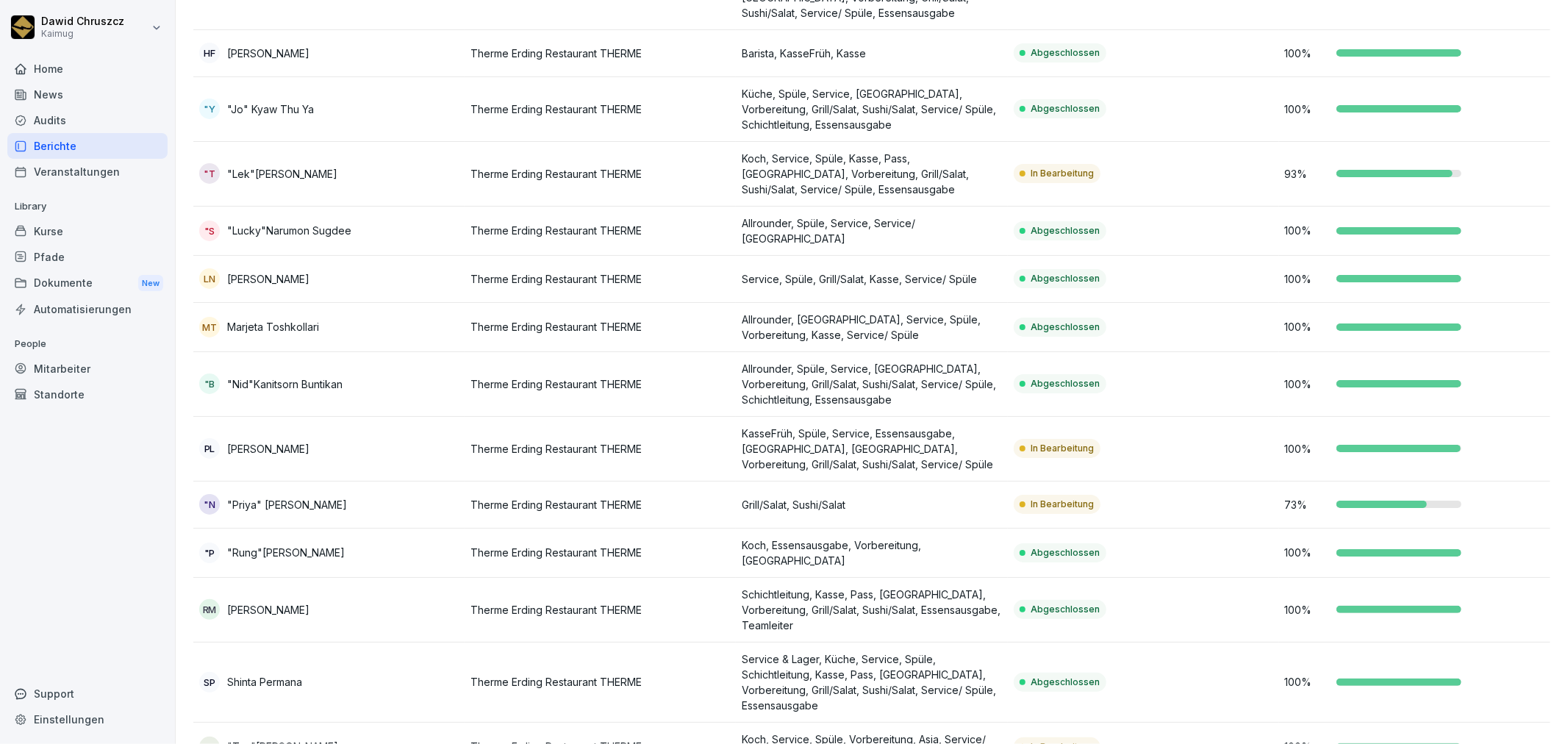
click at [922, 426] on p "KasseFrüh, Spüle, Service, Essensausgabe, [GEOGRAPHIC_DATA], [GEOGRAPHIC_DATA],…" at bounding box center [871, 448] width 259 height 46
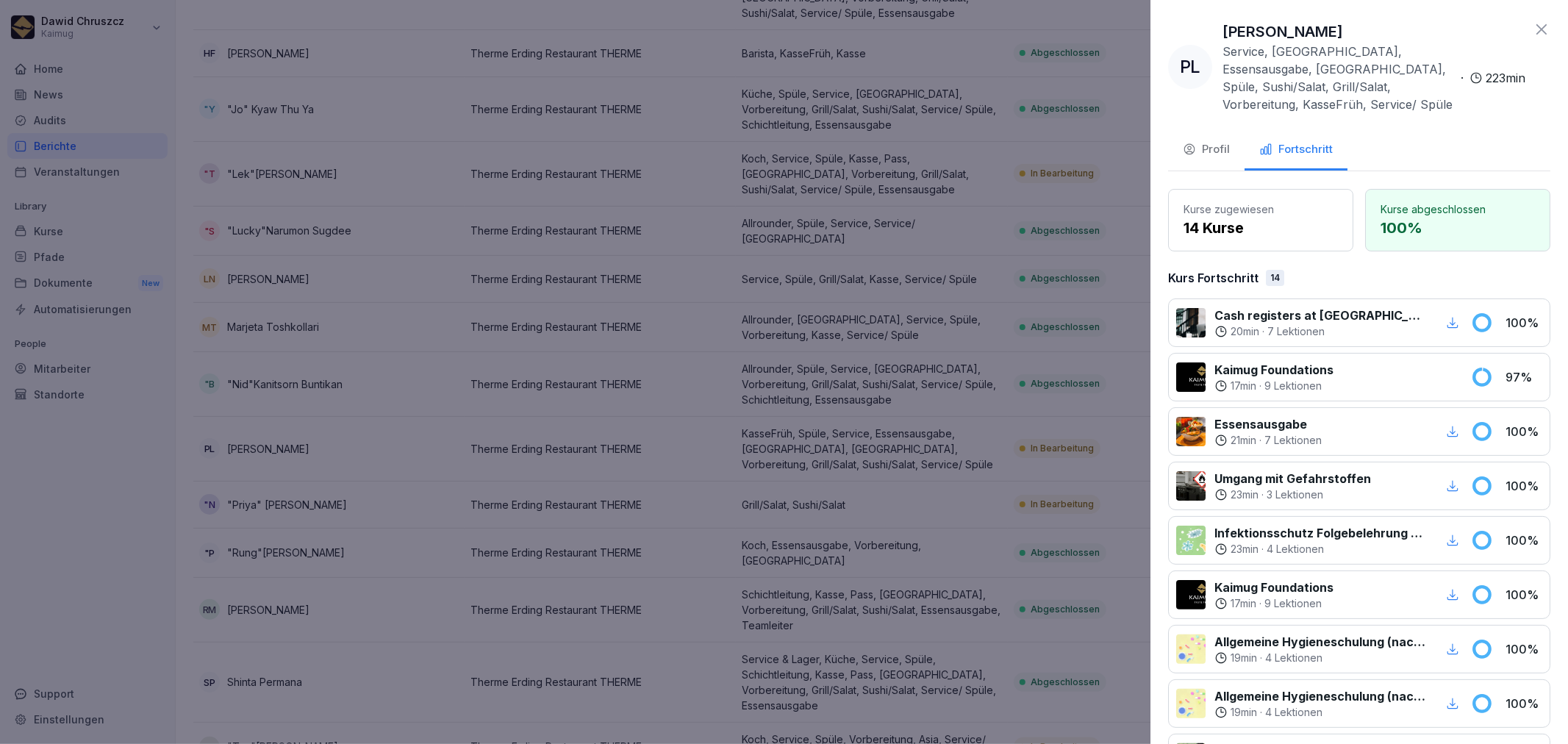
drag, startPoint x: 1384, startPoint y: 27, endPoint x: 1220, endPoint y: 23, distance: 164.0
click at [1220, 23] on div "PL Patchaneewan Lonuch Service, [GEOGRAPHIC_DATA], Essensausgabe, [GEOGRAPHIC_D…" at bounding box center [1347, 67] width 357 height 93
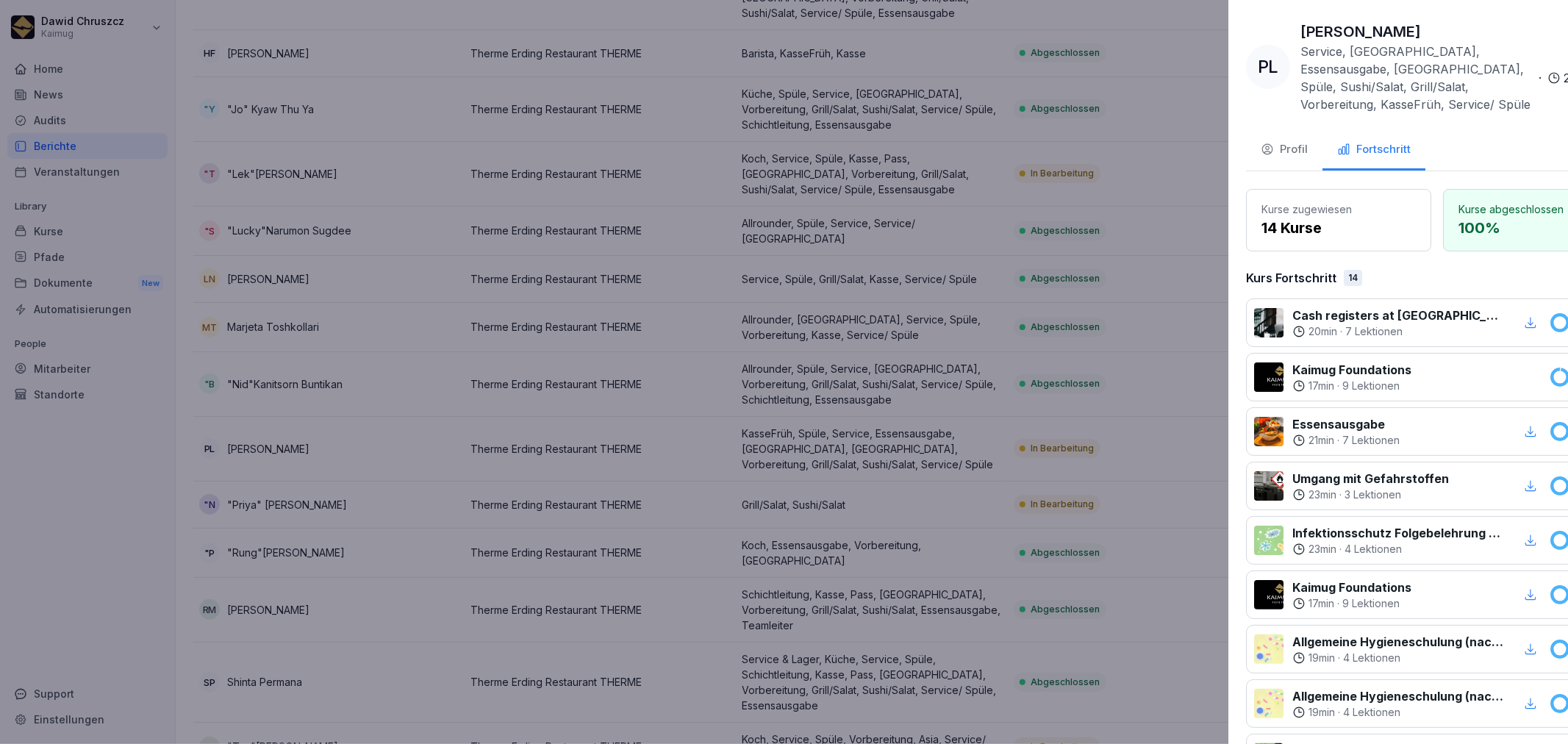
click at [844, 295] on div at bounding box center [784, 372] width 1568 height 744
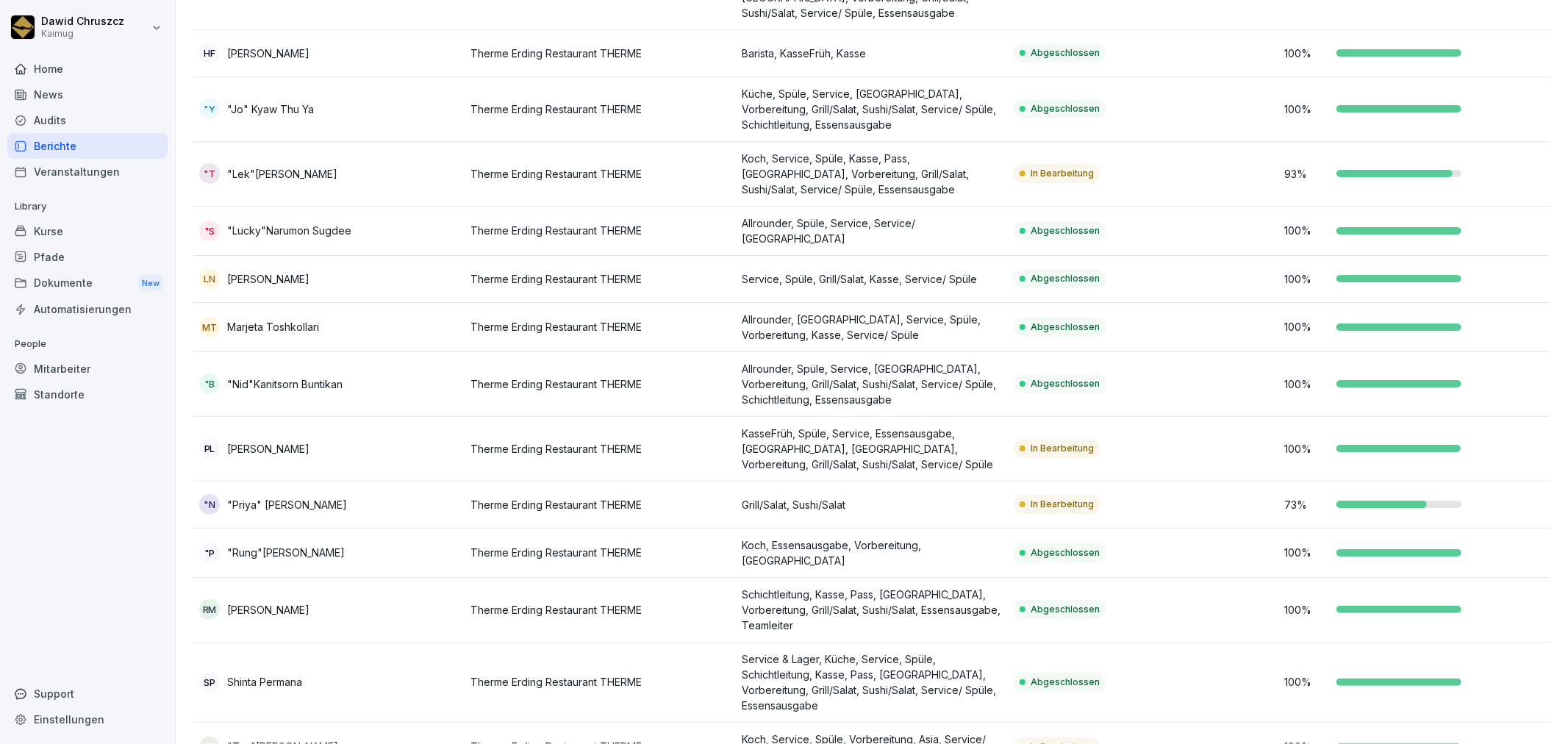
click at [936, 497] on p "Grill/Salat, Sushi/Salat" at bounding box center [871, 504] width 259 height 15
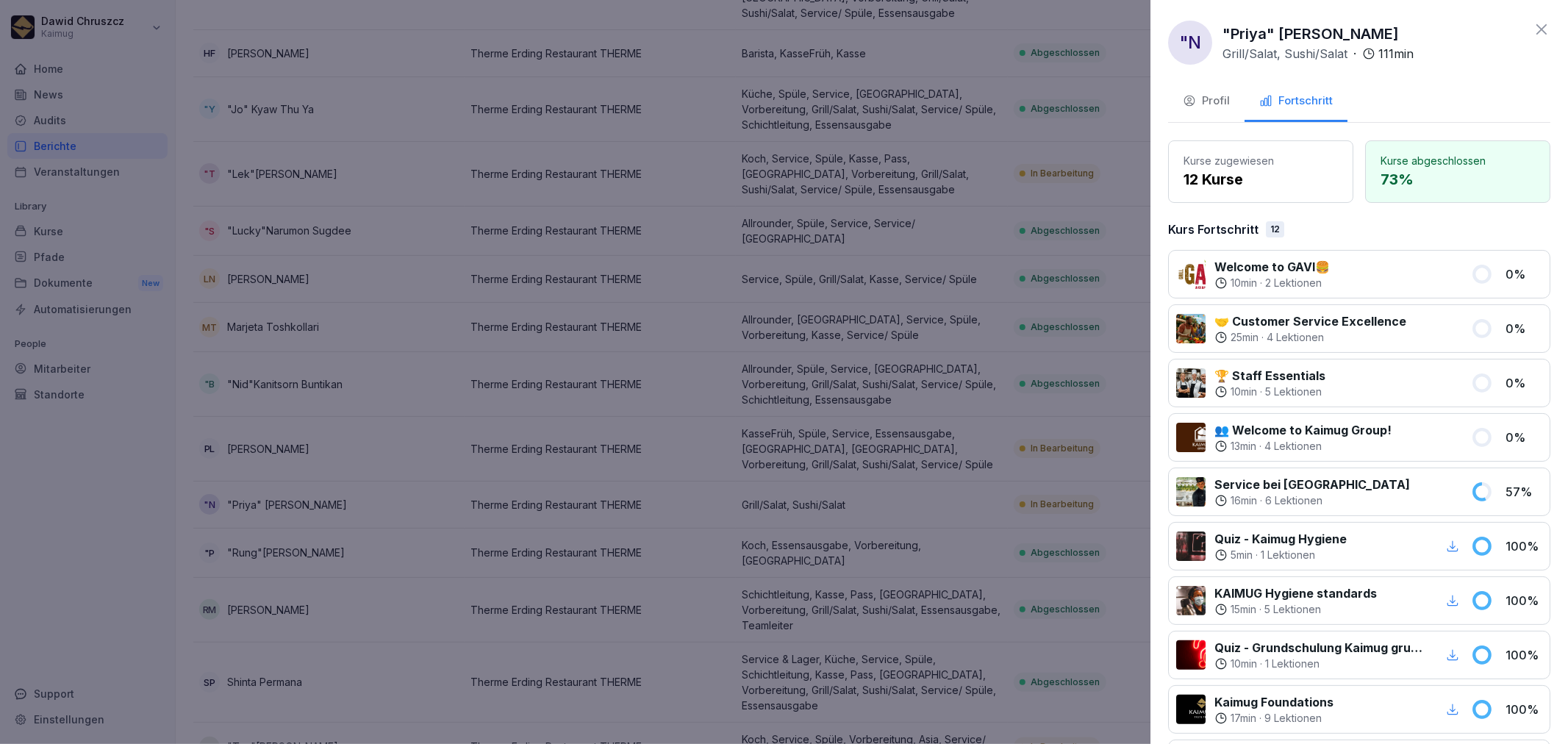
drag, startPoint x: 1495, startPoint y: 35, endPoint x: 1206, endPoint y: 42, distance: 289.1
click at [1206, 42] on div ""N "Priya" [PERSON_NAME] Grill/Salat, Sushi/Salat · 111 min" at bounding box center [1359, 42] width 382 height 44
click at [822, 454] on div at bounding box center [784, 372] width 1568 height 744
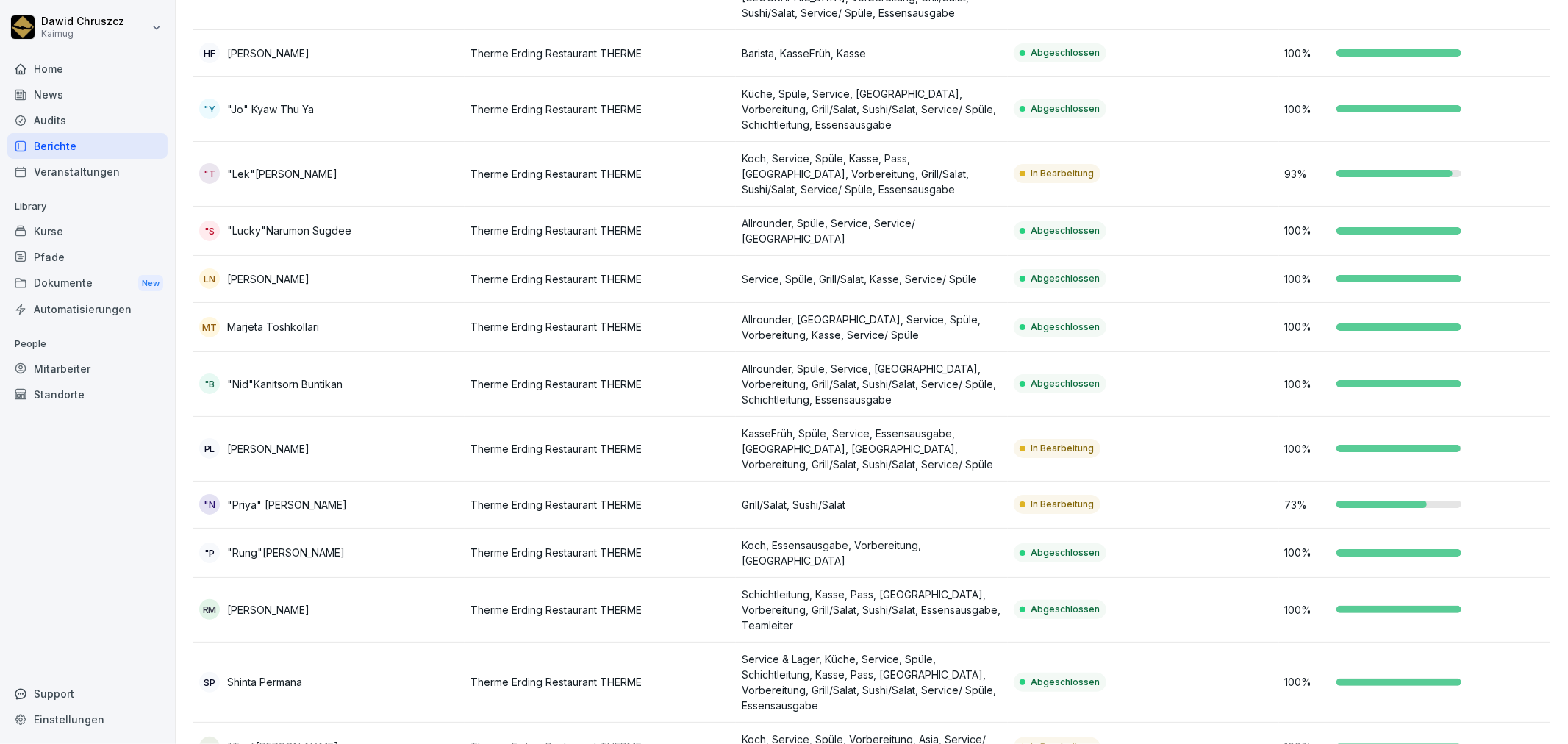
click at [347, 497] on p ""Priya" [PERSON_NAME]" at bounding box center [287, 504] width 119 height 15
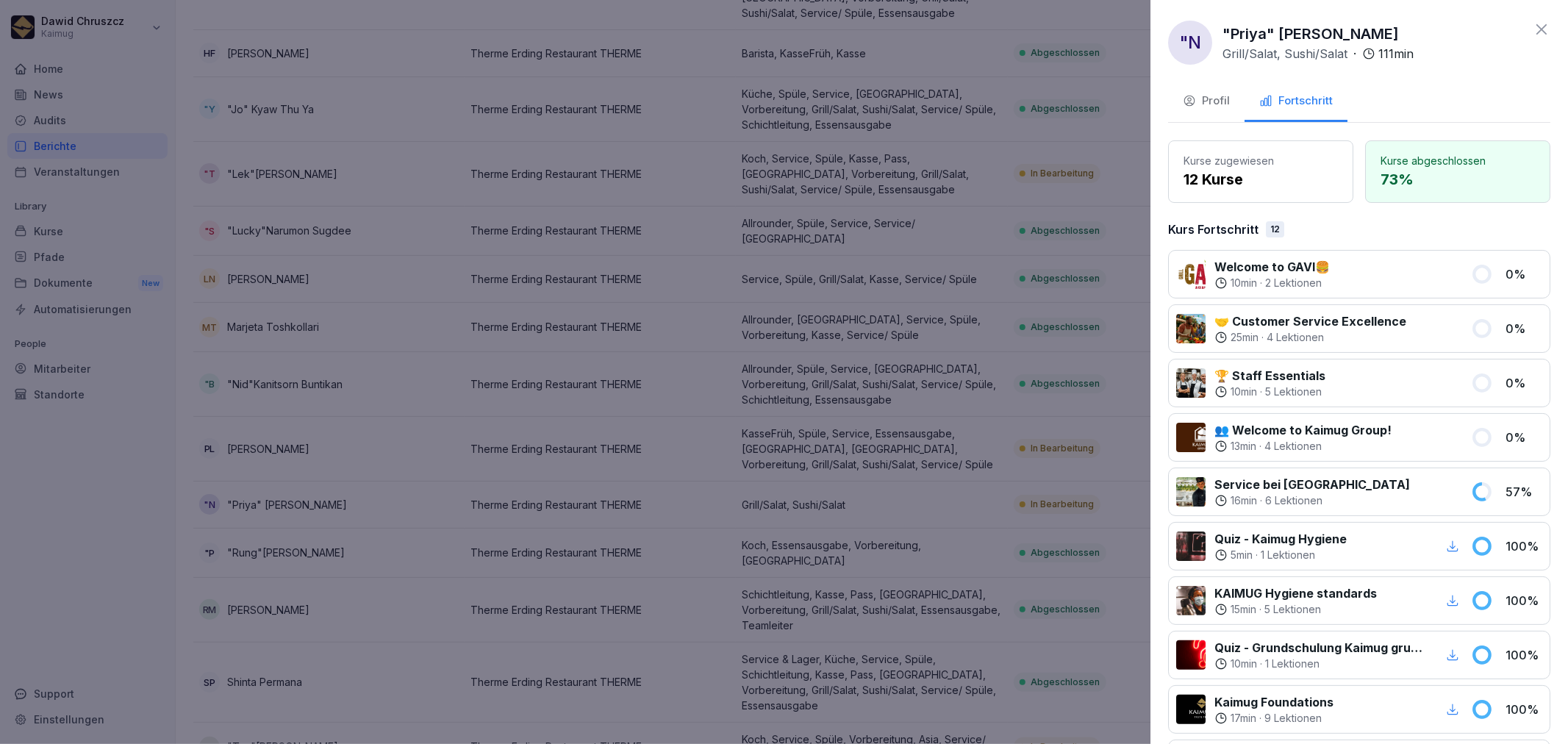
click at [1206, 97] on div "Profil" at bounding box center [1206, 101] width 47 height 17
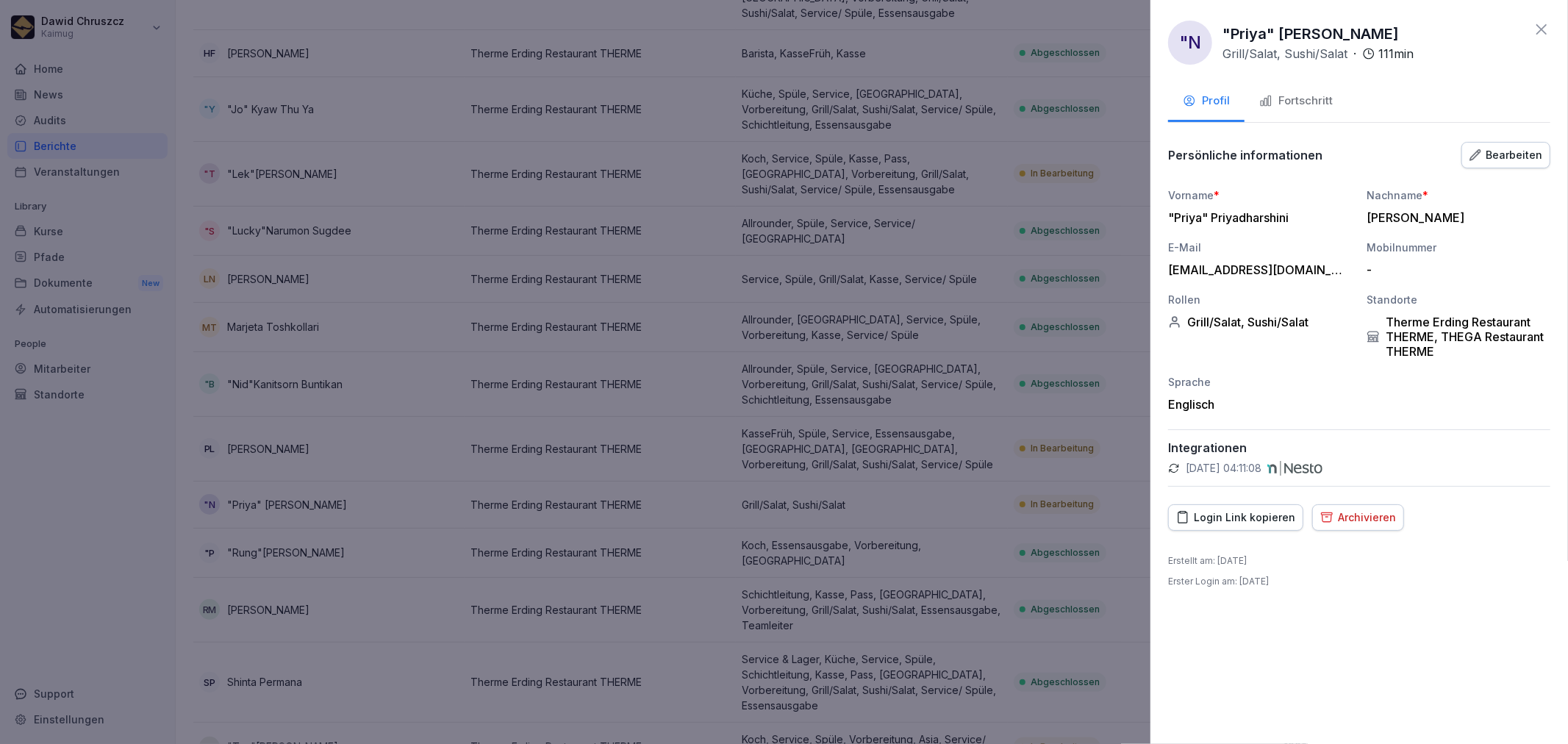
click at [1493, 153] on div "Bearbeiten" at bounding box center [1506, 155] width 73 height 16
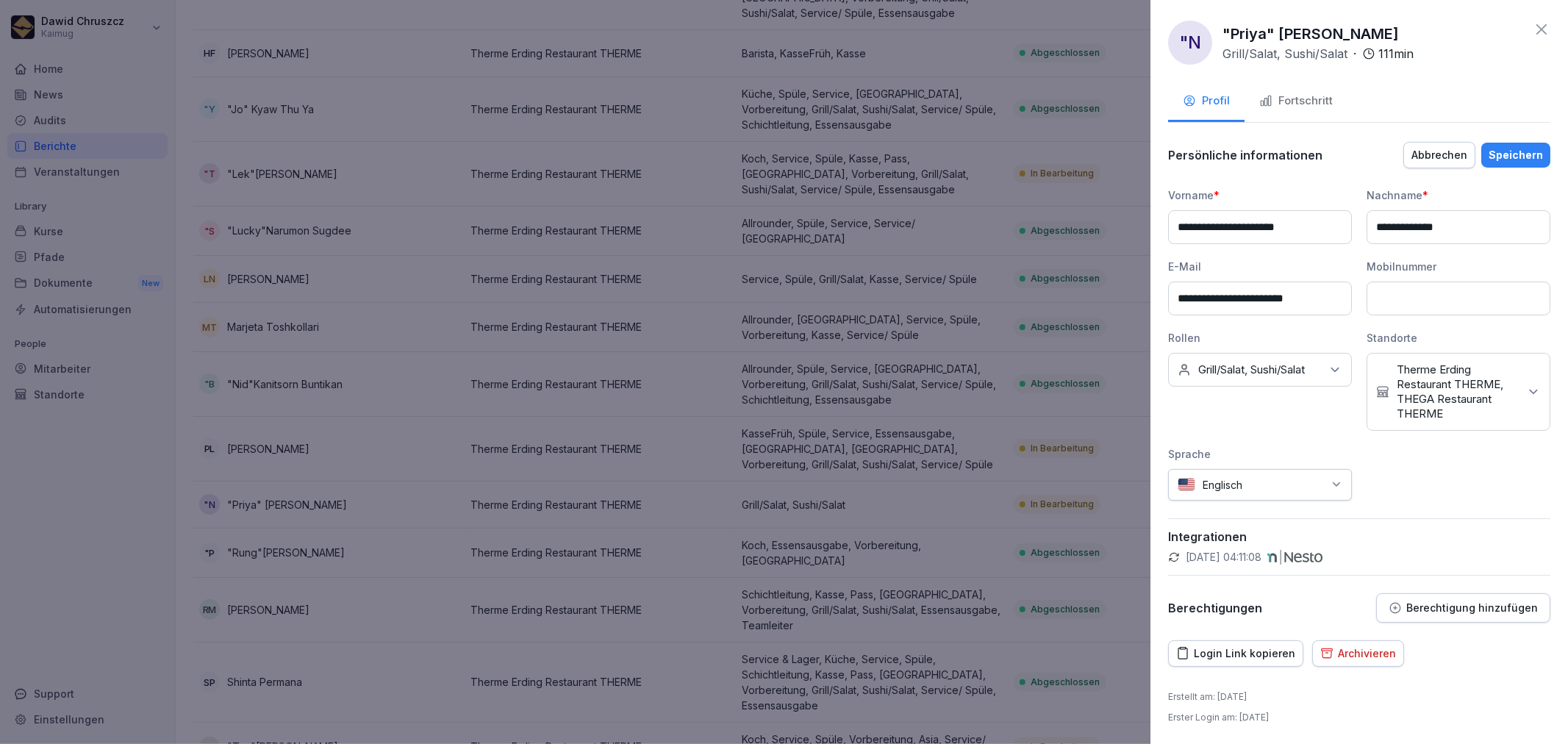
click at [1526, 387] on icon at bounding box center [1533, 391] width 15 height 15
click at [1373, 523] on button "Therme Erding Restaurant THERME" at bounding box center [1376, 530] width 12 height 13
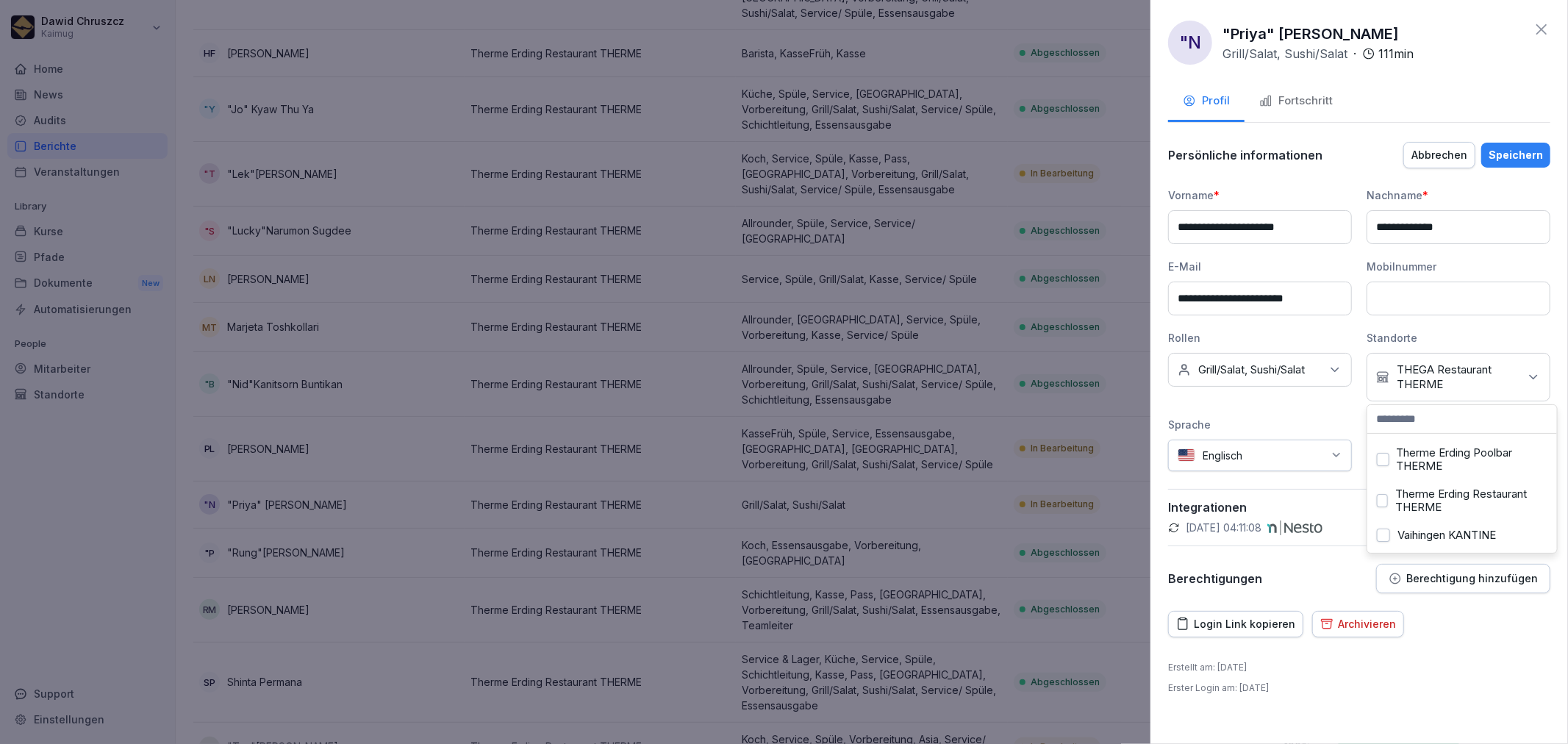
click at [1514, 150] on div "Speichern" at bounding box center [1515, 155] width 54 height 16
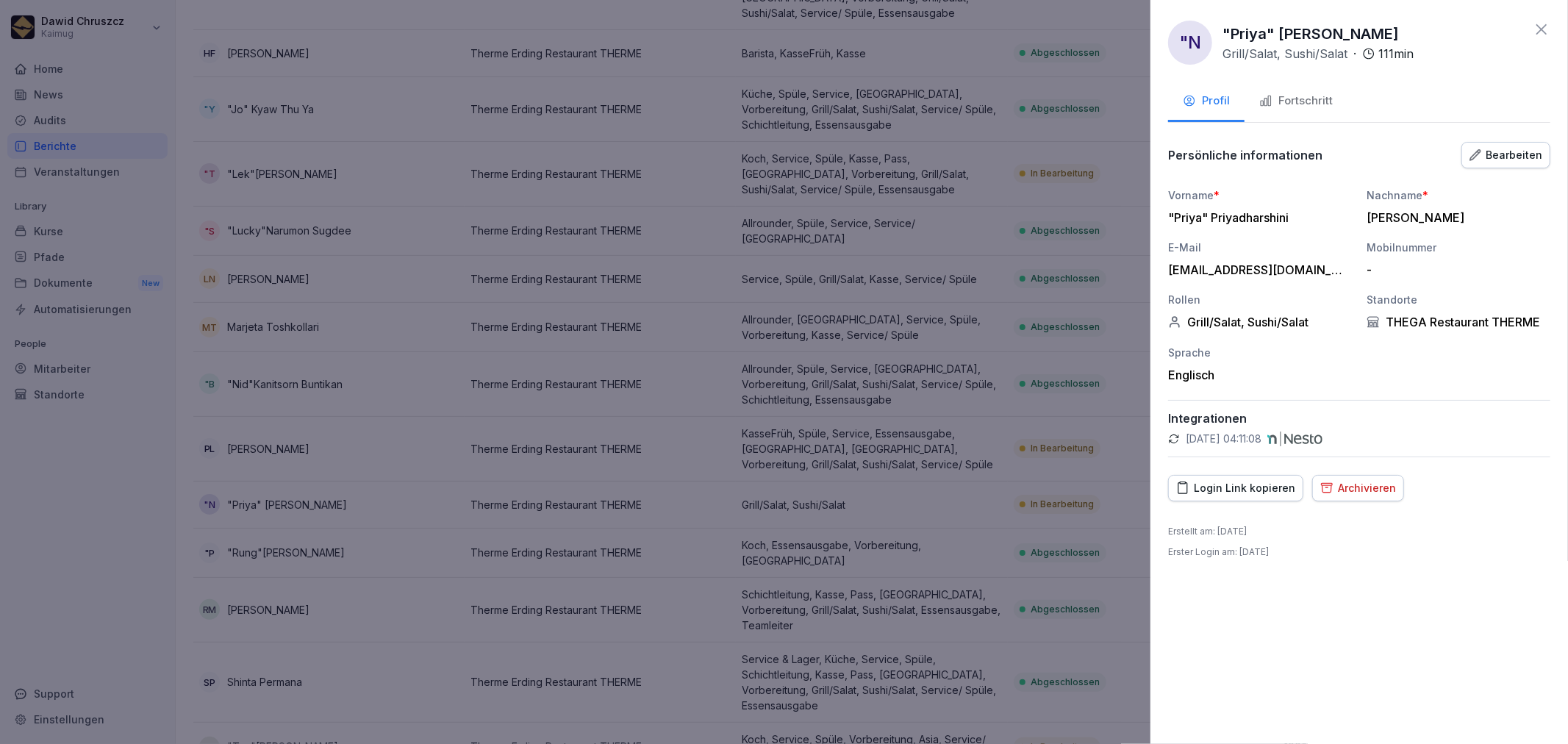
click at [822, 296] on div at bounding box center [784, 372] width 1568 height 744
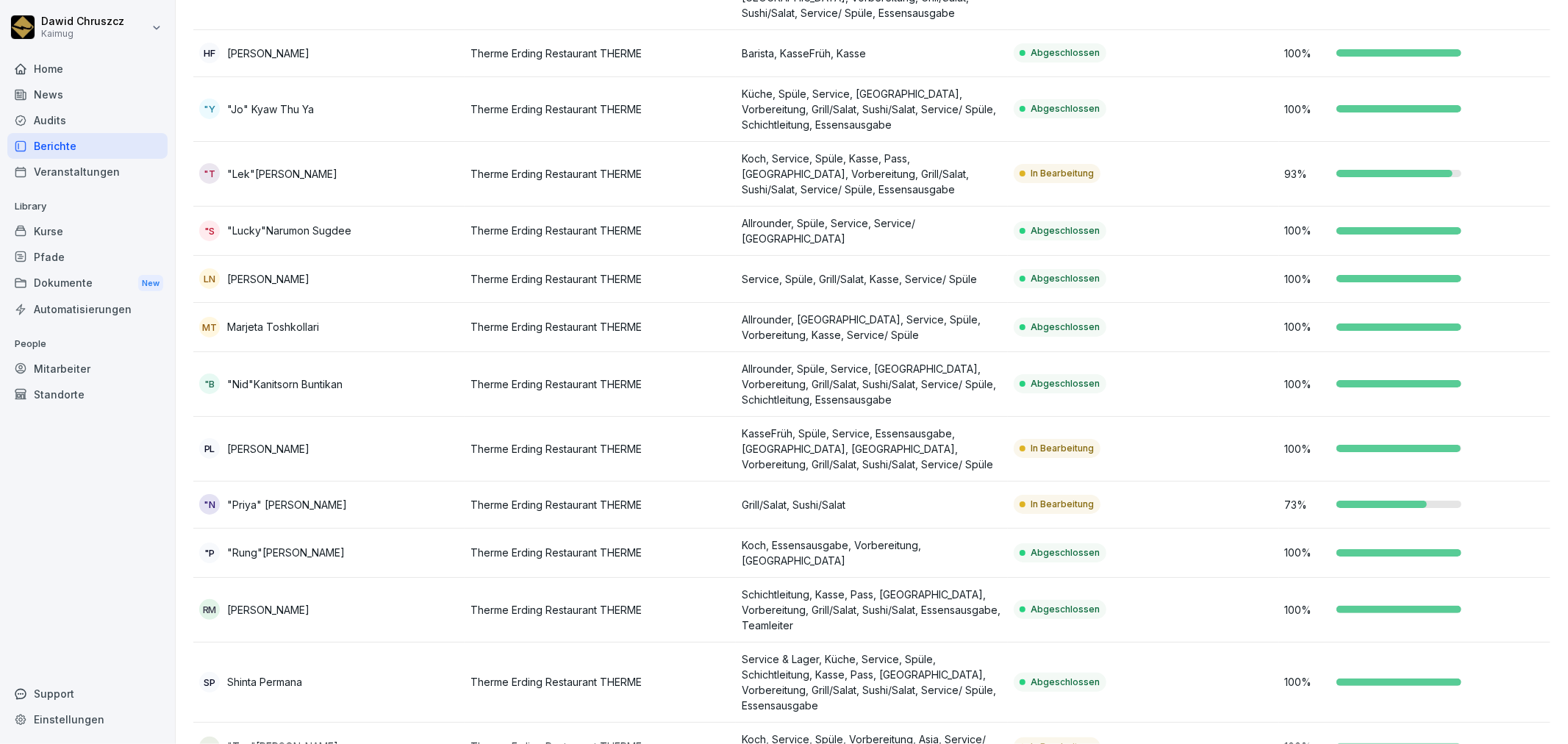
scroll to position [0, 0]
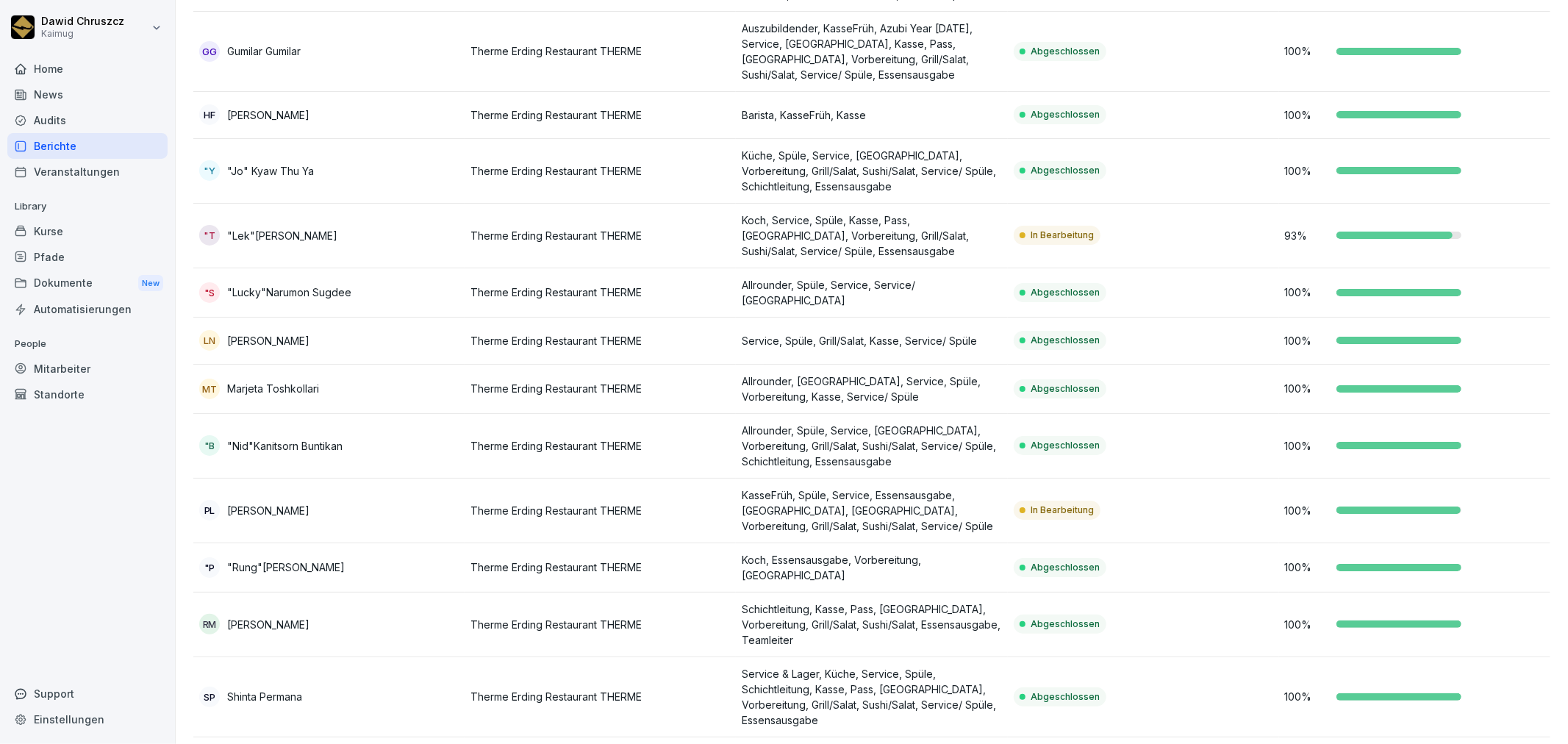
scroll to position [586, 0]
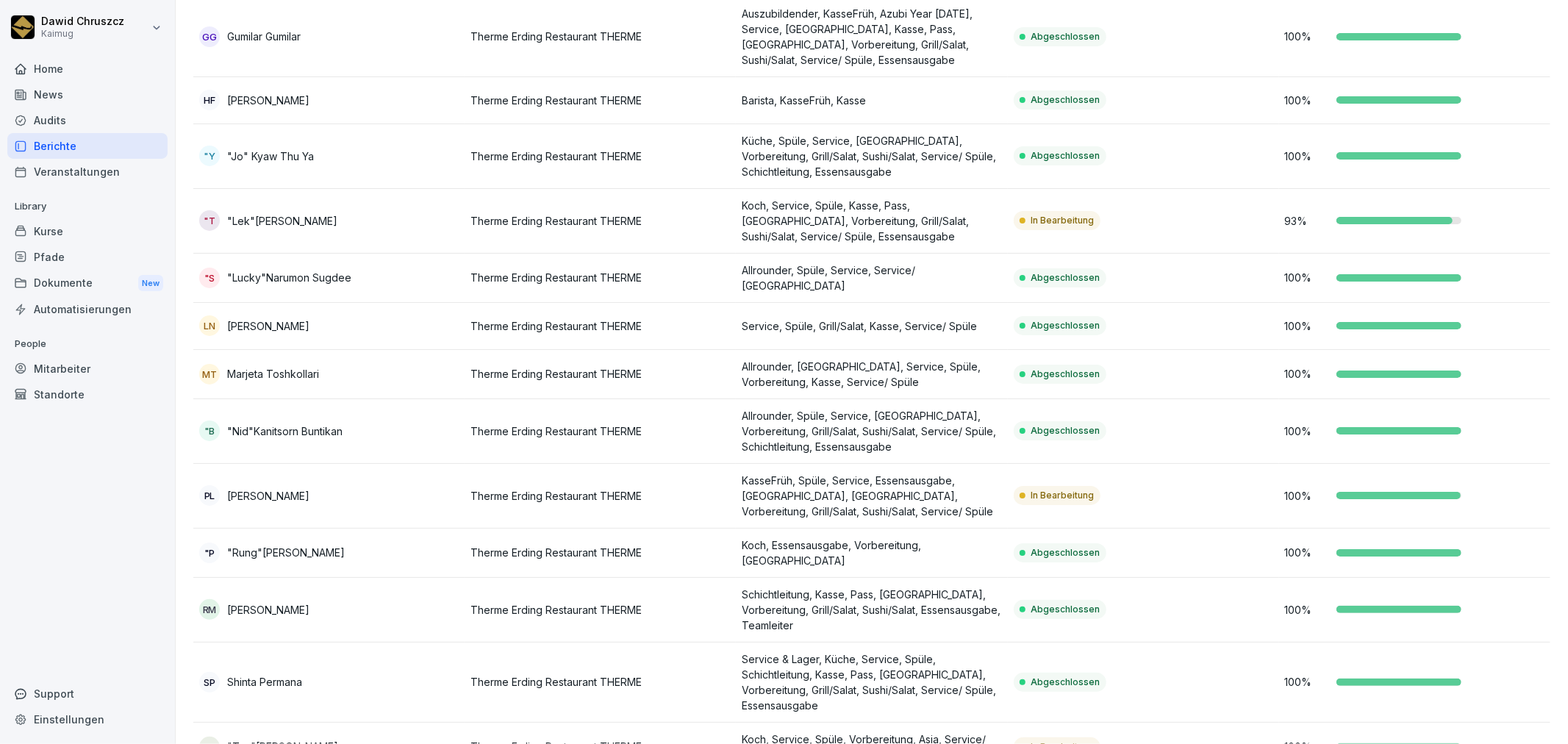
click at [890, 731] on p "Koch, Service, Spüle, Vorbereitung, Asia, Service/ Spüle, Schichtleitung, Essen…" at bounding box center [871, 746] width 259 height 31
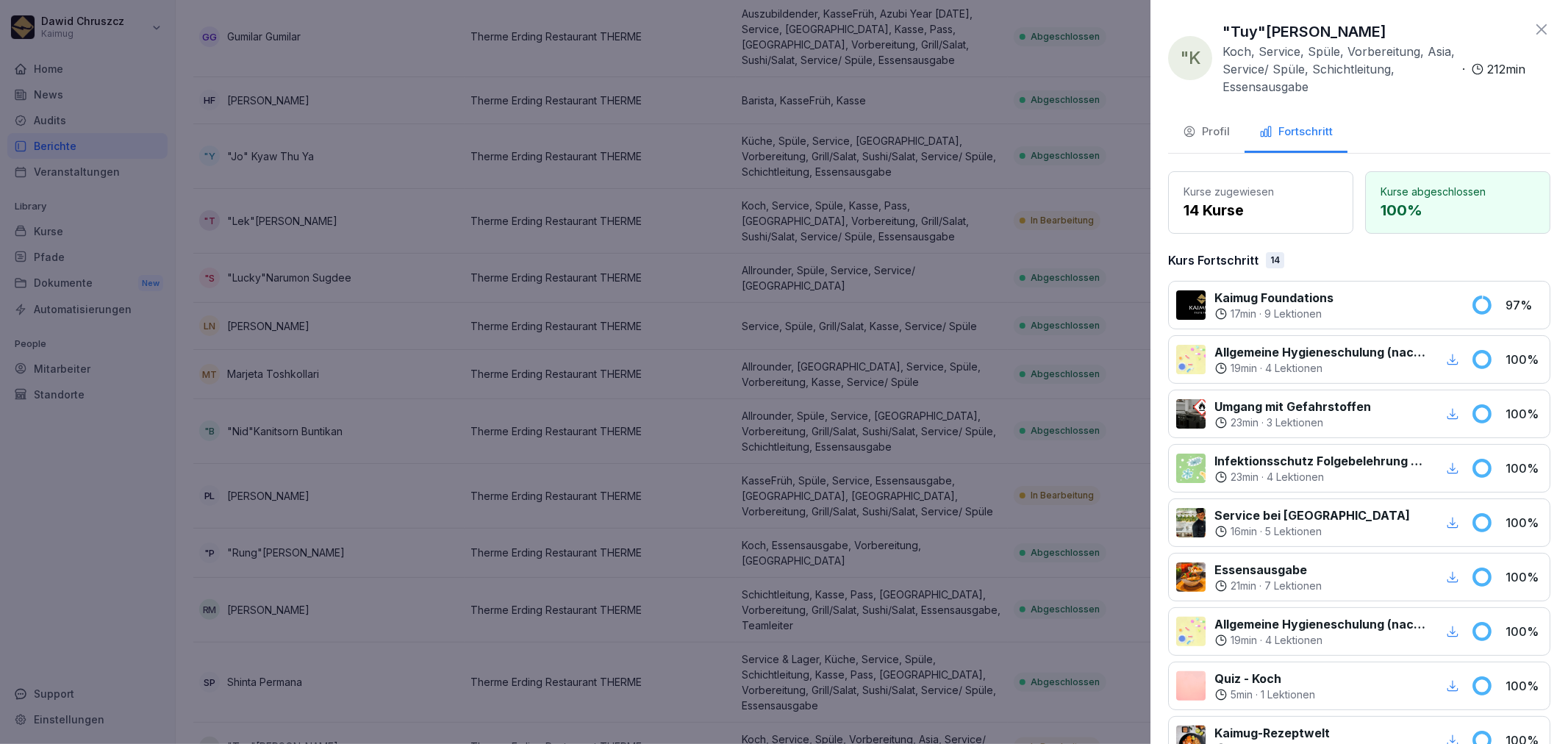
drag, startPoint x: 1378, startPoint y: 29, endPoint x: 1206, endPoint y: 37, distance: 172.2
click at [1206, 37] on div ""K "Tuy"Yaowarat Krupp Koch, Service, Spüle, Vorbereitung, Asia, Service/ Spüle…" at bounding box center [1347, 58] width 357 height 75
copy p ""Tuy"[PERSON_NAME]"
